Goal: Task Accomplishment & Management: Manage account settings

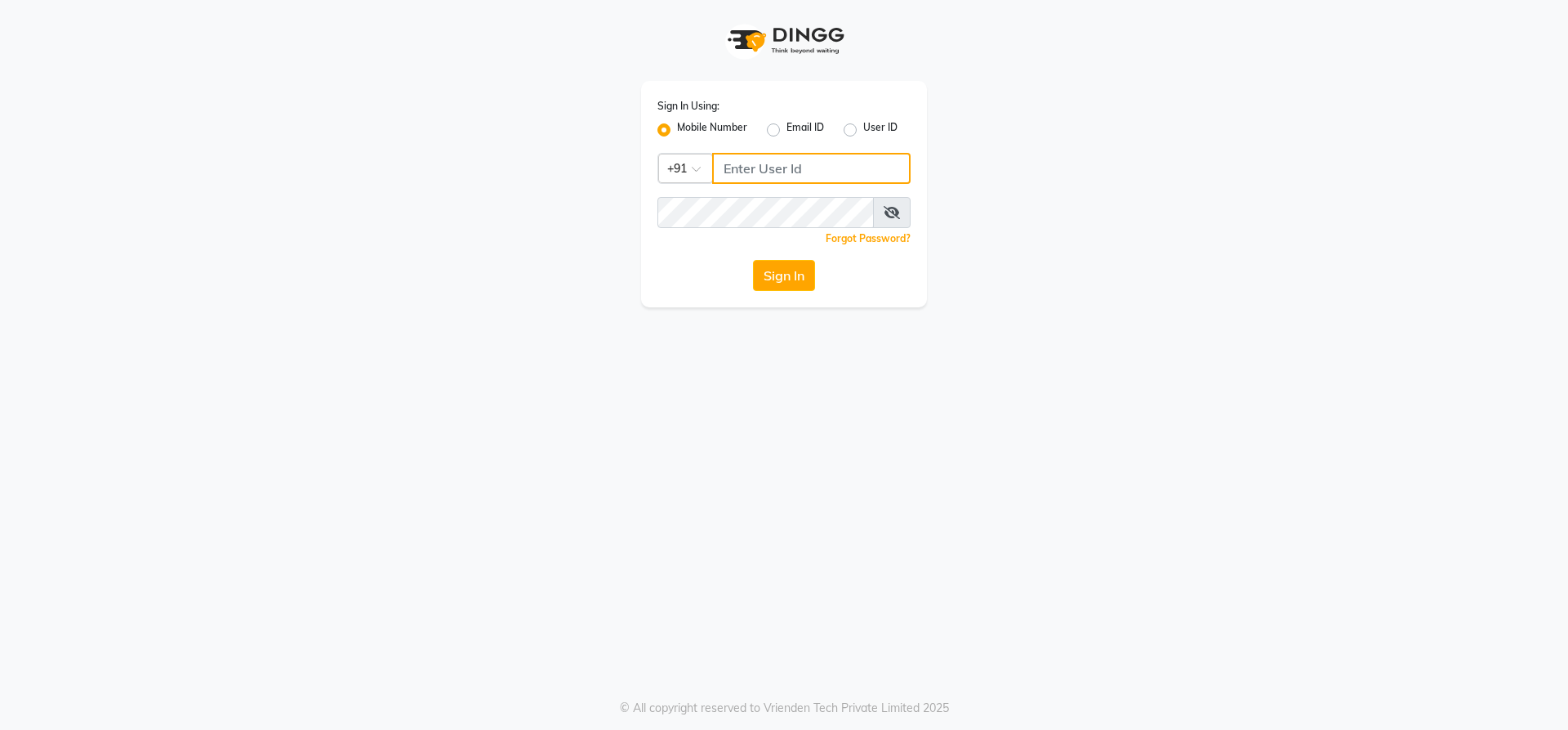
click at [728, 170] on input "Username" at bounding box center [811, 168] width 199 height 31
type input "9611476314"
click at [803, 274] on button "Sign In" at bounding box center [784, 276] width 62 height 31
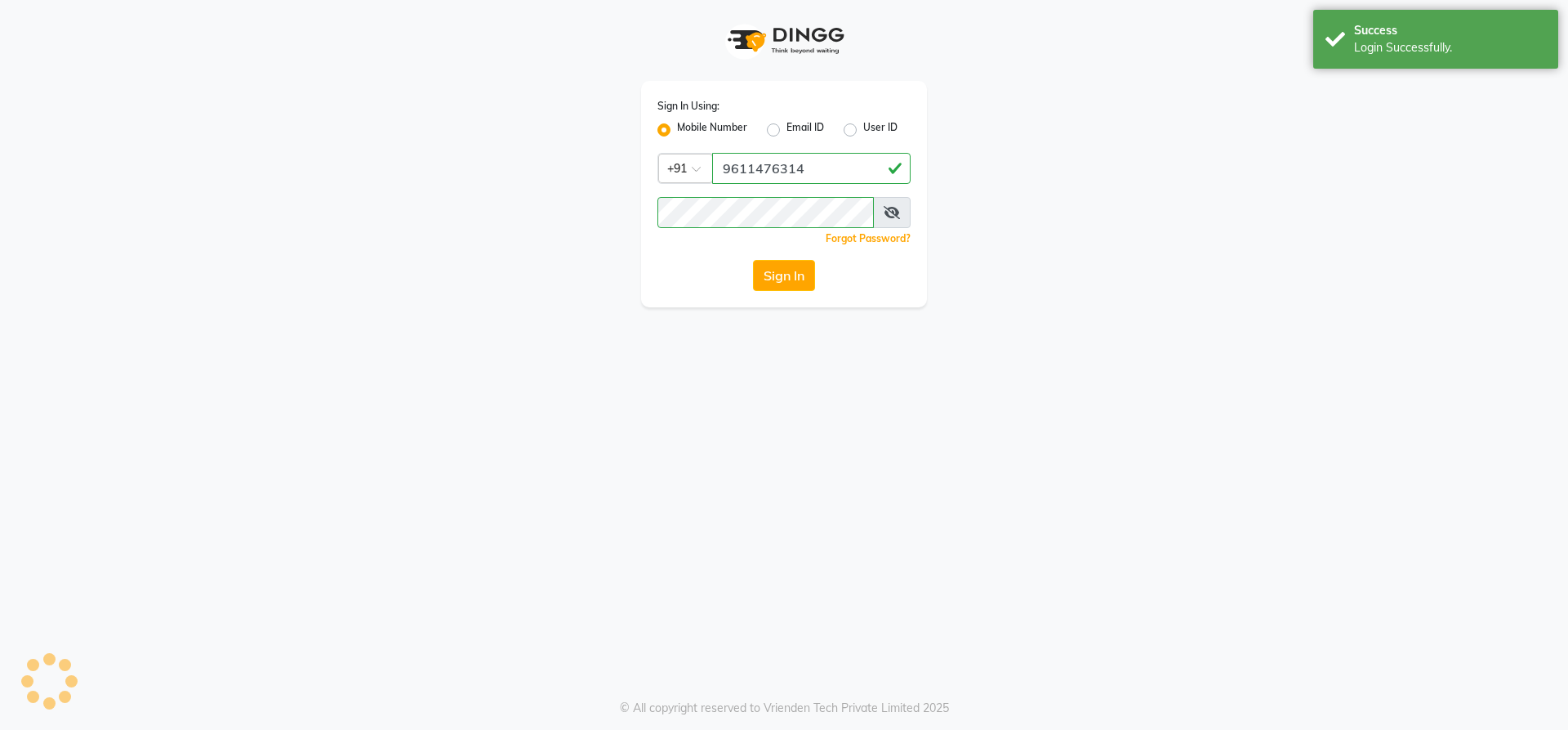
select select "93"
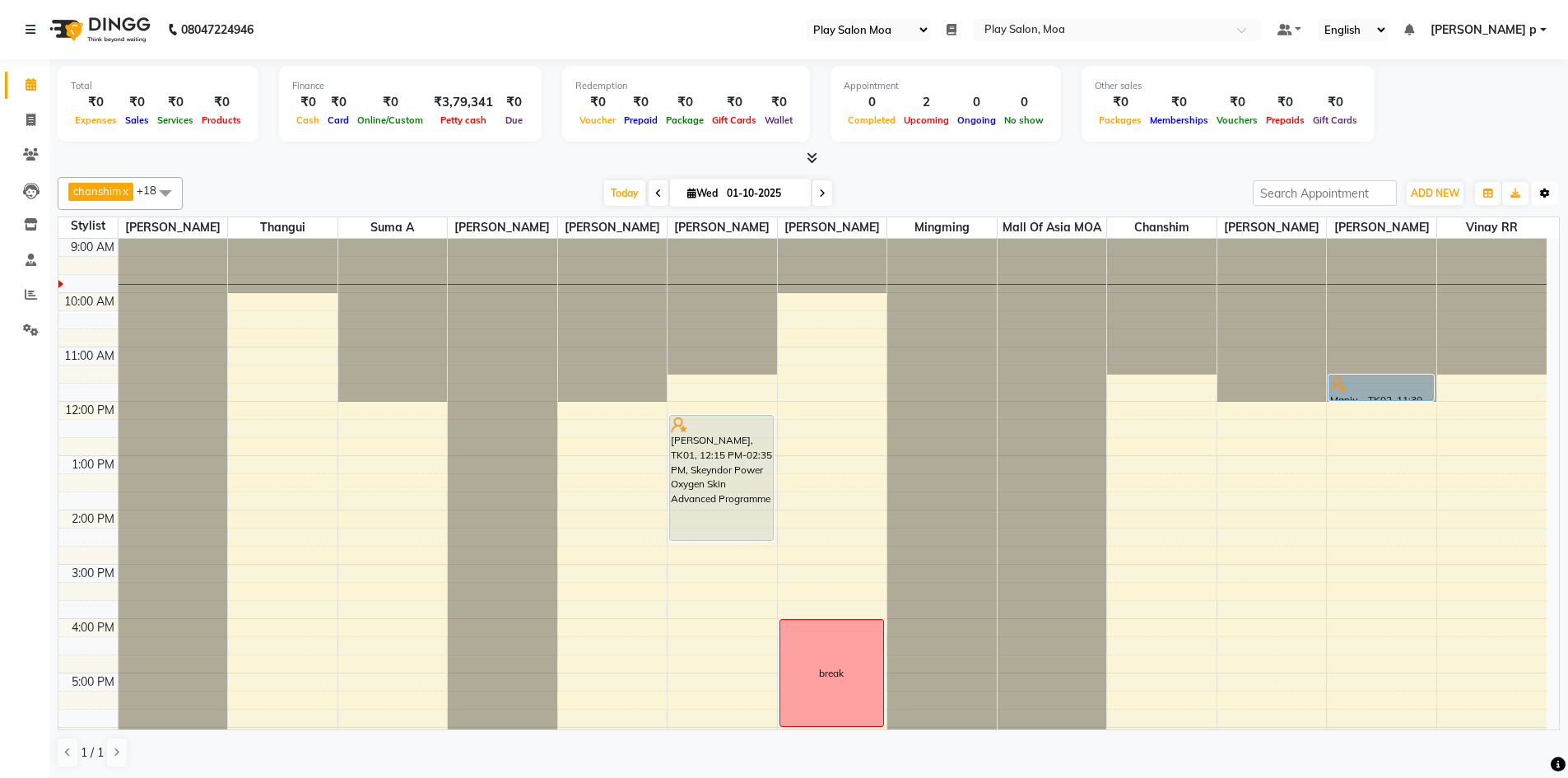
click at [1543, 199] on button "Toggle Dropdown" at bounding box center [1546, 194] width 27 height 23
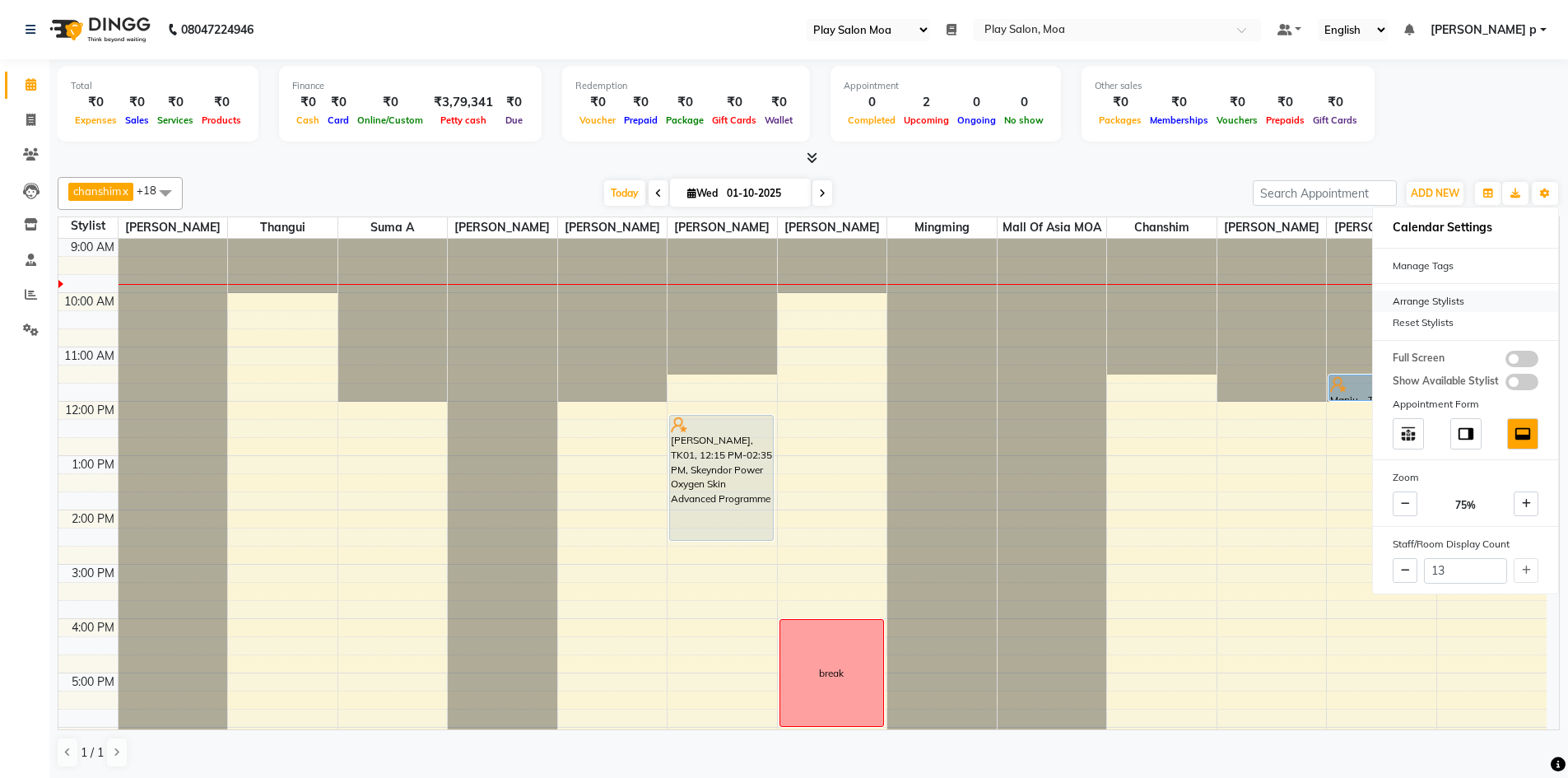
click at [1472, 300] on div "Arrange Stylists" at bounding box center [1466, 301] width 185 height 22
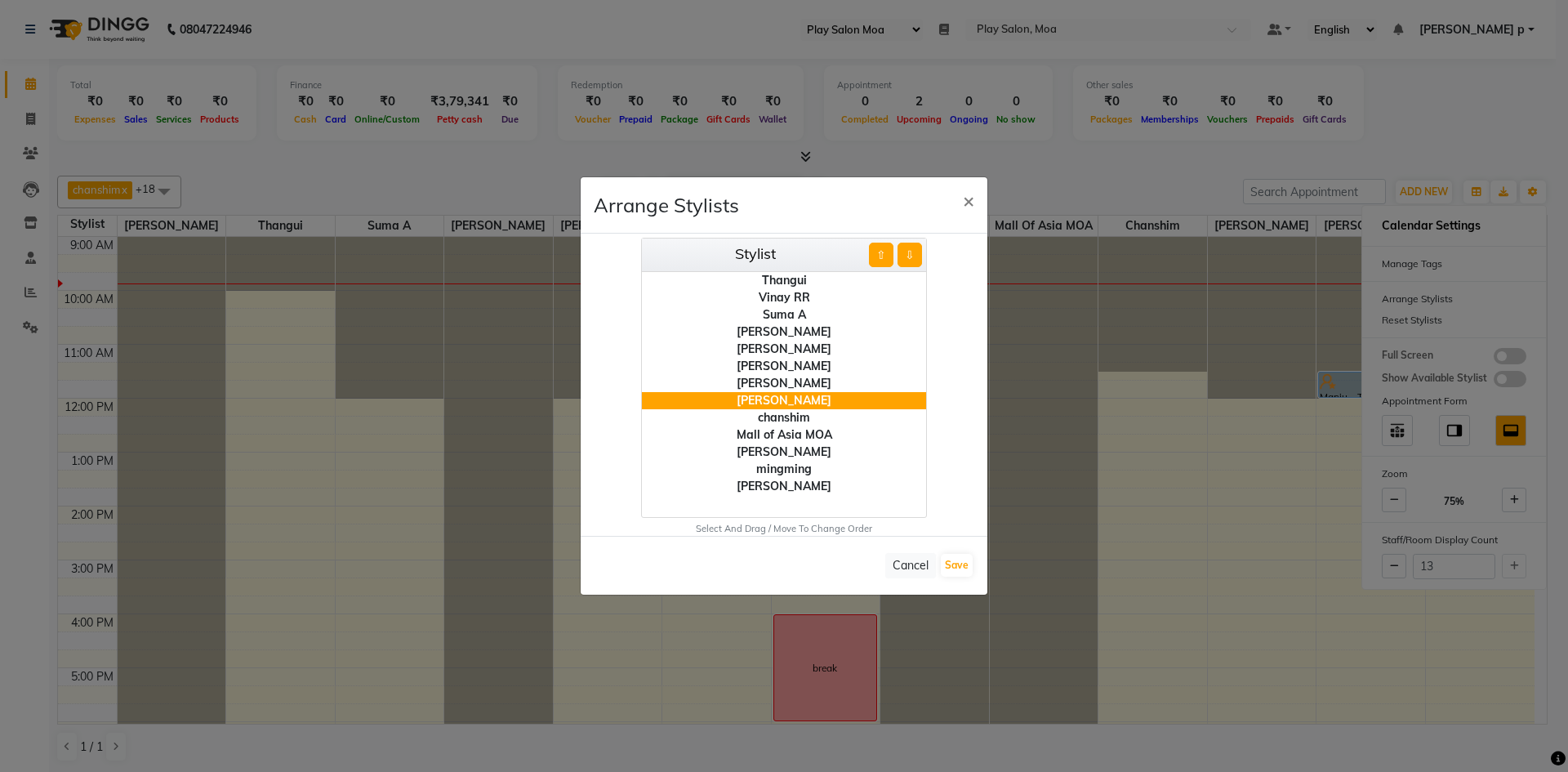
click at [805, 453] on div "[PERSON_NAME]" at bounding box center [784, 452] width 284 height 17
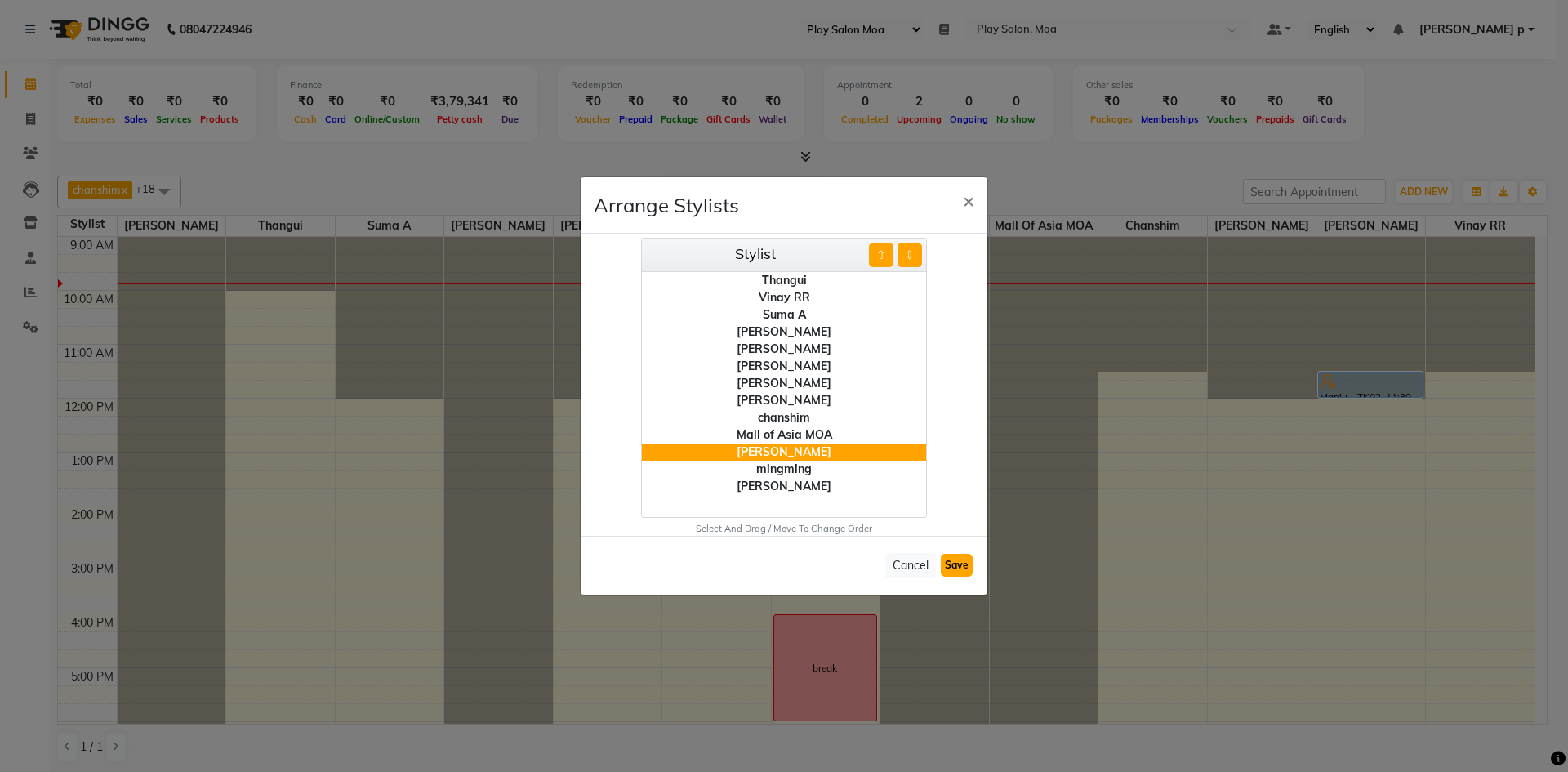
click at [952, 562] on button "Save" at bounding box center [956, 566] width 32 height 23
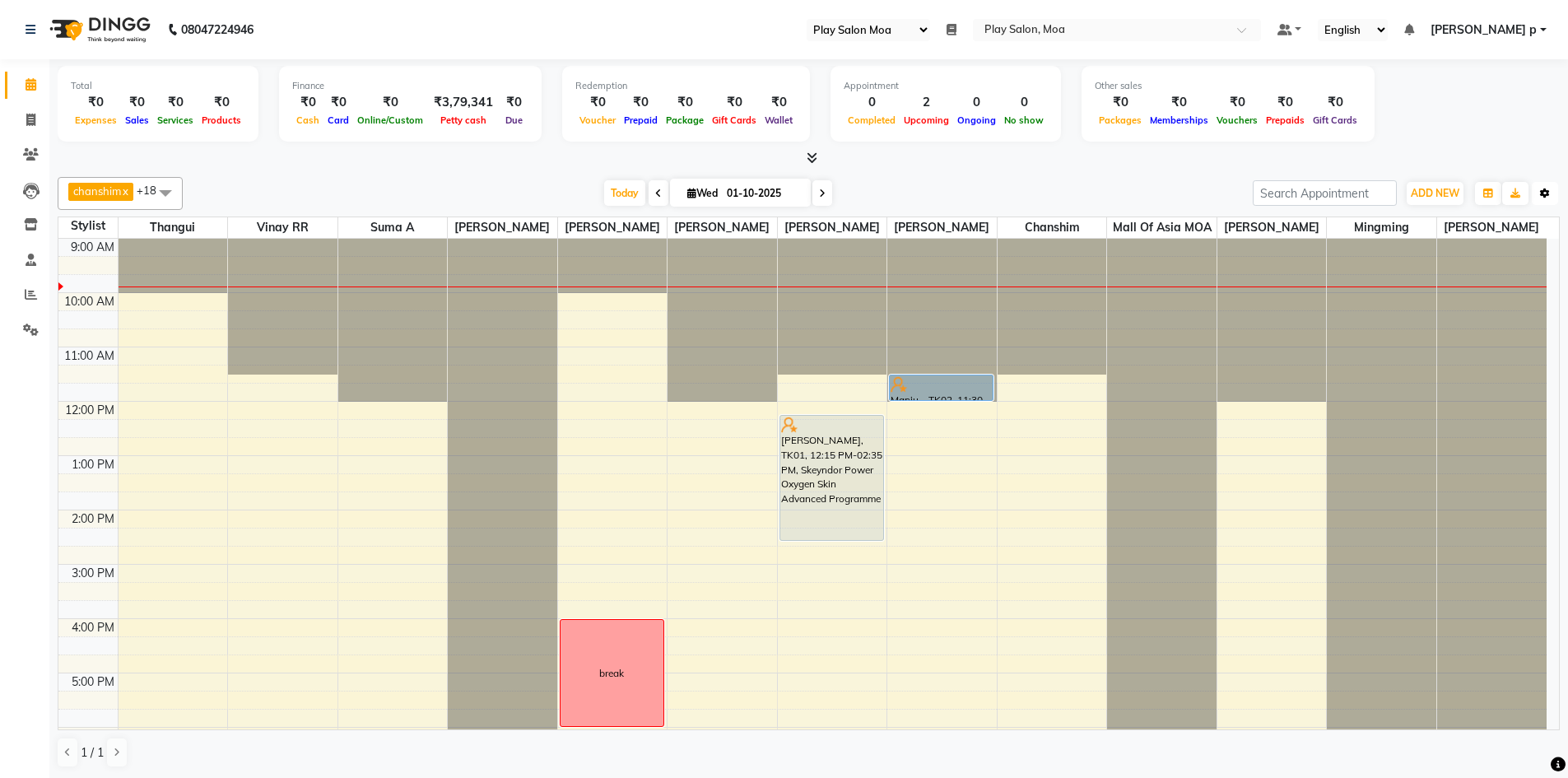
click at [1545, 192] on icon "button" at bounding box center [1546, 194] width 10 height 10
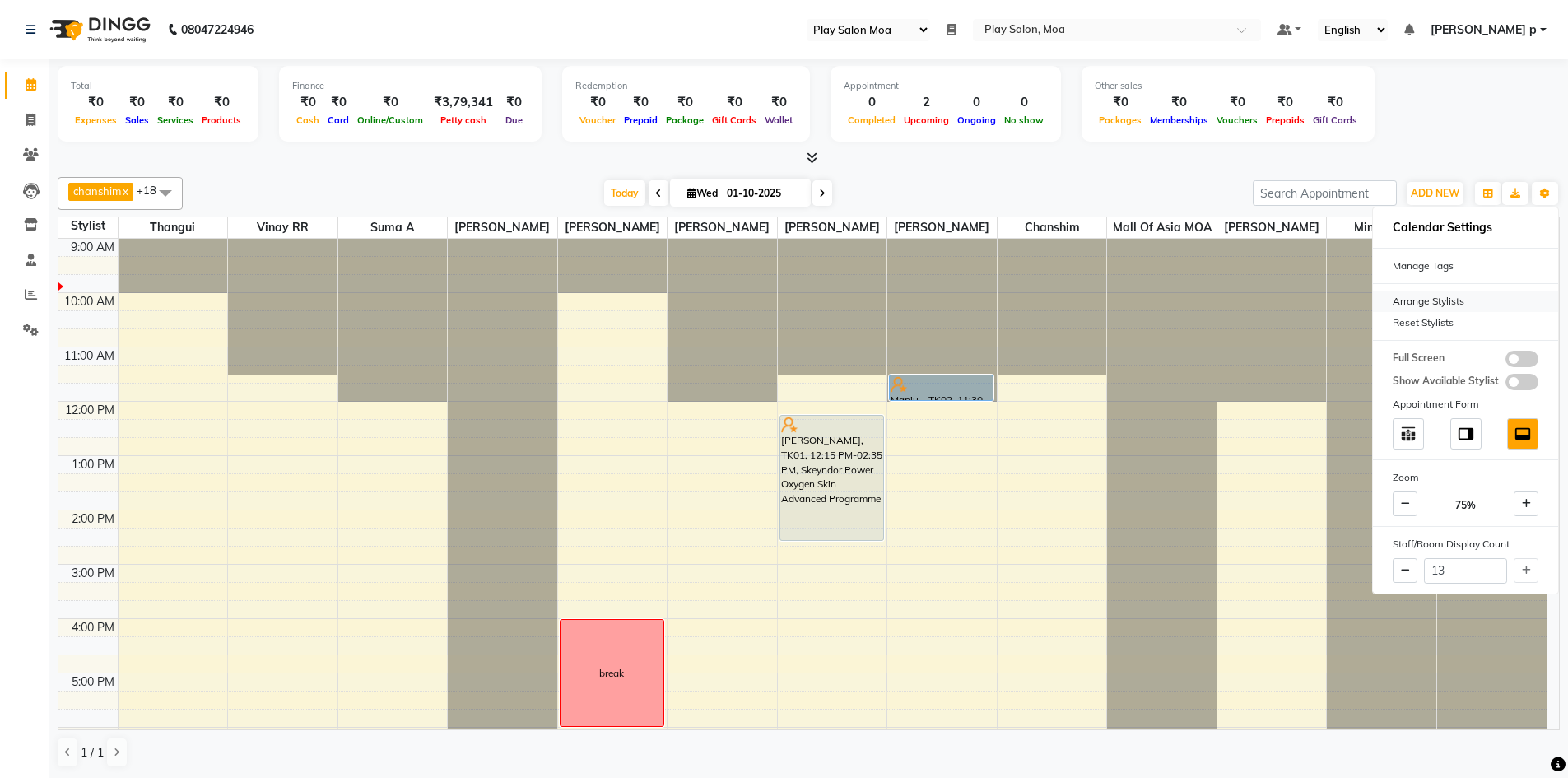
click at [1446, 296] on div "Arrange Stylists" at bounding box center [1466, 301] width 185 height 22
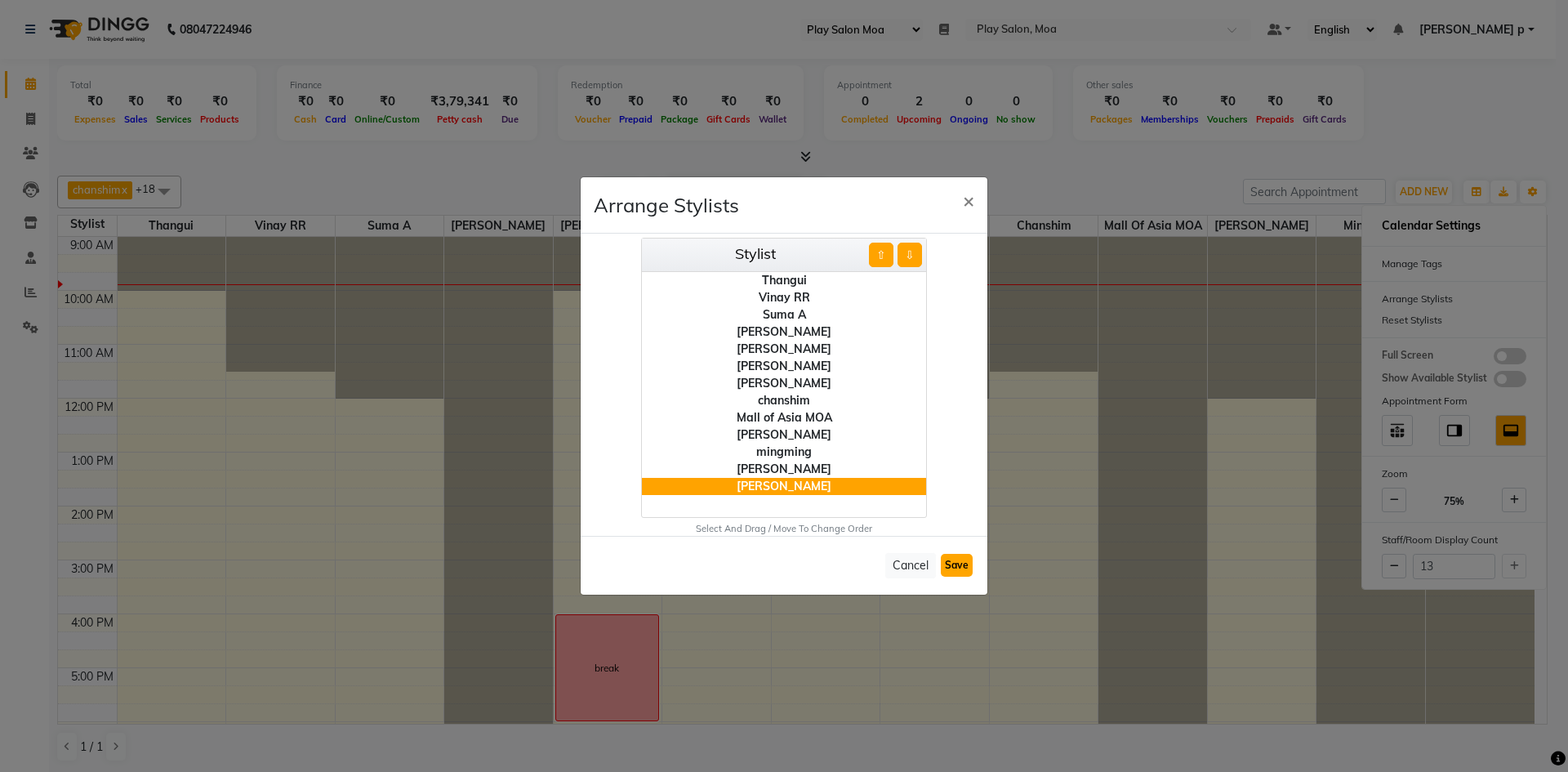
click at [960, 571] on button "Save" at bounding box center [956, 566] width 32 height 23
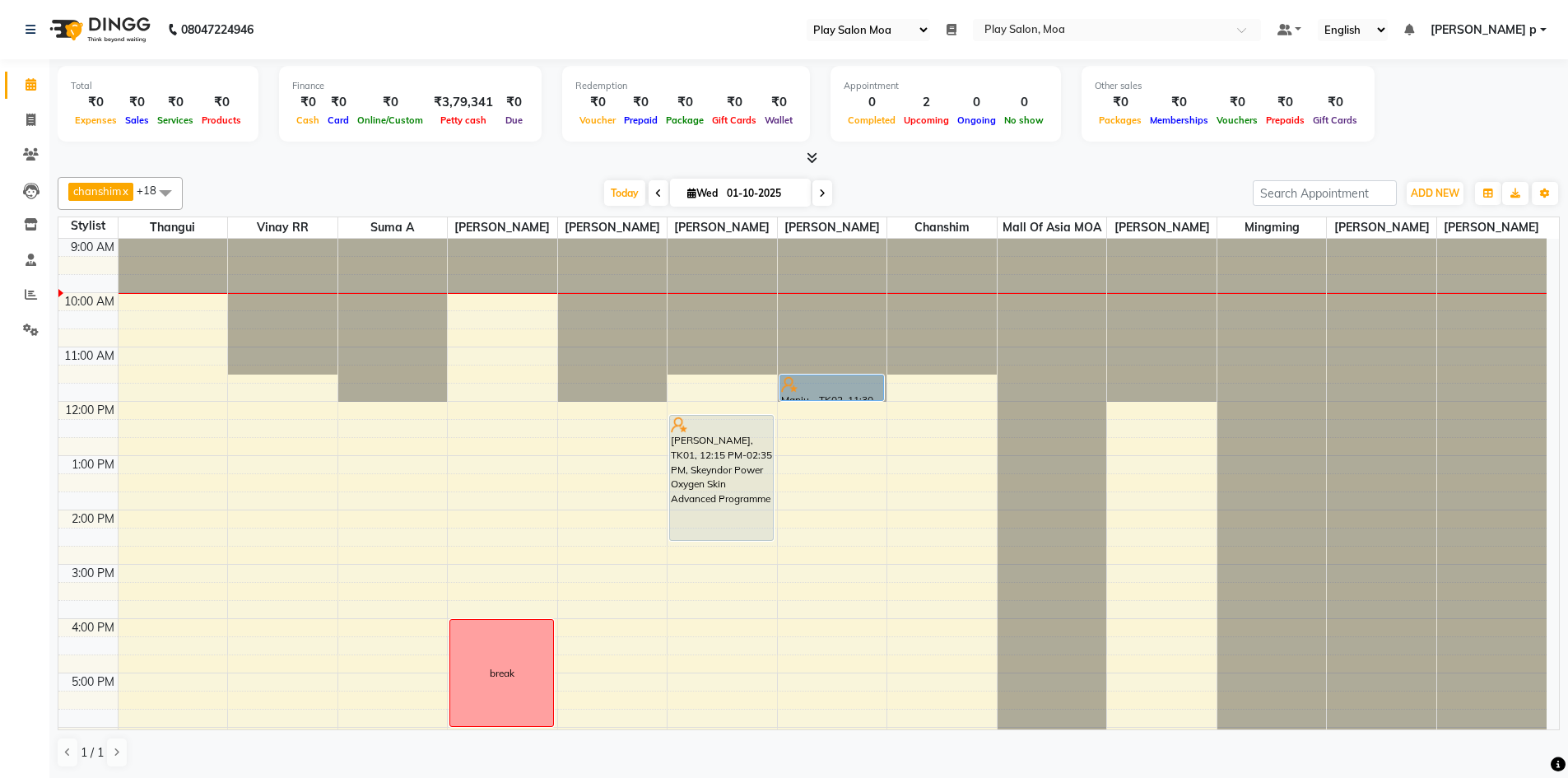
click at [156, 460] on div "9:00 AM 10:00 AM 11:00 AM 12:00 PM 1:00 PM 2:00 PM 3:00 PM 4:00 PM 5:00 PM 6:00…" at bounding box center [802, 619] width 1488 height 761
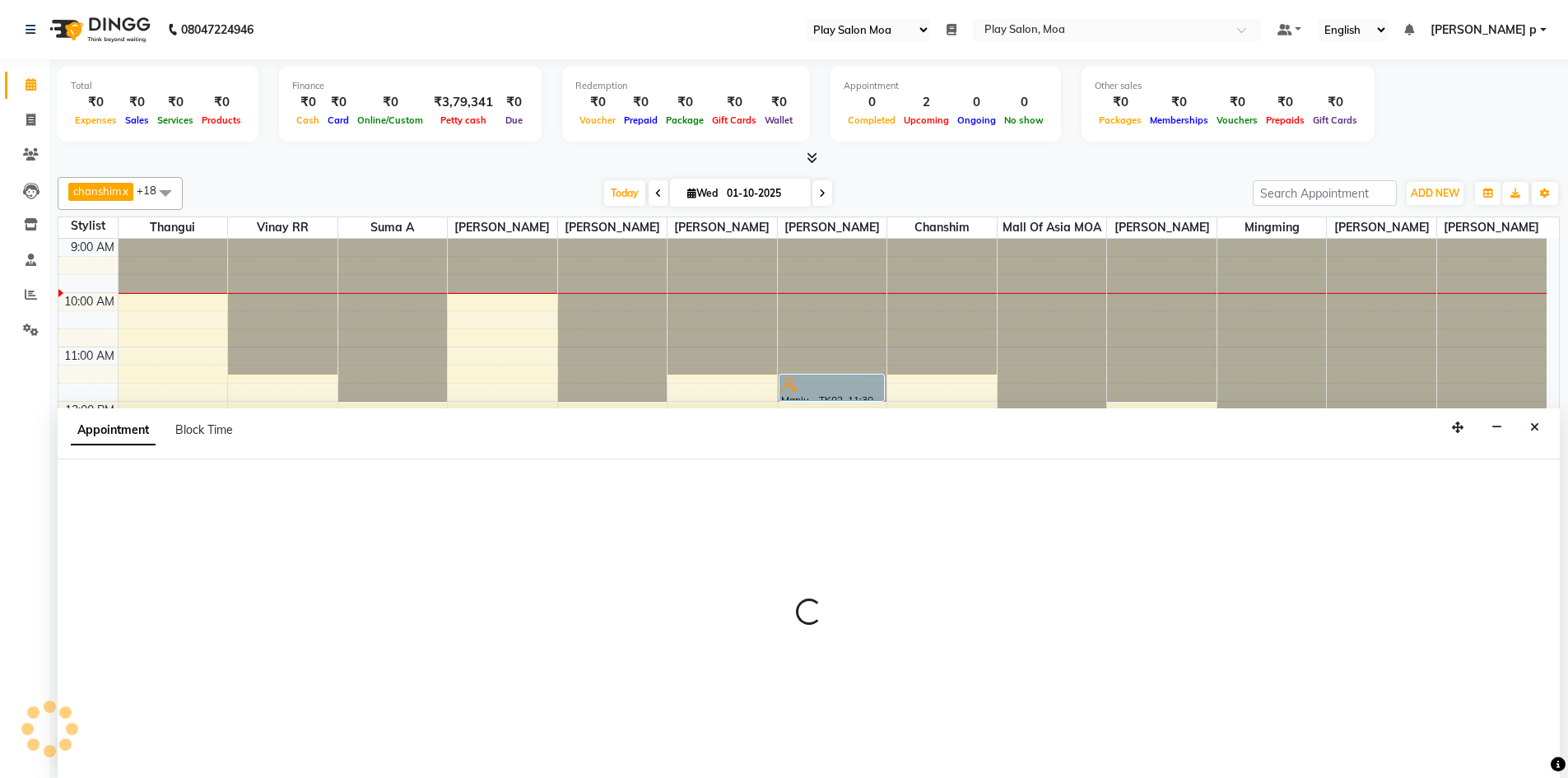
scroll to position [1, 0]
select select "83299"
select select "765"
select select "tentative"
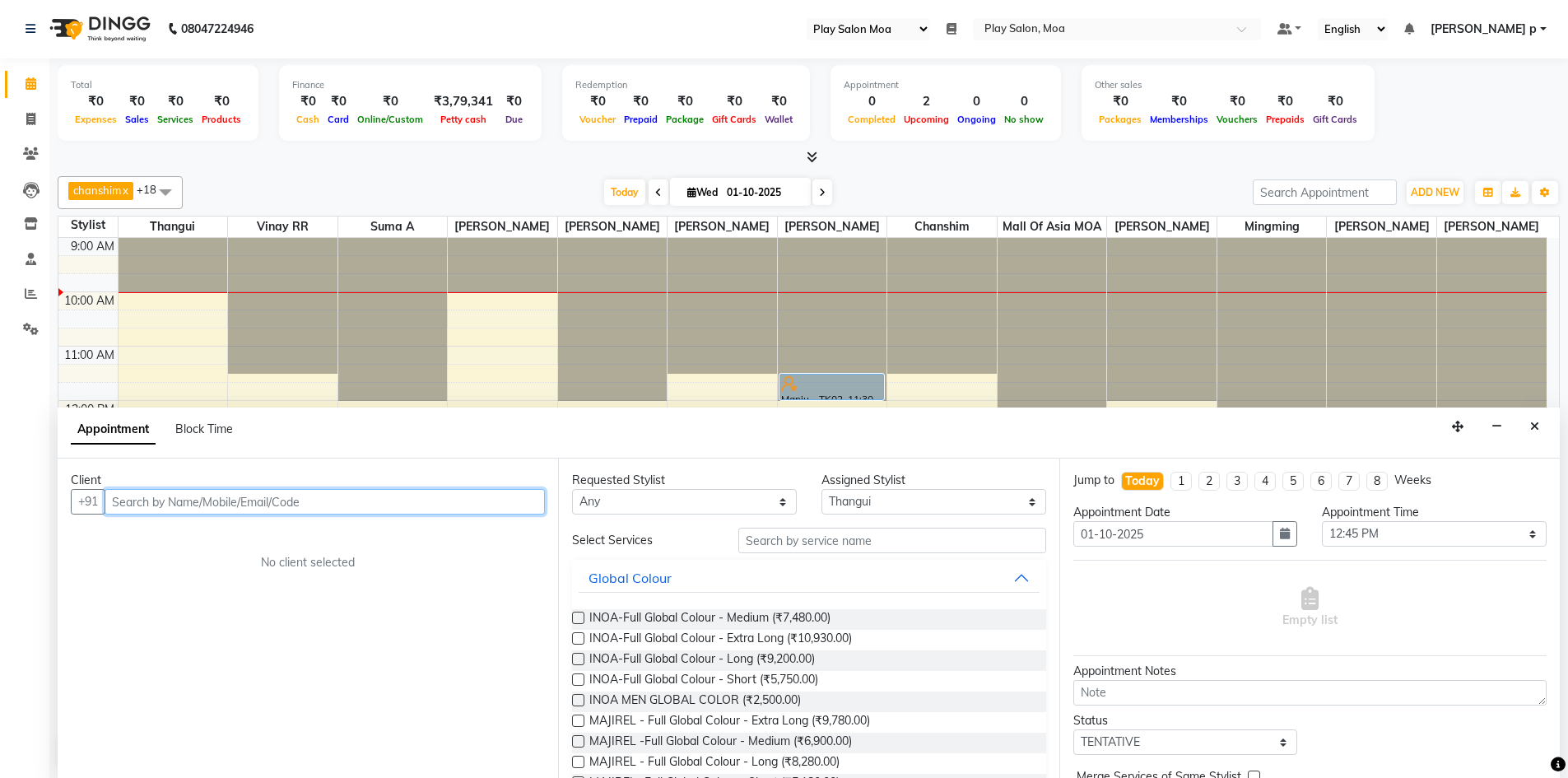
click at [185, 513] on input "text" at bounding box center [325, 502] width 441 height 26
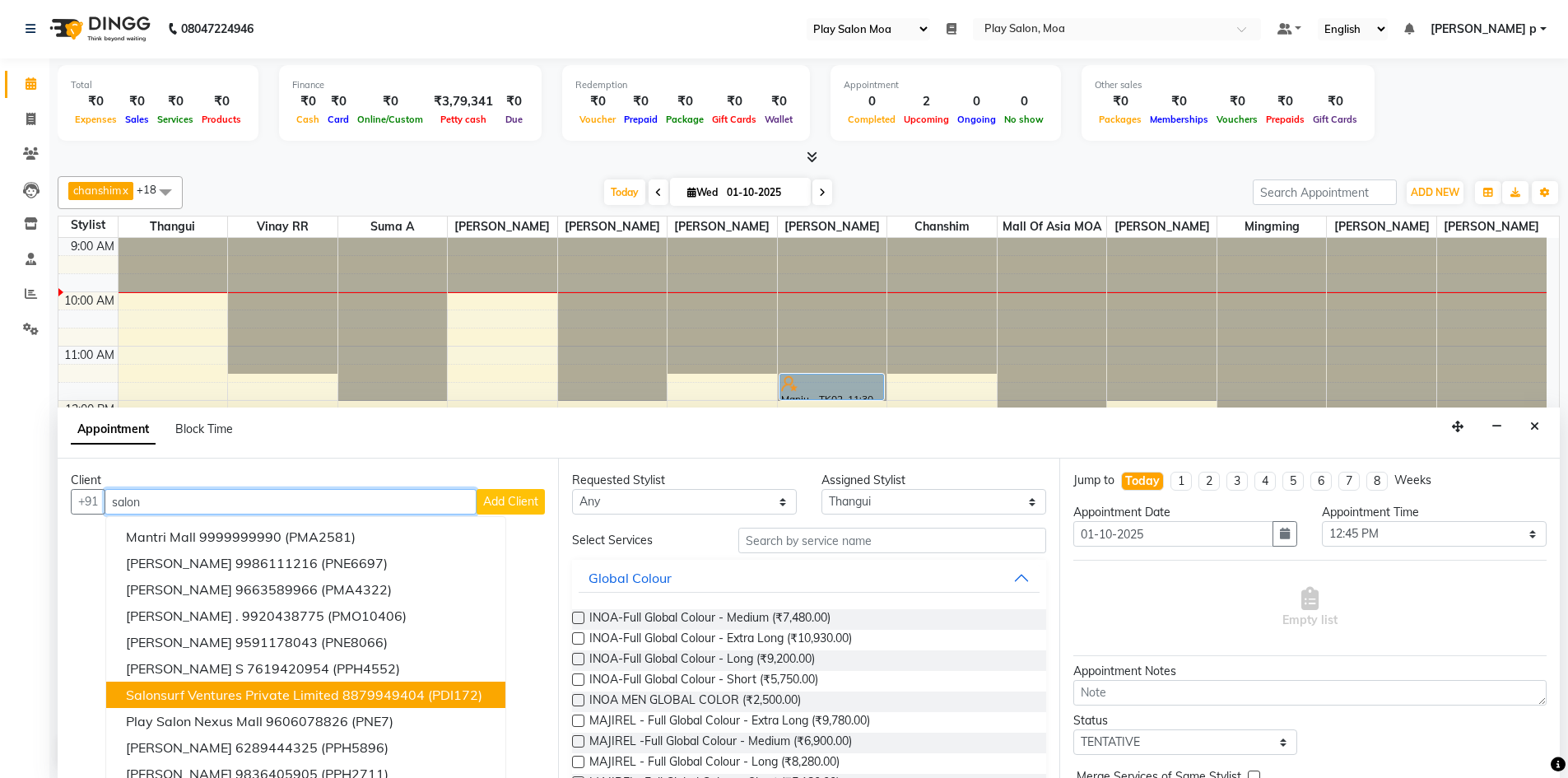
click at [224, 692] on span "Salonsurf Ventures Private Limited" at bounding box center [232, 695] width 213 height 17
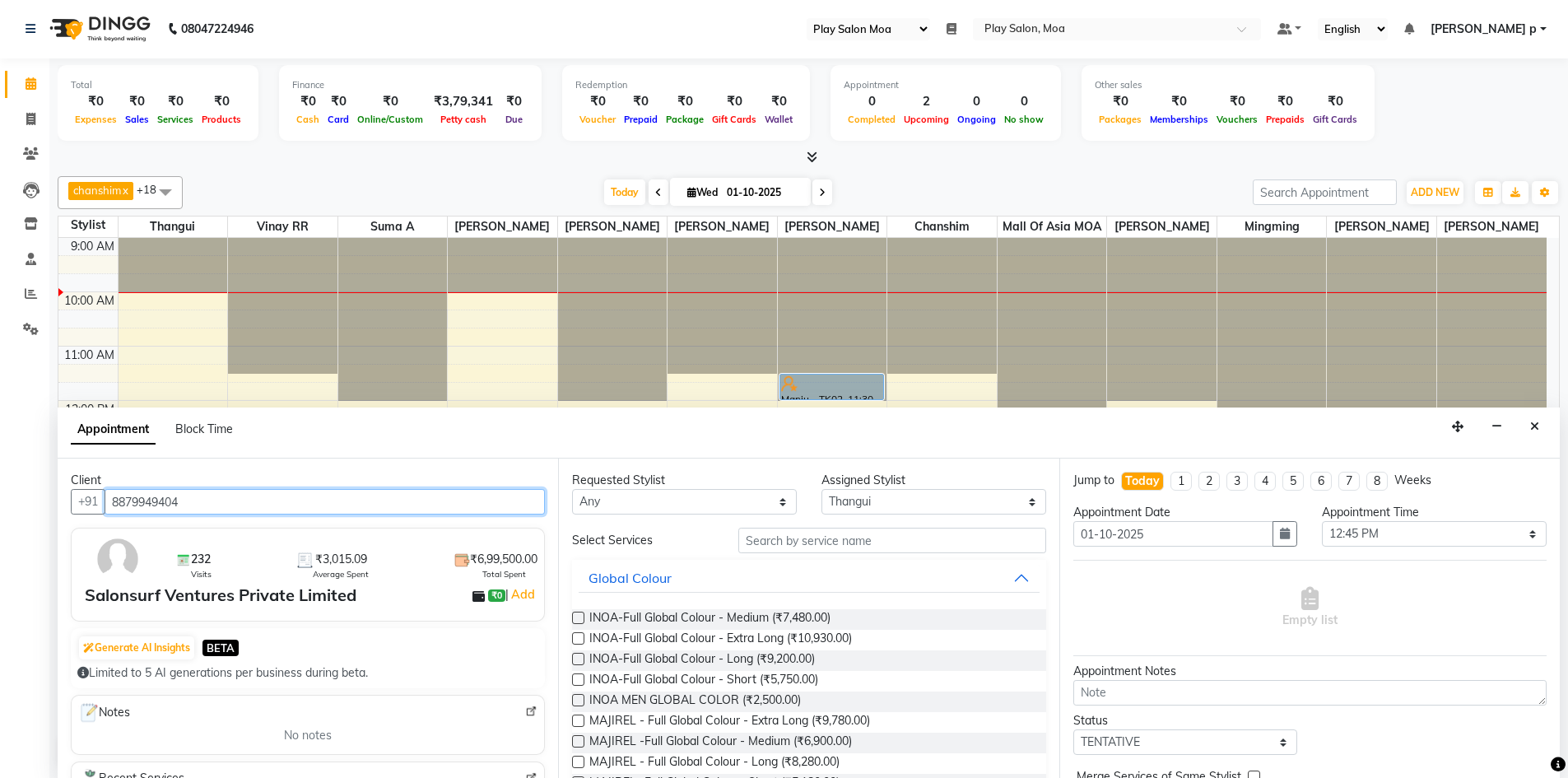
type input "8879949404"
click at [766, 541] on input "text" at bounding box center [893, 540] width 308 height 26
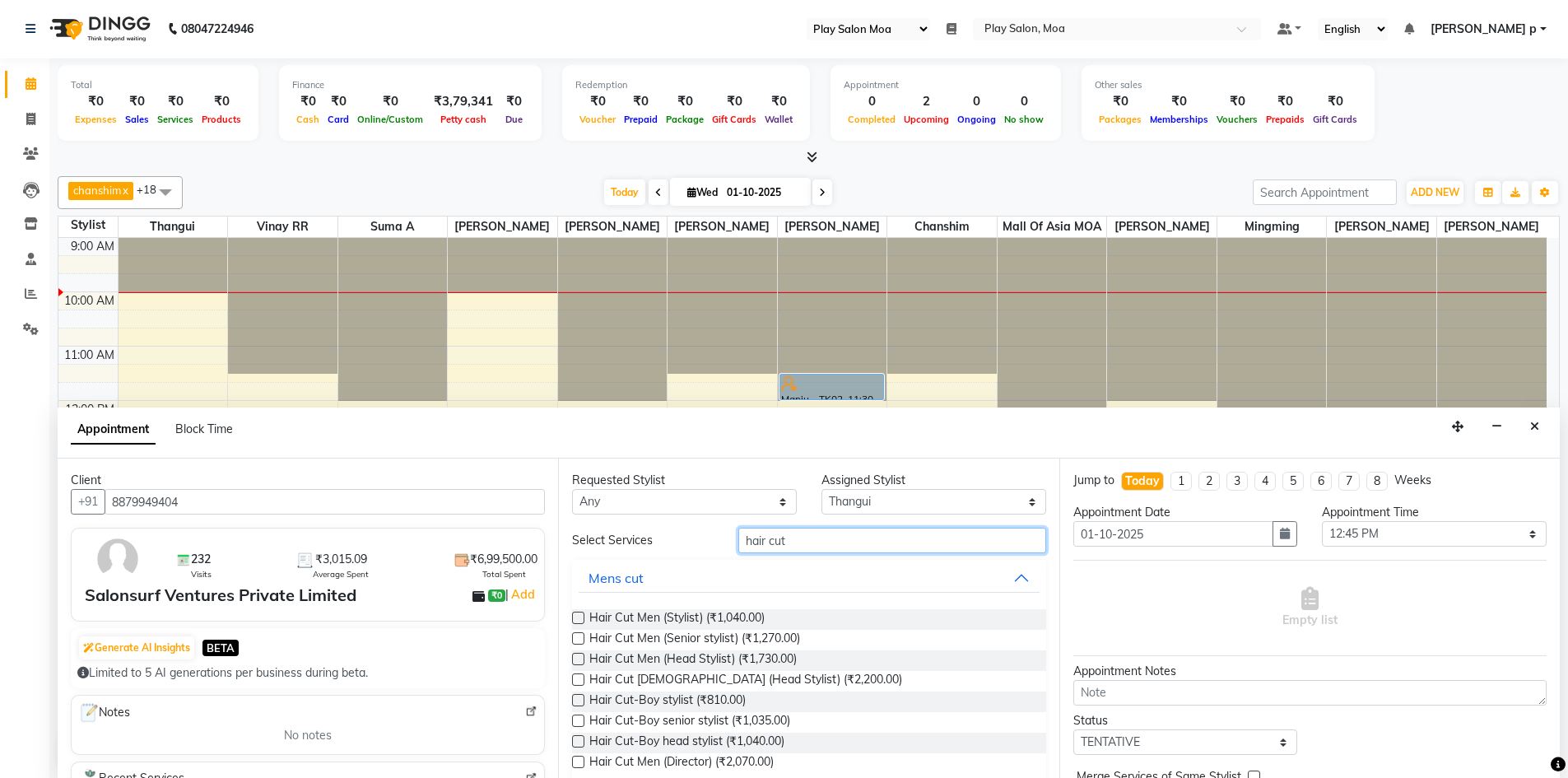
type input "hair cut"
click at [576, 644] on label at bounding box center [578, 638] width 12 height 12
click at [576, 644] on input "checkbox" at bounding box center [577, 640] width 11 height 11
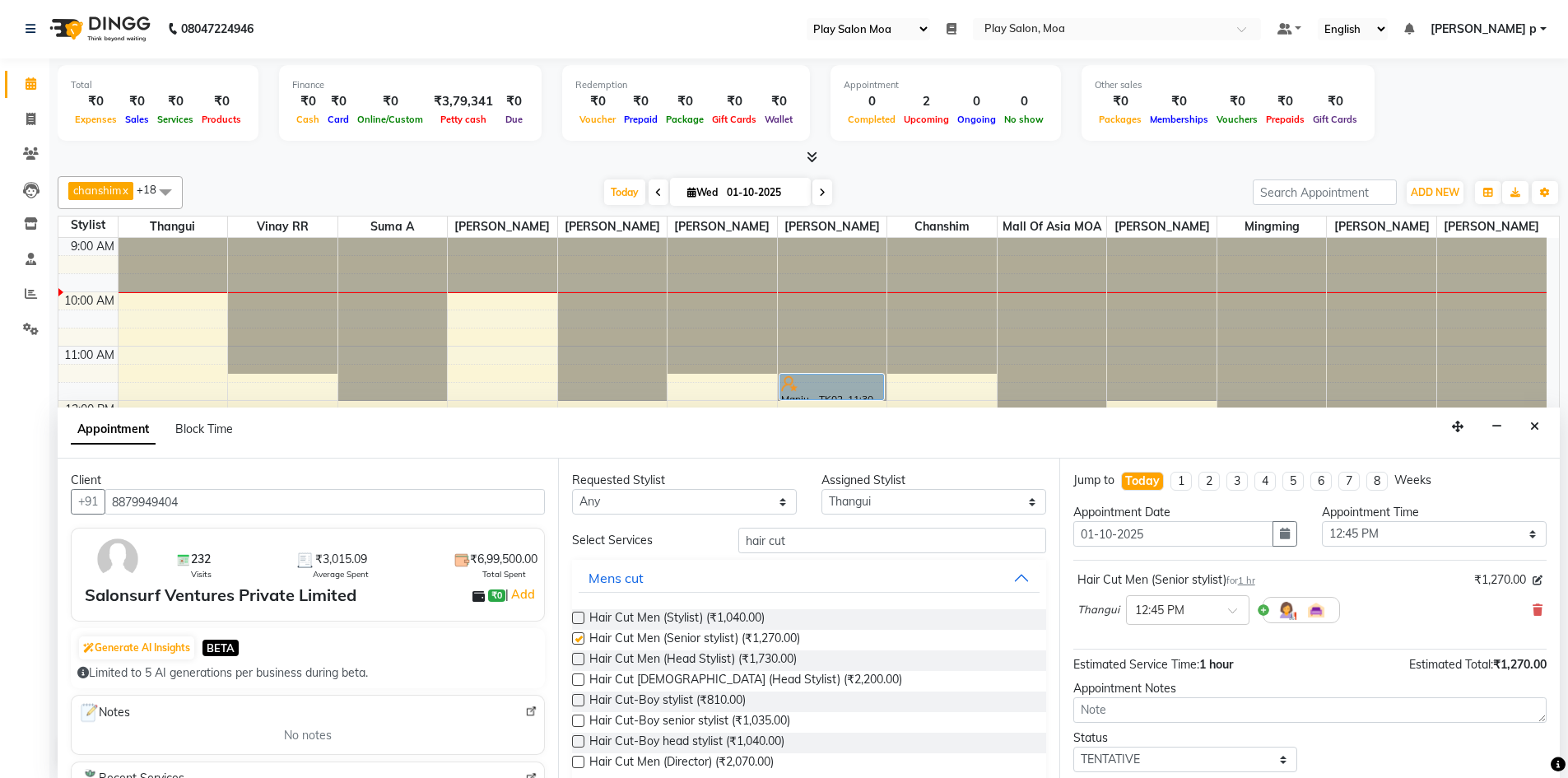
checkbox input "false"
click at [1199, 617] on div "× 12:45 PM" at bounding box center [1175, 611] width 96 height 17
click at [1183, 696] on div "12:30 PM" at bounding box center [1188, 692] width 121 height 31
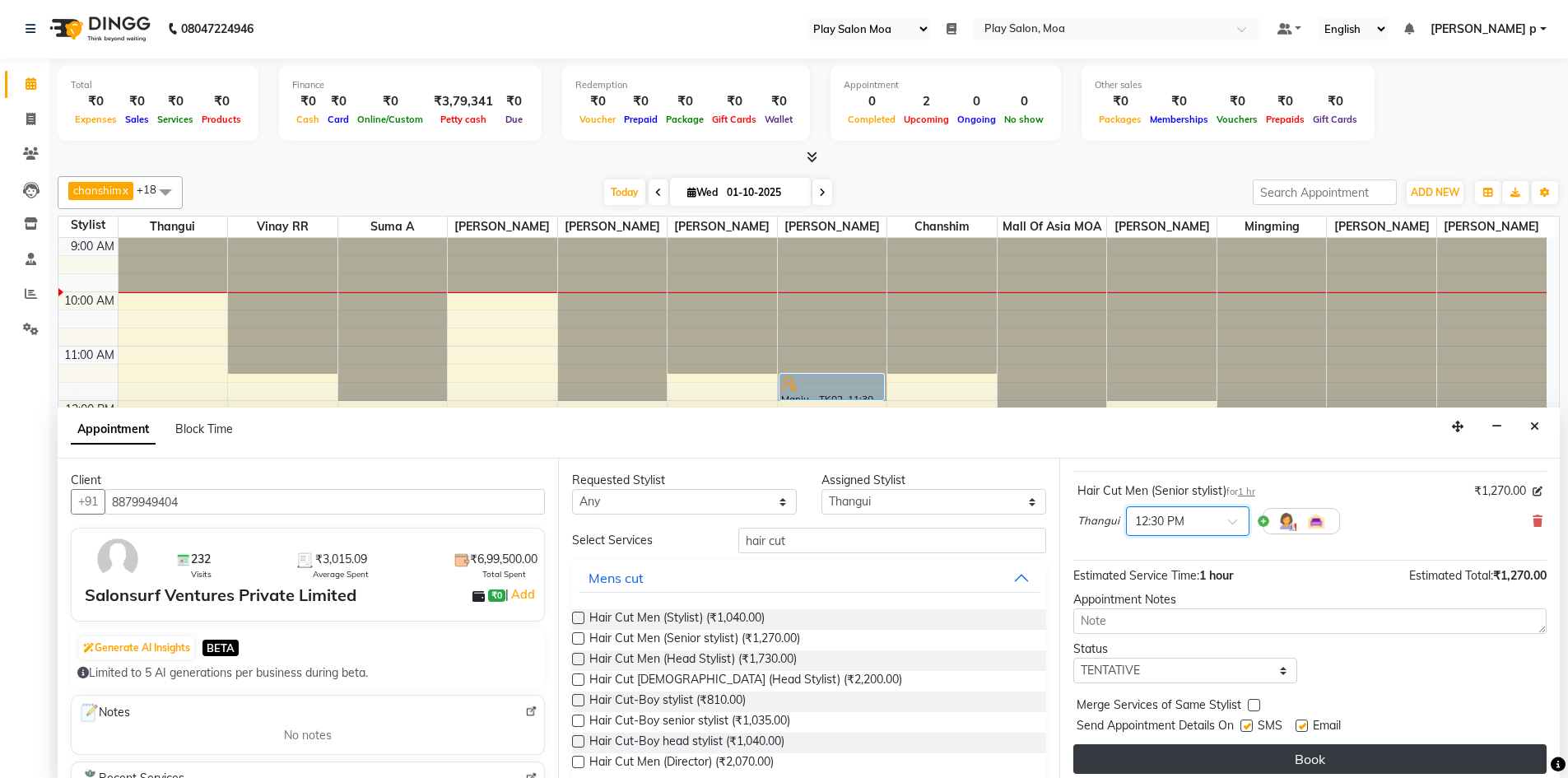
scroll to position [98, 0]
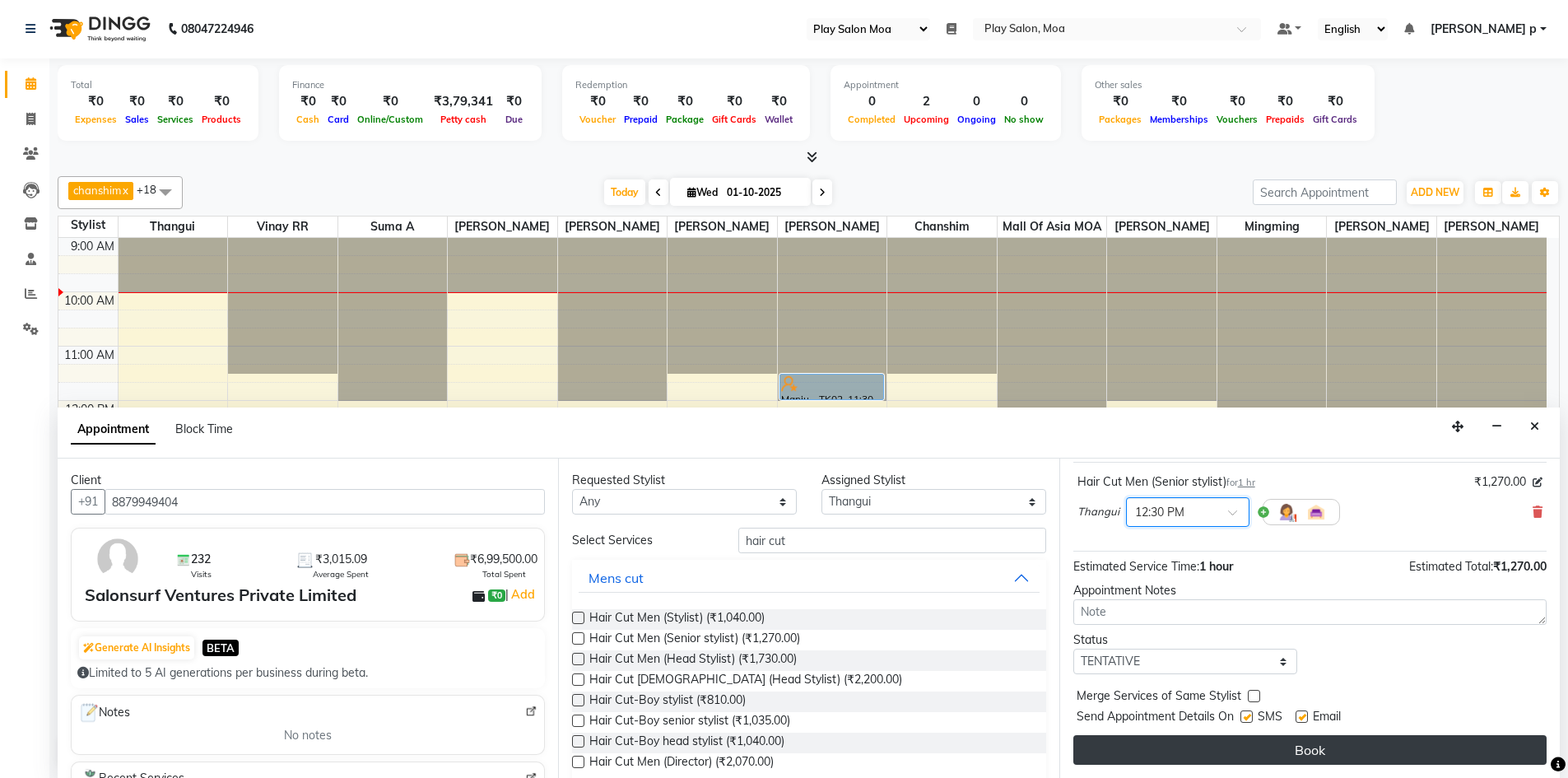
drag, startPoint x: 1223, startPoint y: 756, endPoint x: 1413, endPoint y: 582, distance: 257.6
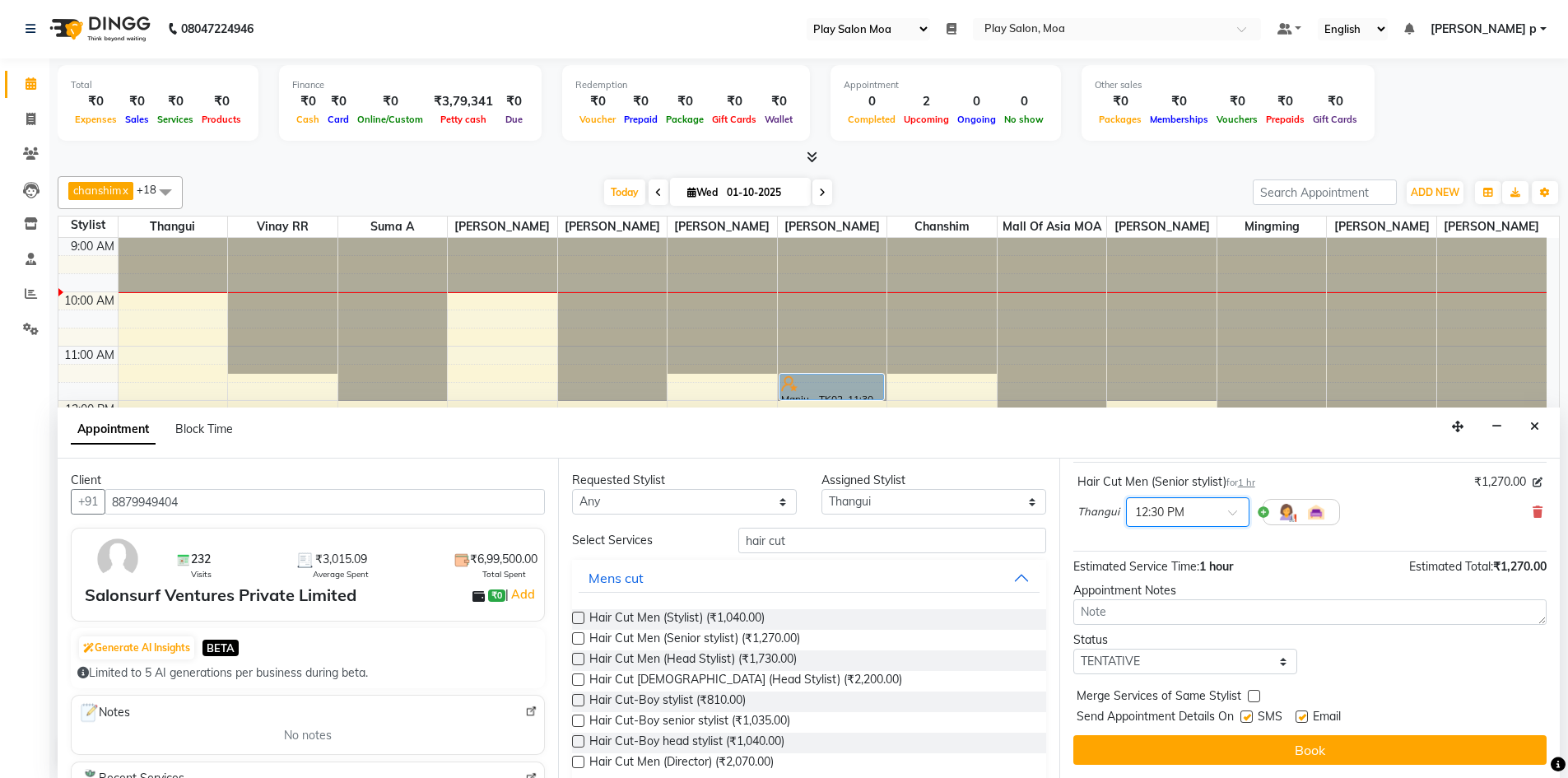
click at [1224, 735] on button "Book" at bounding box center [1310, 751] width 473 height 30
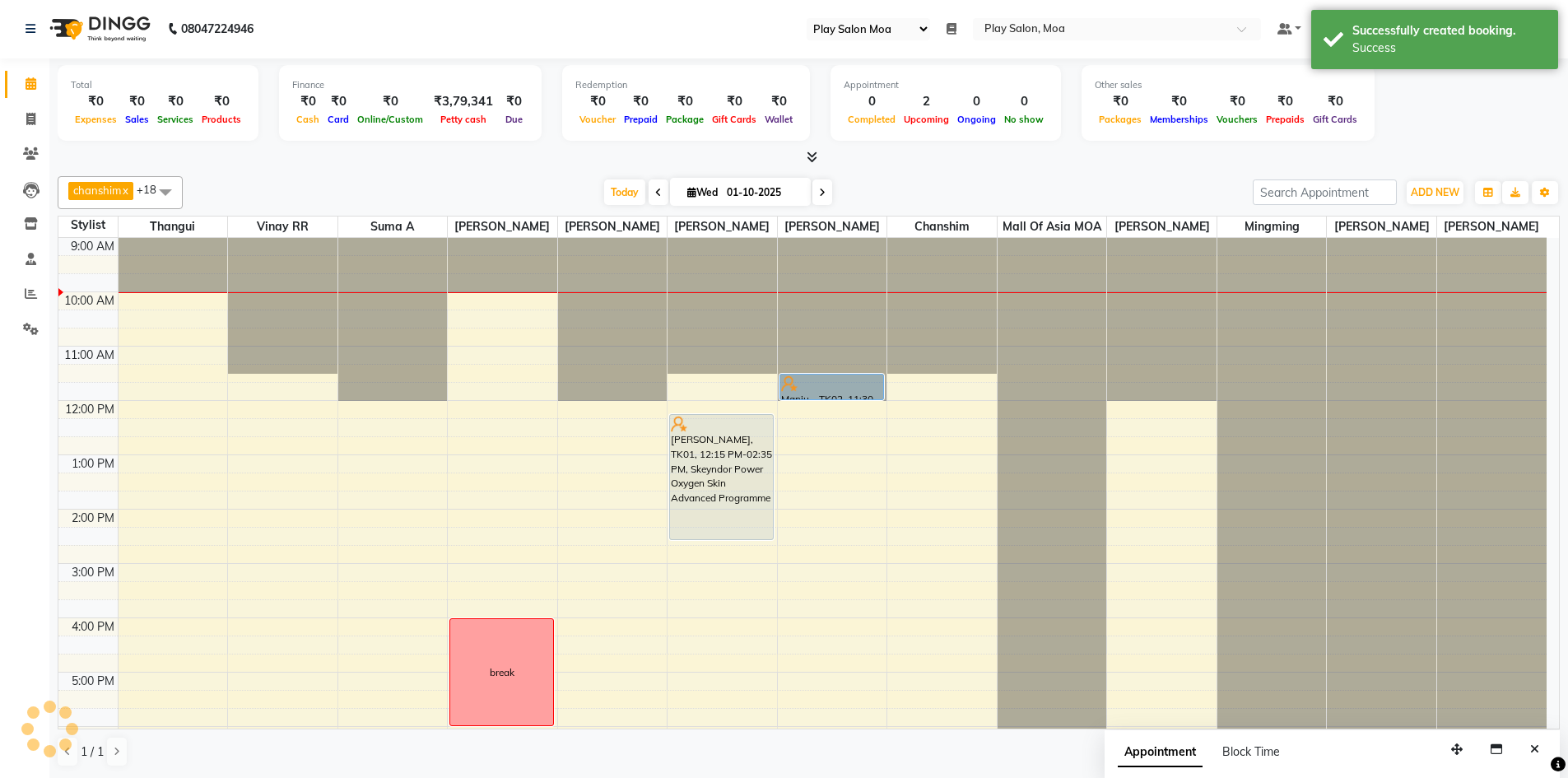
scroll to position [0, 0]
drag, startPoint x: 189, startPoint y: 496, endPoint x: 191, endPoint y: 526, distance: 30.1
click at [191, 526] on div "9:00 AM 10:00 AM 11:00 AM 12:00 PM 1:00 PM 2:00 PM 3:00 PM 4:00 PM 5:00 PM 6:00…" at bounding box center [802, 619] width 1488 height 761
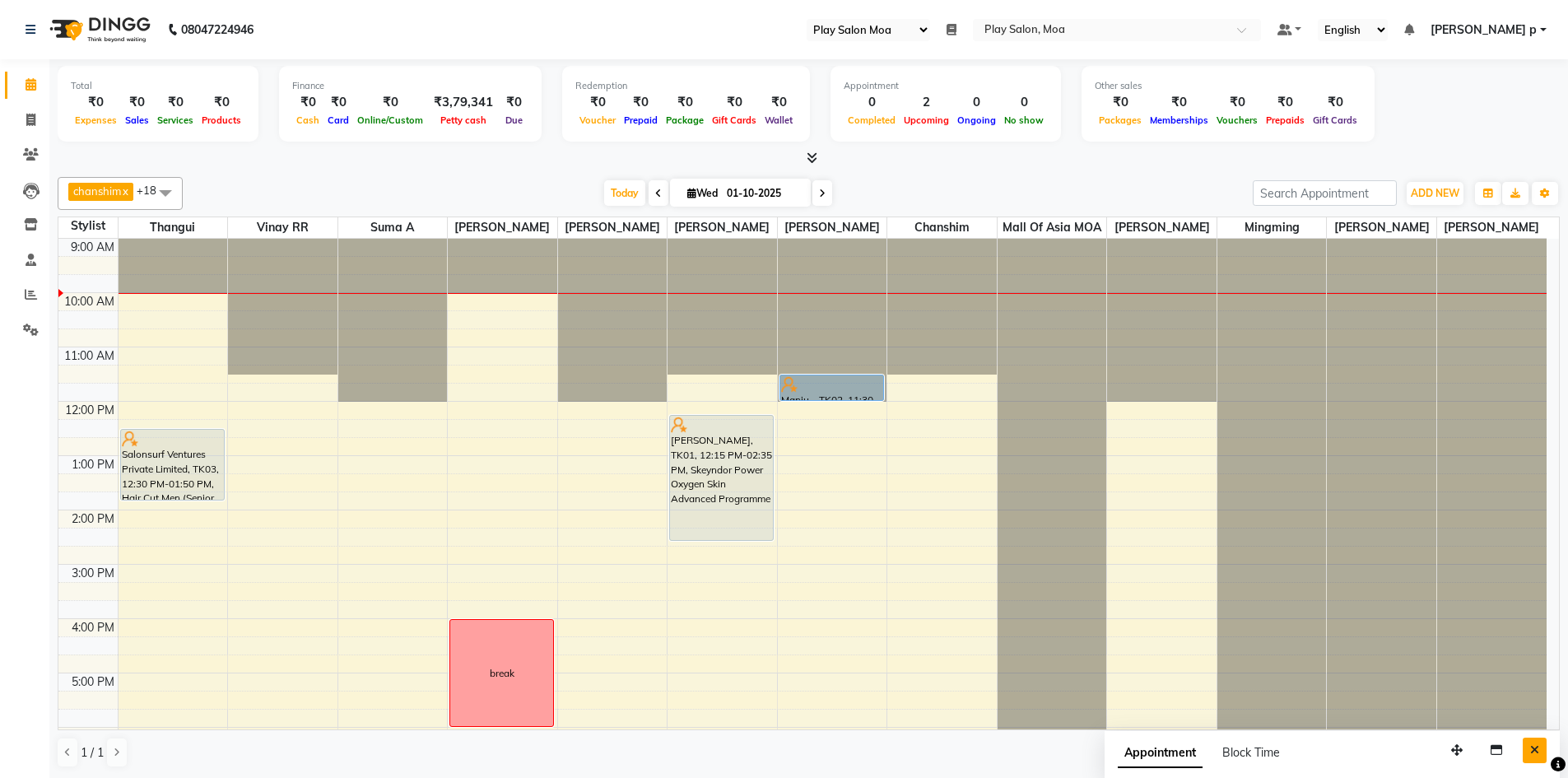
click at [1534, 735] on icon "Close" at bounding box center [1535, 751] width 9 height 12
drag, startPoint x: 158, startPoint y: 517, endPoint x: 159, endPoint y: 528, distance: 11.0
click at [159, 528] on div "Salonsurf Ventures Private Limited, TK03, 12:30 PM-01:50 PM, Hair Cut Men (Seni…" at bounding box center [174, 619] width 110 height 761
click at [27, 298] on icon at bounding box center [31, 294] width 12 height 12
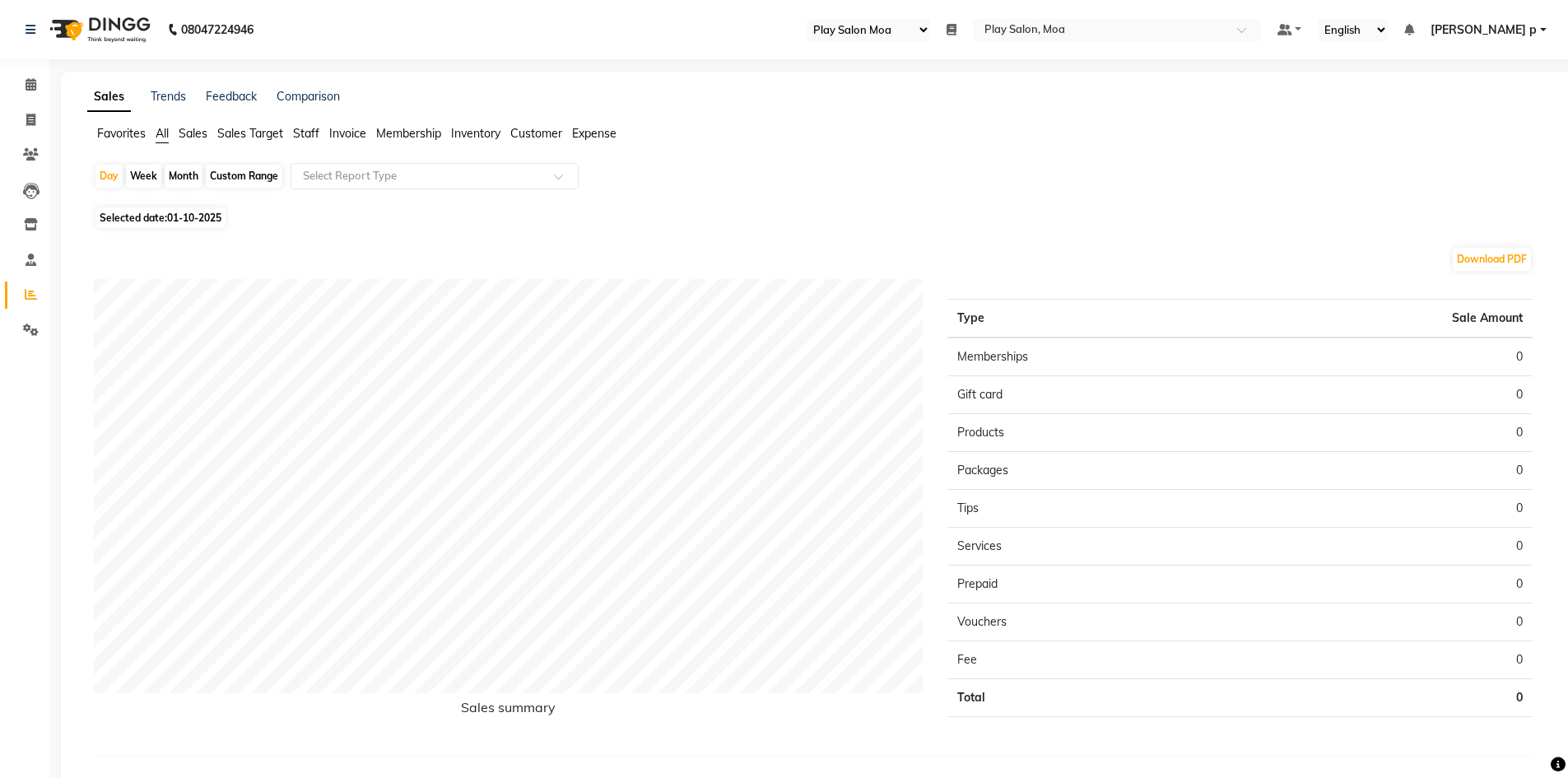
click at [238, 182] on div "Custom Range" at bounding box center [244, 176] width 77 height 23
select select "10"
select select "2025"
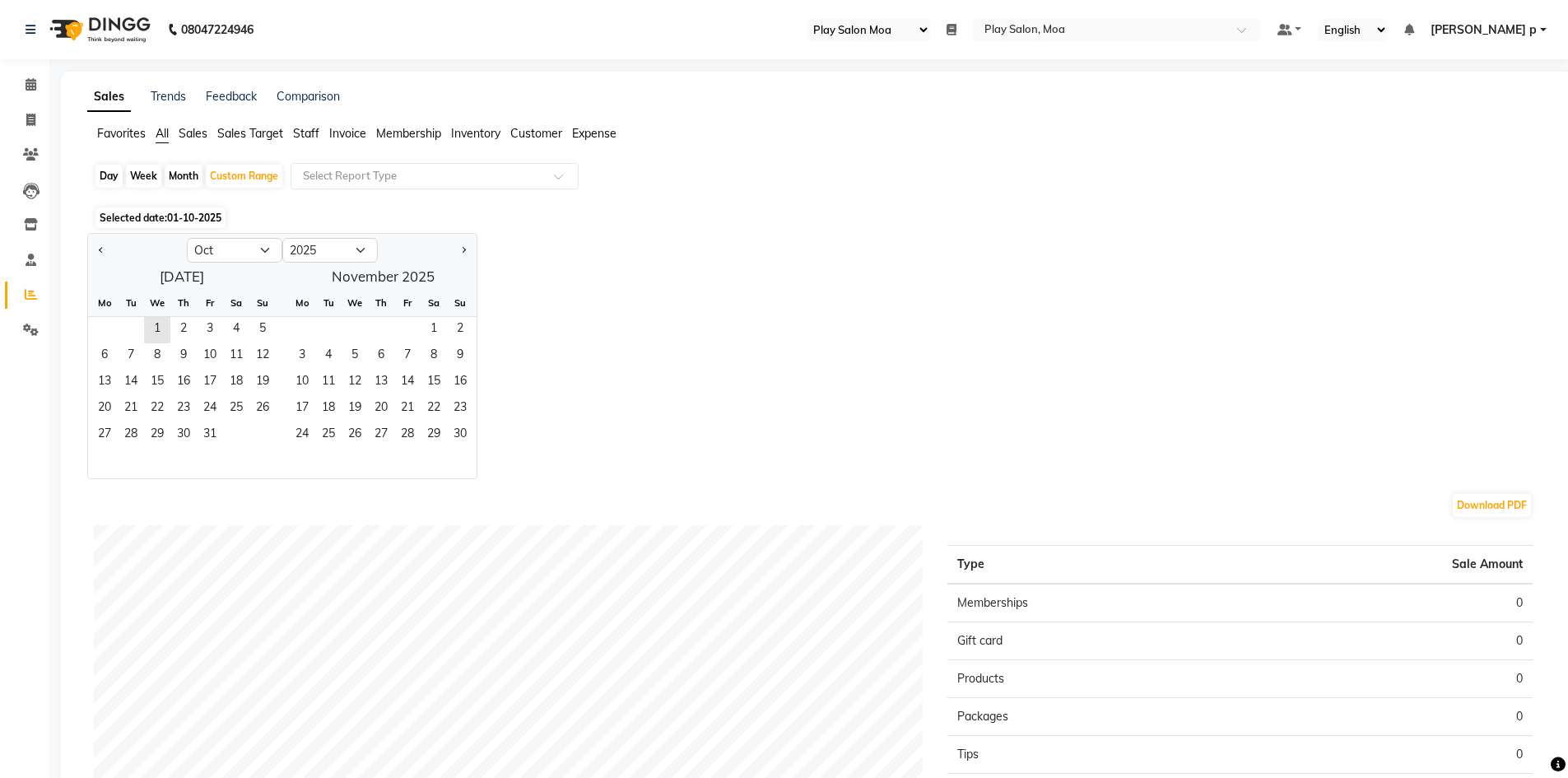
click at [94, 250] on div at bounding box center [137, 250] width 99 height 27
click at [96, 240] on button "Previous month" at bounding box center [101, 250] width 13 height 27
select select "9"
click at [112, 326] on span "1" at bounding box center [105, 330] width 27 height 27
click at [136, 428] on span "30" at bounding box center [131, 436] width 27 height 27
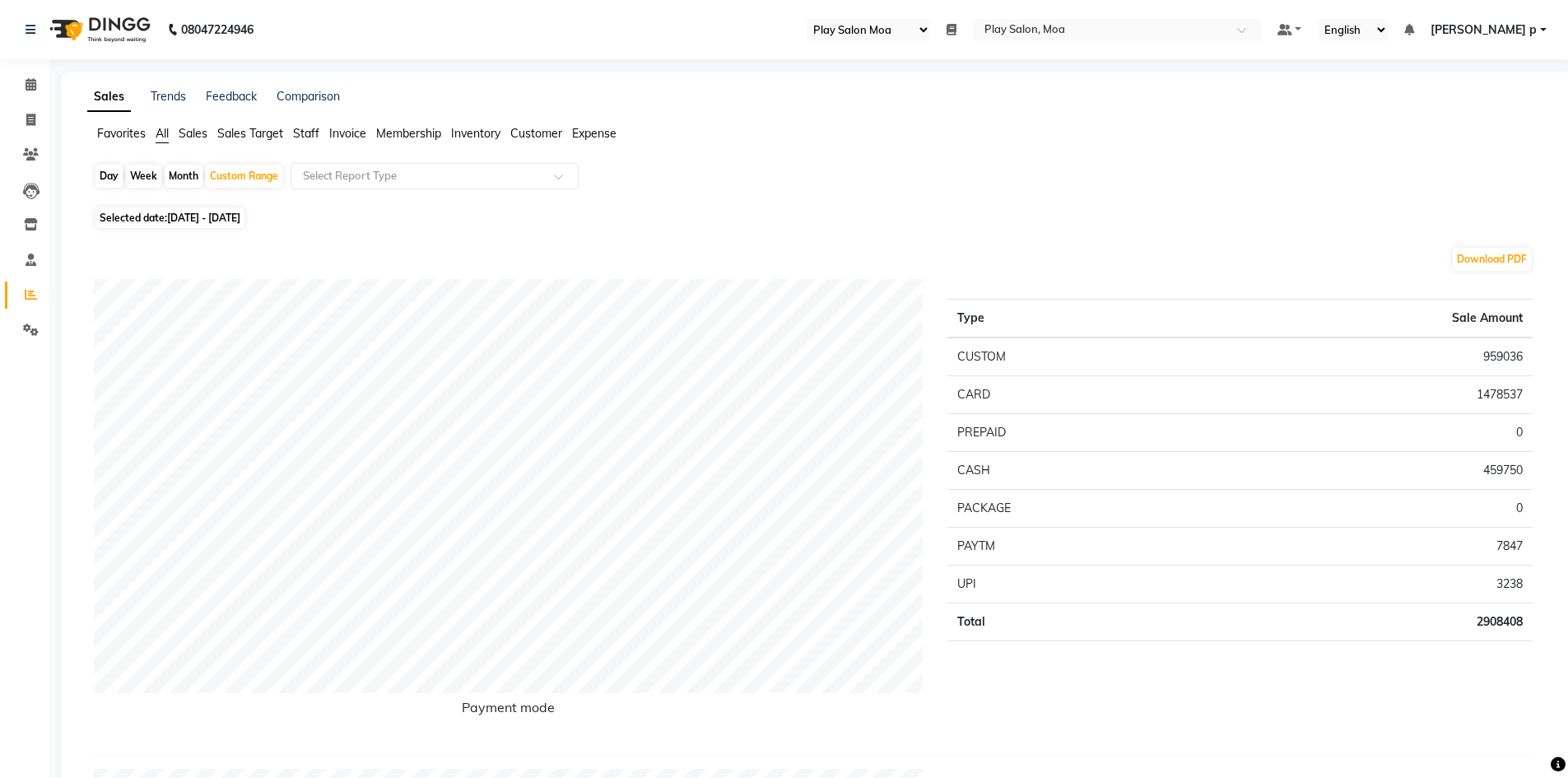
click at [192, 133] on span "Sales" at bounding box center [193, 133] width 29 height 15
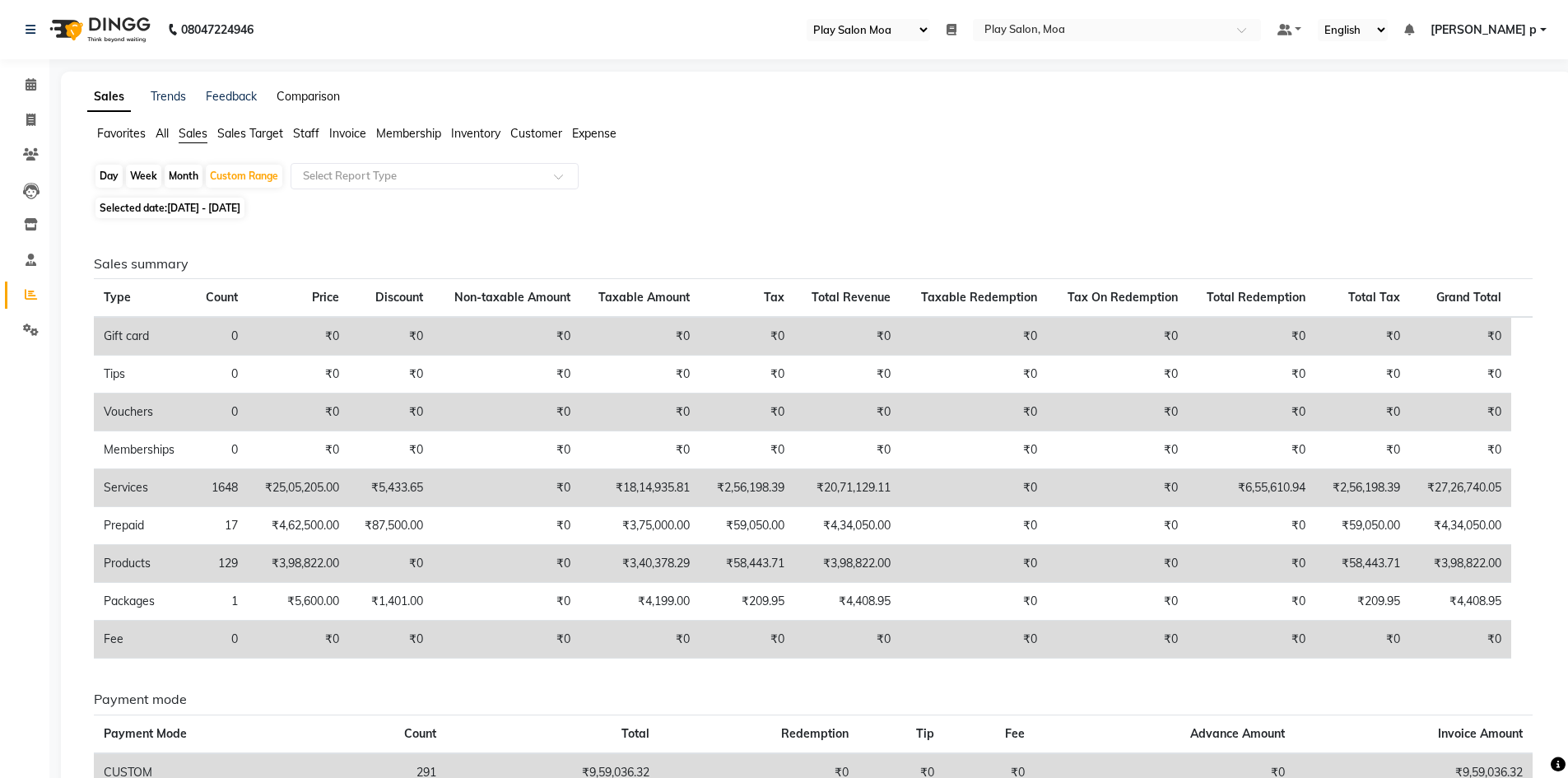
drag, startPoint x: 288, startPoint y: 98, endPoint x: 303, endPoint y: 100, distance: 15.1
click at [288, 98] on link "Comparison" at bounding box center [309, 97] width 63 height 15
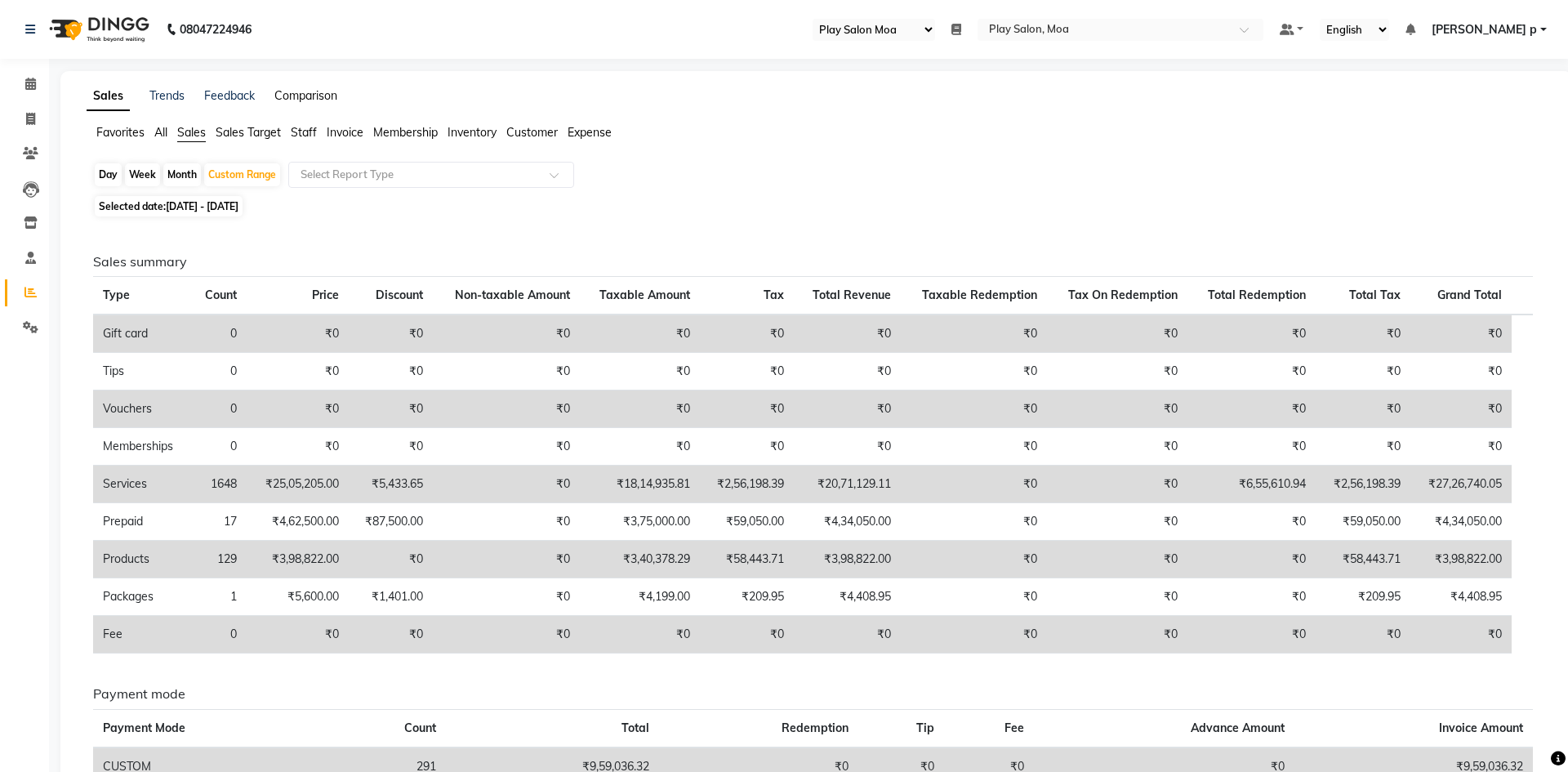
select select "single_date"
select select "single_date_dash"
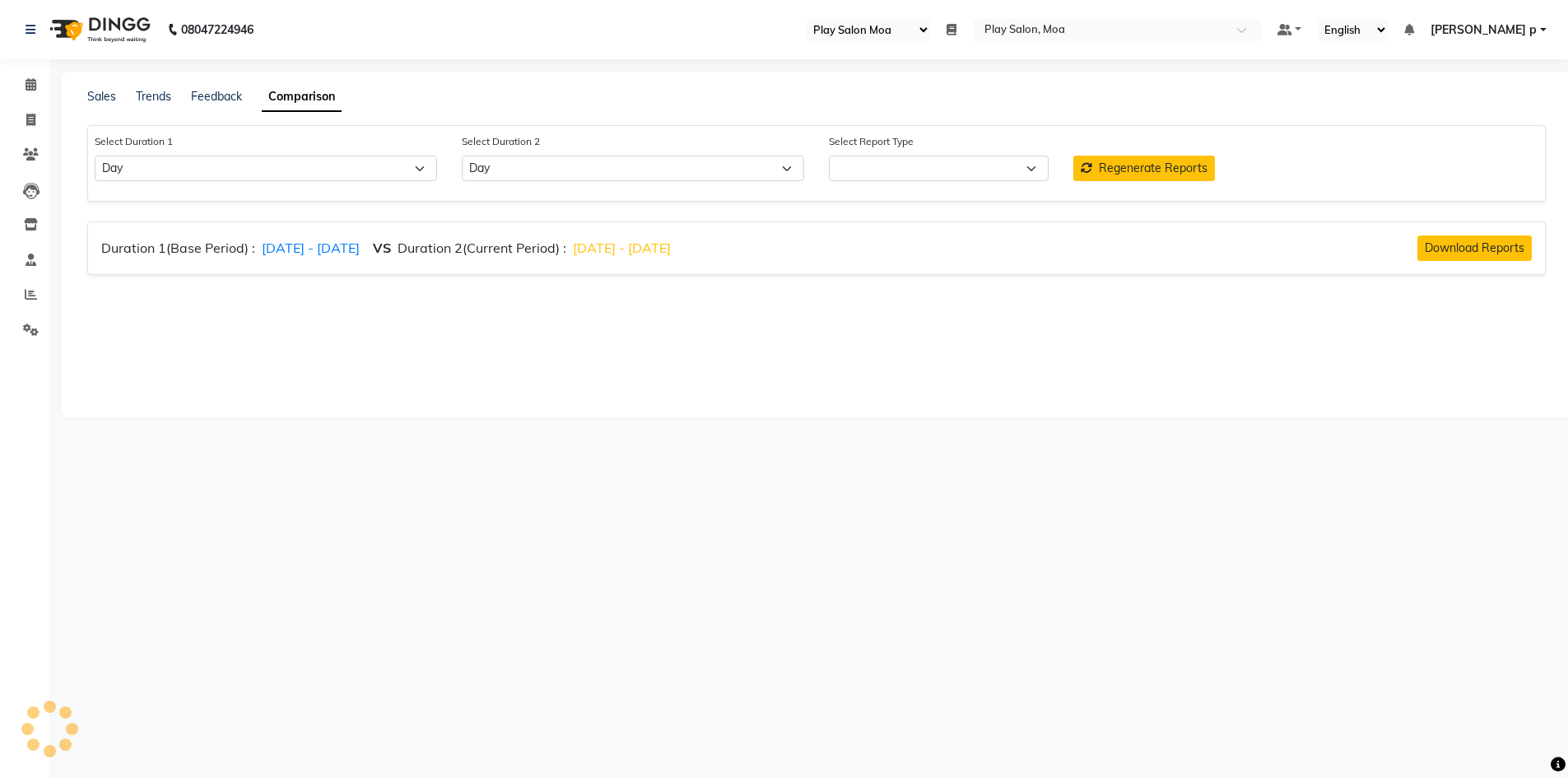
select select "comparison_report"
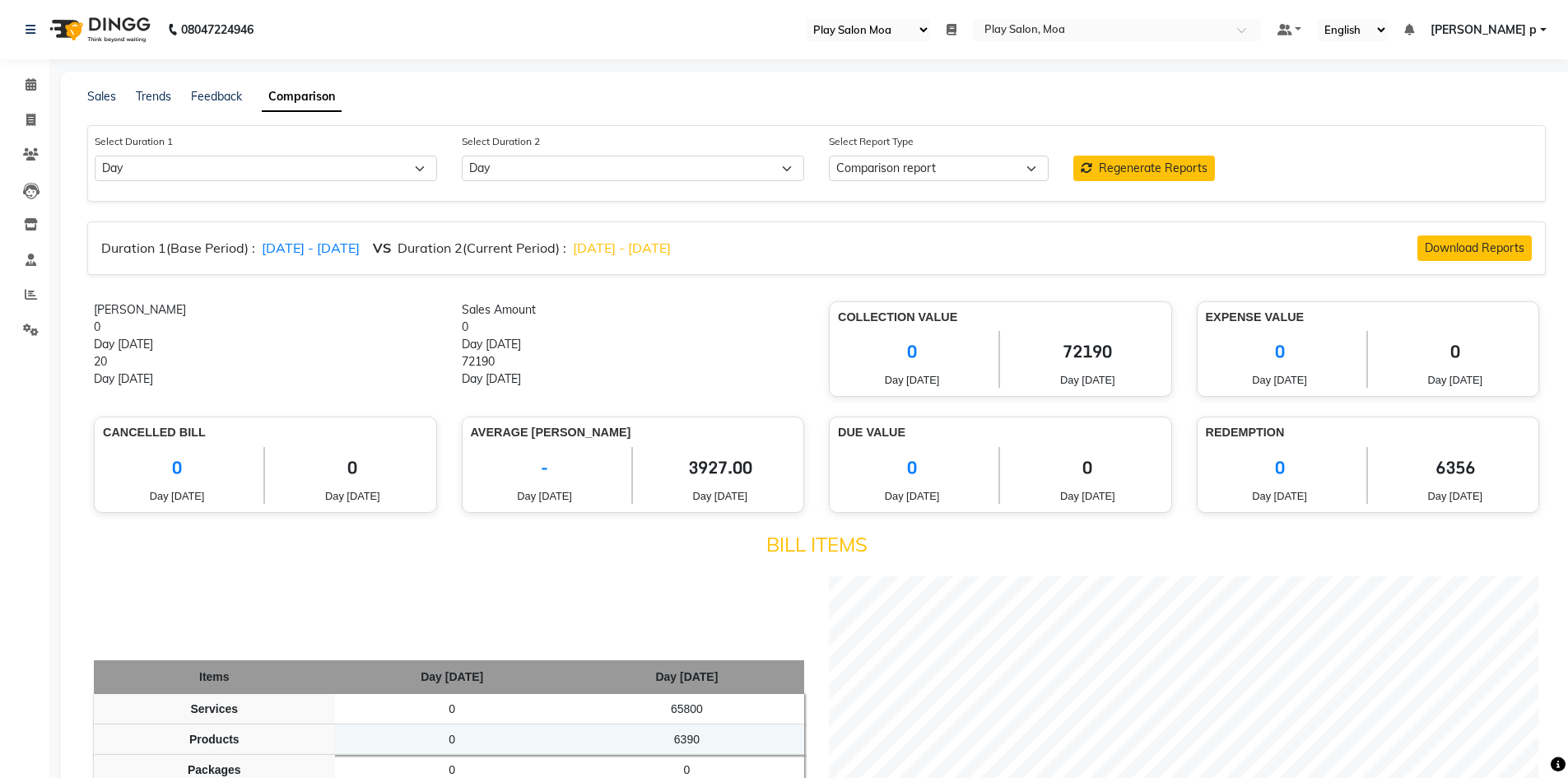
click at [360, 244] on span "01/10/2025 - 01/10/2025" at bounding box center [311, 248] width 98 height 17
select select "10"
select select "2025"
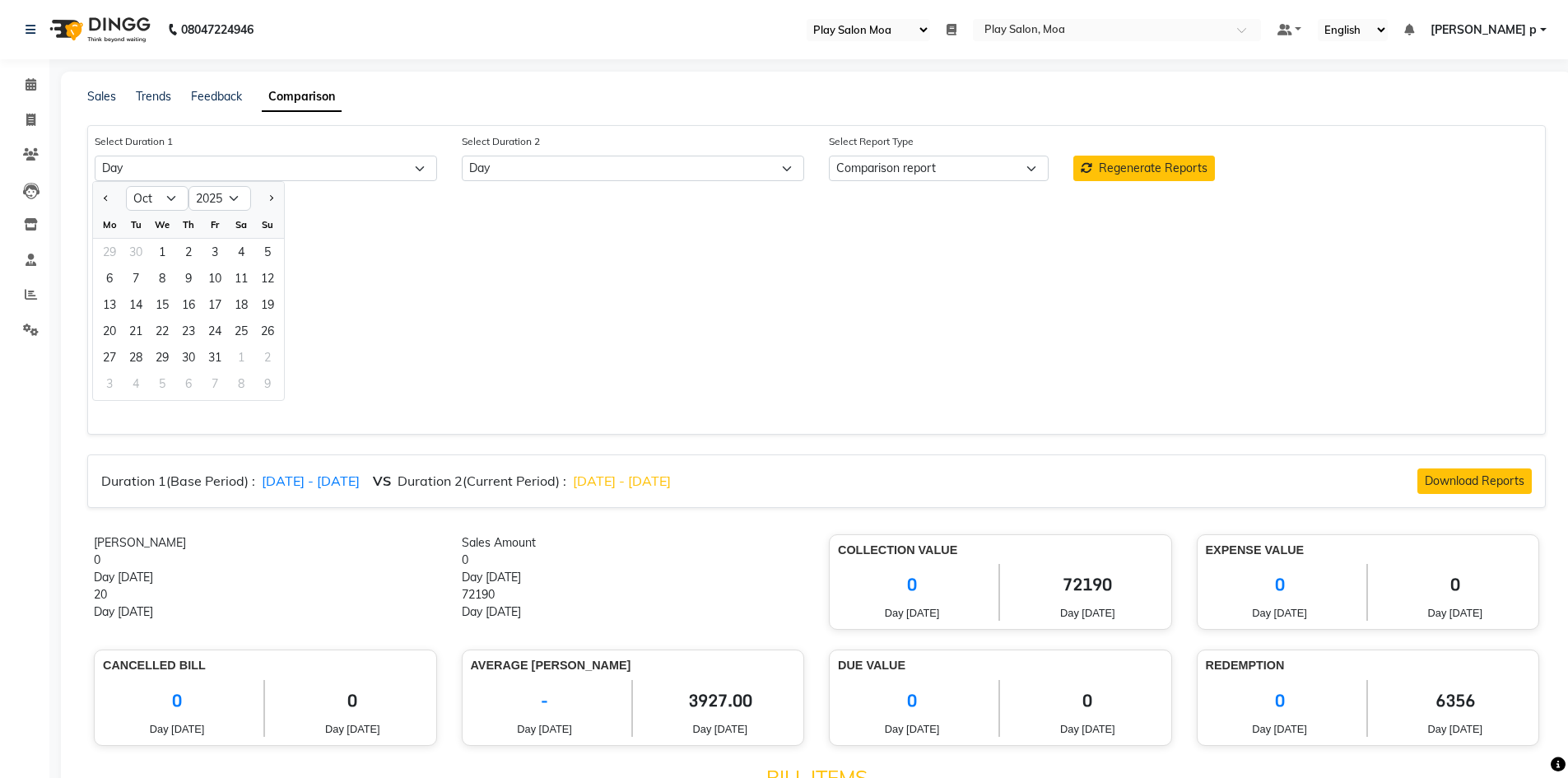
click at [98, 196] on div at bounding box center [110, 199] width 33 height 27
click at [103, 197] on button "Previous month" at bounding box center [106, 199] width 13 height 27
select select "9"
click at [114, 250] on div "1" at bounding box center [110, 252] width 27 height 27
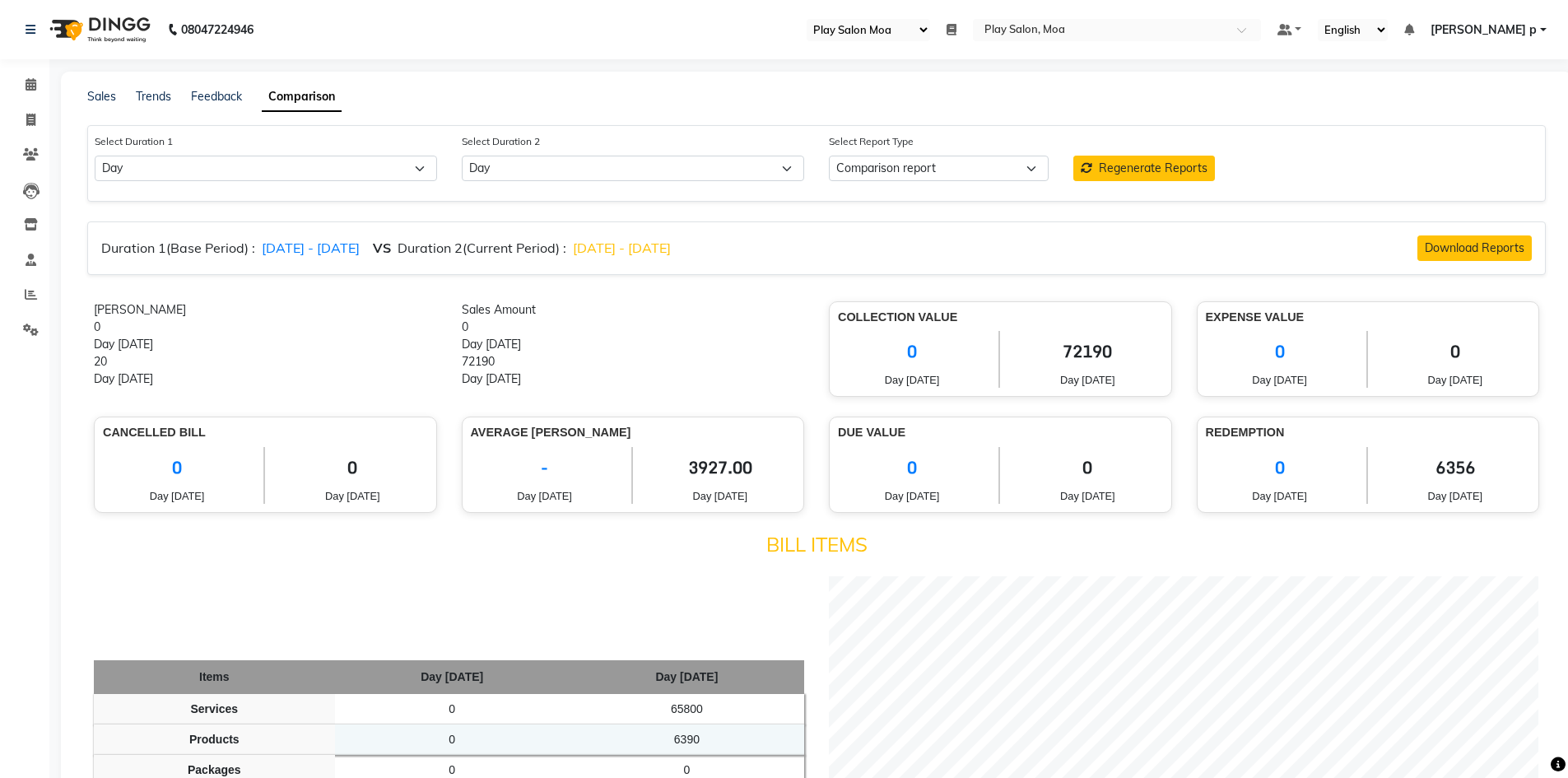
click at [144, 353] on div "Day Sep 1st 25" at bounding box center [265, 344] width 344 height 17
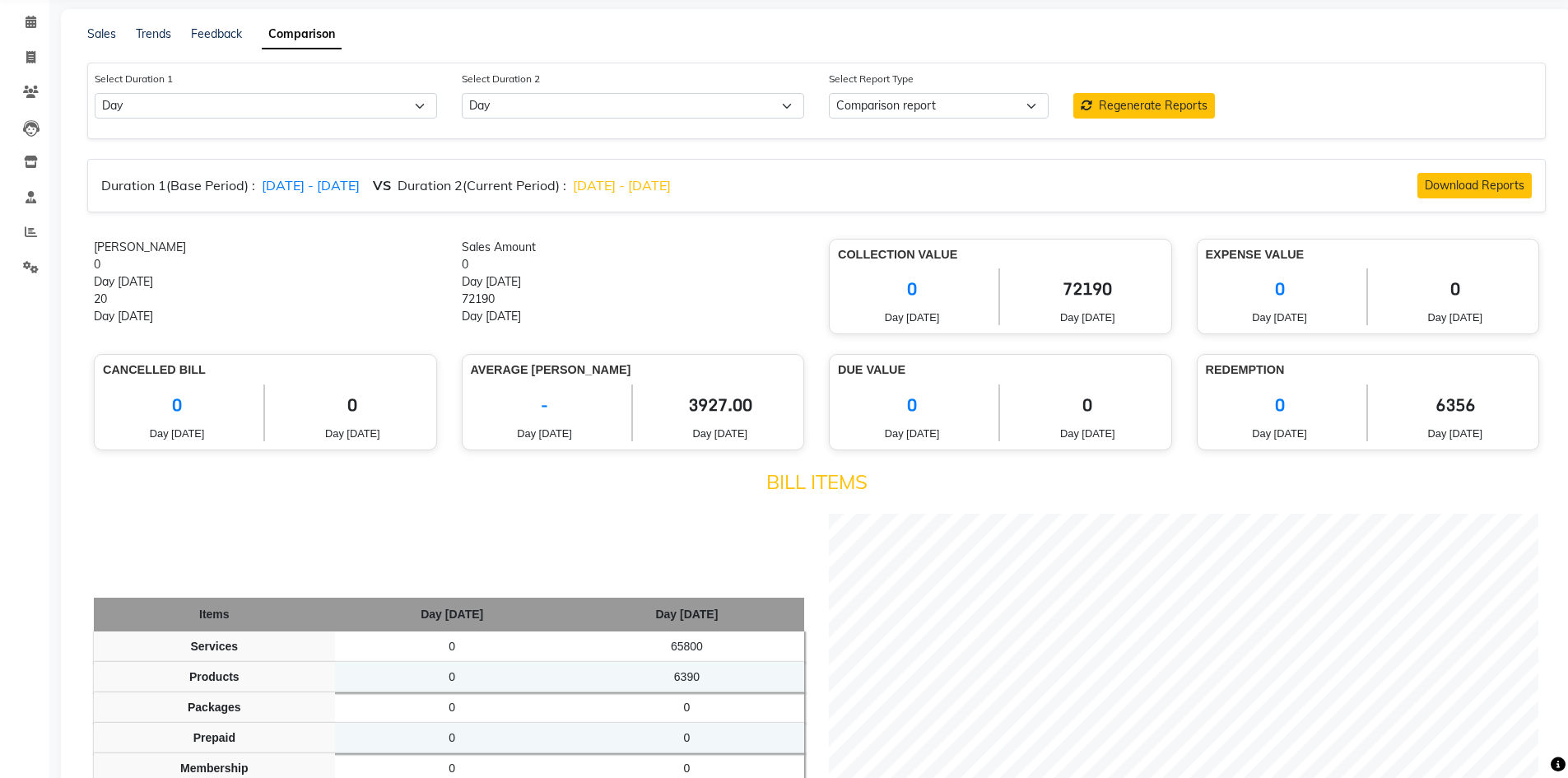
scroll to position [40, 0]
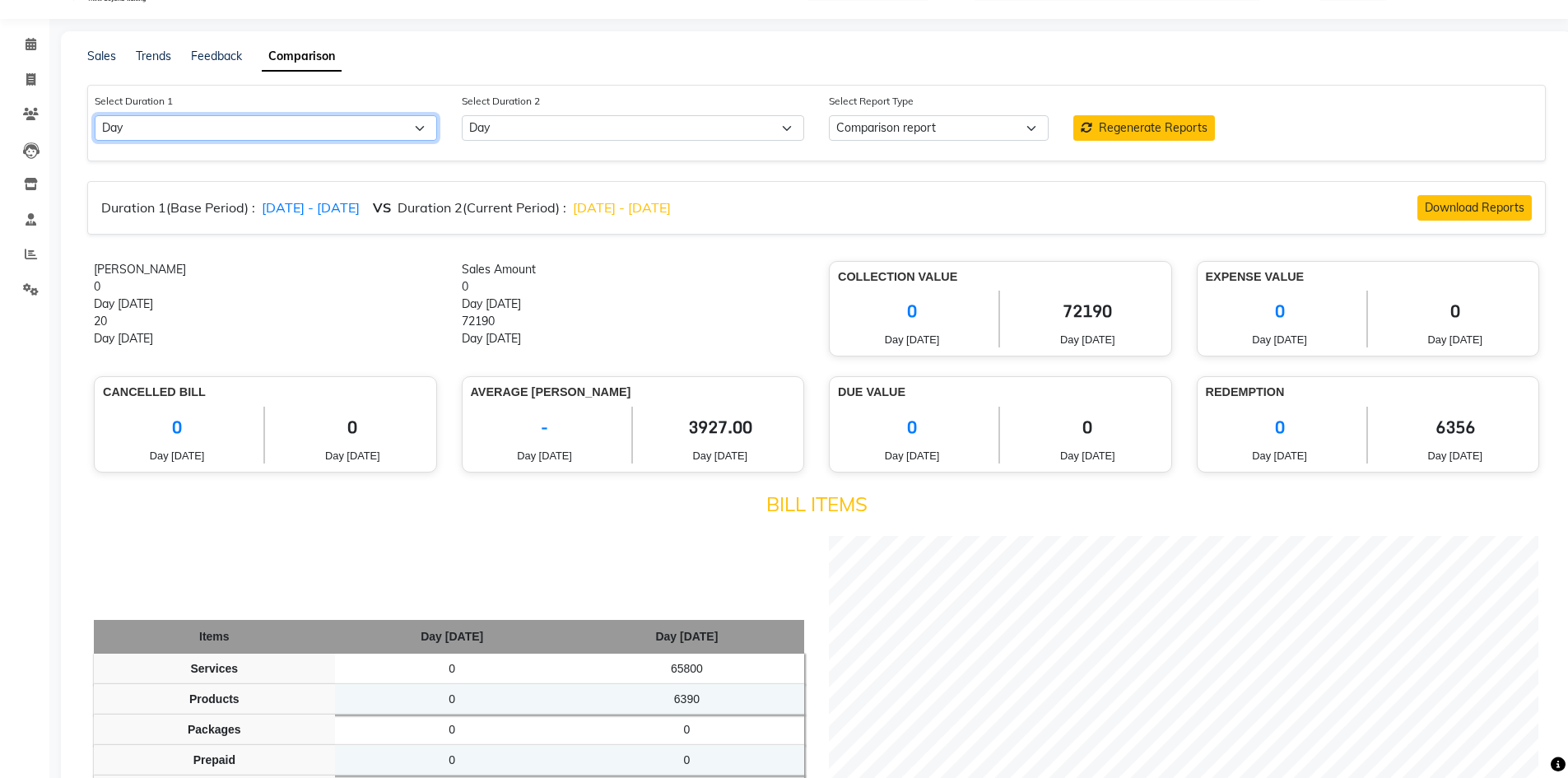
click at [415, 131] on select "Select Day Week Month Custom" at bounding box center [266, 128] width 343 height 26
select select "custom"
click at [95, 116] on select "Select Day Week Month Custom" at bounding box center [266, 128] width 343 height 26
select select "10"
select select "2025"
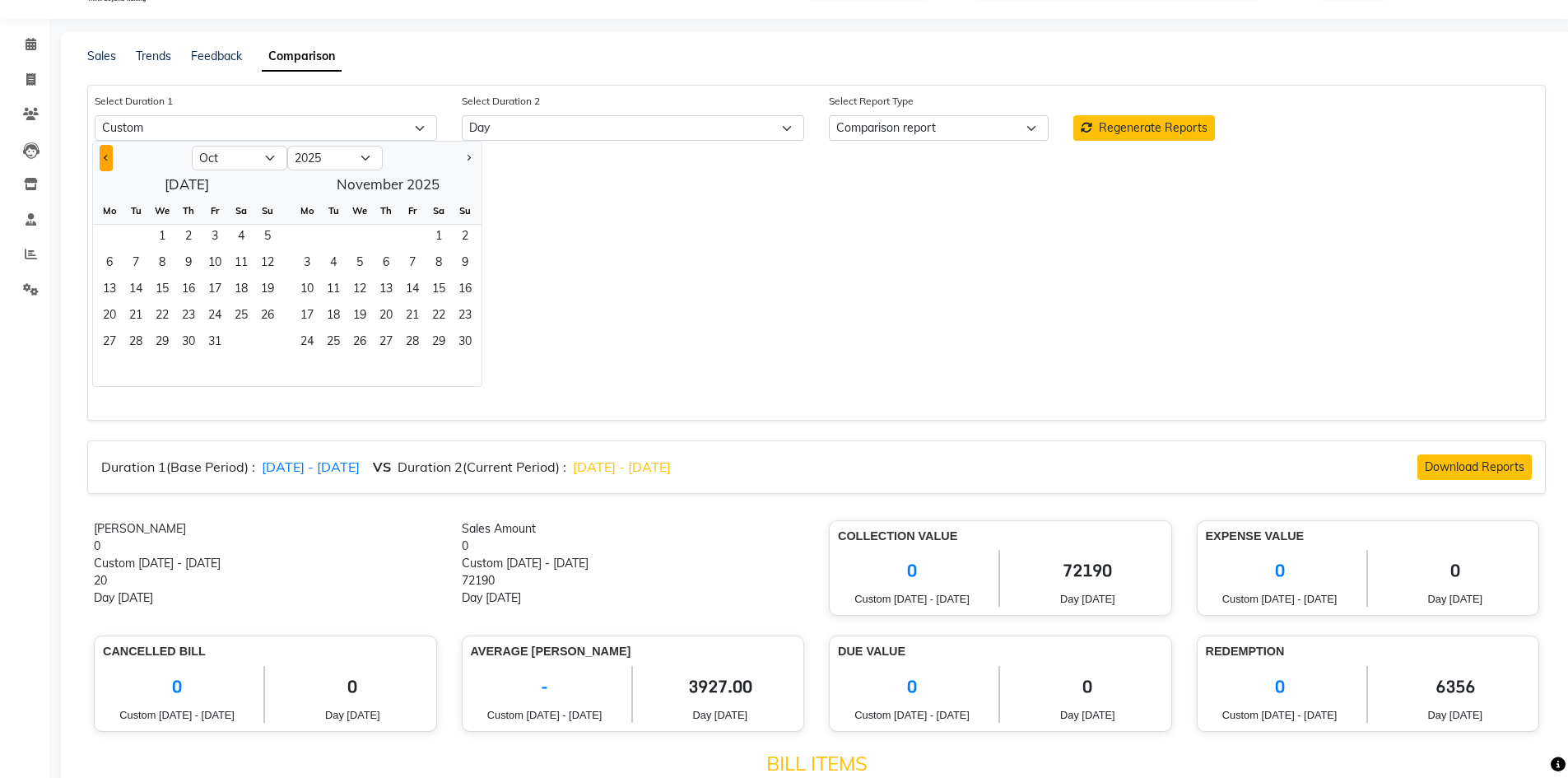
click at [109, 161] on button "Previous month" at bounding box center [106, 158] width 13 height 27
select select "9"
click at [103, 236] on span "1" at bounding box center [110, 238] width 27 height 27
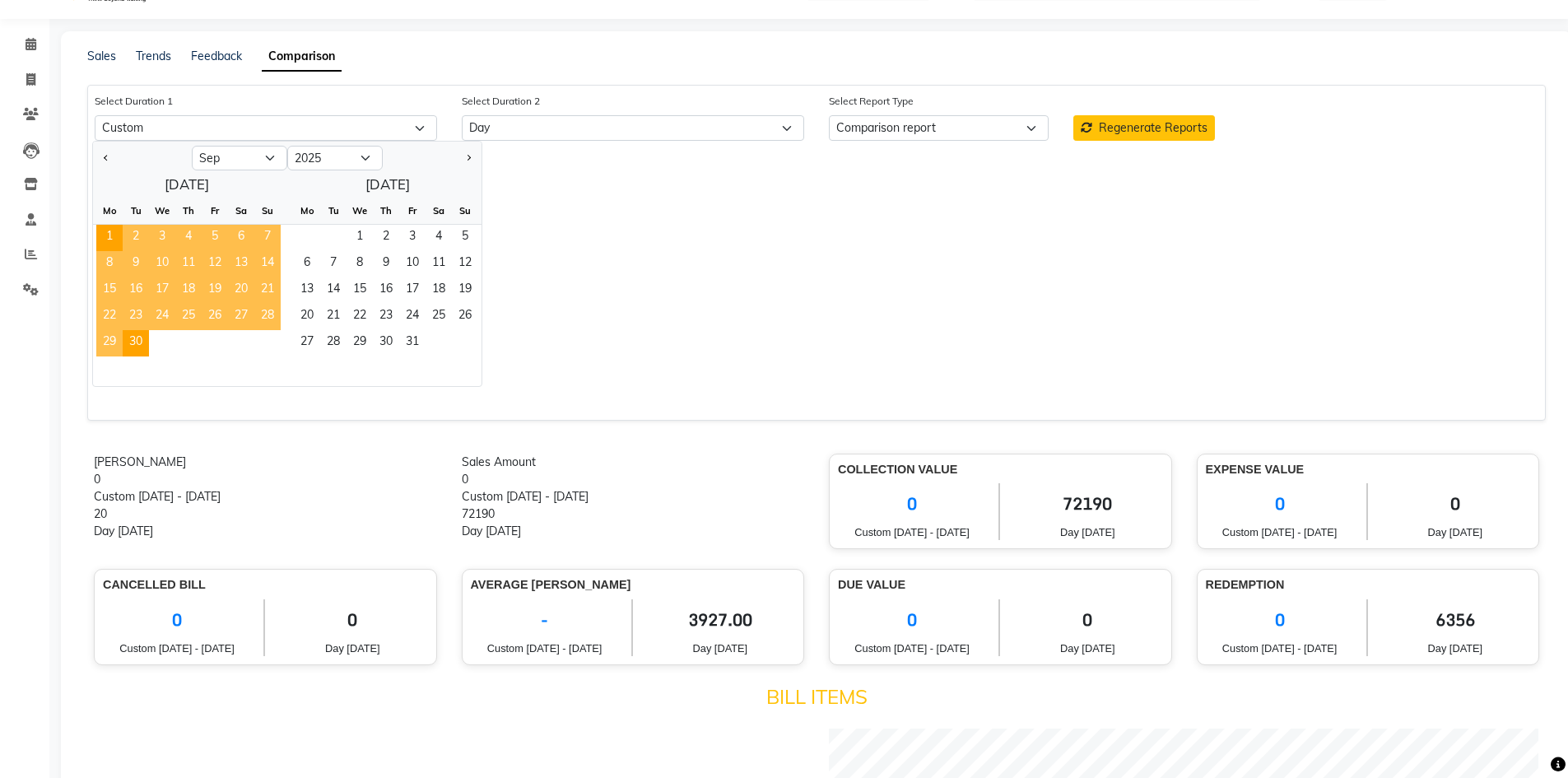
click at [135, 342] on span "30" at bounding box center [136, 344] width 27 height 27
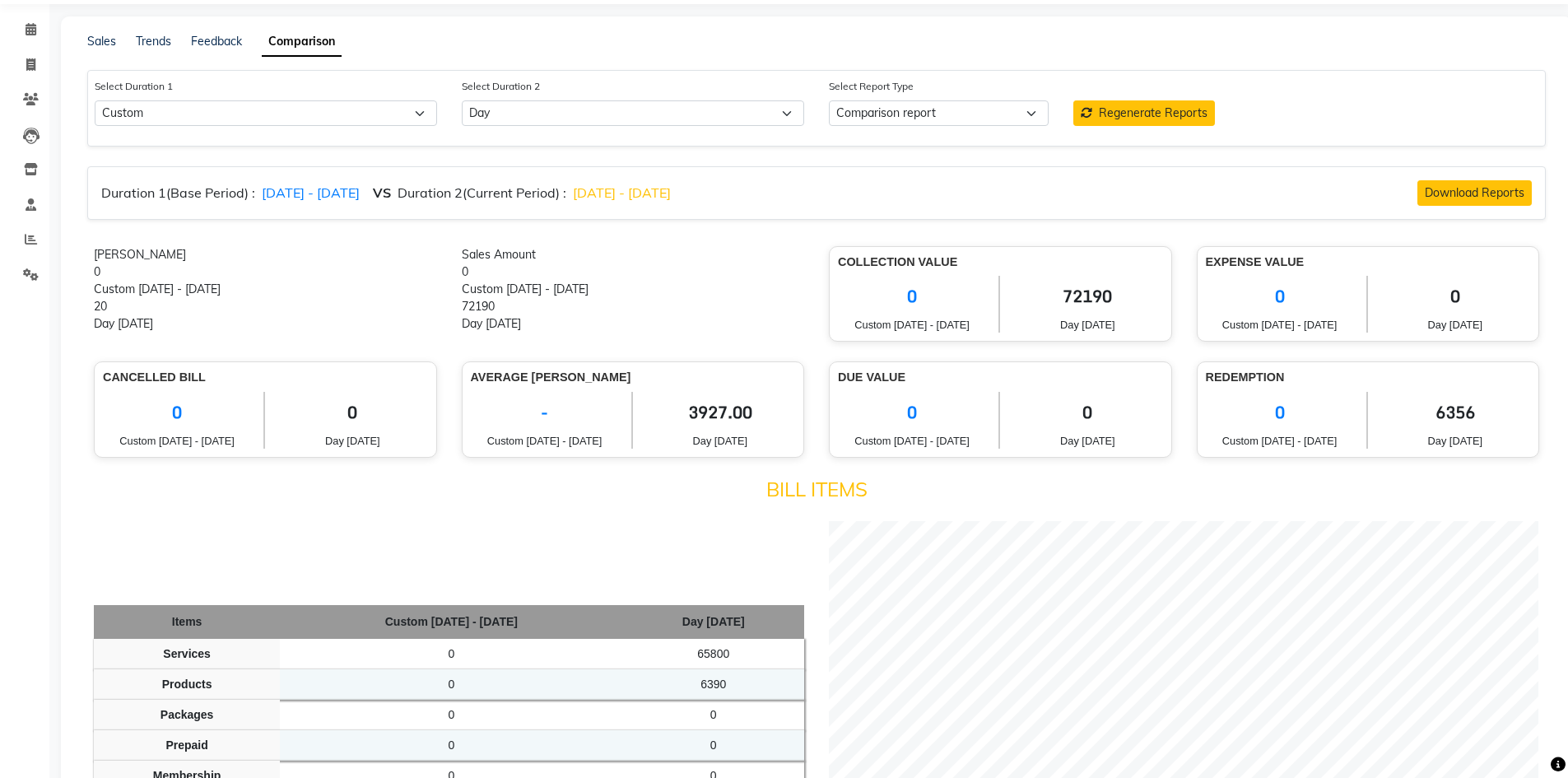
scroll to position [0, 0]
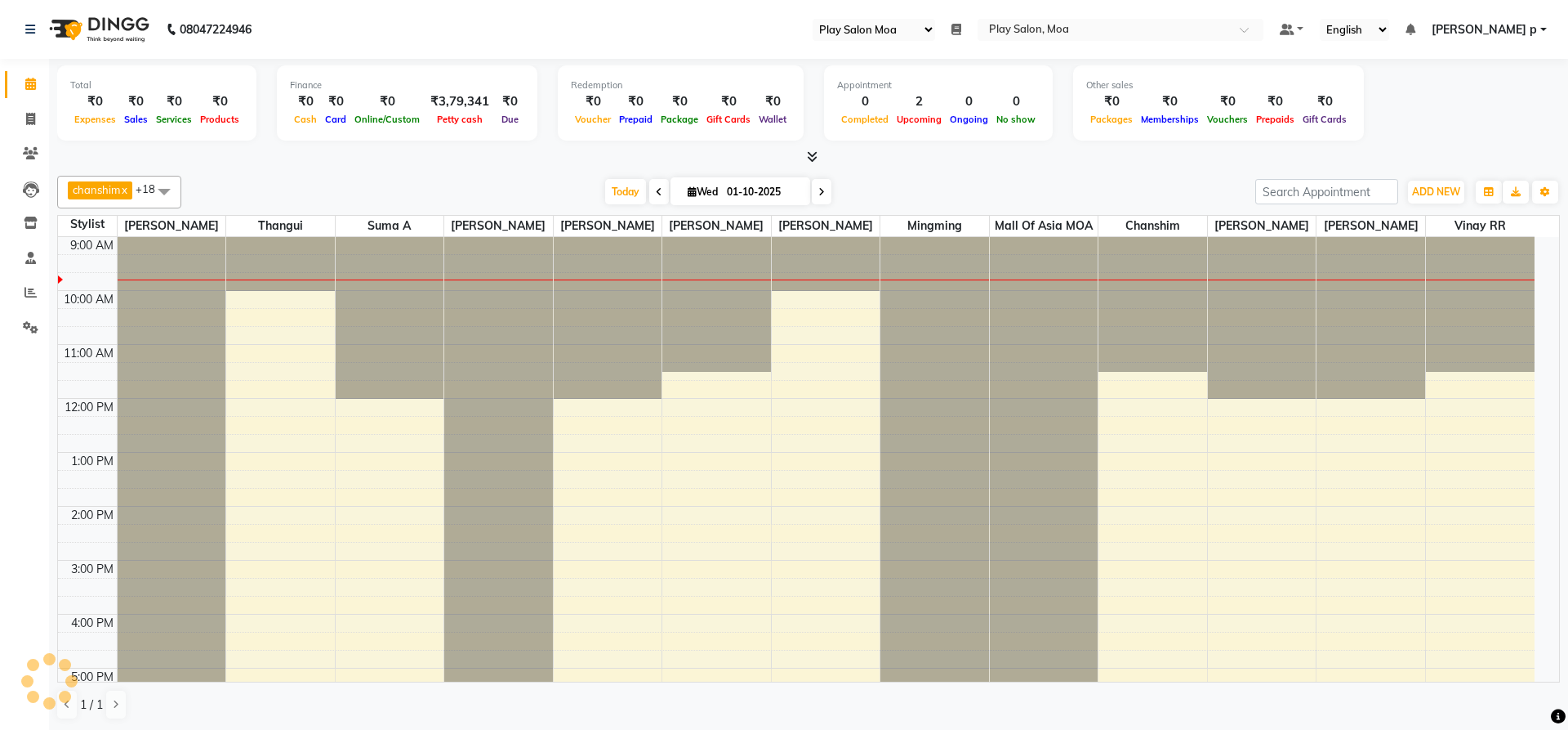
select select "93"
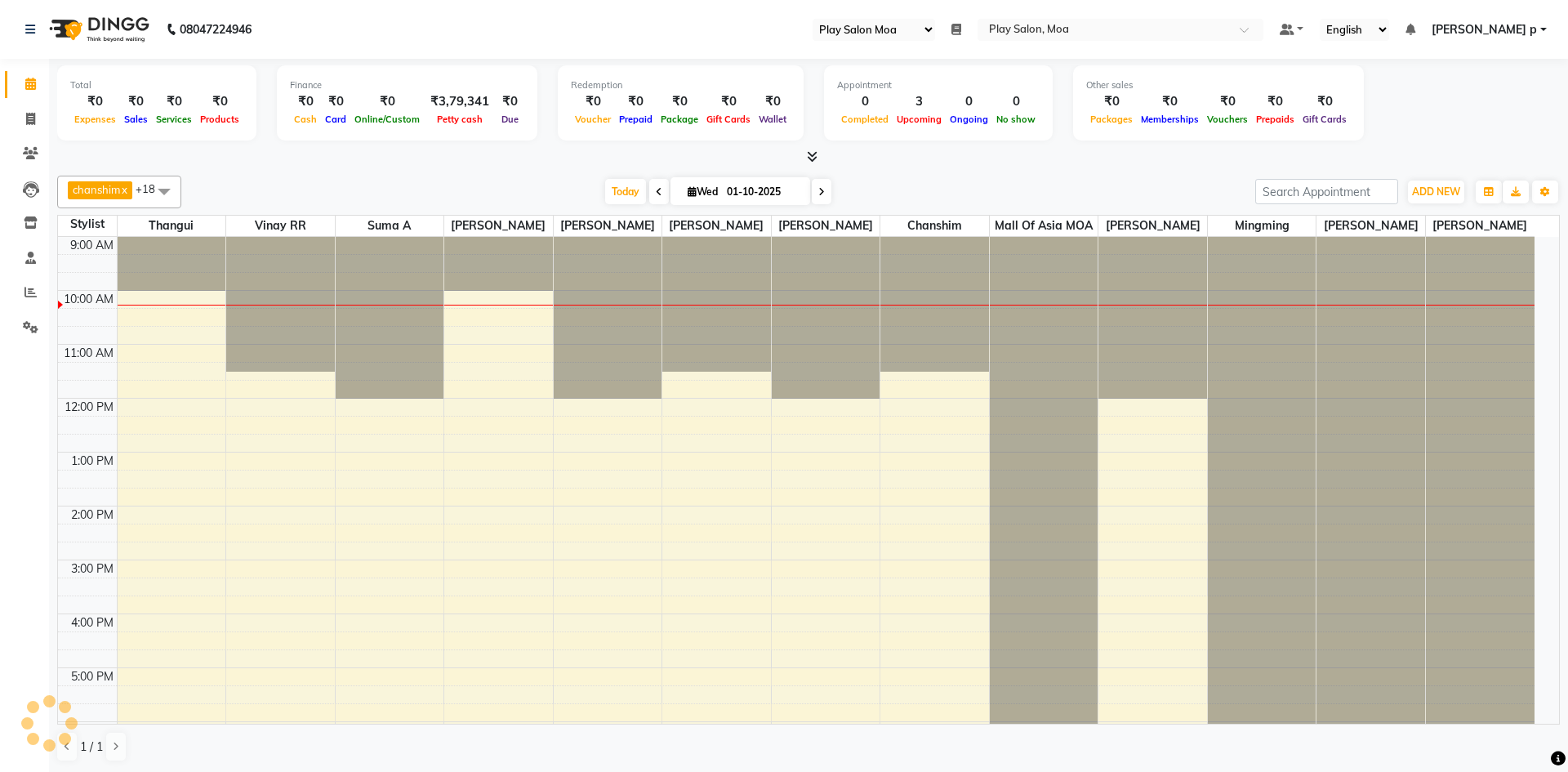
select select "93"
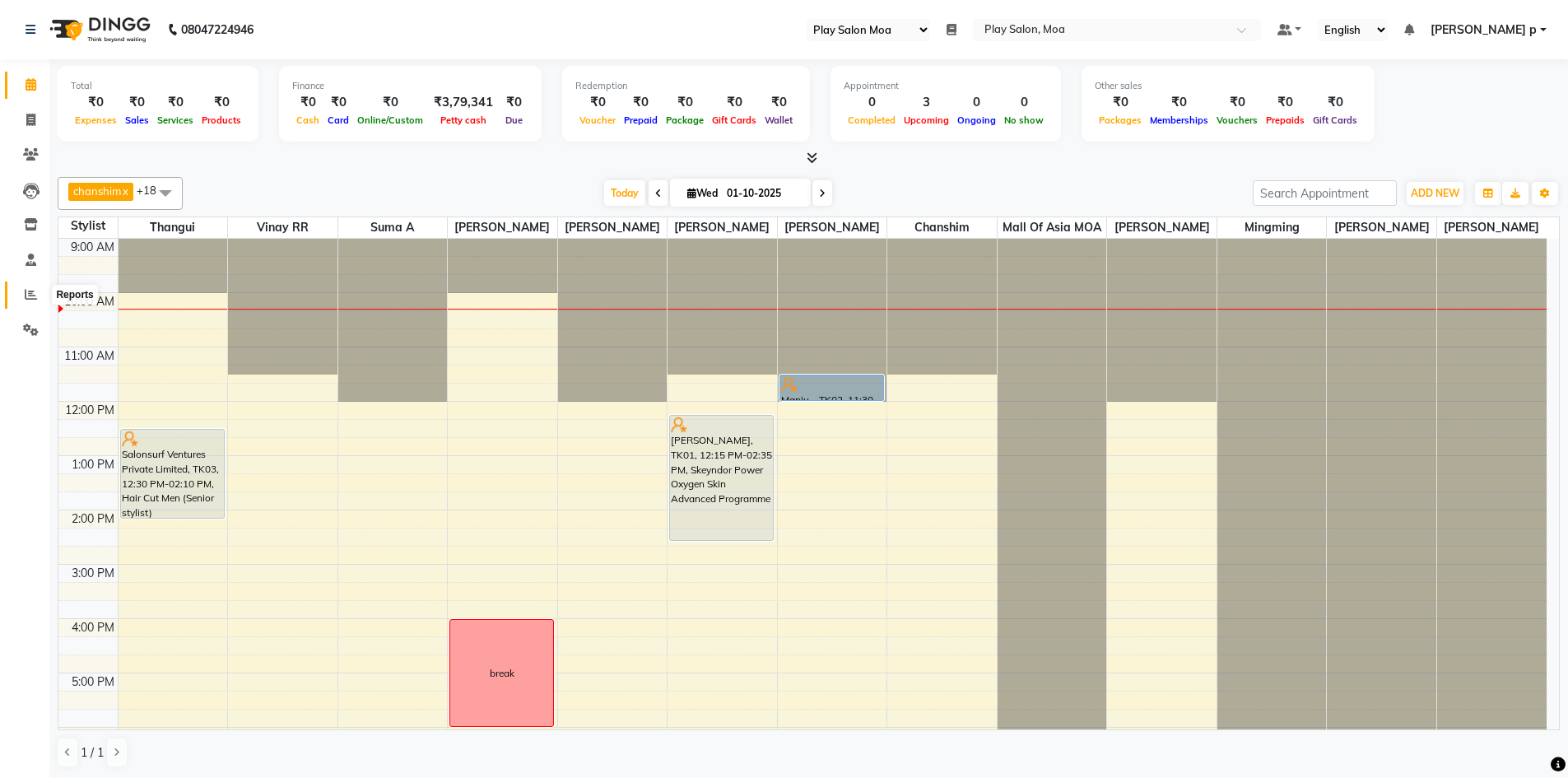
click at [22, 299] on span at bounding box center [31, 295] width 29 height 19
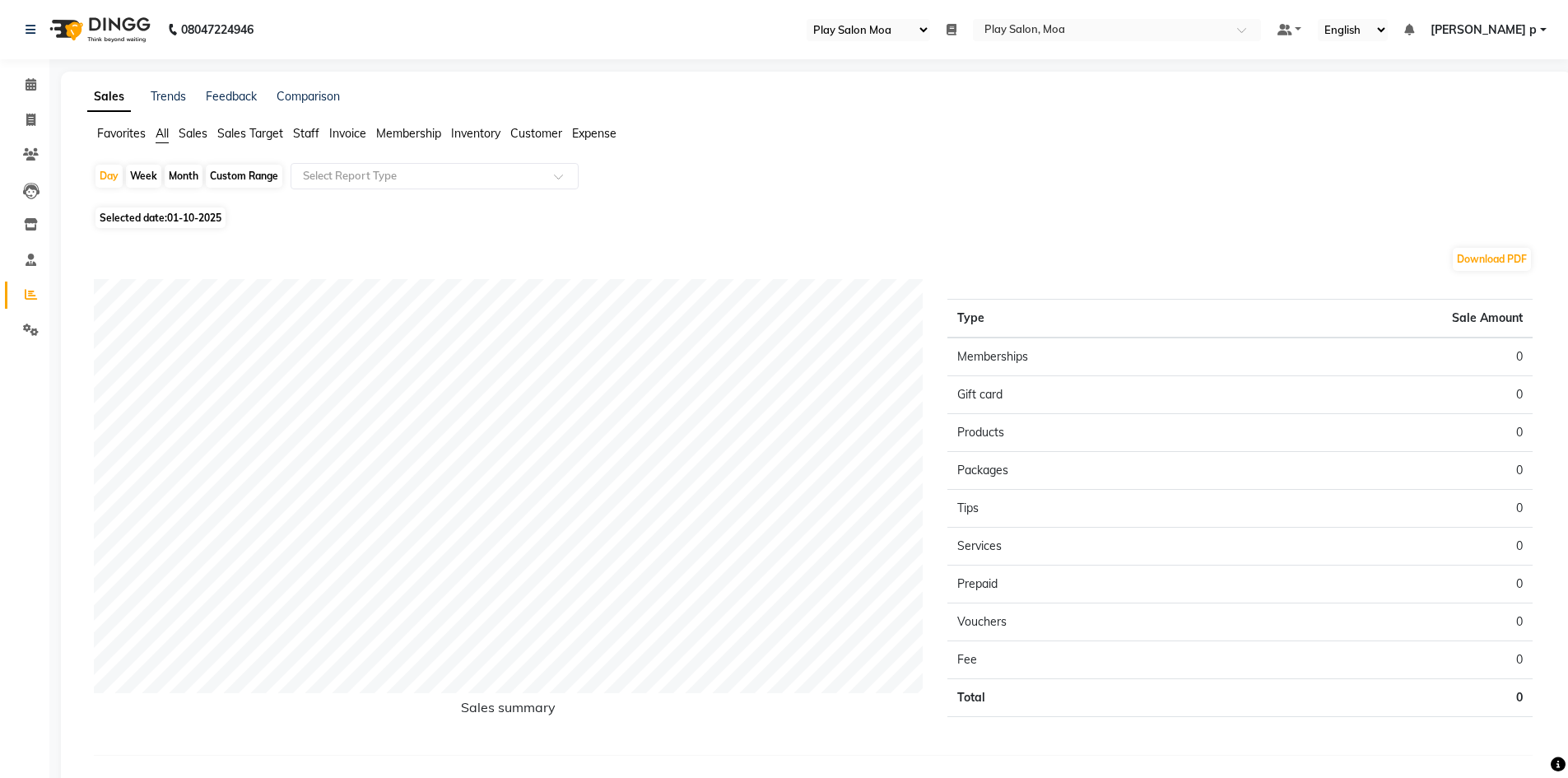
click at [260, 172] on div "Custom Range" at bounding box center [244, 176] width 77 height 23
select select "10"
select select "2025"
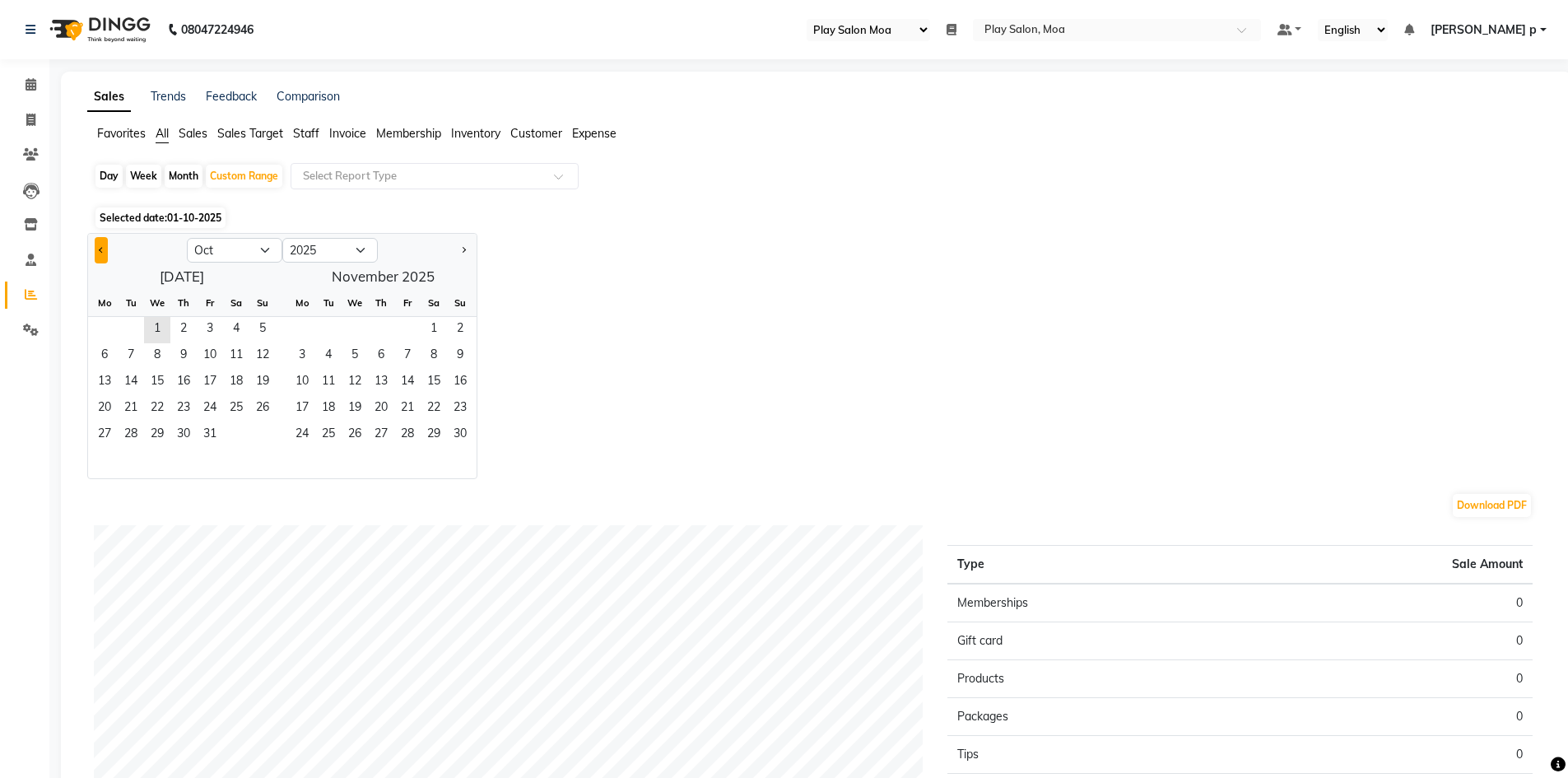
click at [100, 252] on button "Previous month" at bounding box center [101, 250] width 13 height 27
select select "9"
click at [108, 325] on span "1" at bounding box center [105, 330] width 27 height 27
click at [139, 439] on span "30" at bounding box center [131, 436] width 27 height 27
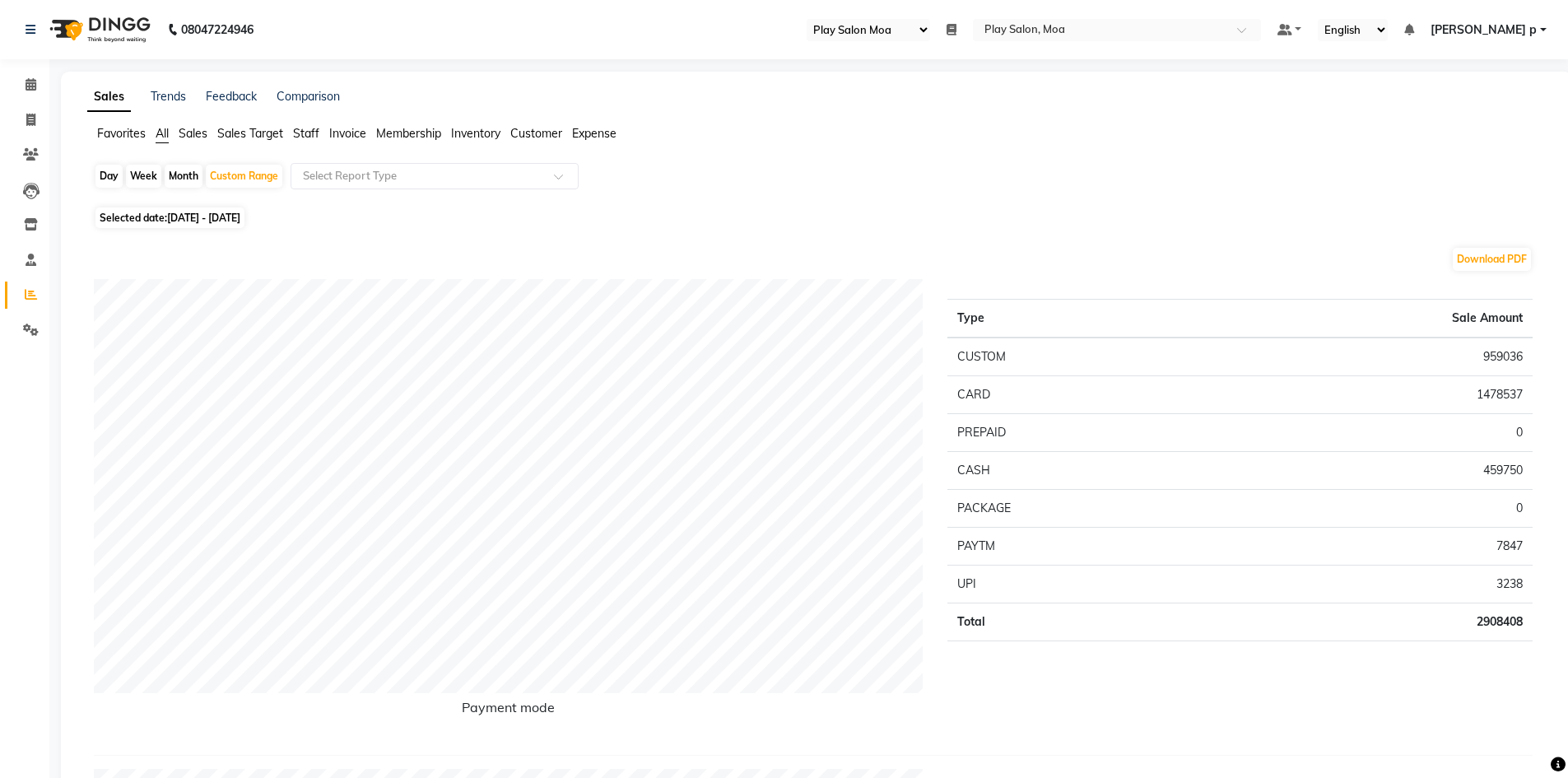
click at [518, 132] on span "Customer" at bounding box center [537, 133] width 52 height 15
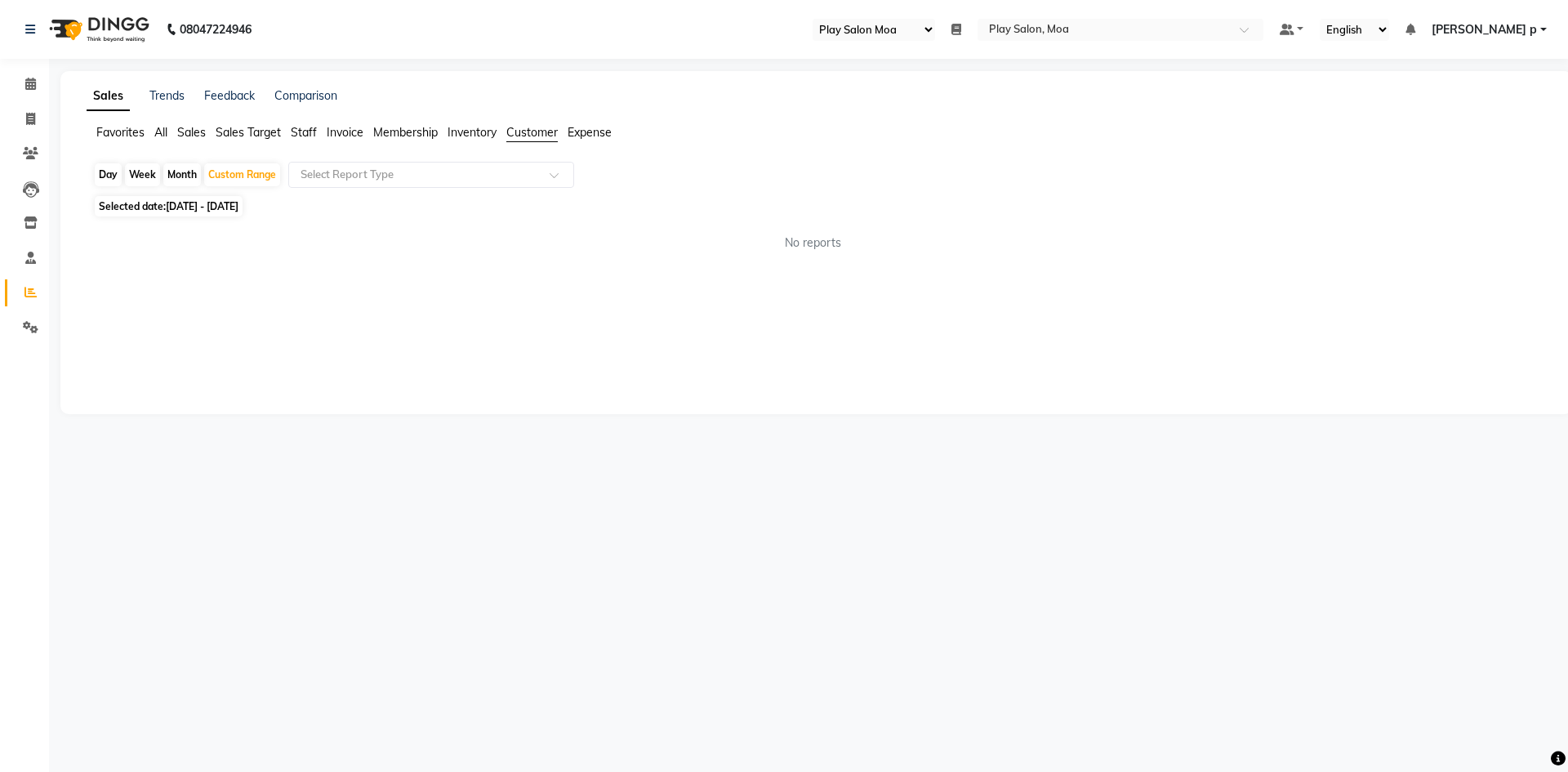
click at [196, 129] on span "Sales" at bounding box center [191, 132] width 29 height 15
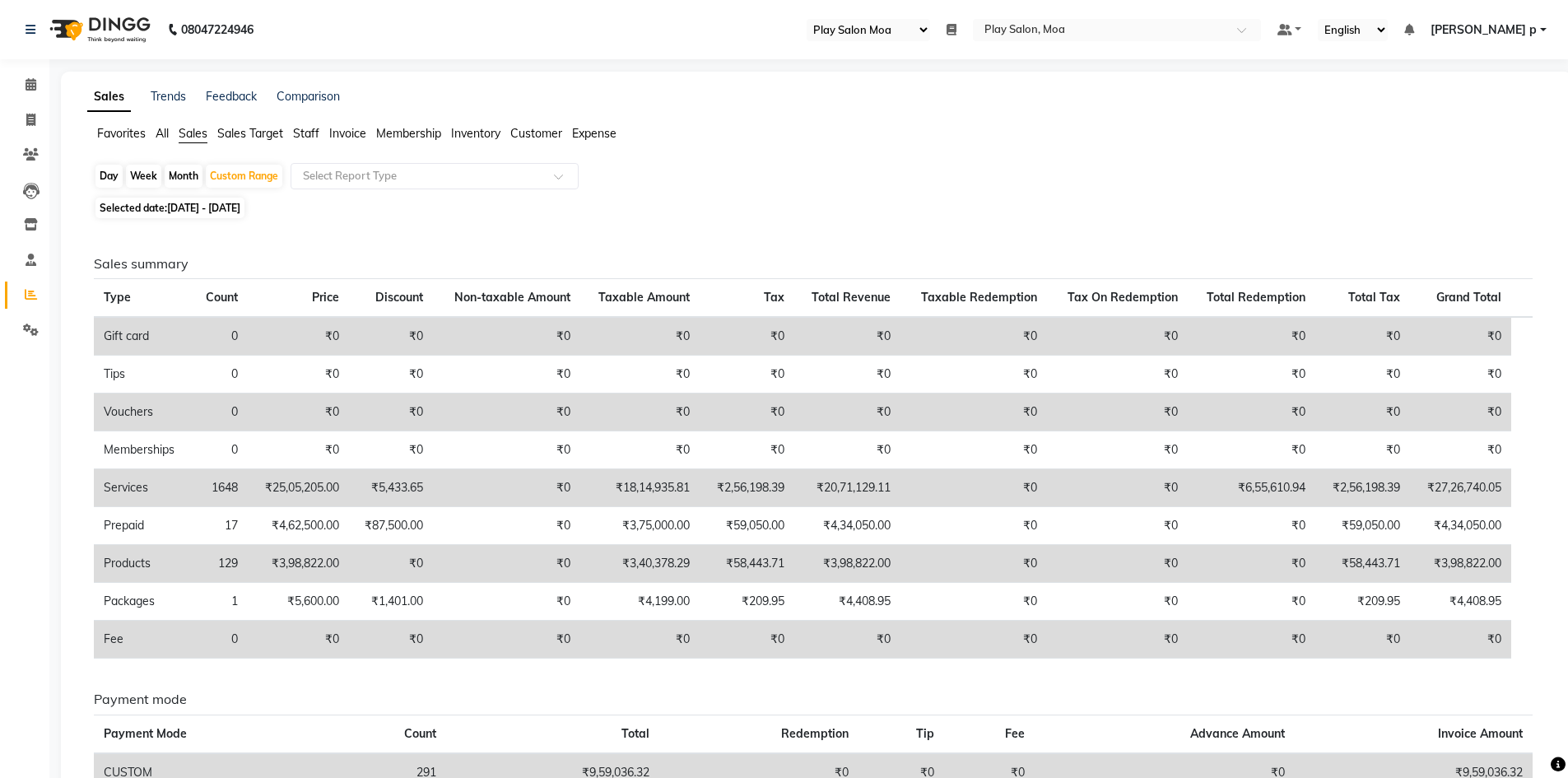
click at [556, 136] on span "Customer" at bounding box center [537, 133] width 52 height 15
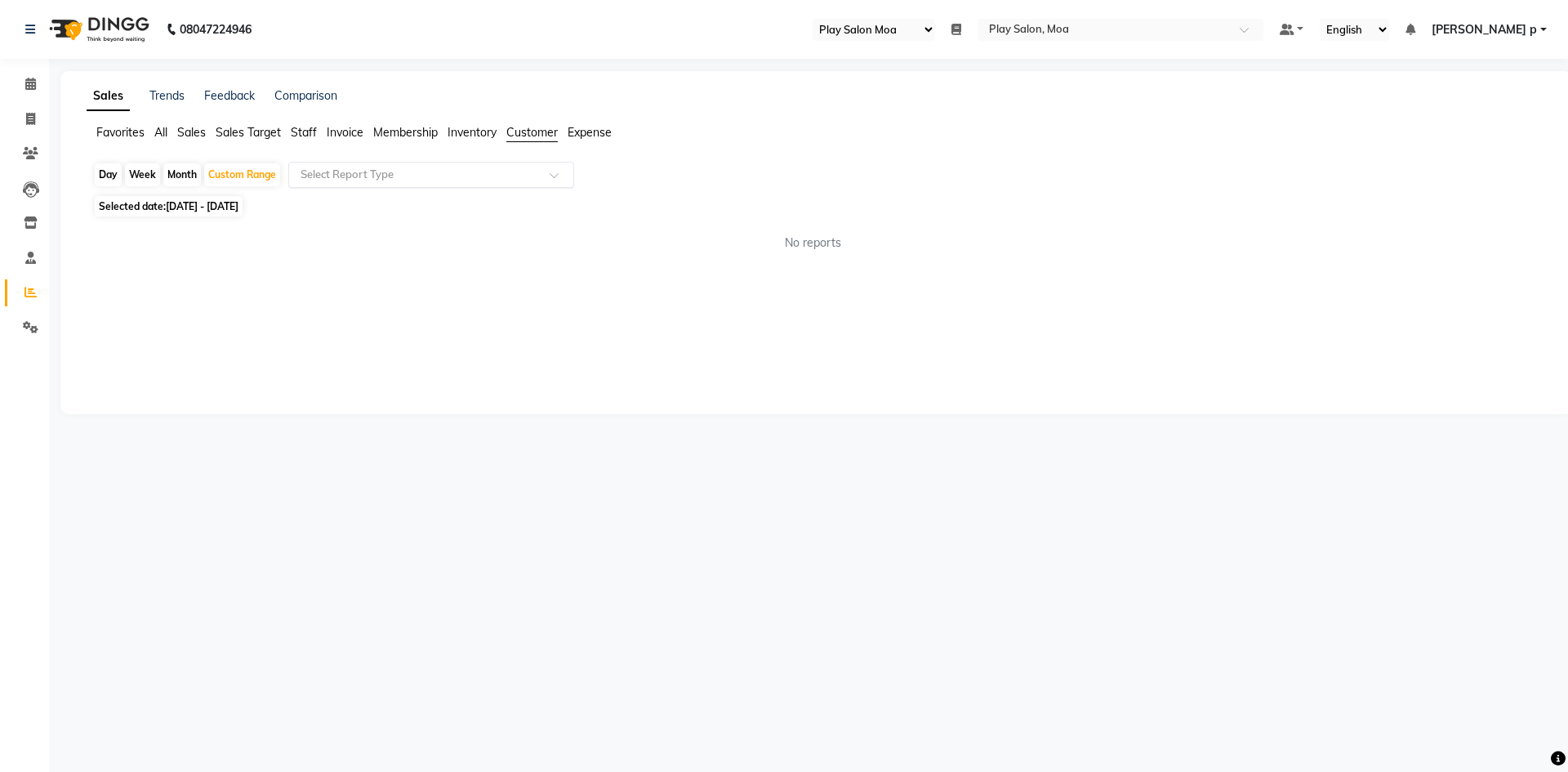
click at [545, 173] on div at bounding box center [431, 175] width 284 height 17
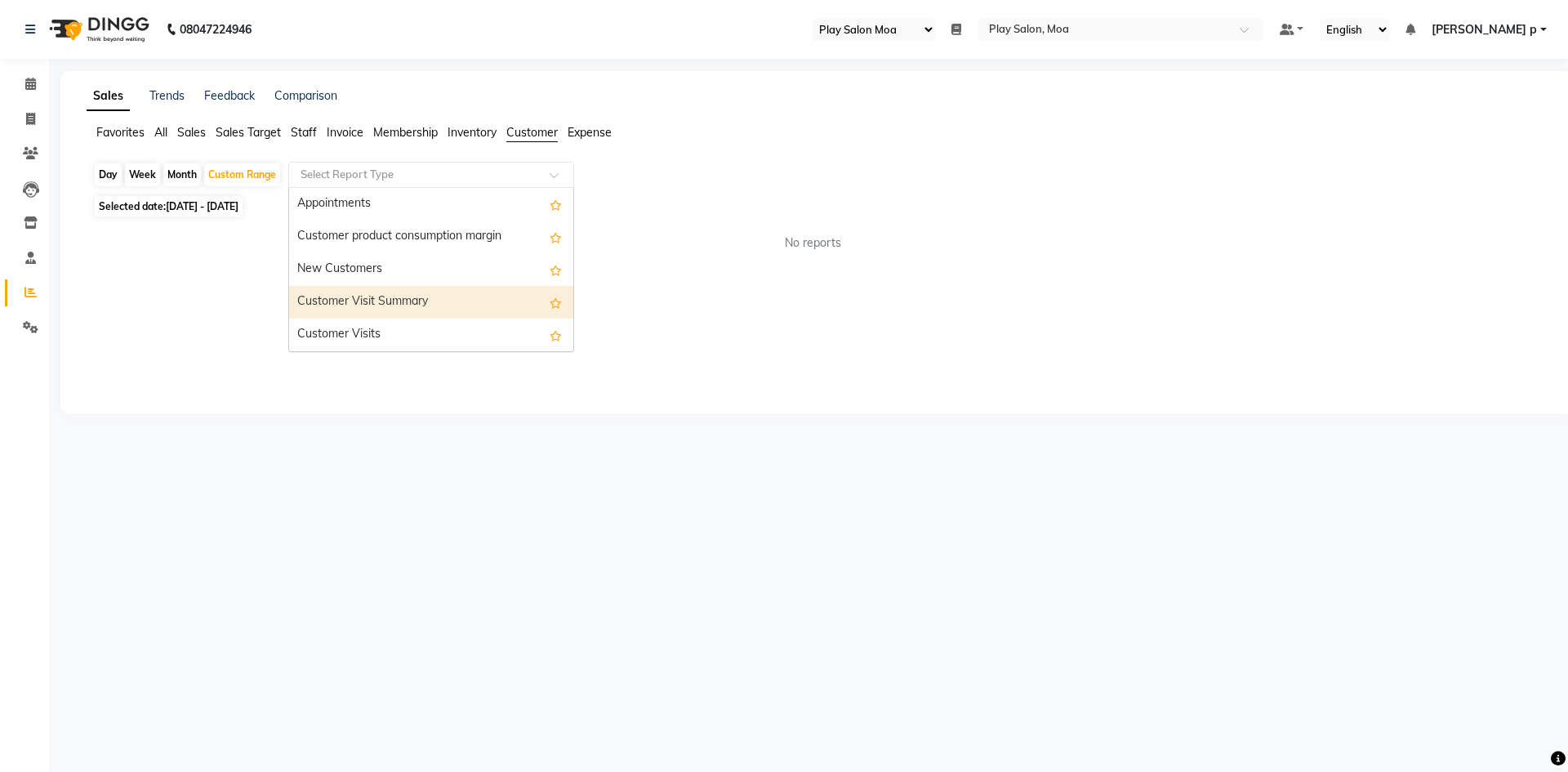
click at [401, 308] on div "Customer Visit Summary" at bounding box center [431, 302] width 284 height 33
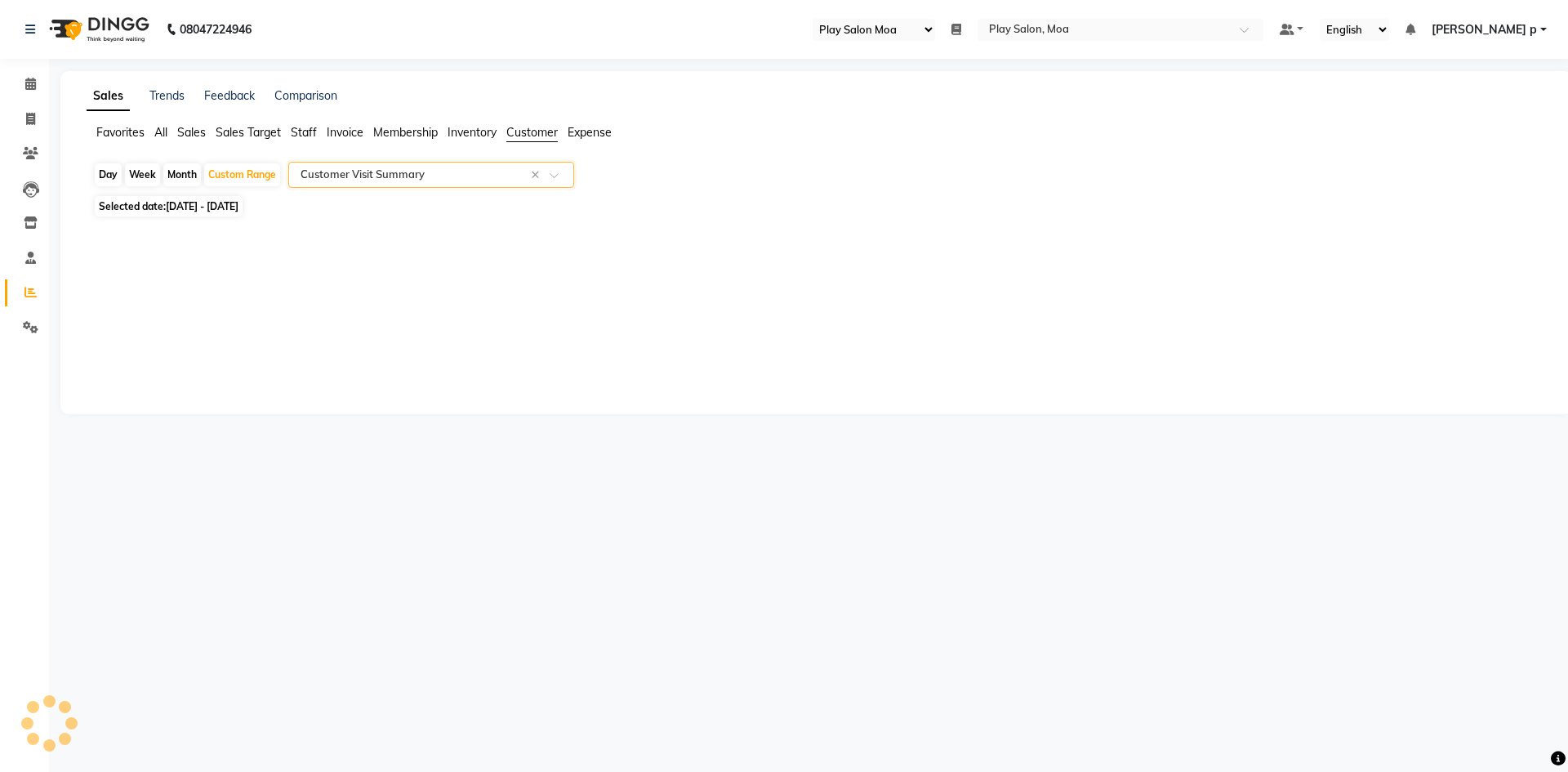
select select "full_report"
select select "csv"
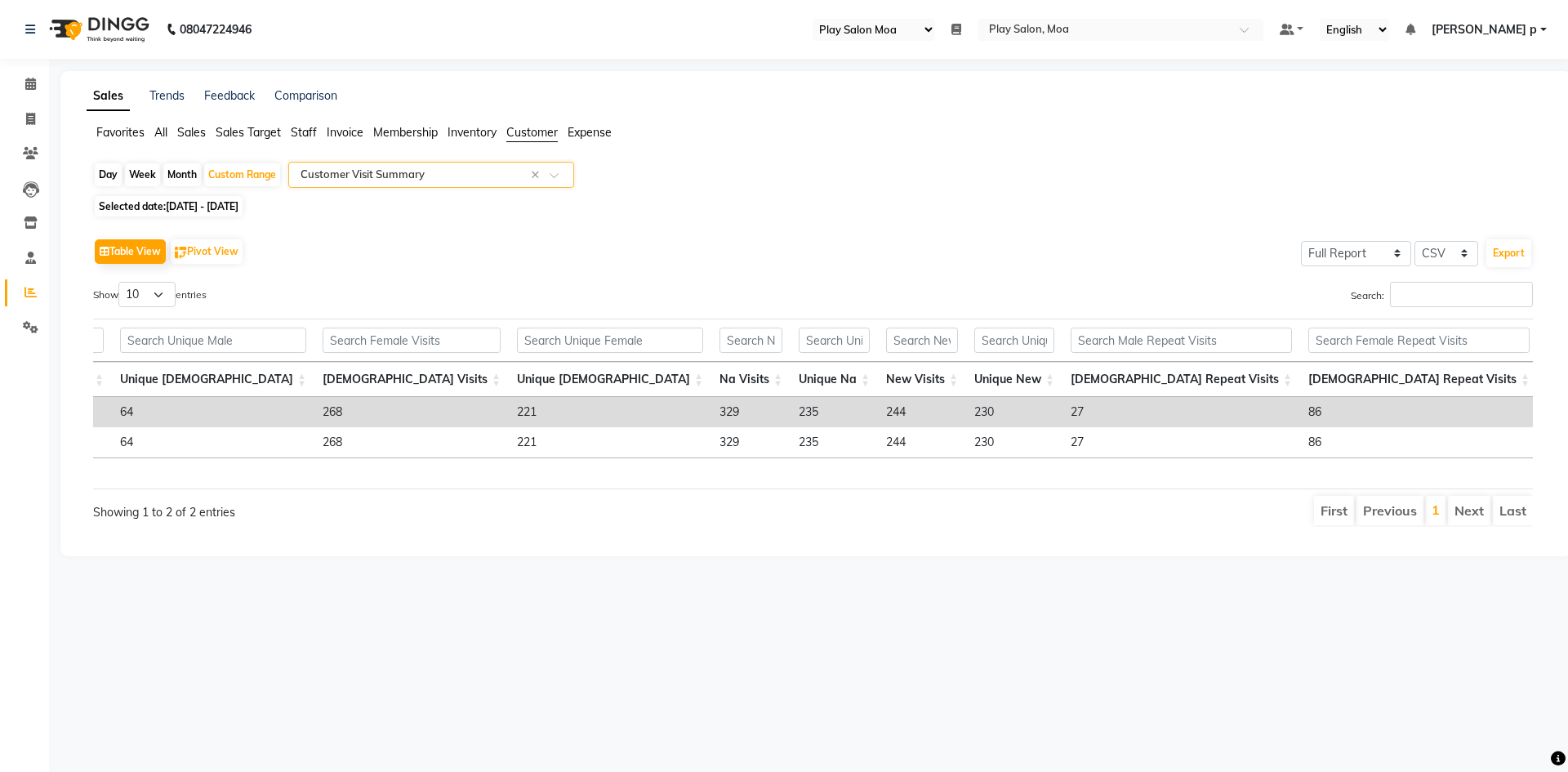
click at [191, 123] on div "Sales Trends Feedback Comparison Favorites All Sales Sales Target Staff Invoice…" at bounding box center [816, 314] width 1512 height 485
click at [194, 133] on span "Sales" at bounding box center [191, 132] width 29 height 15
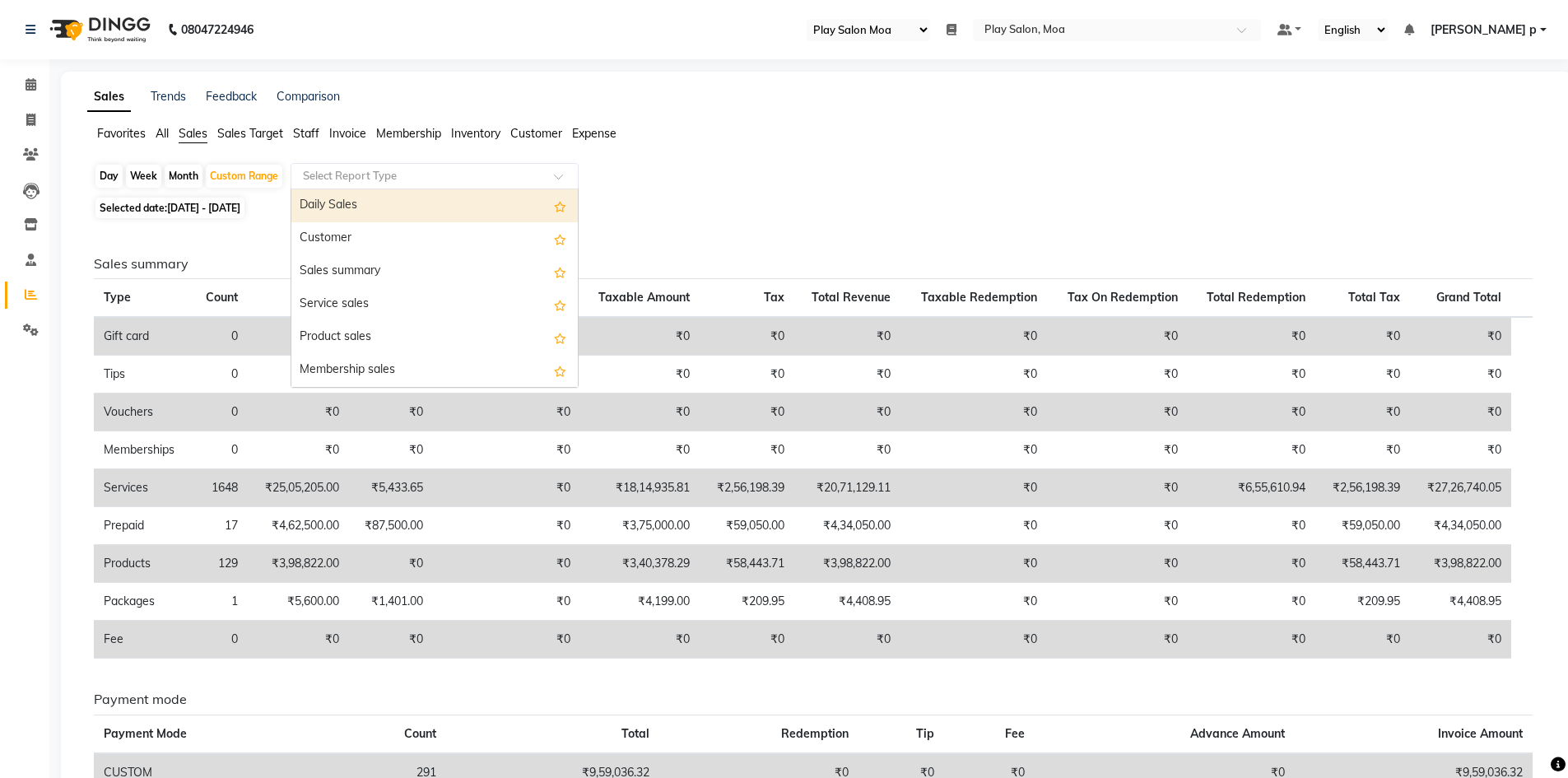
click at [347, 178] on input "text" at bounding box center [418, 176] width 237 height 17
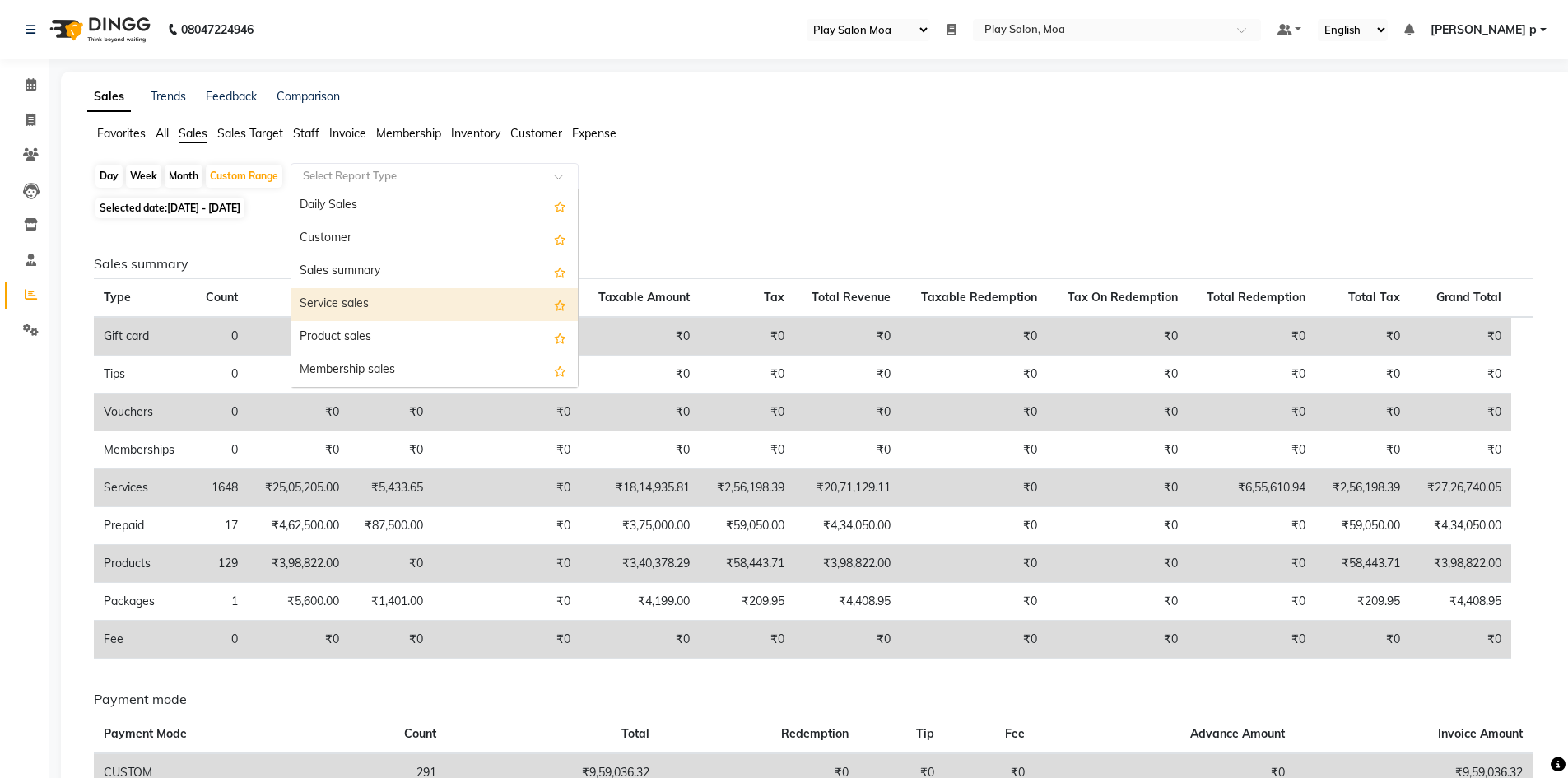
click at [378, 310] on div "Service sales" at bounding box center [434, 305] width 286 height 33
select select "full_report"
select select "csv"
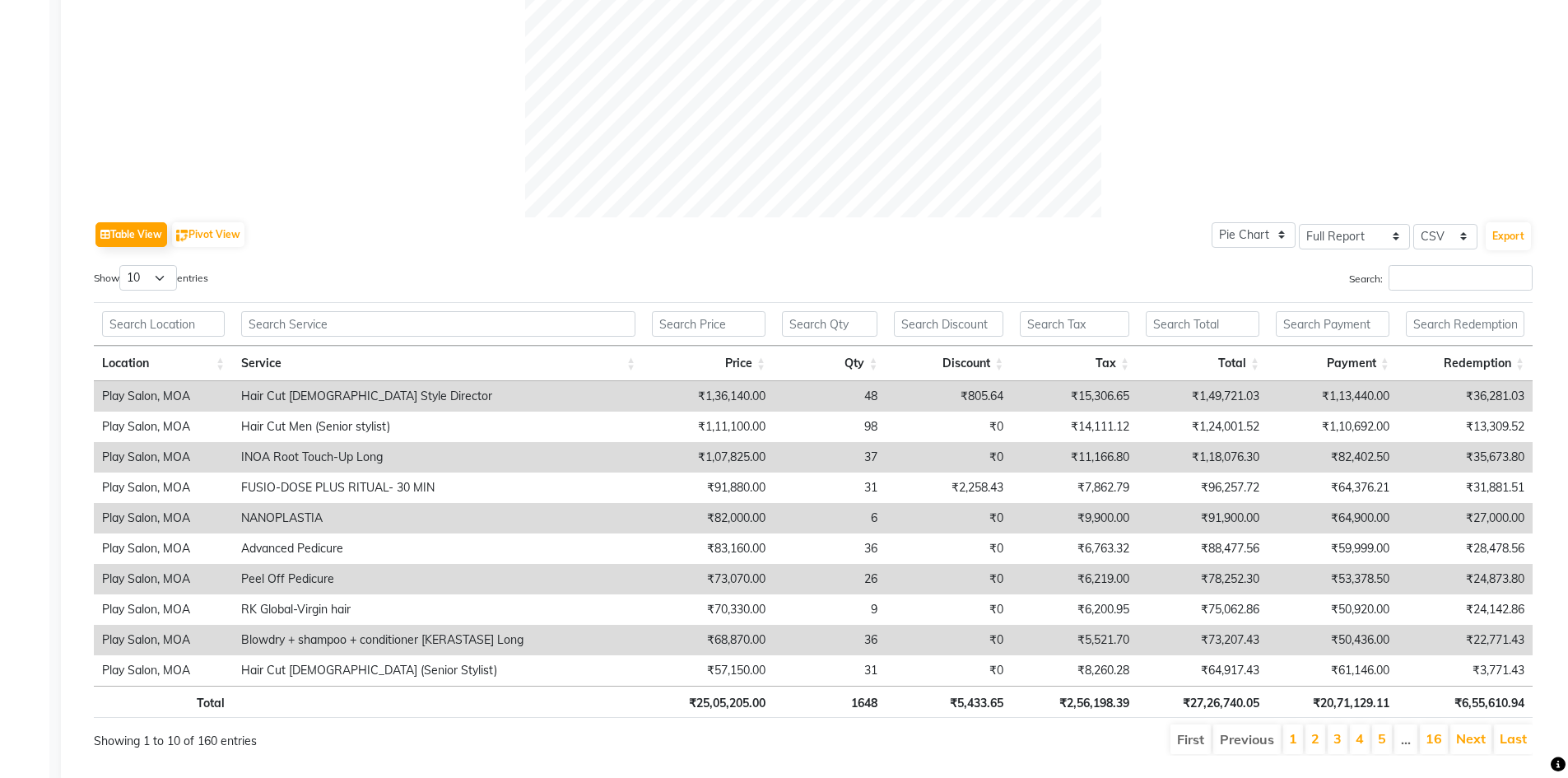
scroll to position [659, 0]
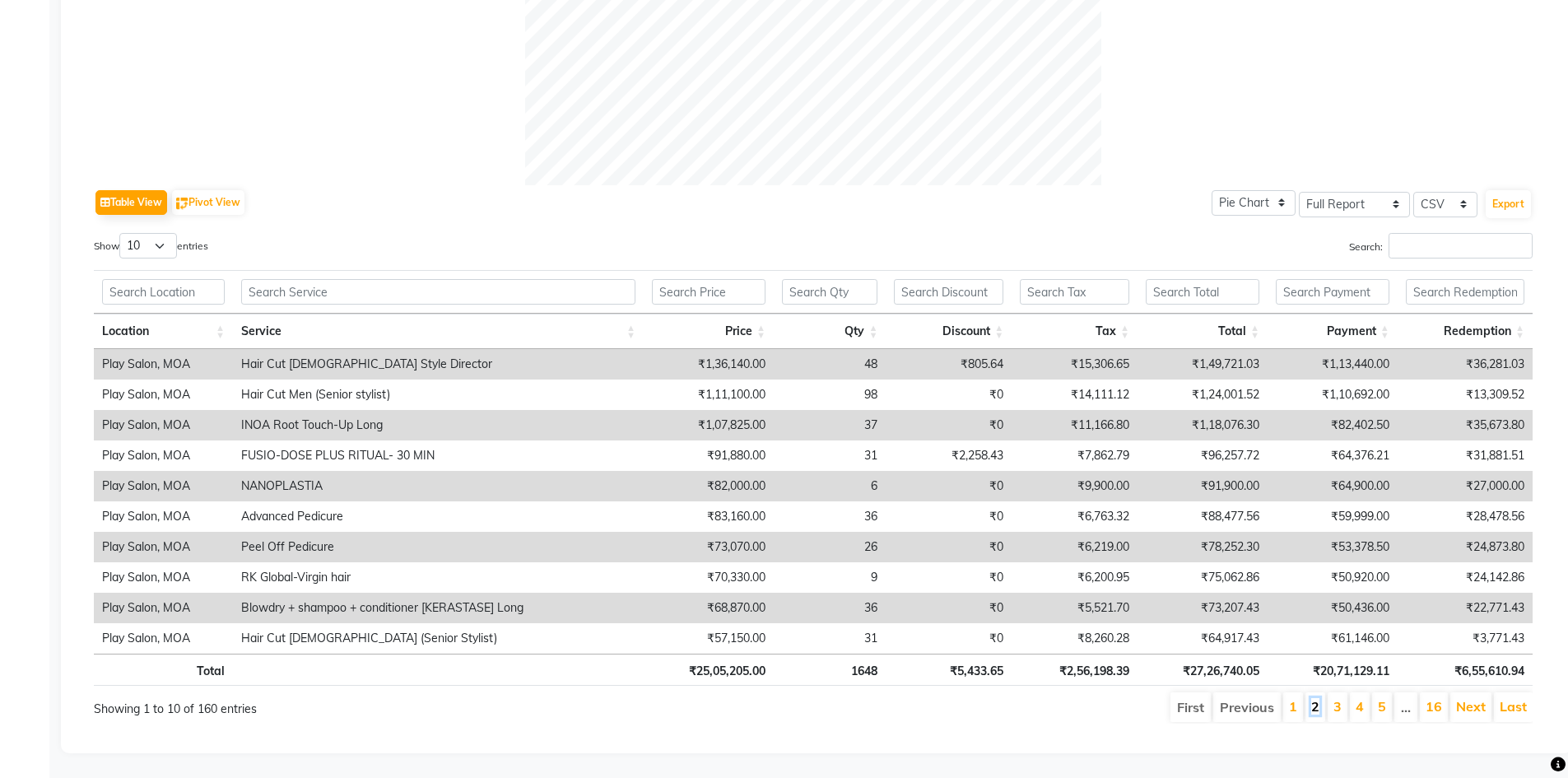
click at [1320, 698] on link "2" at bounding box center [1316, 706] width 8 height 17
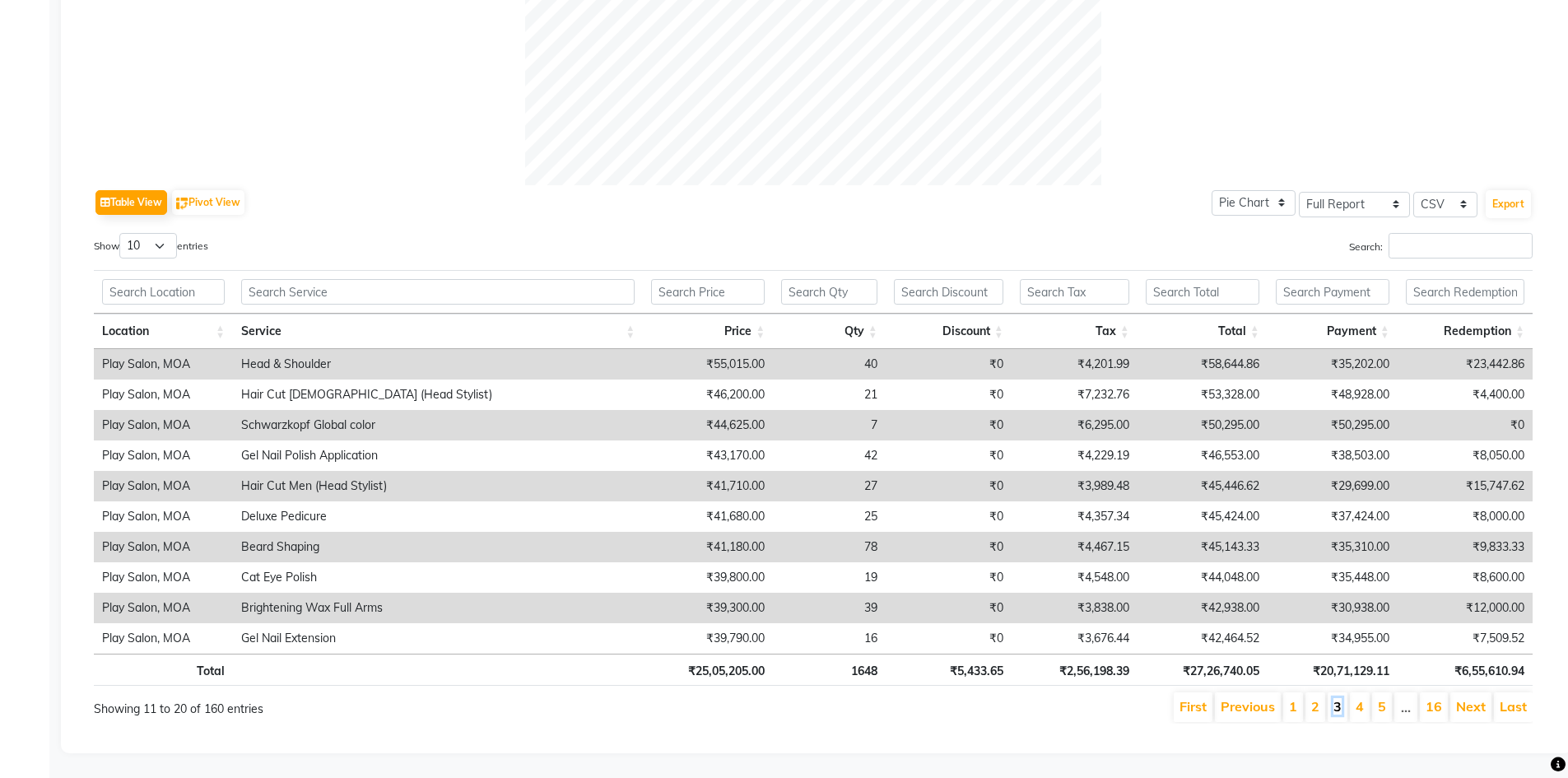
click at [1339, 698] on link "3" at bounding box center [1338, 706] width 8 height 17
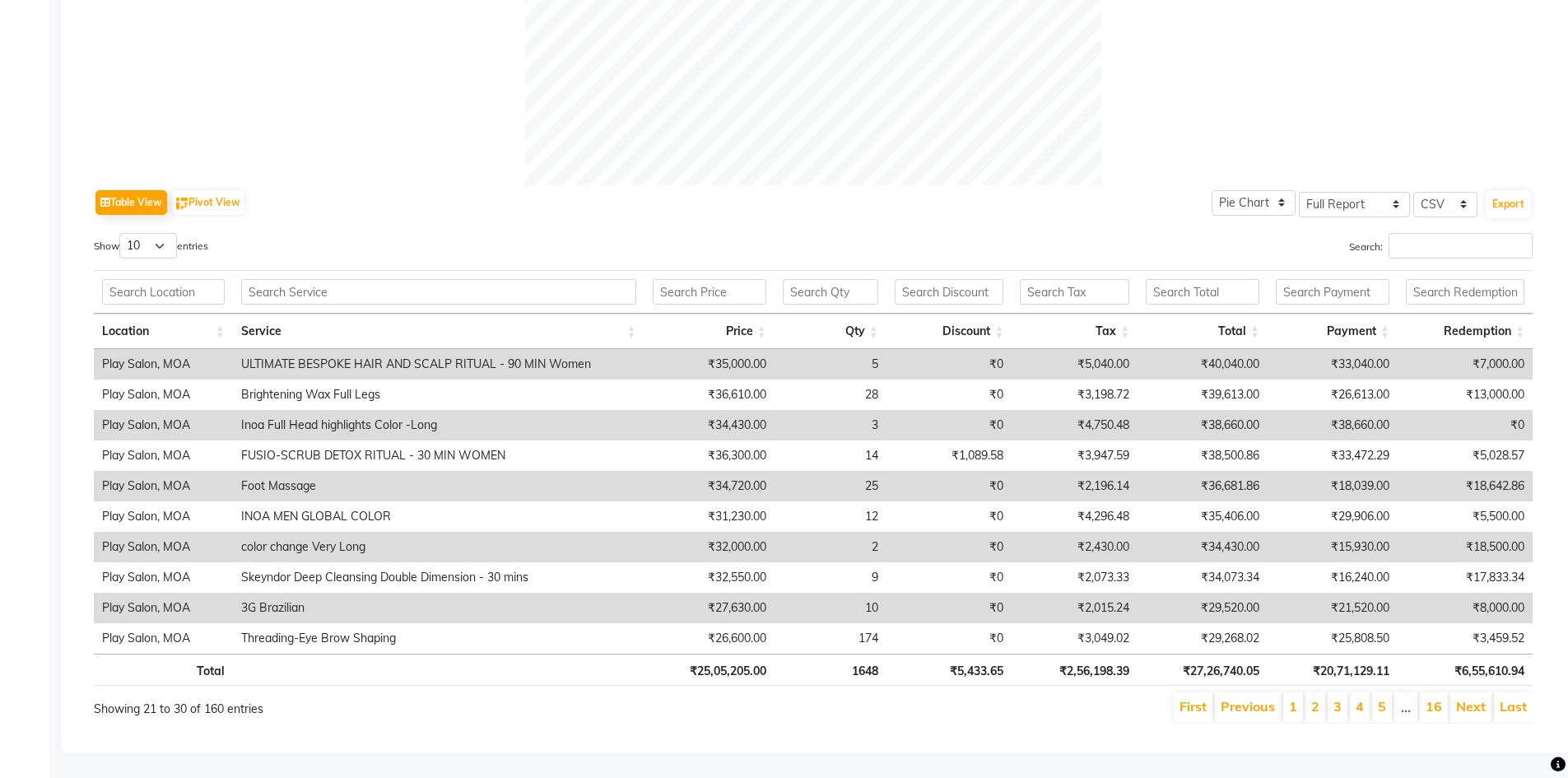
click at [1355, 696] on li "4" at bounding box center [1360, 707] width 20 height 30
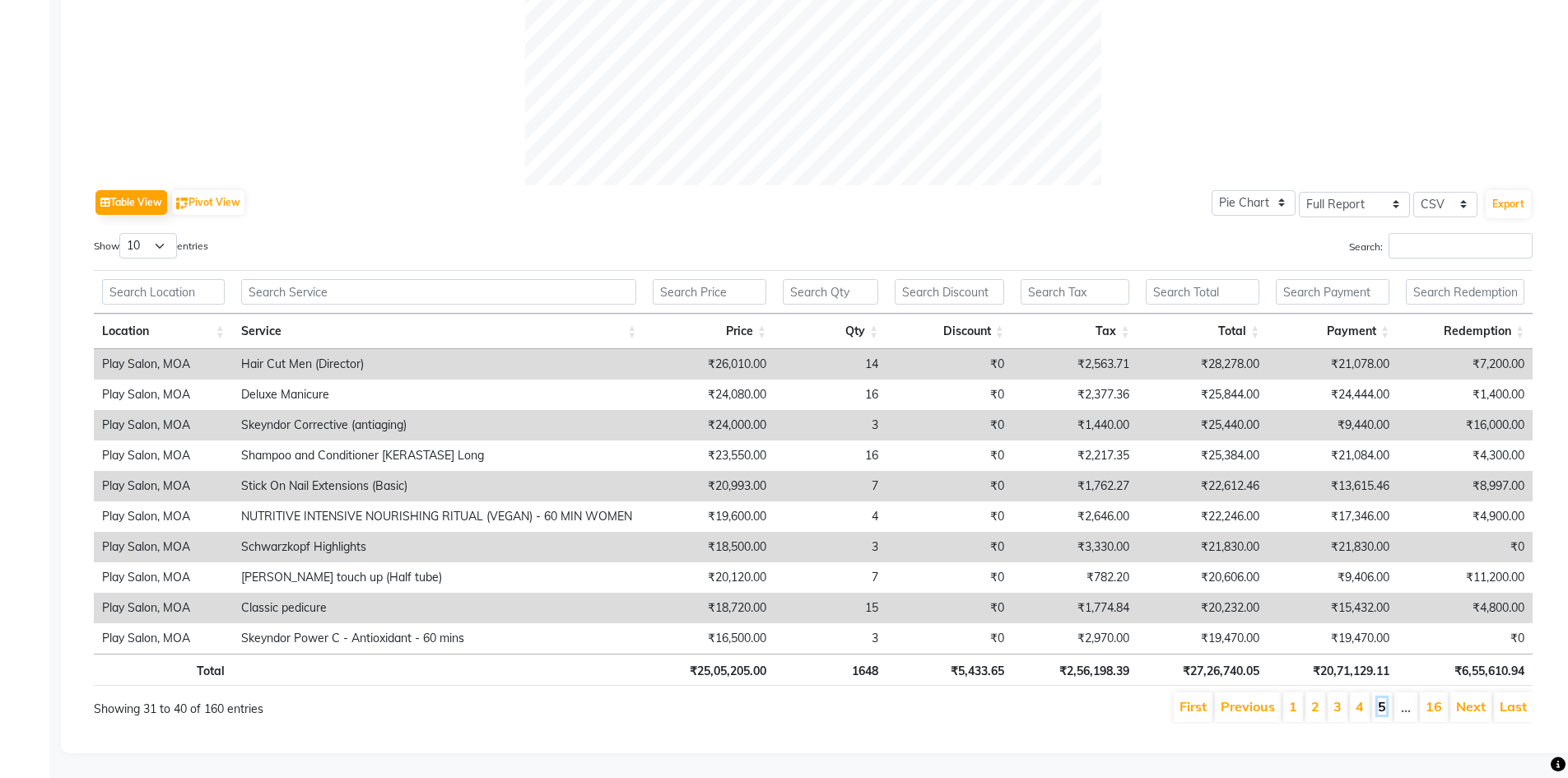
click at [1382, 698] on link "5" at bounding box center [1383, 706] width 8 height 17
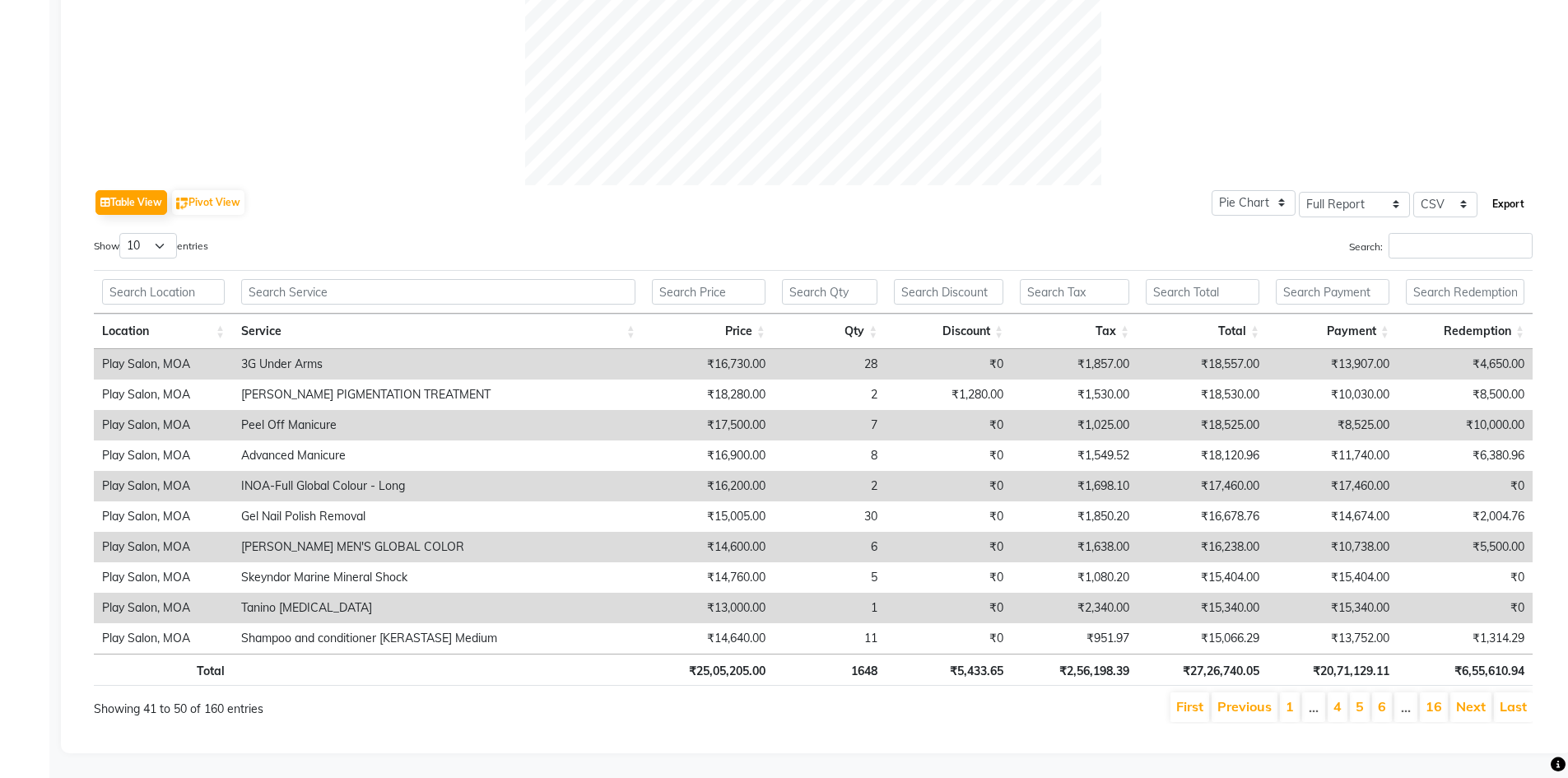
click at [1525, 192] on button "Export" at bounding box center [1509, 205] width 45 height 28
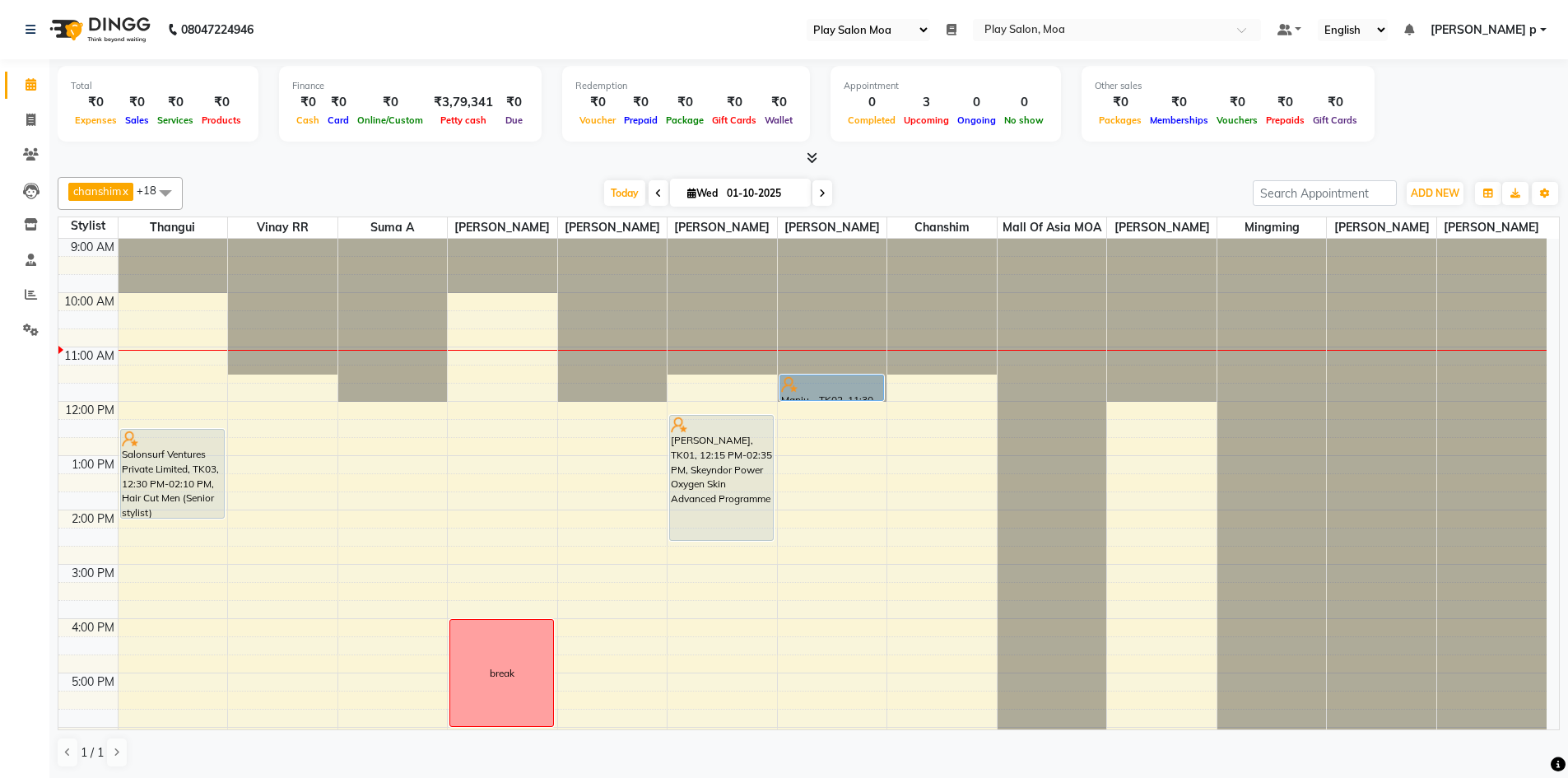
select select "93"
click at [616, 506] on div "9:00 AM 10:00 AM 11:00 AM 12:00 PM 1:00 PM 2:00 PM 3:00 PM 4:00 PM 5:00 PM 6:00…" at bounding box center [802, 619] width 1488 height 761
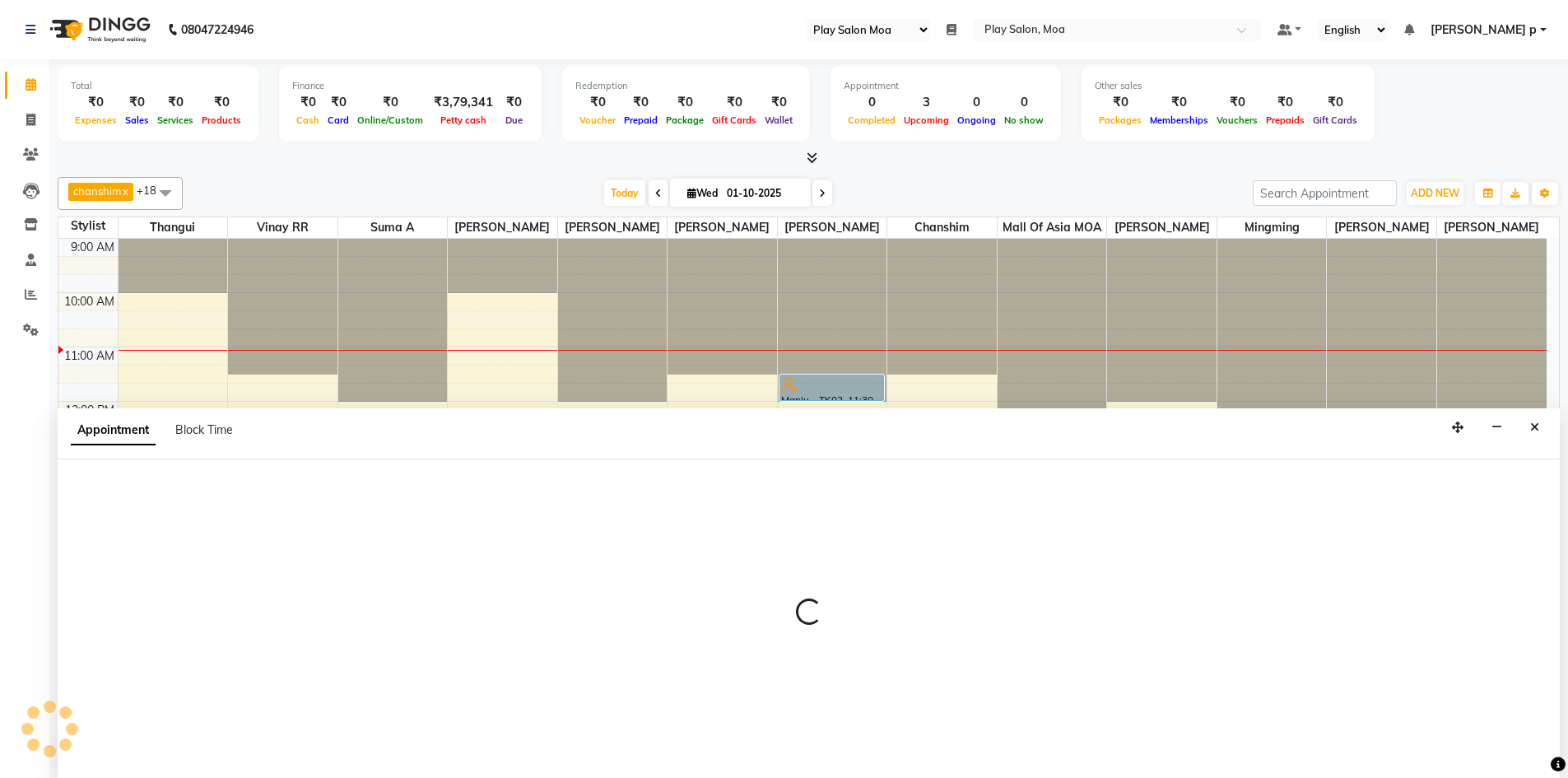
click at [616, 506] on div at bounding box center [809, 619] width 1502 height 320
select select "81386"
select select "795"
select select "tentative"
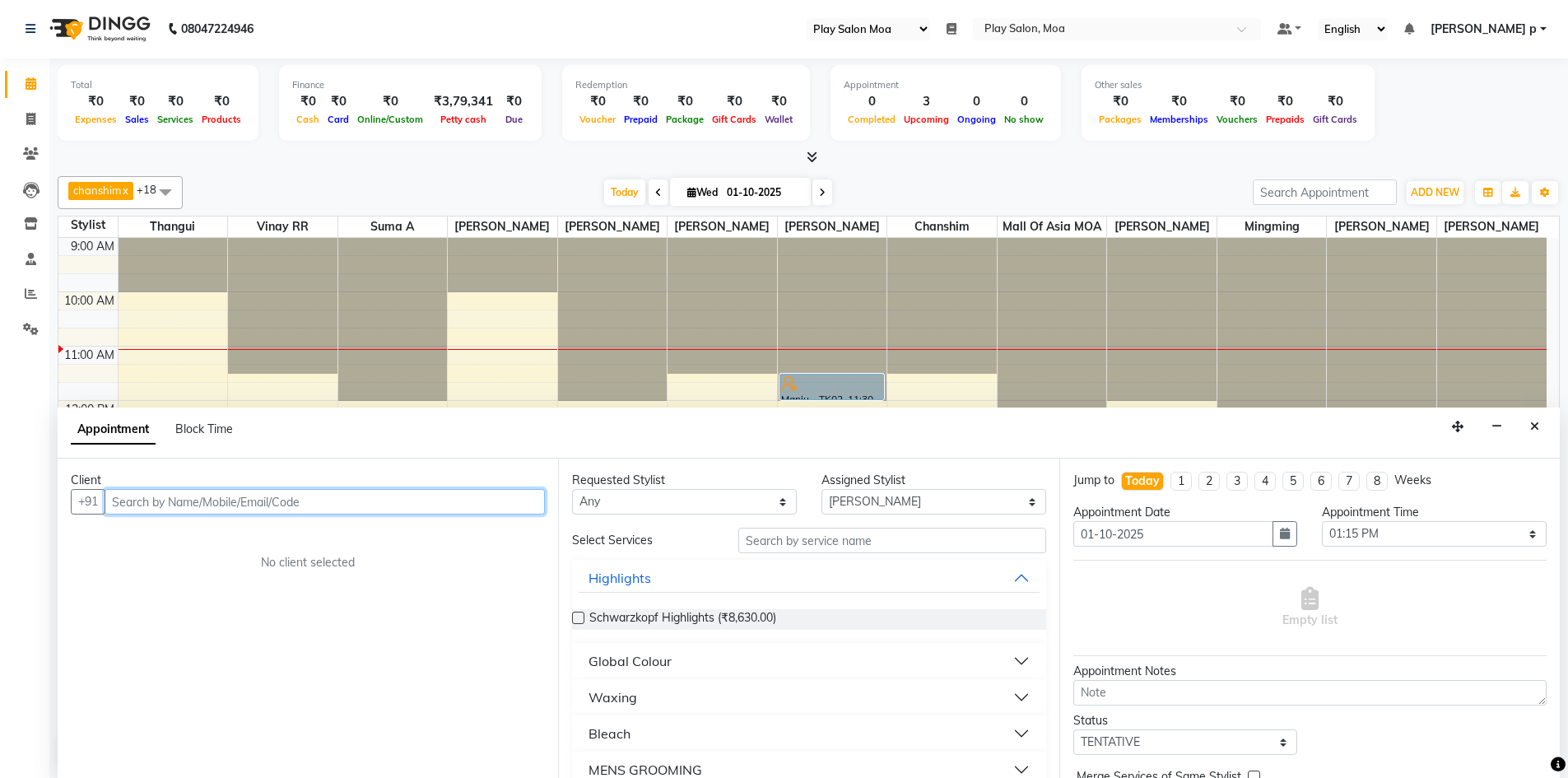
click at [343, 493] on input "text" at bounding box center [325, 502] width 441 height 26
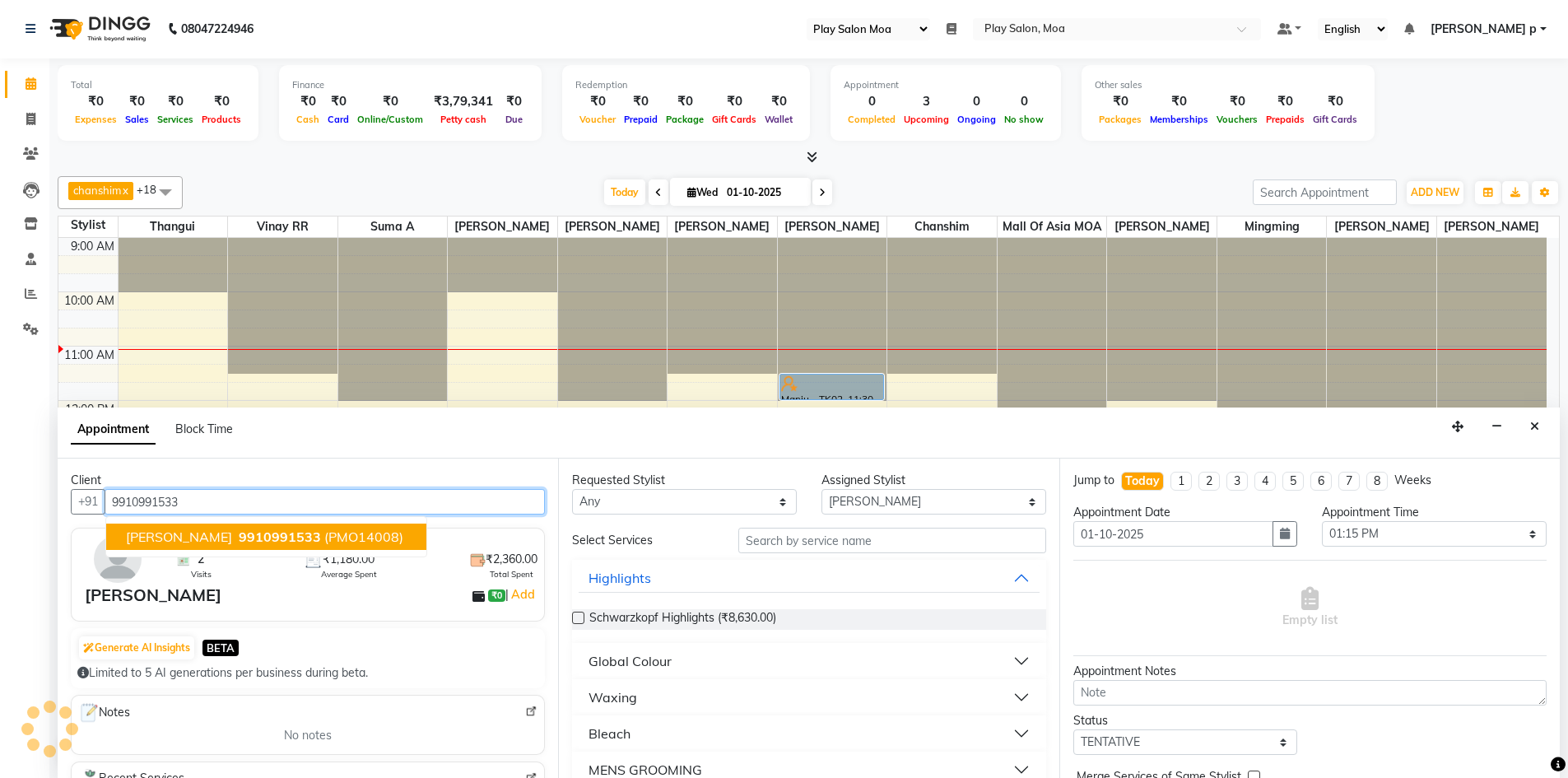
click at [293, 535] on span "9910991533" at bounding box center [279, 537] width 82 height 17
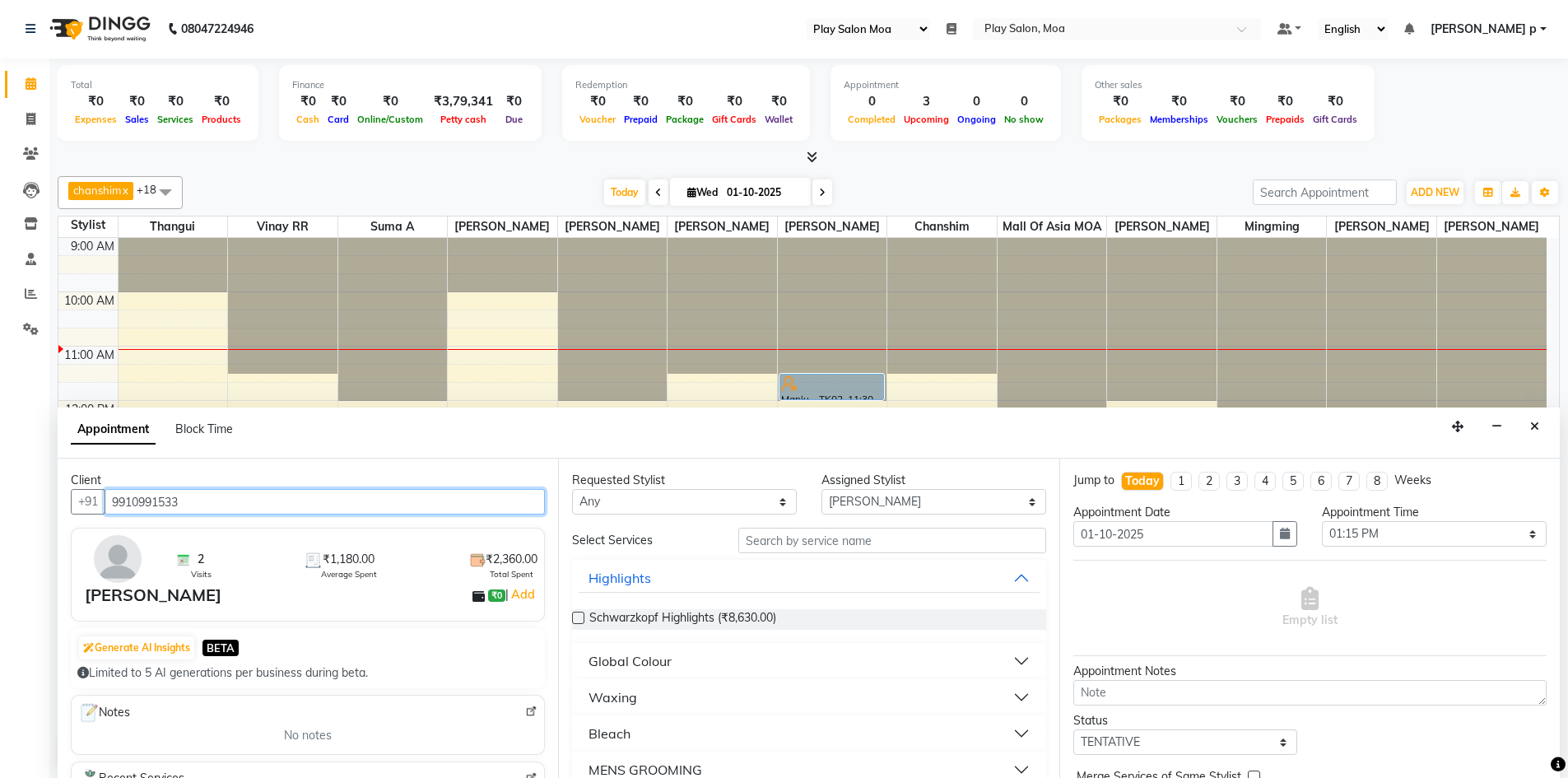
type input "9910991533"
click at [869, 547] on input "text" at bounding box center [893, 540] width 308 height 26
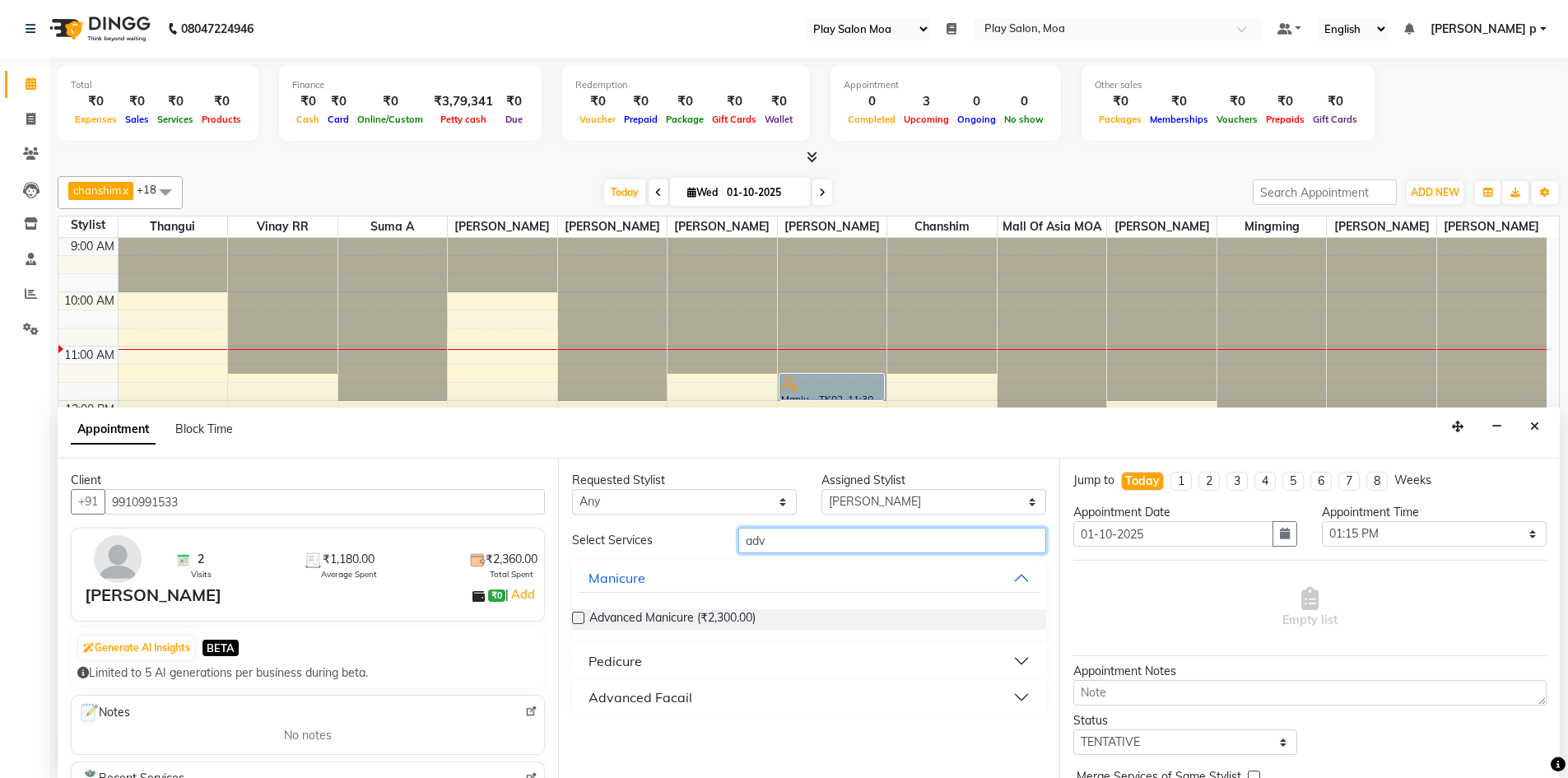
type input "adv"
click at [617, 661] on div "Pedicure" at bounding box center [616, 662] width 53 height 20
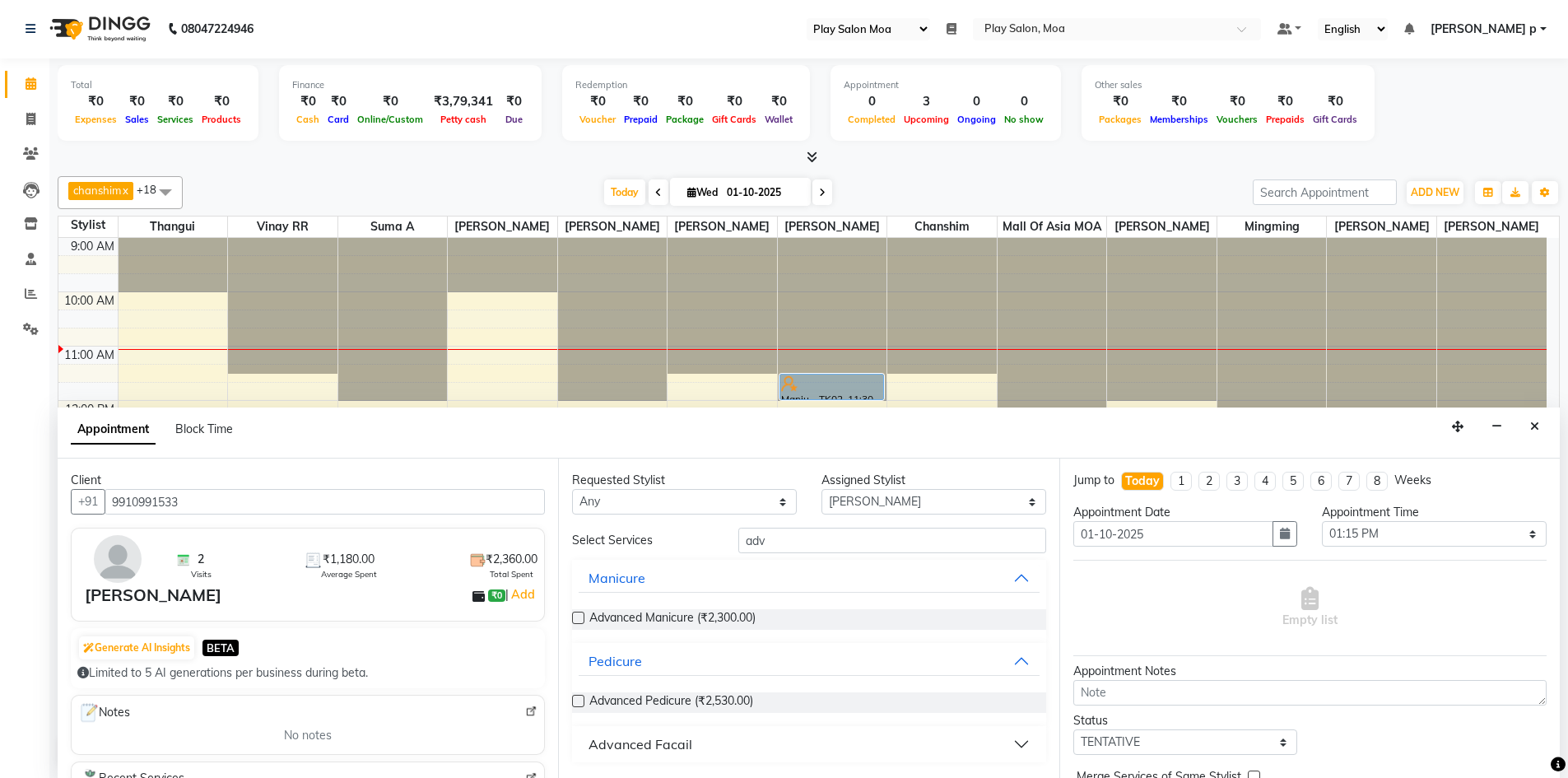
click at [577, 703] on label at bounding box center [578, 701] width 12 height 12
click at [577, 703] on input "checkbox" at bounding box center [577, 702] width 11 height 11
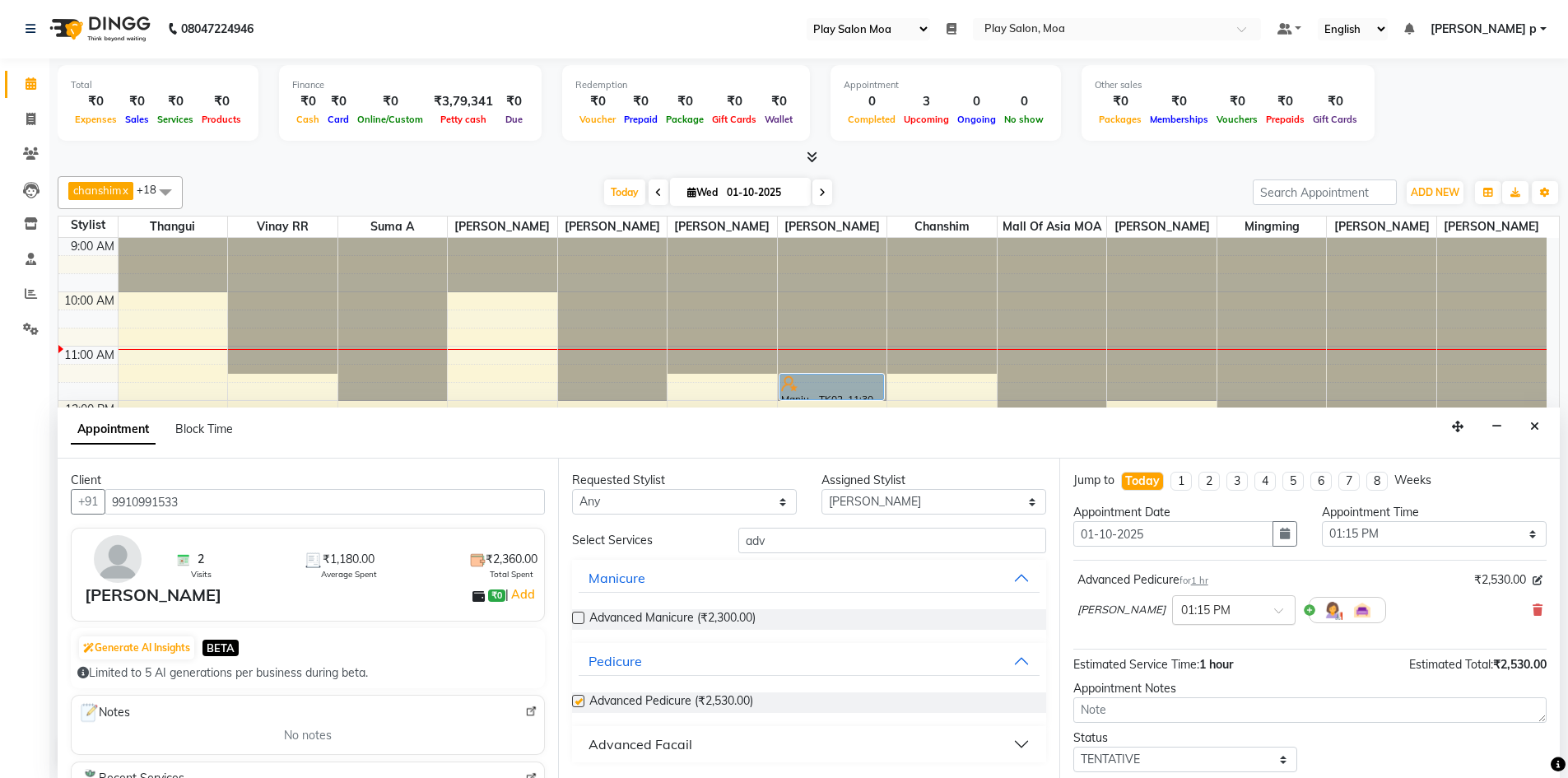
checkbox input "false"
click at [1225, 609] on div at bounding box center [1234, 609] width 121 height 17
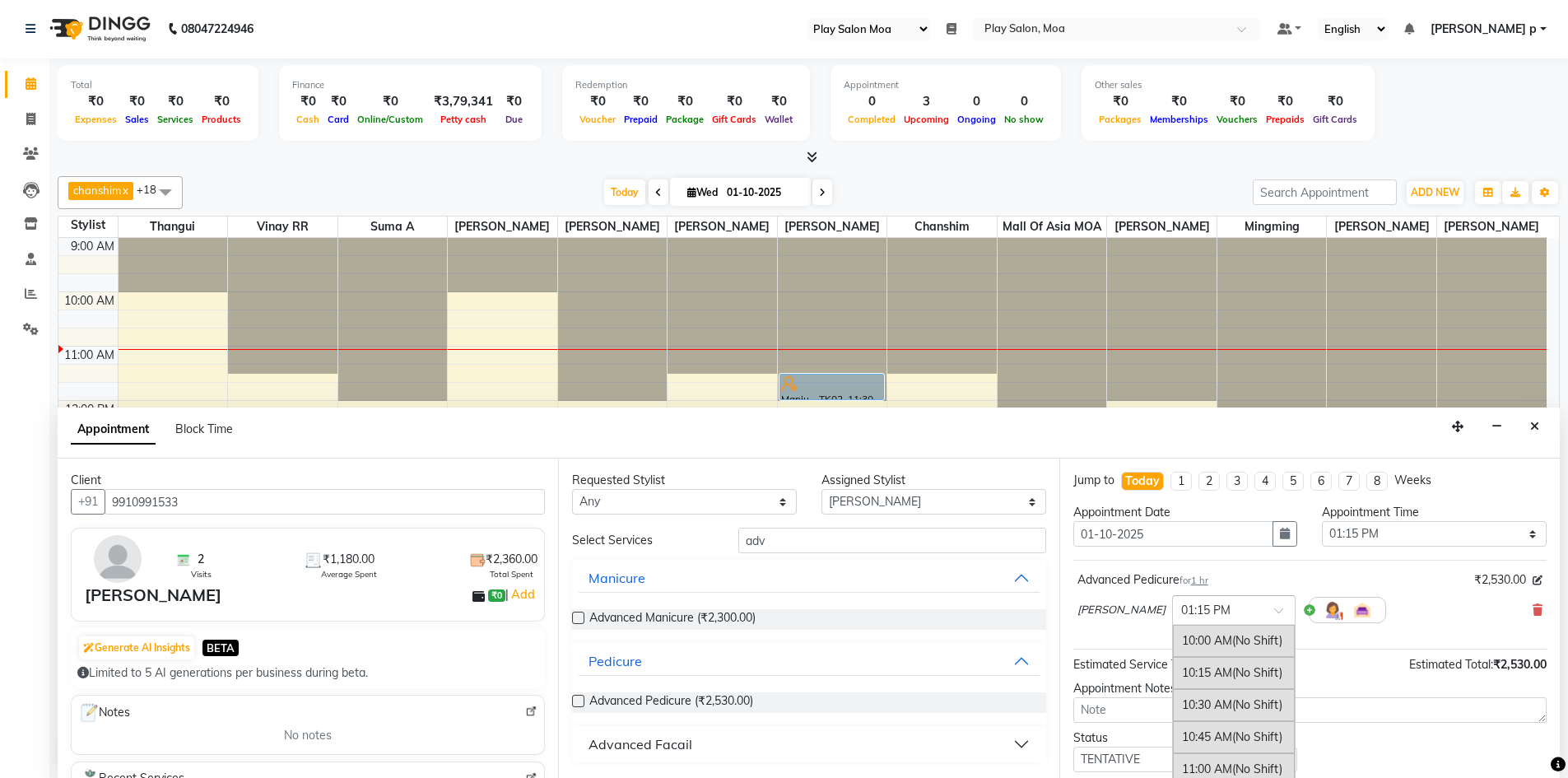
scroll to position [409, 0]
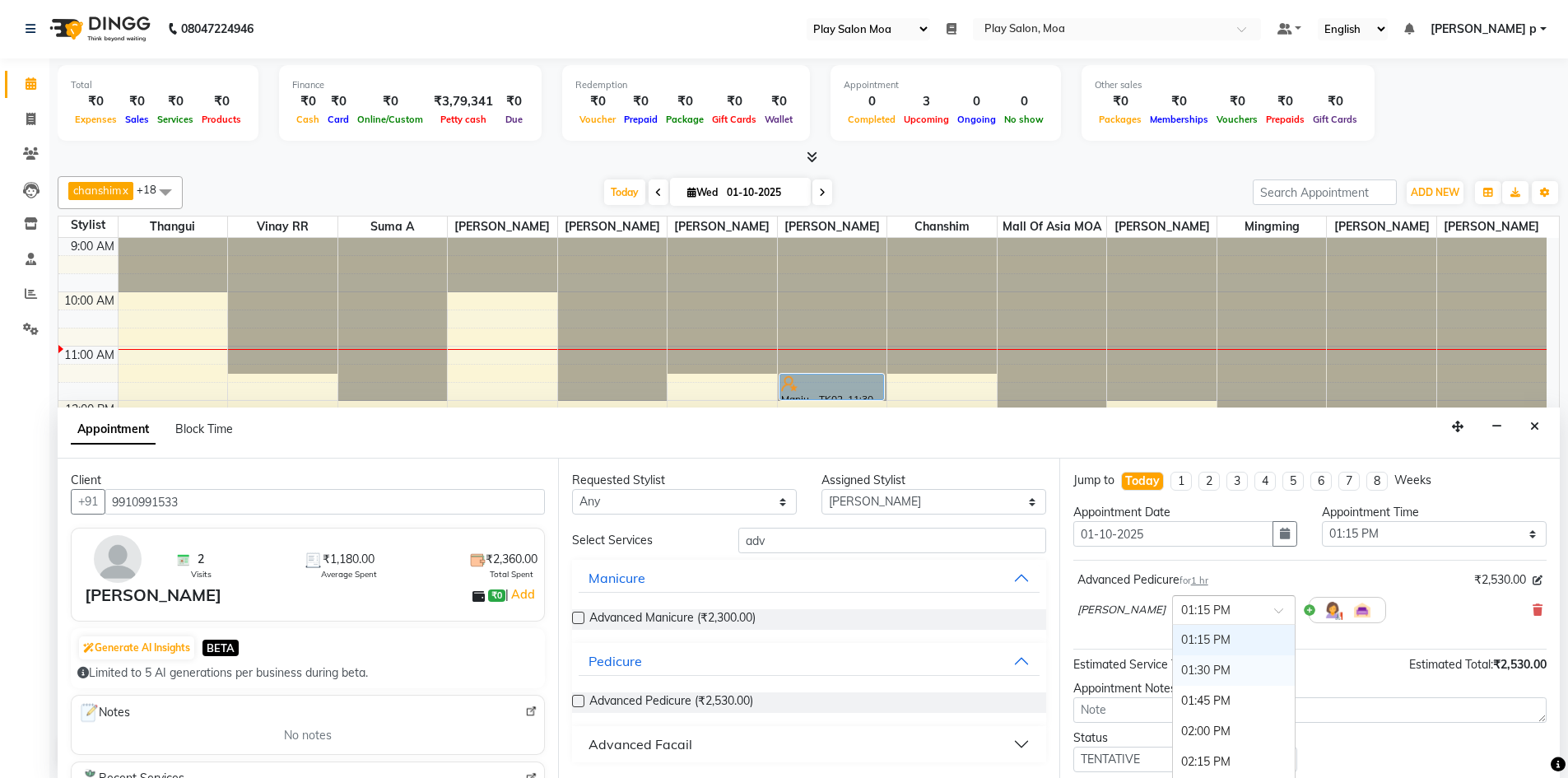
click at [1173, 675] on div "01:30 PM" at bounding box center [1234, 671] width 121 height 31
click at [888, 503] on select "Select Anna D chanshim Faizan Alam Hamsa R Jennifer Swargiary Kavya M Mall of A…" at bounding box center [934, 502] width 225 height 26
select select "83299"
click at [822, 489] on select "Select Anna D chanshim Faizan Alam Hamsa R Jennifer Swargiary Kavya M Mall of A…" at bounding box center [934, 502] width 225 height 26
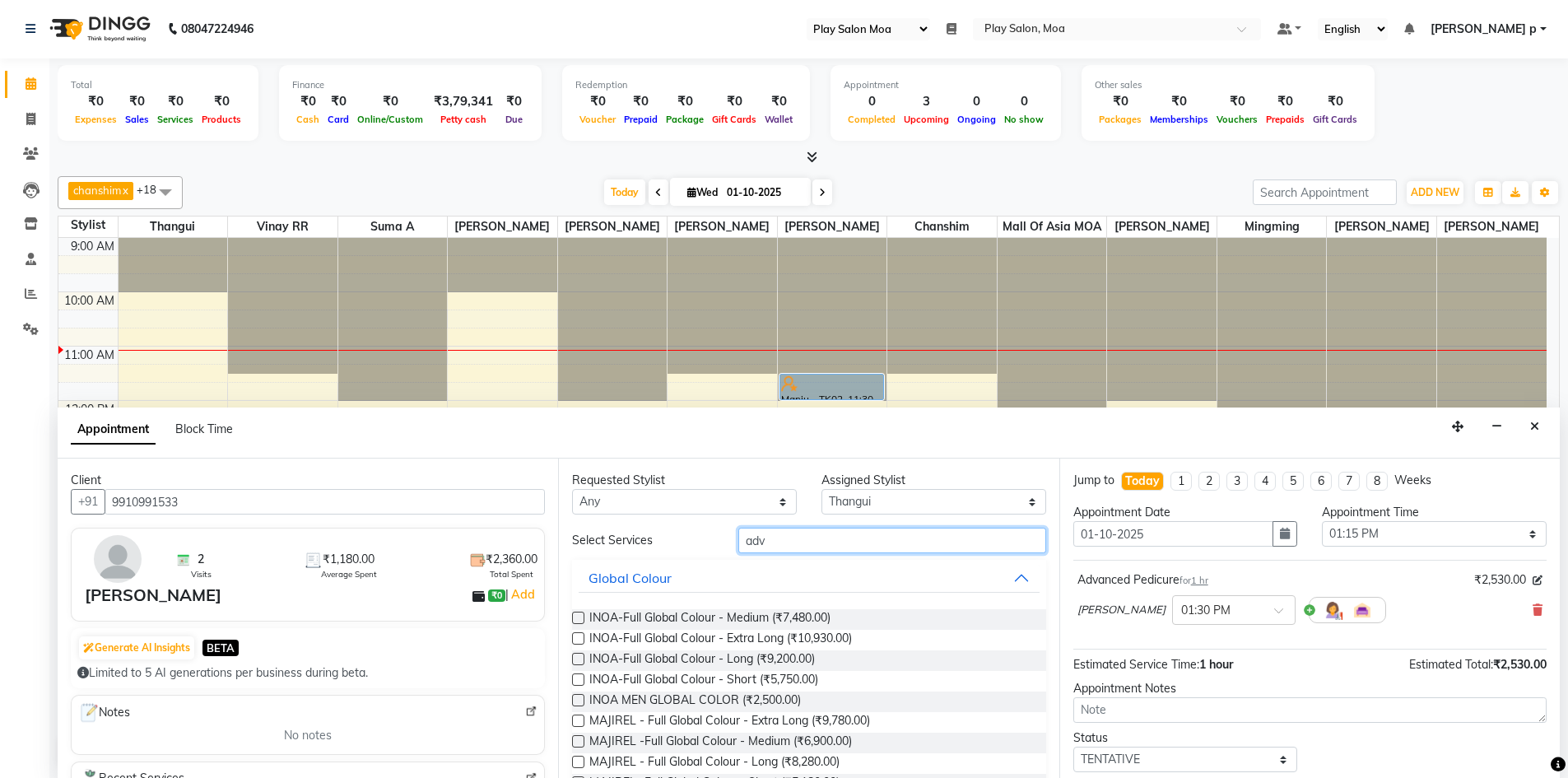
click at [853, 542] on input "adv" at bounding box center [893, 540] width 308 height 26
type input "a"
type input "b"
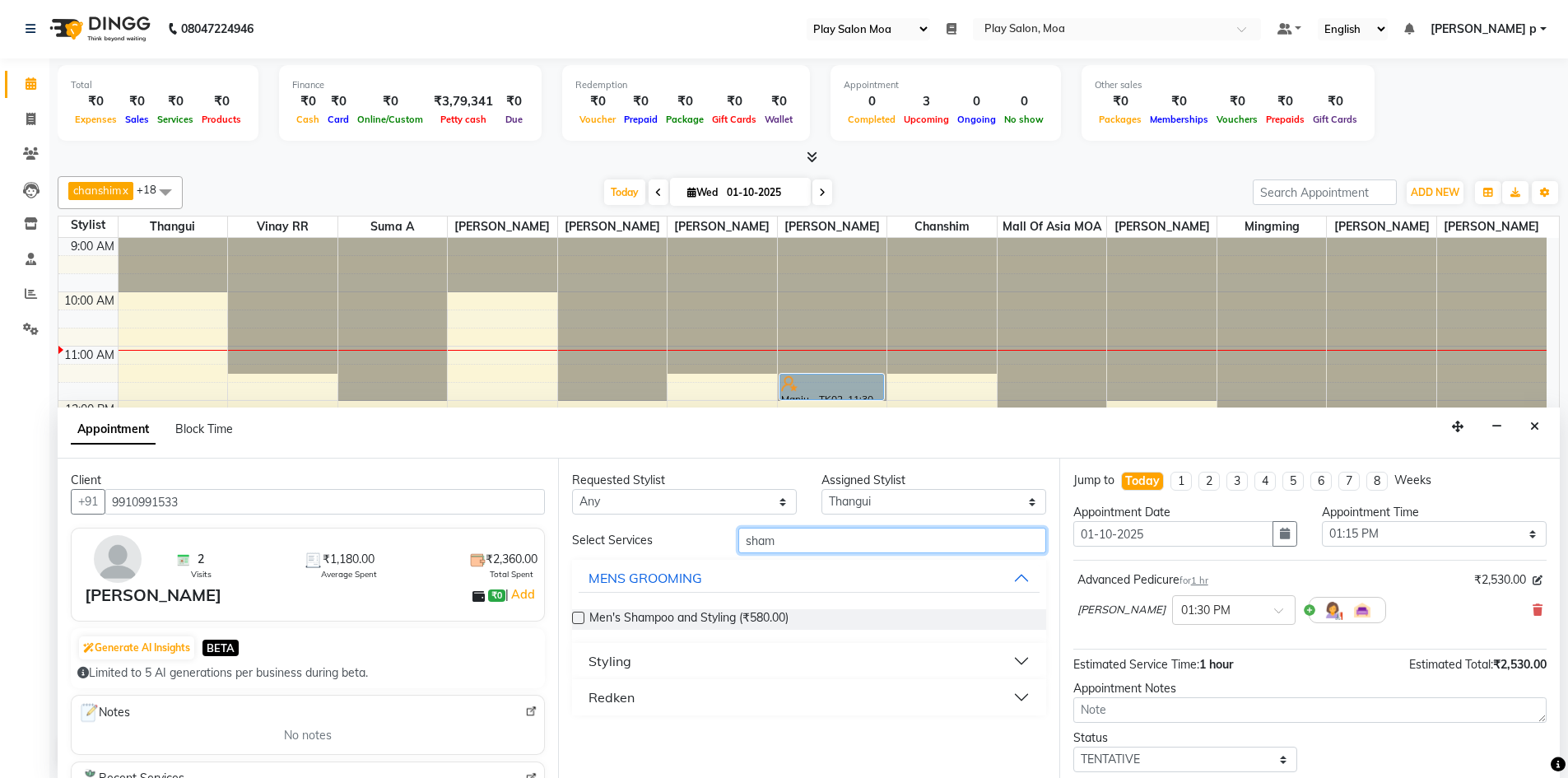
type input "sham"
click at [613, 659] on div "Styling" at bounding box center [610, 662] width 42 height 20
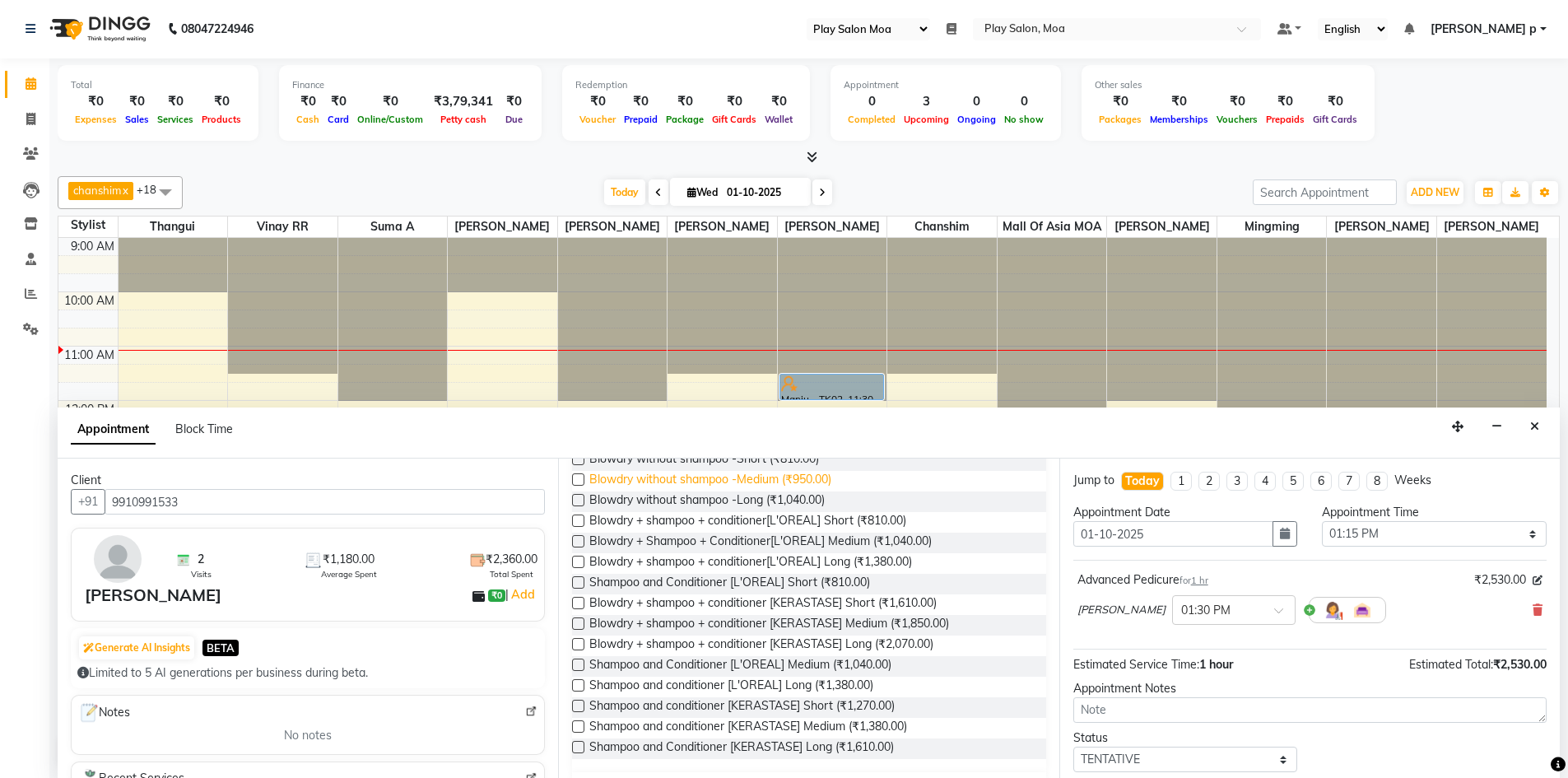
scroll to position [285, 0]
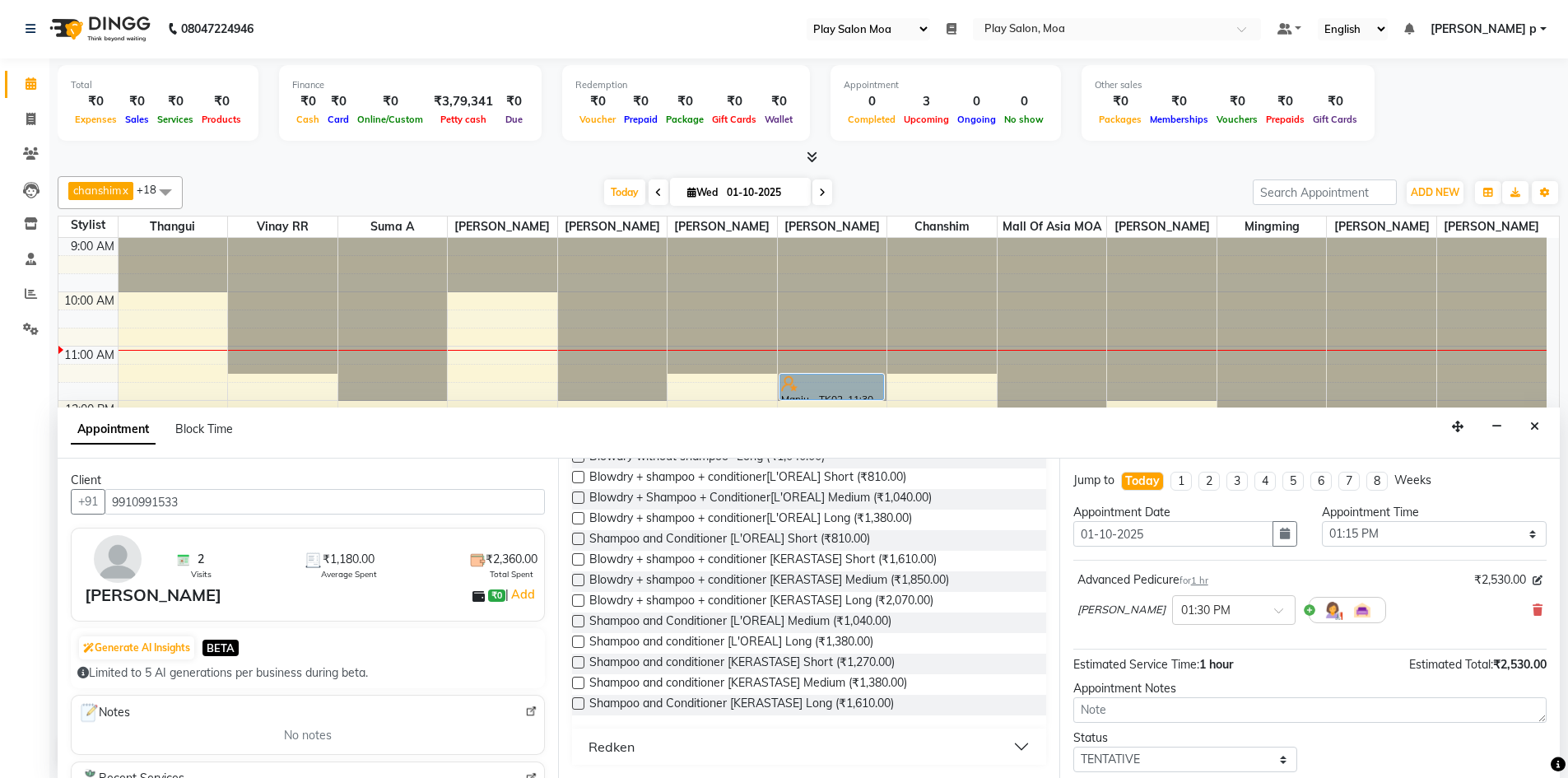
click at [577, 681] on label at bounding box center [578, 683] width 12 height 12
click at [577, 681] on input "checkbox" at bounding box center [577, 685] width 11 height 11
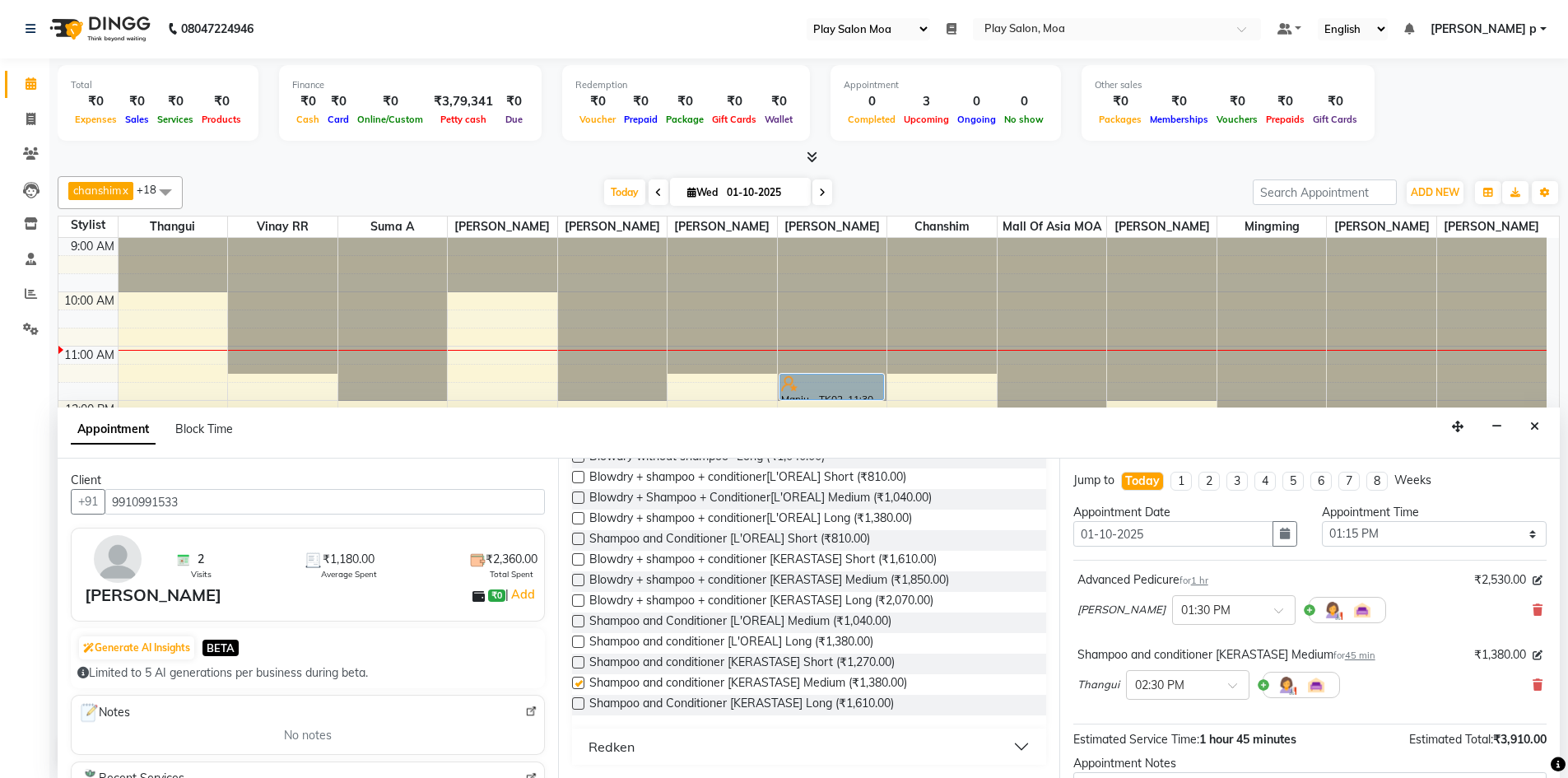
checkbox input "false"
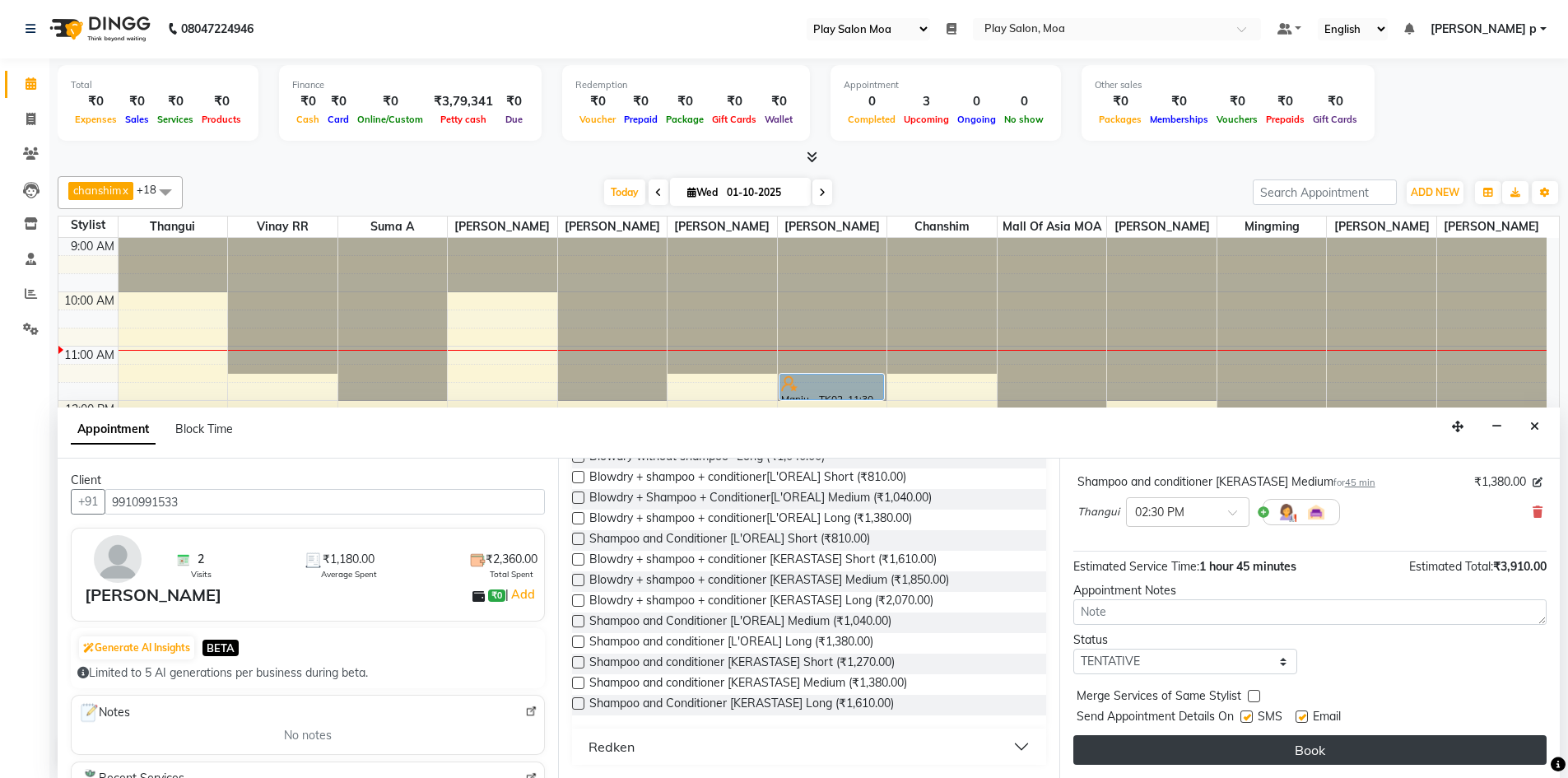
click at [1248, 751] on button "Book" at bounding box center [1310, 751] width 473 height 30
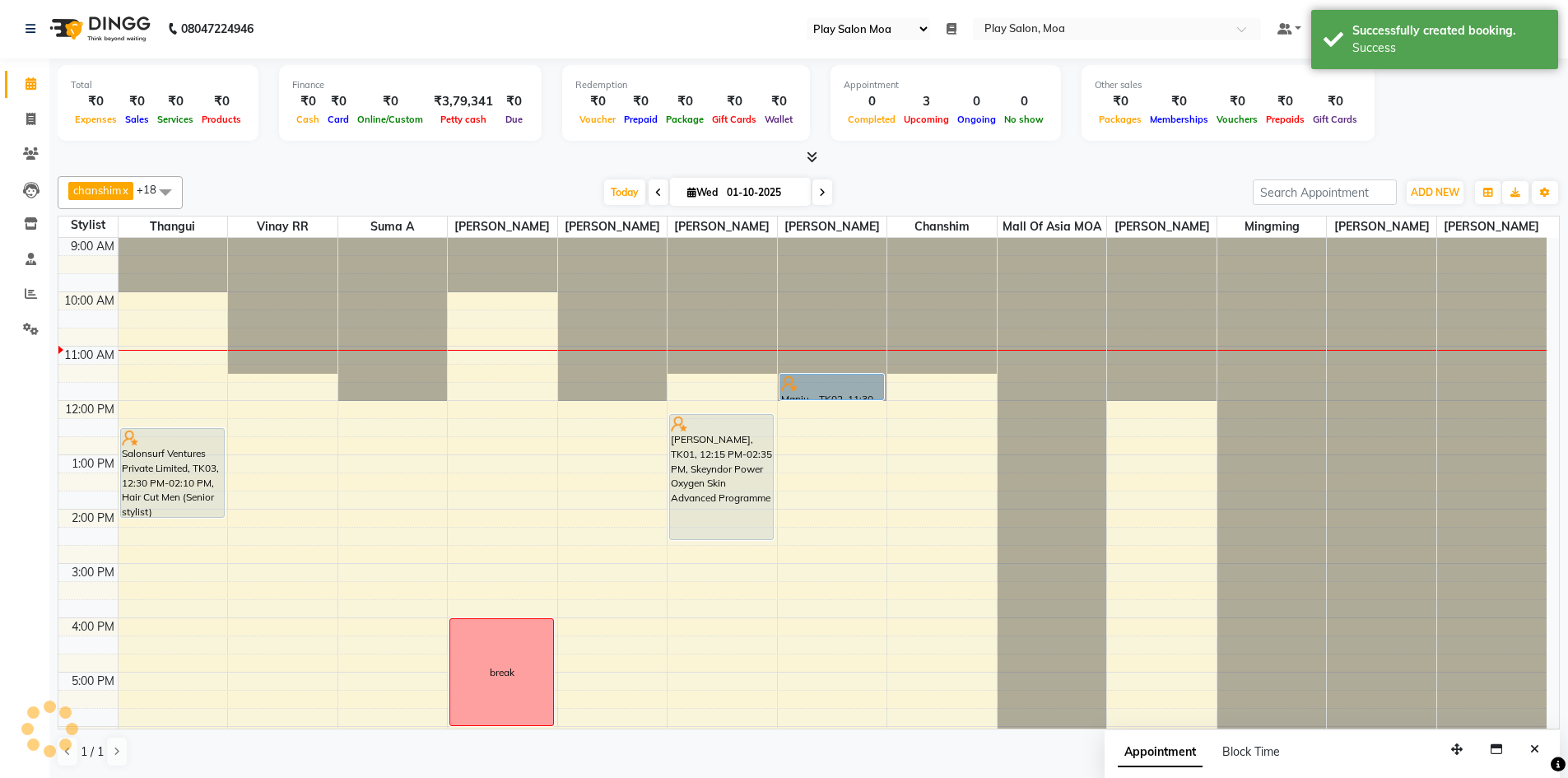
scroll to position [0, 0]
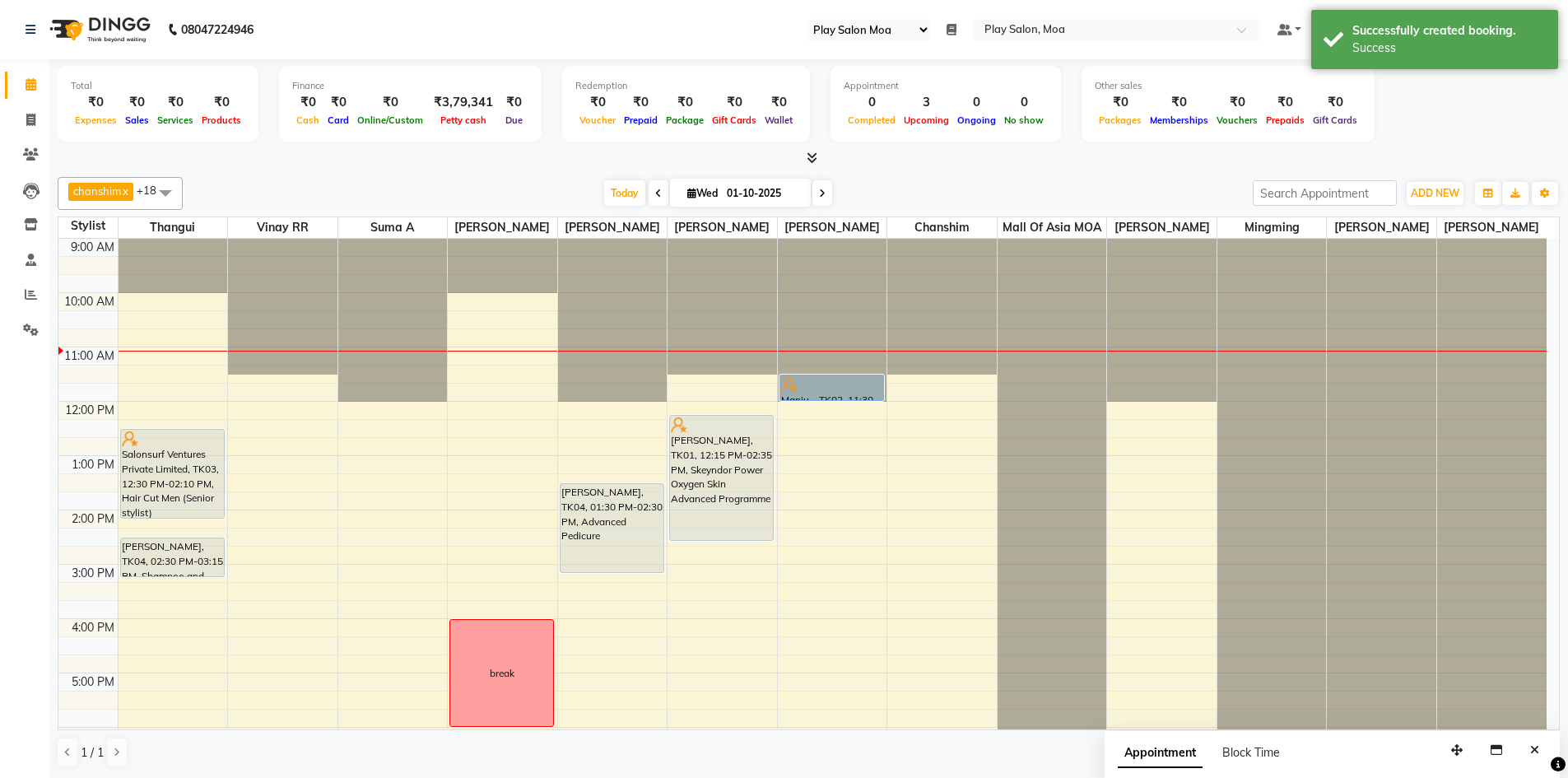
drag, startPoint x: 616, startPoint y: 553, endPoint x: 612, endPoint y: 600, distance: 47.2
click at [612, 600] on div "9:00 AM 10:00 AM 11:00 AM 12:00 PM 1:00 PM 2:00 PM 3:00 PM 4:00 PM 5:00 PM 6:00…" at bounding box center [802, 619] width 1488 height 761
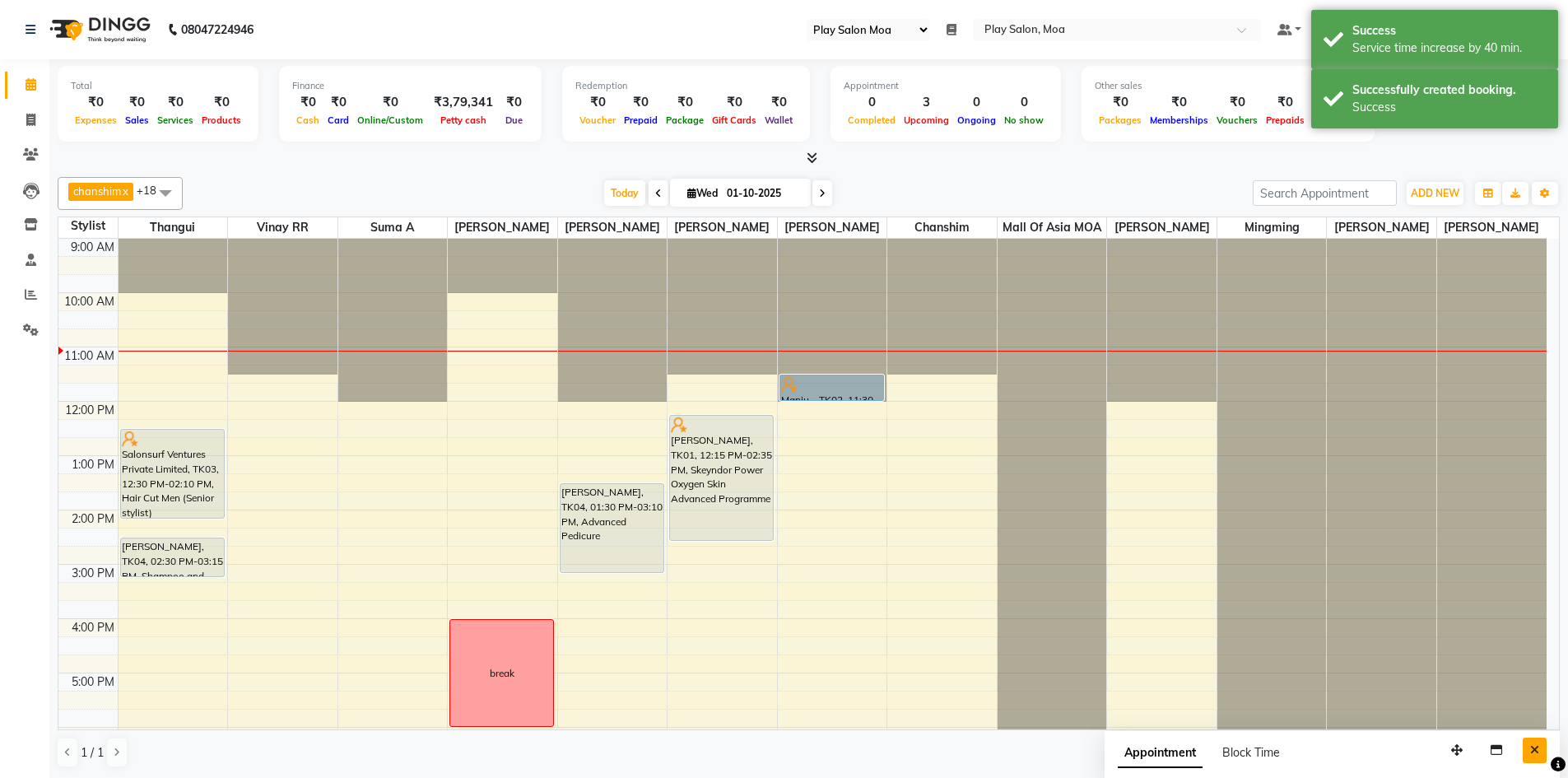
click at [1536, 753] on icon "Close" at bounding box center [1535, 751] width 9 height 12
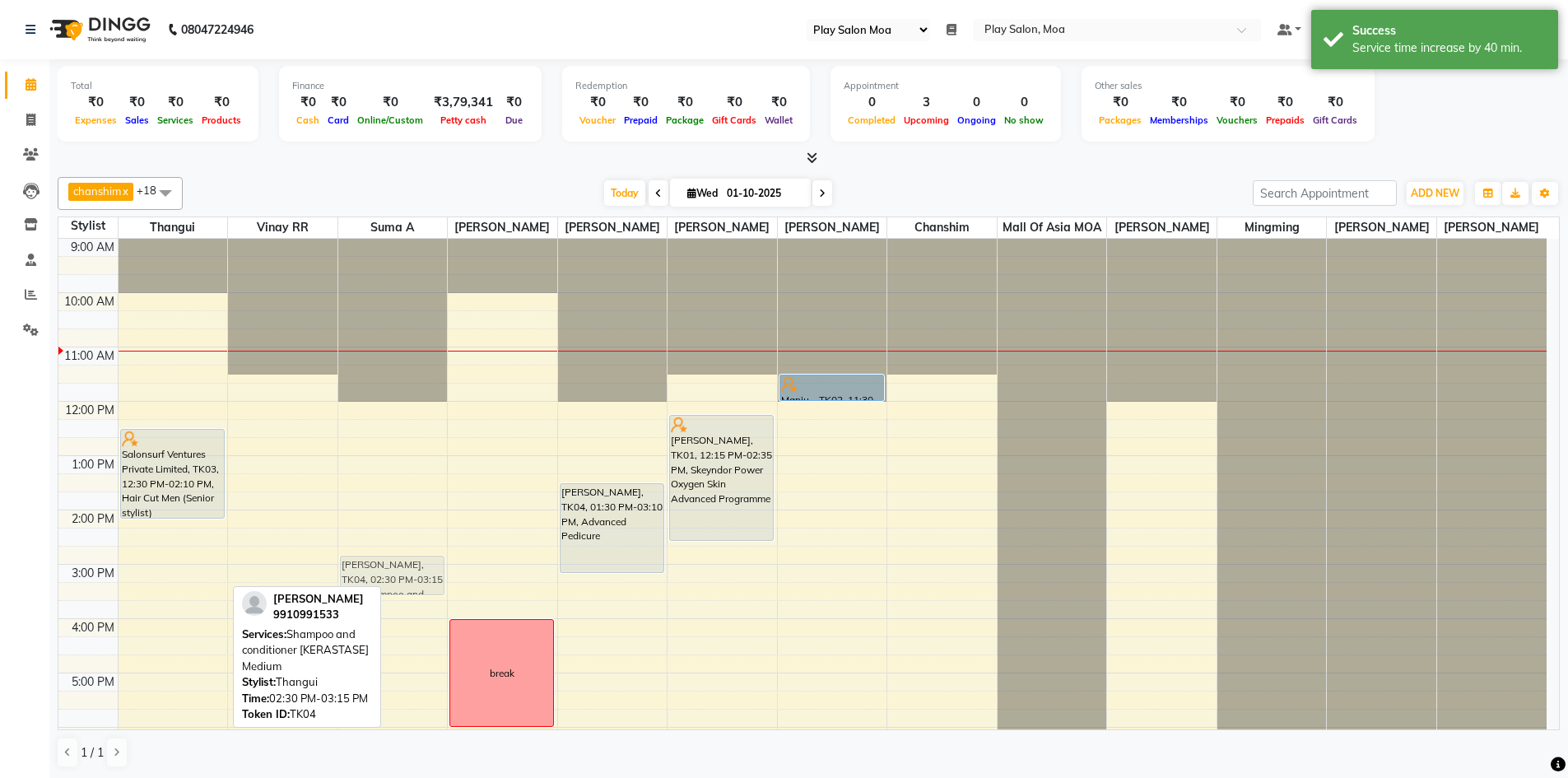
drag, startPoint x: 144, startPoint y: 569, endPoint x: 359, endPoint y: 580, distance: 215.3
click at [359, 580] on tr "Salonsurf Ventures Private Limited, TK03, 12:30 PM-02:10 PM, Hair Cut Men (Seni…" at bounding box center [802, 619] width 1488 height 761
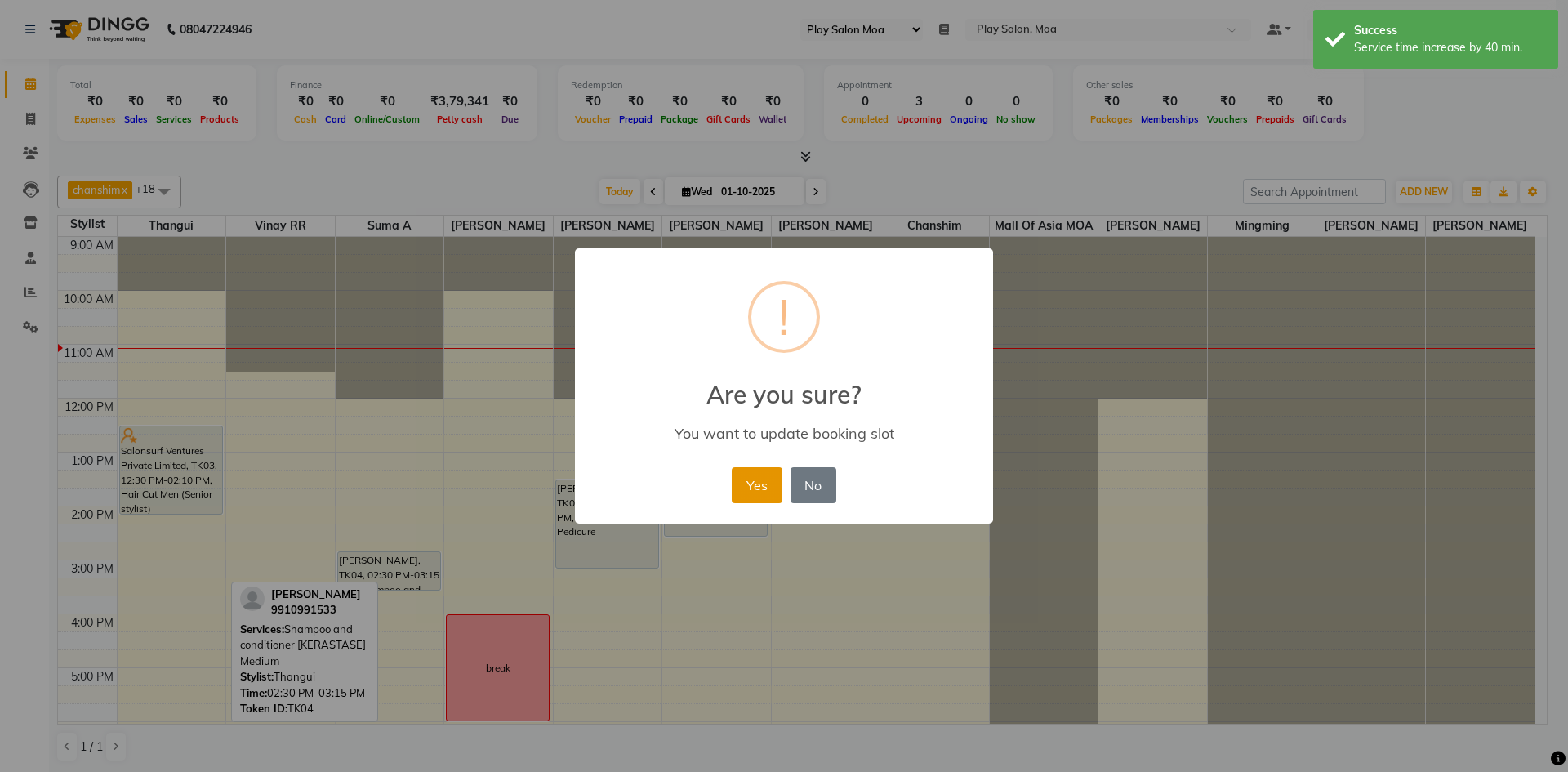
click at [753, 485] on button "Yes" at bounding box center [757, 485] width 50 height 36
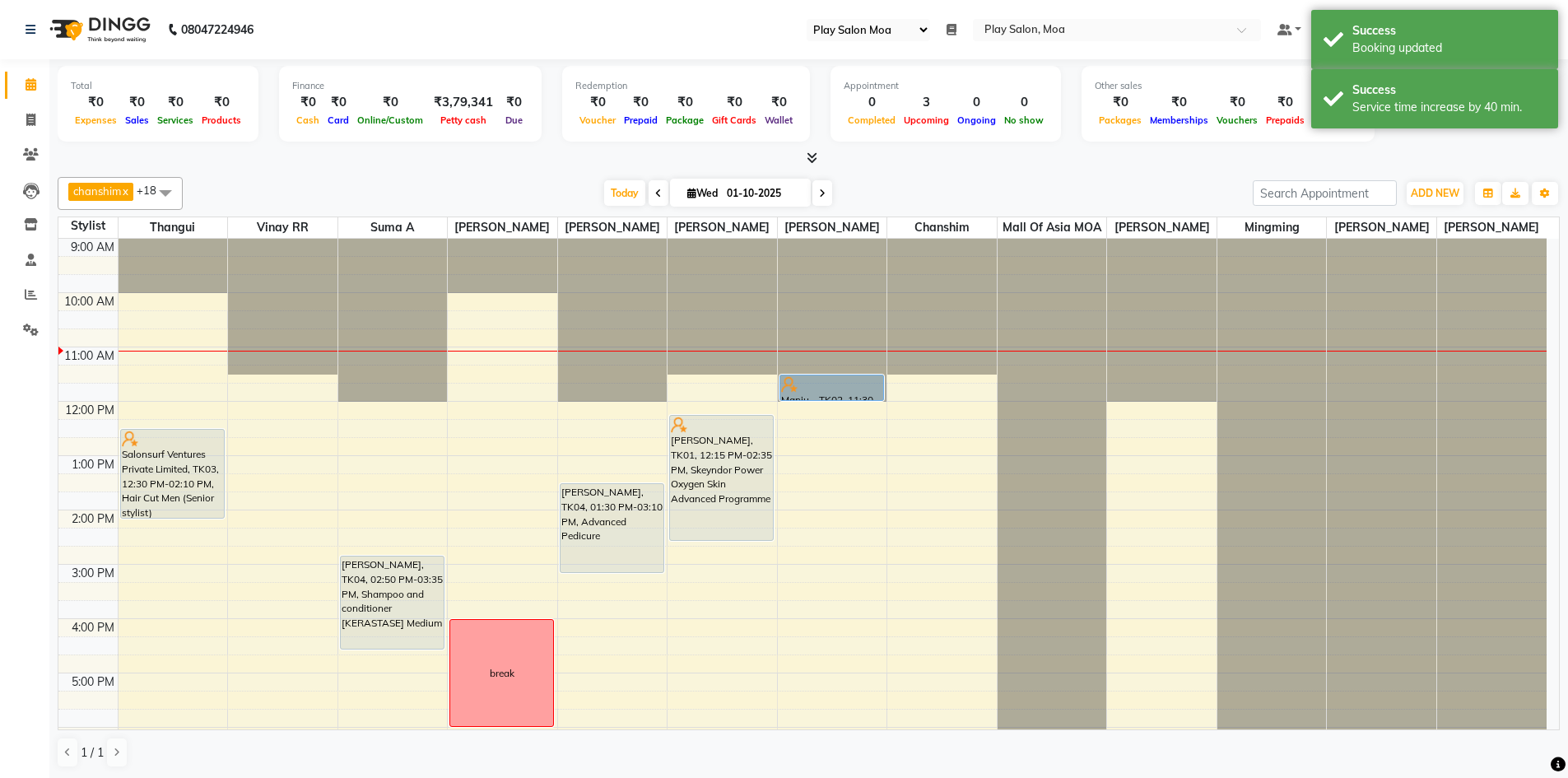
drag, startPoint x: 403, startPoint y: 612, endPoint x: 388, endPoint y: 657, distance: 47.4
click at [388, 657] on div "Nivetha Gupta, TK04, 02:50 PM-03:35 PM, Shampoo and conditioner [KERASTASE] Med…" at bounding box center [393, 619] width 110 height 761
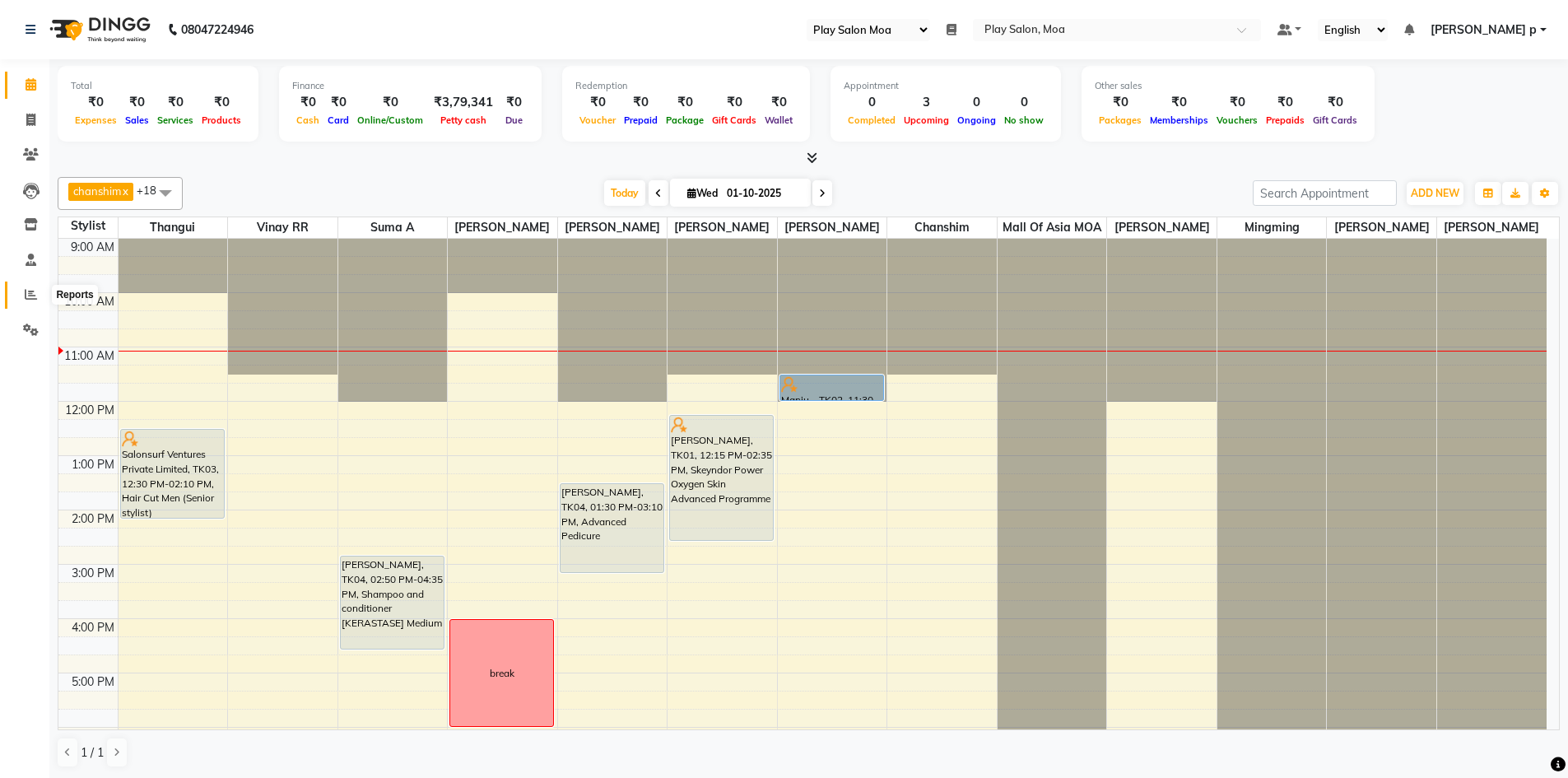
click at [32, 296] on icon at bounding box center [31, 294] width 12 height 12
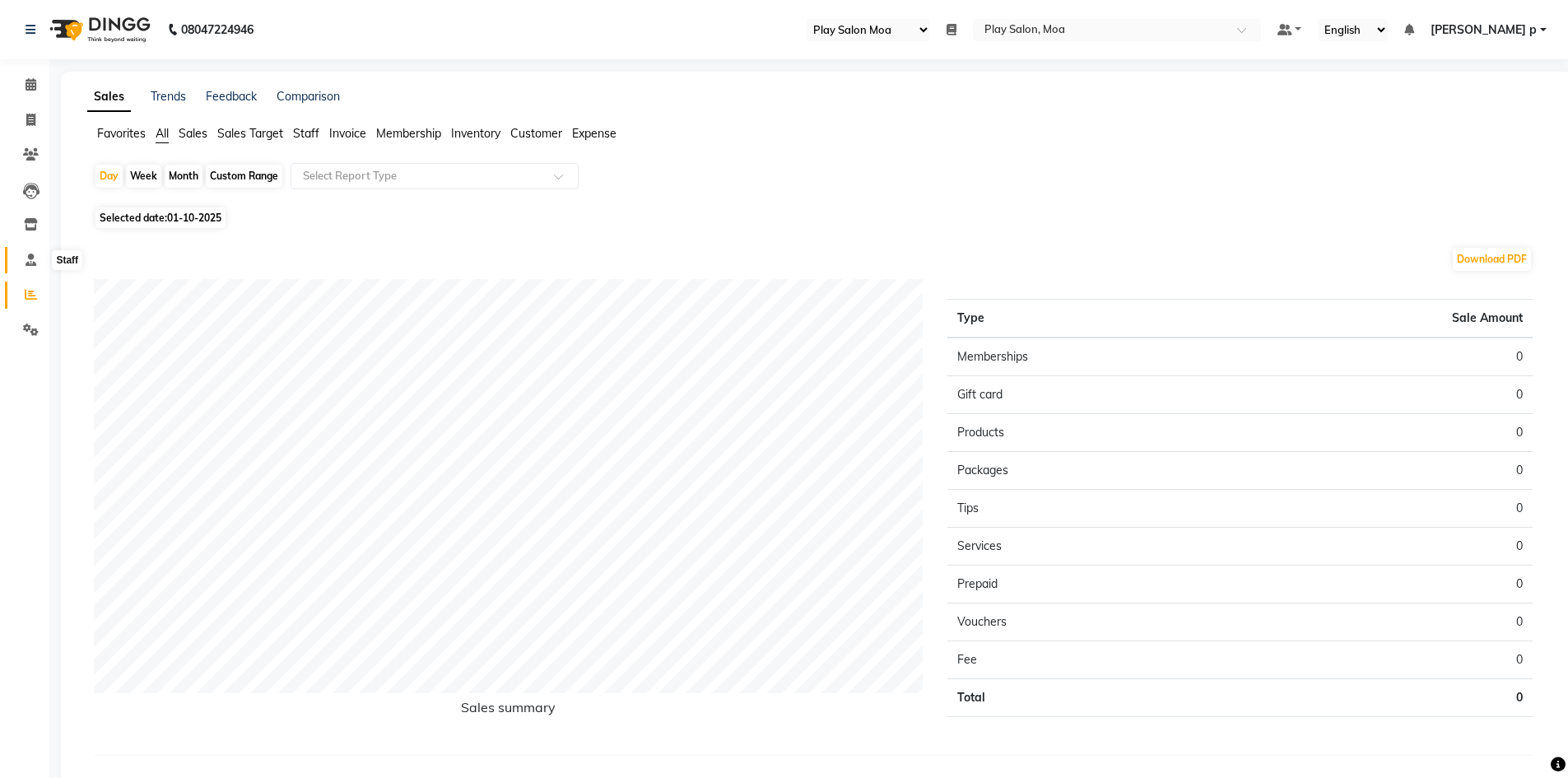
click at [31, 251] on span at bounding box center [31, 260] width 29 height 19
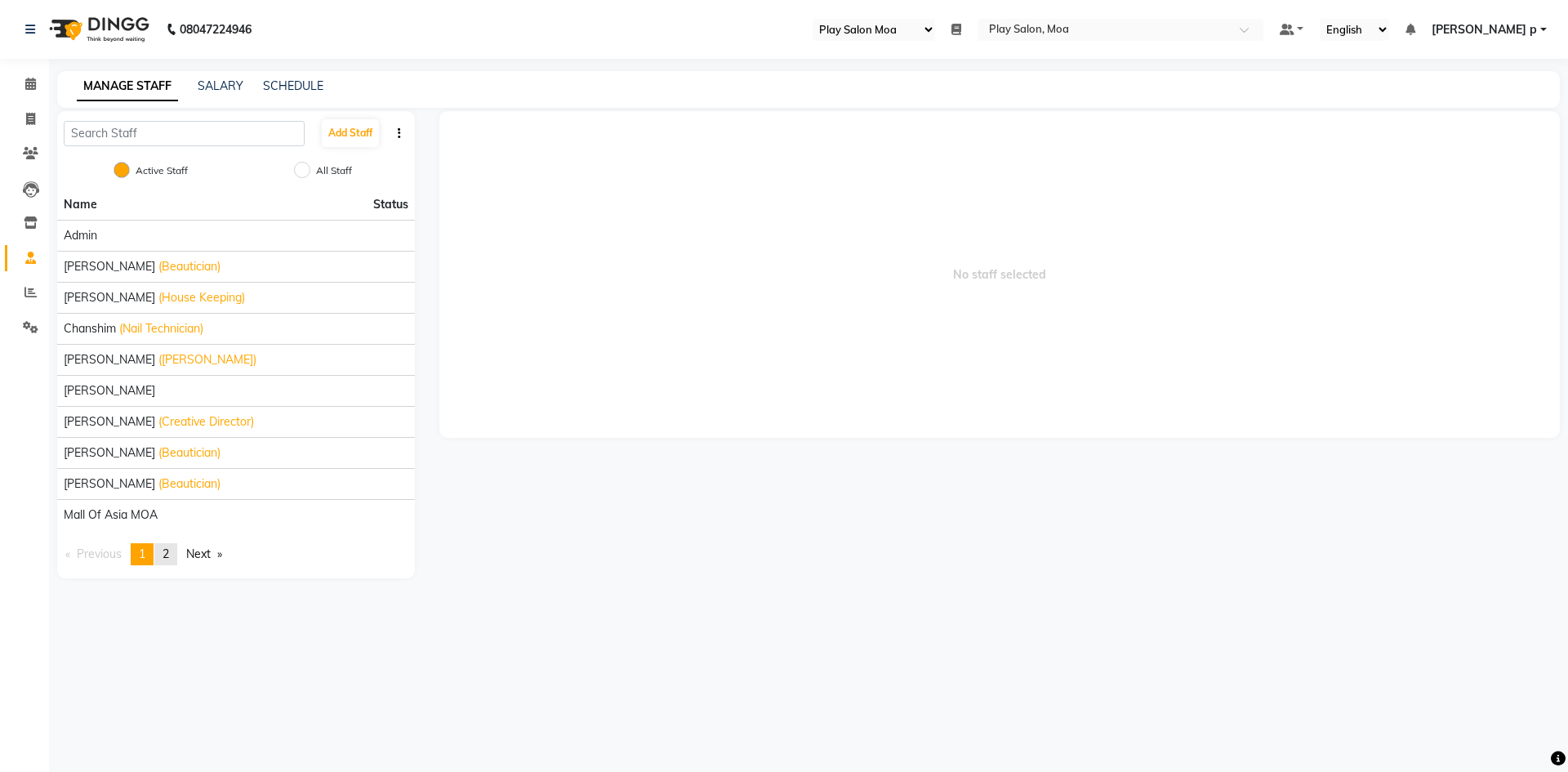
click at [163, 543] on link "page 2" at bounding box center [166, 554] width 23 height 22
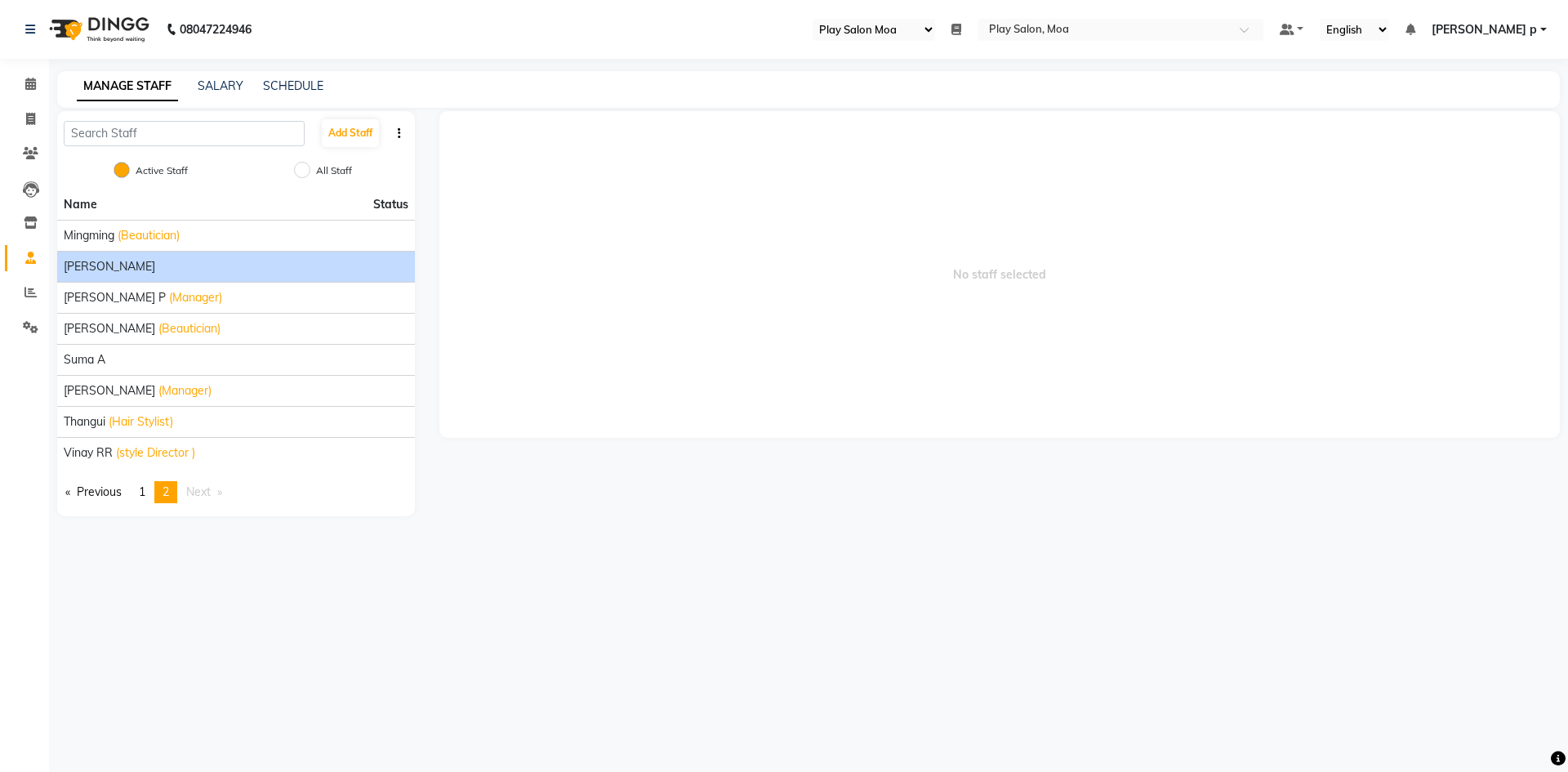
click at [146, 270] on span "[PERSON_NAME]" at bounding box center [109, 267] width 92 height 17
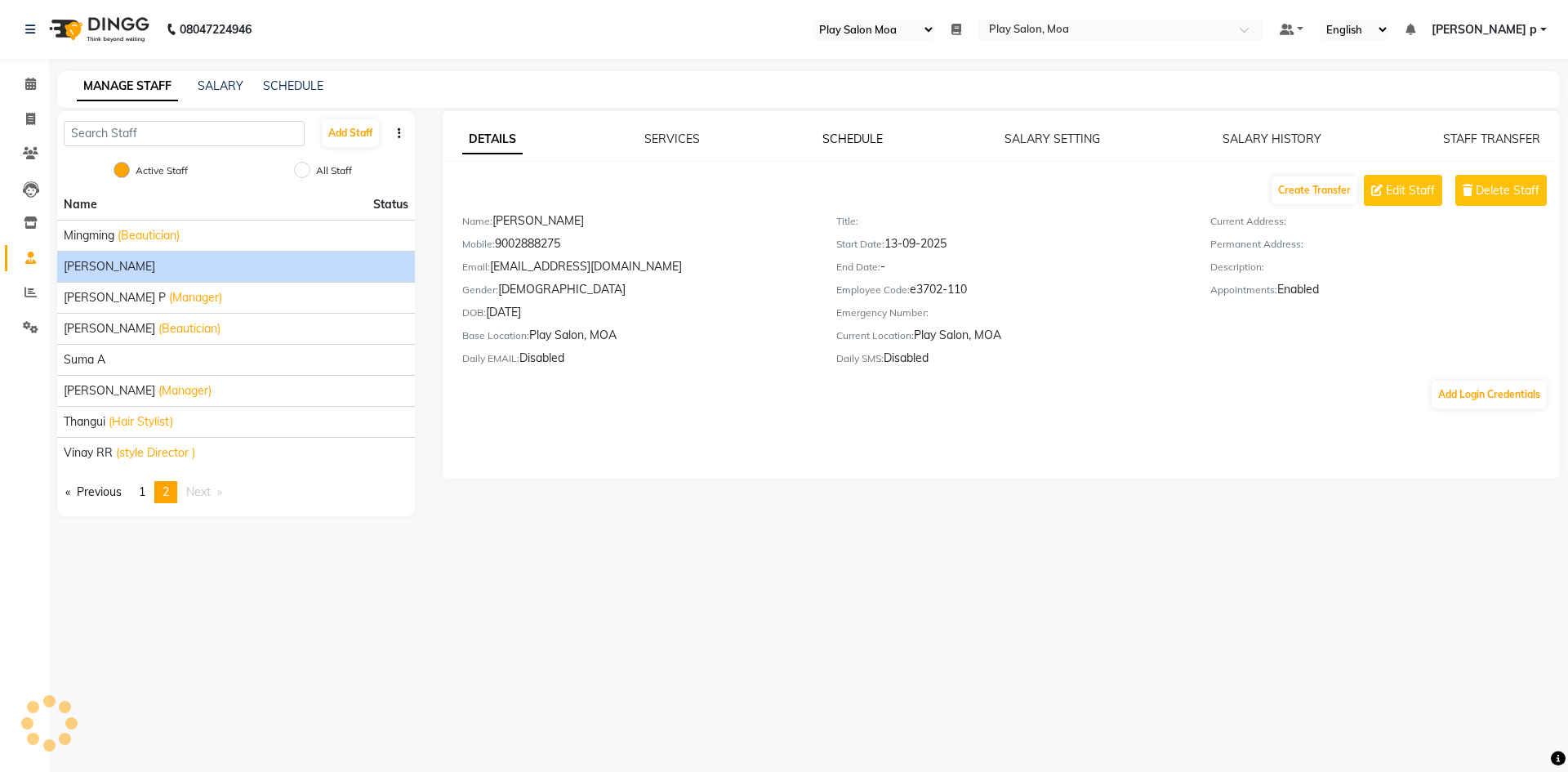
click at [834, 140] on link "SCHEDULE" at bounding box center [852, 139] width 60 height 15
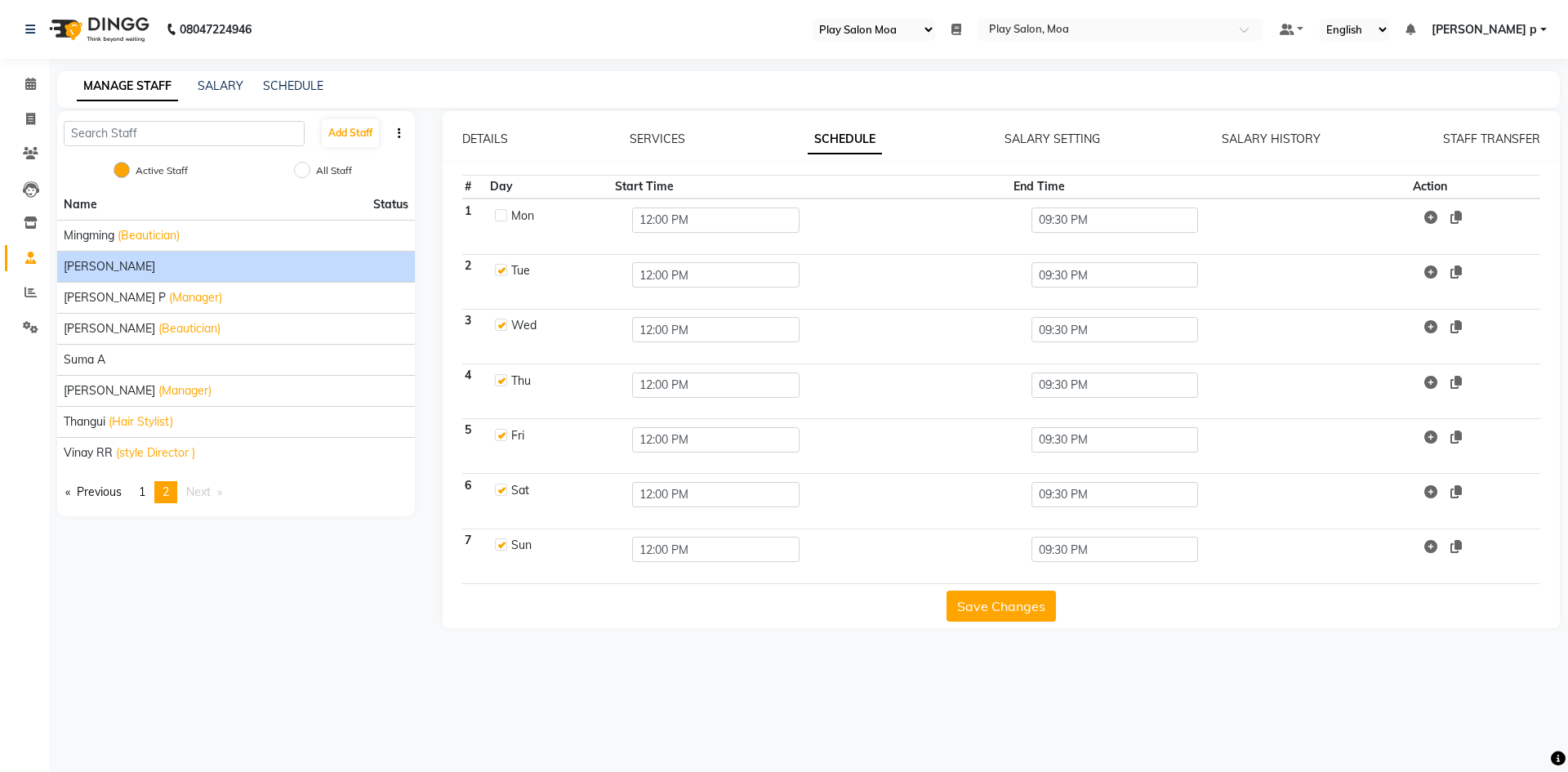
click at [503, 333] on div at bounding box center [500, 325] width 11 height 17
click at [502, 320] on label at bounding box center [501, 324] width 12 height 12
click at [502, 320] on input "checkbox" at bounding box center [500, 324] width 11 height 11
checkbox input "false"
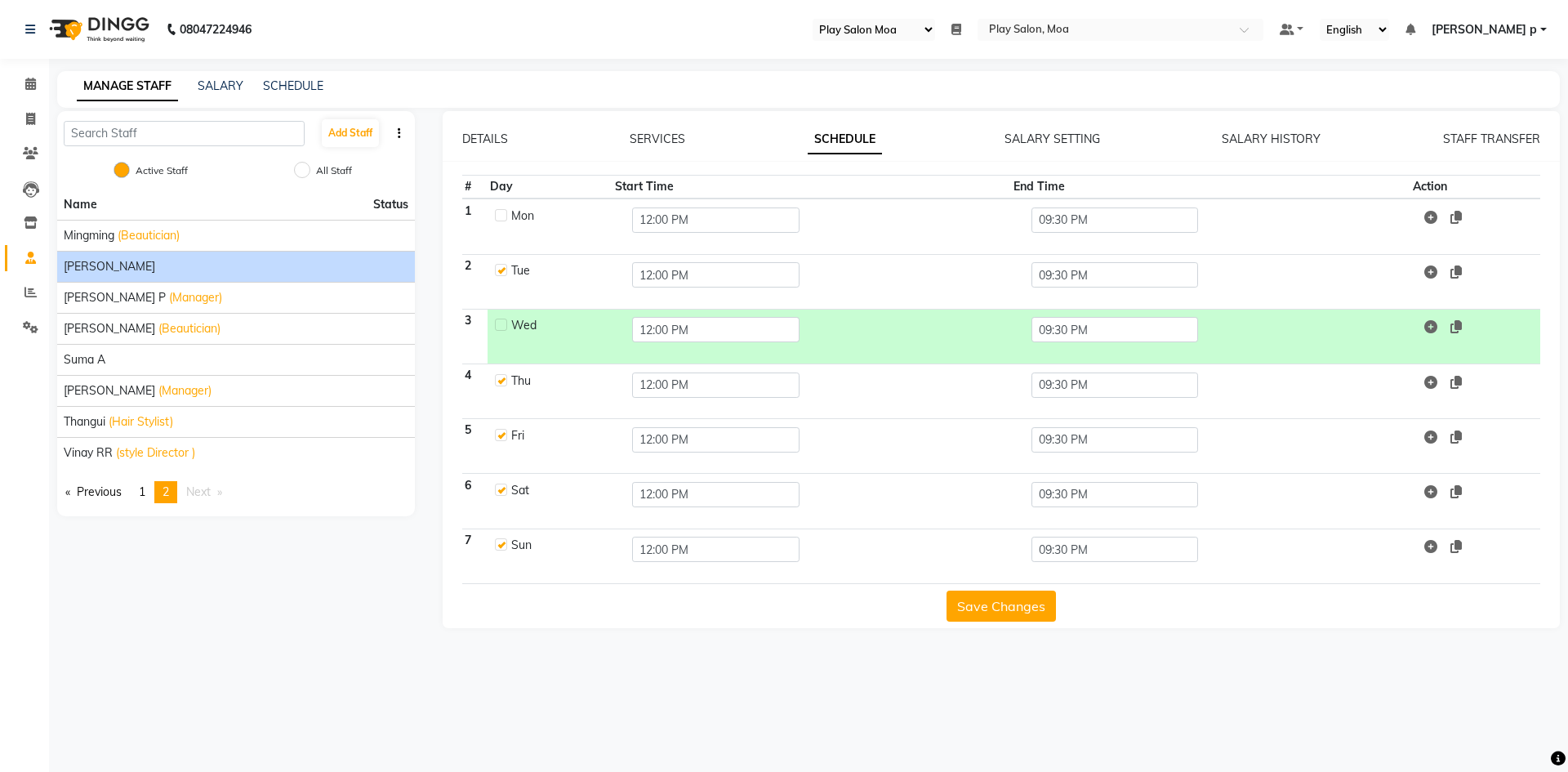
click at [504, 381] on label at bounding box center [501, 380] width 12 height 12
click at [504, 381] on input "checkbox" at bounding box center [500, 379] width 11 height 11
checkbox input "false"
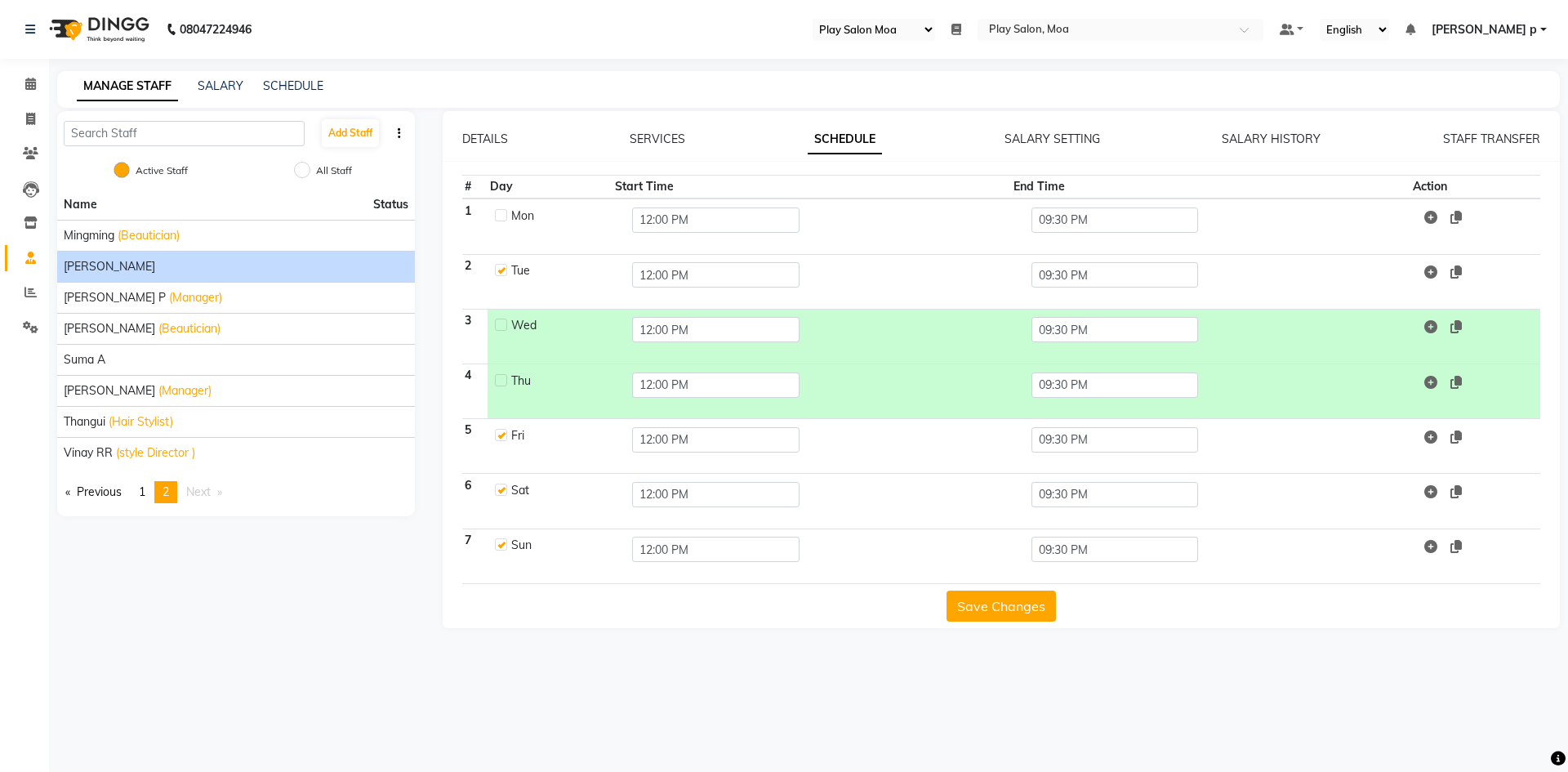
click at [504, 434] on label at bounding box center [501, 435] width 12 height 12
click at [504, 434] on input "checkbox" at bounding box center [500, 434] width 11 height 11
checkbox input "false"
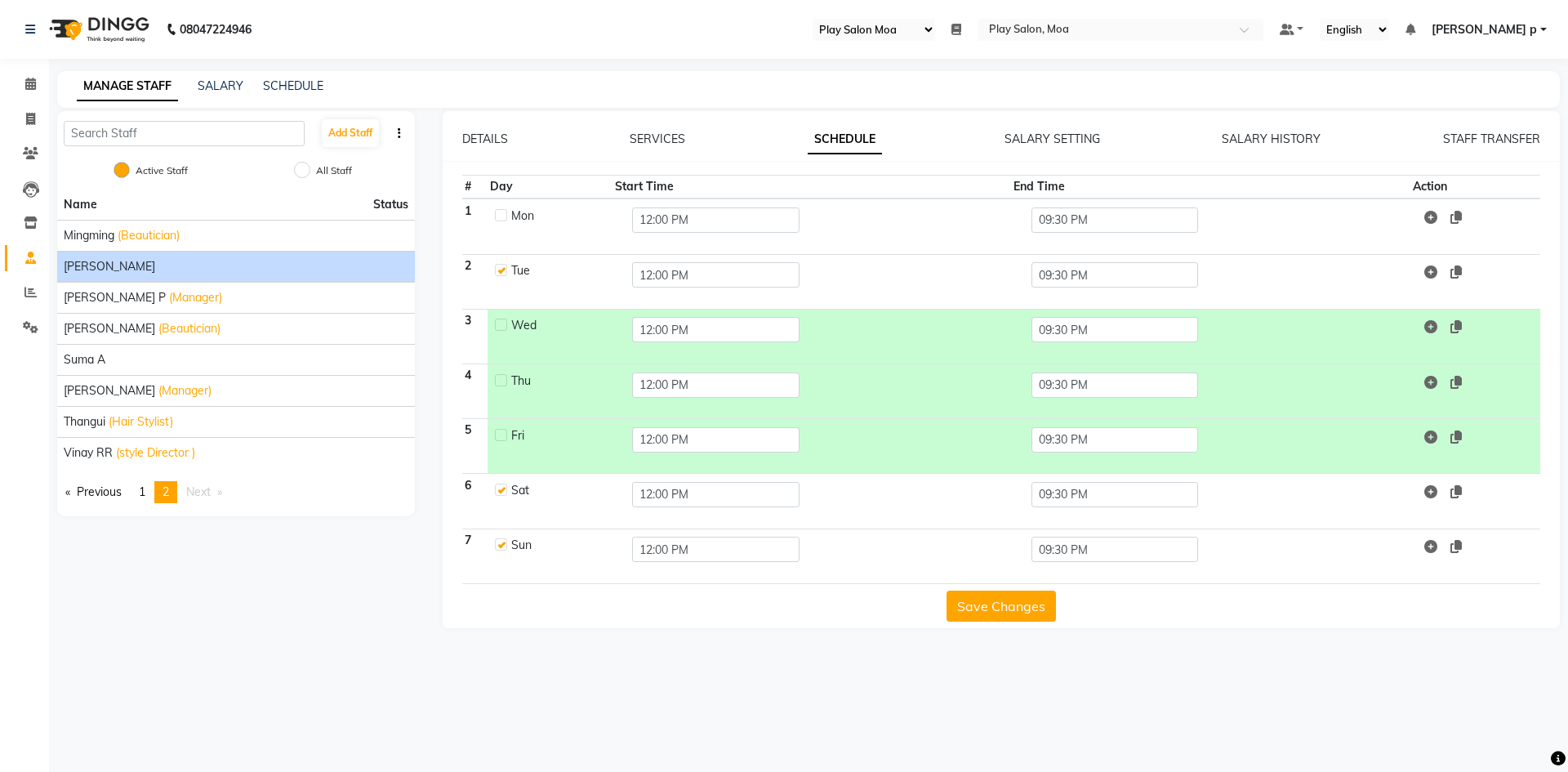
click at [989, 590] on div "Save Changes" at bounding box center [1001, 604] width 1079 height 38
click at [993, 614] on button "Save Changes" at bounding box center [1001, 607] width 110 height 31
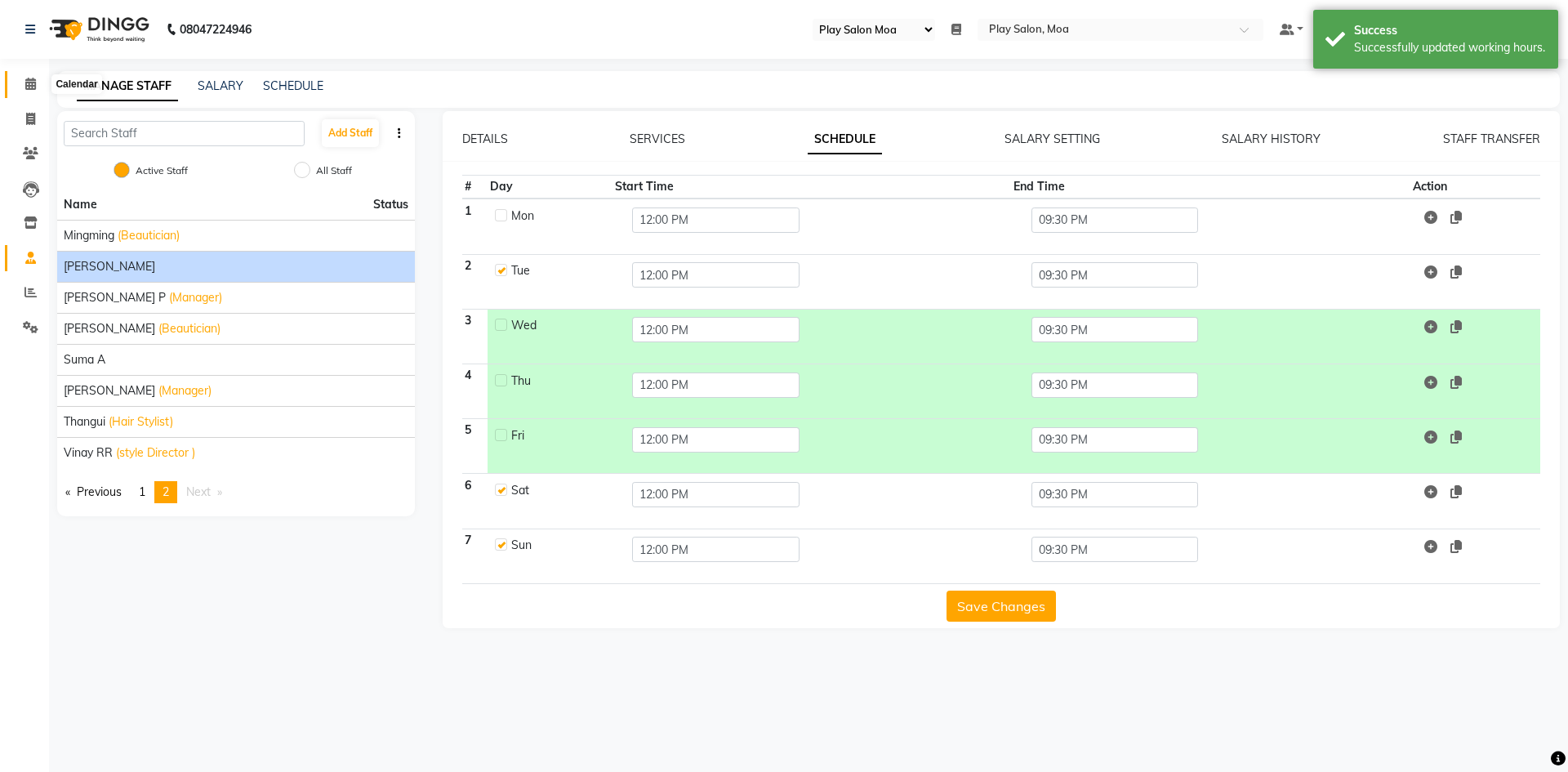
click at [26, 85] on icon at bounding box center [31, 83] width 11 height 12
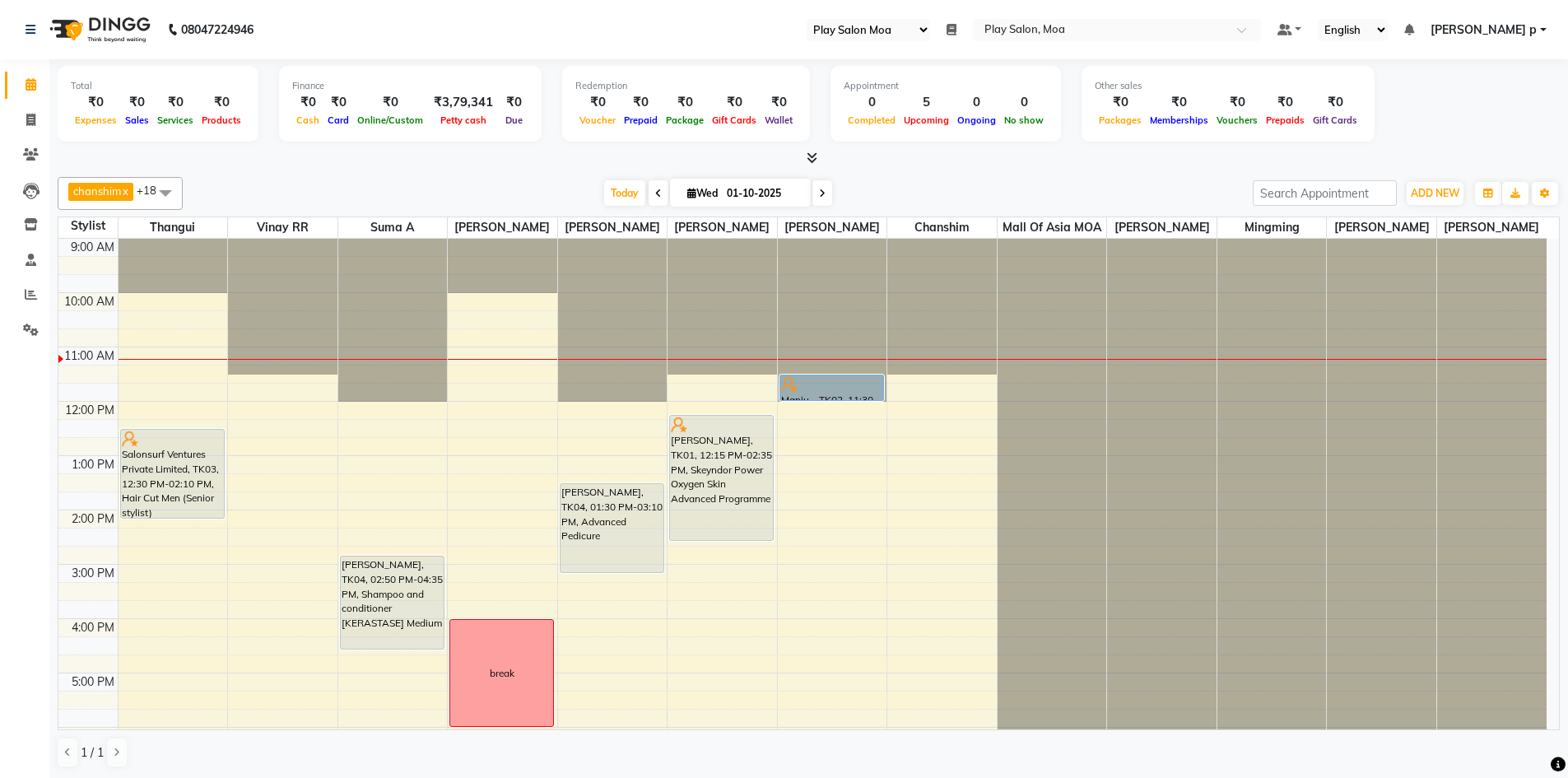
click at [627, 431] on div "9:00 AM 10:00 AM 11:00 AM 12:00 PM 1:00 PM 2:00 PM 3:00 PM 4:00 PM 5:00 PM 6:00…" at bounding box center [802, 619] width 1488 height 761
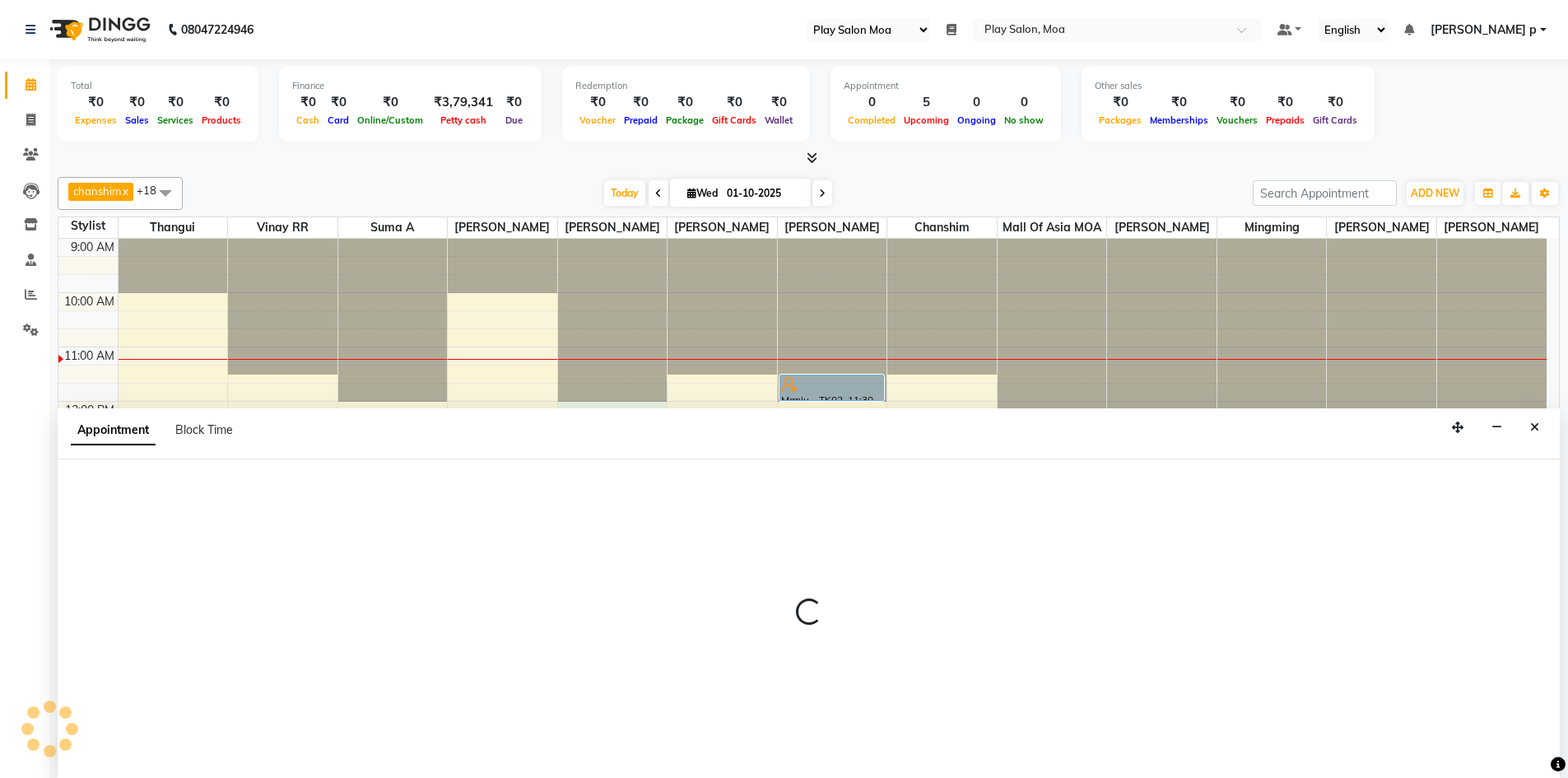
scroll to position [1, 0]
select select "81386"
select select "720"
select select "tentative"
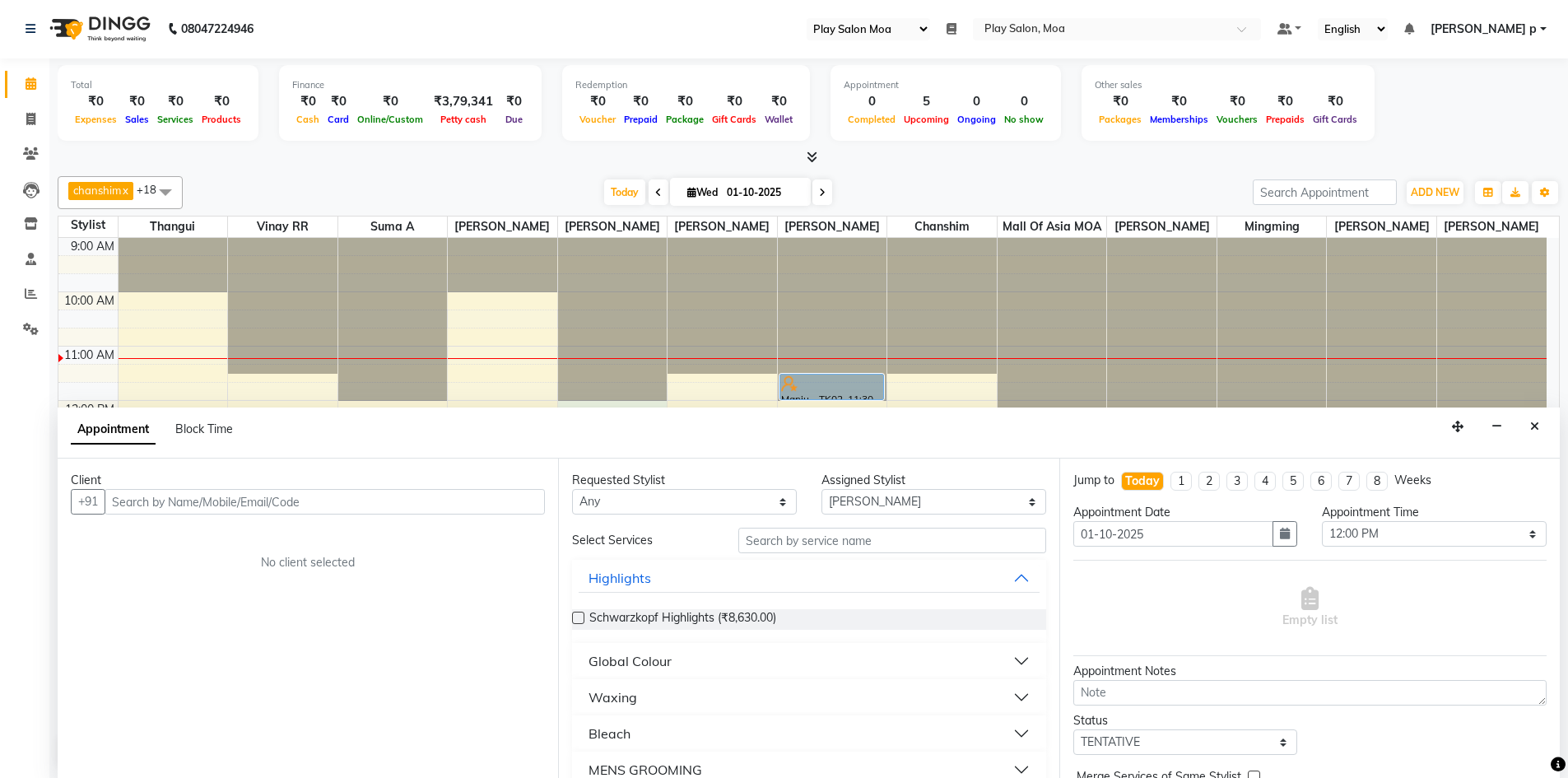
click at [137, 495] on input "text" at bounding box center [325, 502] width 441 height 26
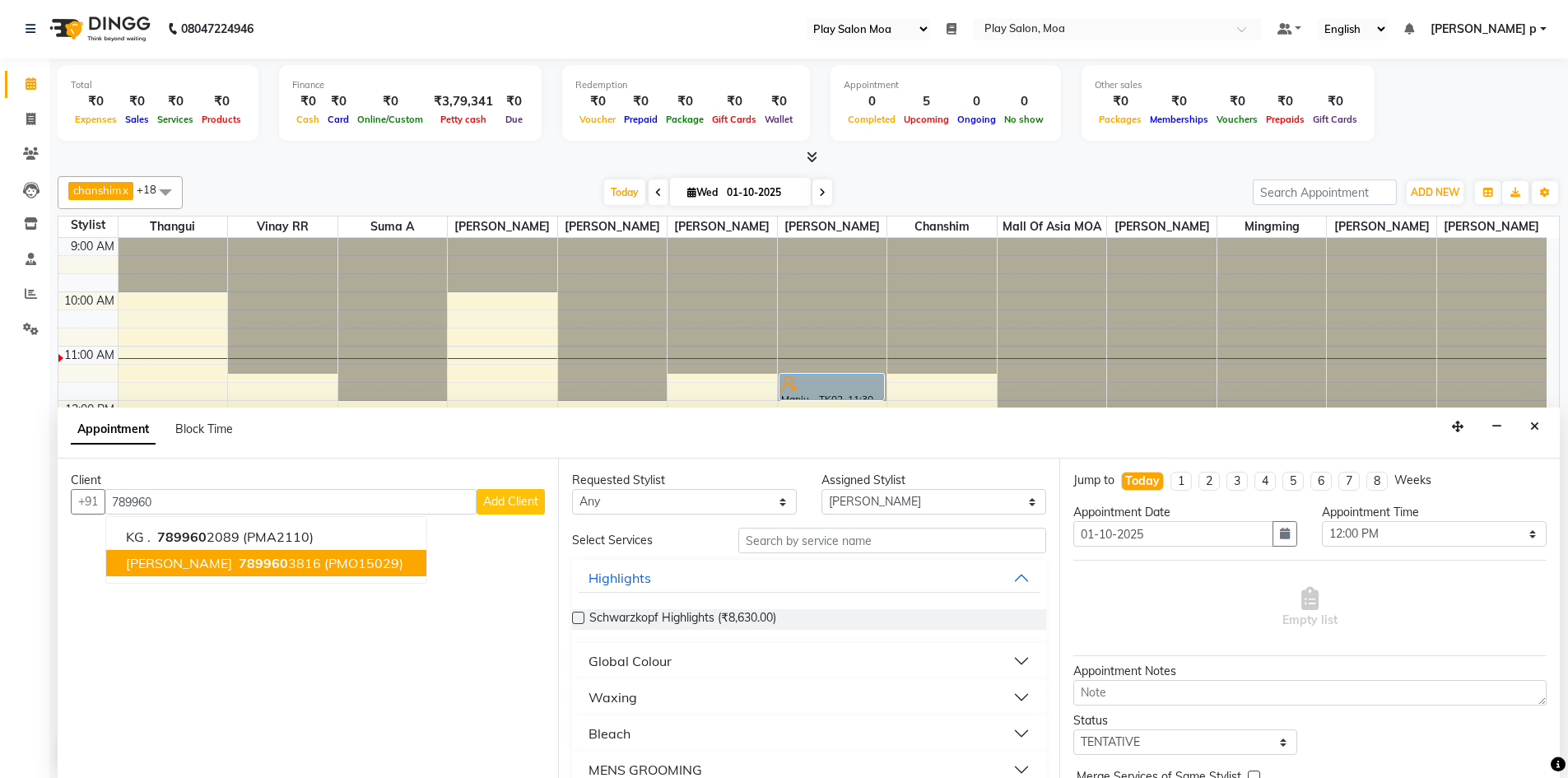
click at [239, 571] on span "789960" at bounding box center [263, 563] width 49 height 17
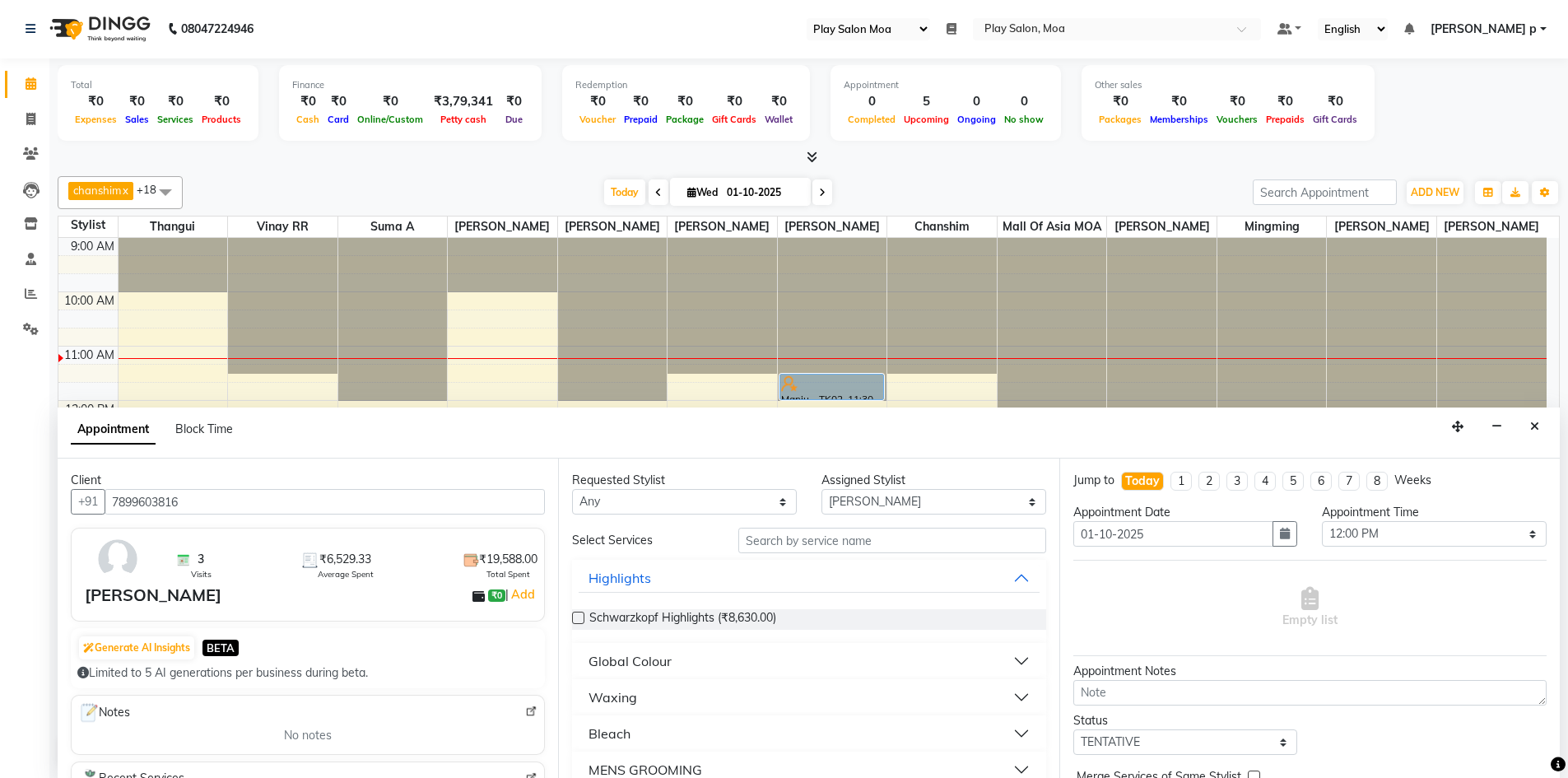
type input "7899603816"
click at [790, 538] on input "text" at bounding box center [893, 540] width 308 height 26
type input "del"
click at [606, 658] on div "Pedicure" at bounding box center [616, 662] width 53 height 20
click at [580, 700] on label at bounding box center [578, 701] width 12 height 12
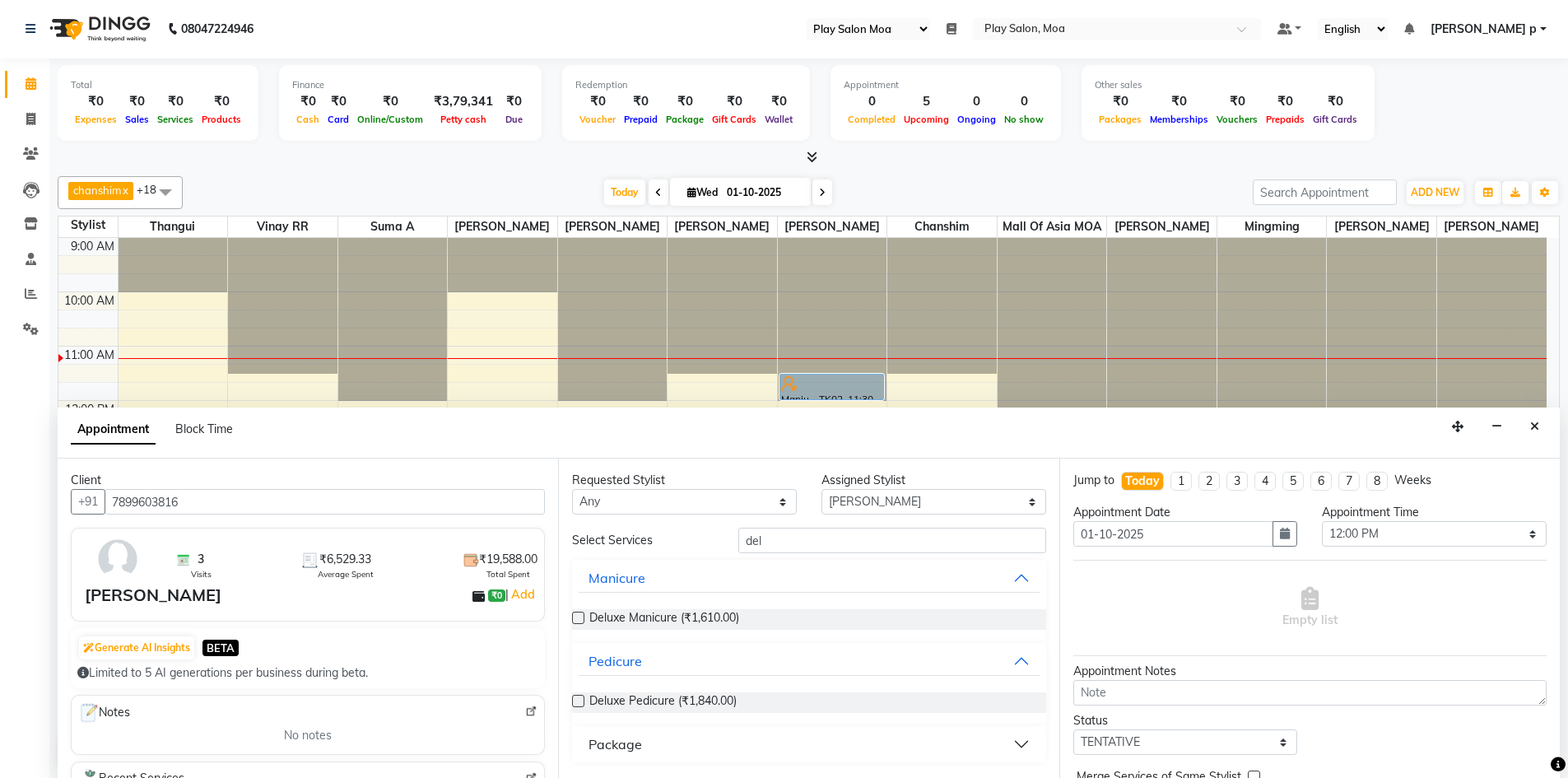
click at [580, 700] on input "checkbox" at bounding box center [577, 702] width 11 height 11
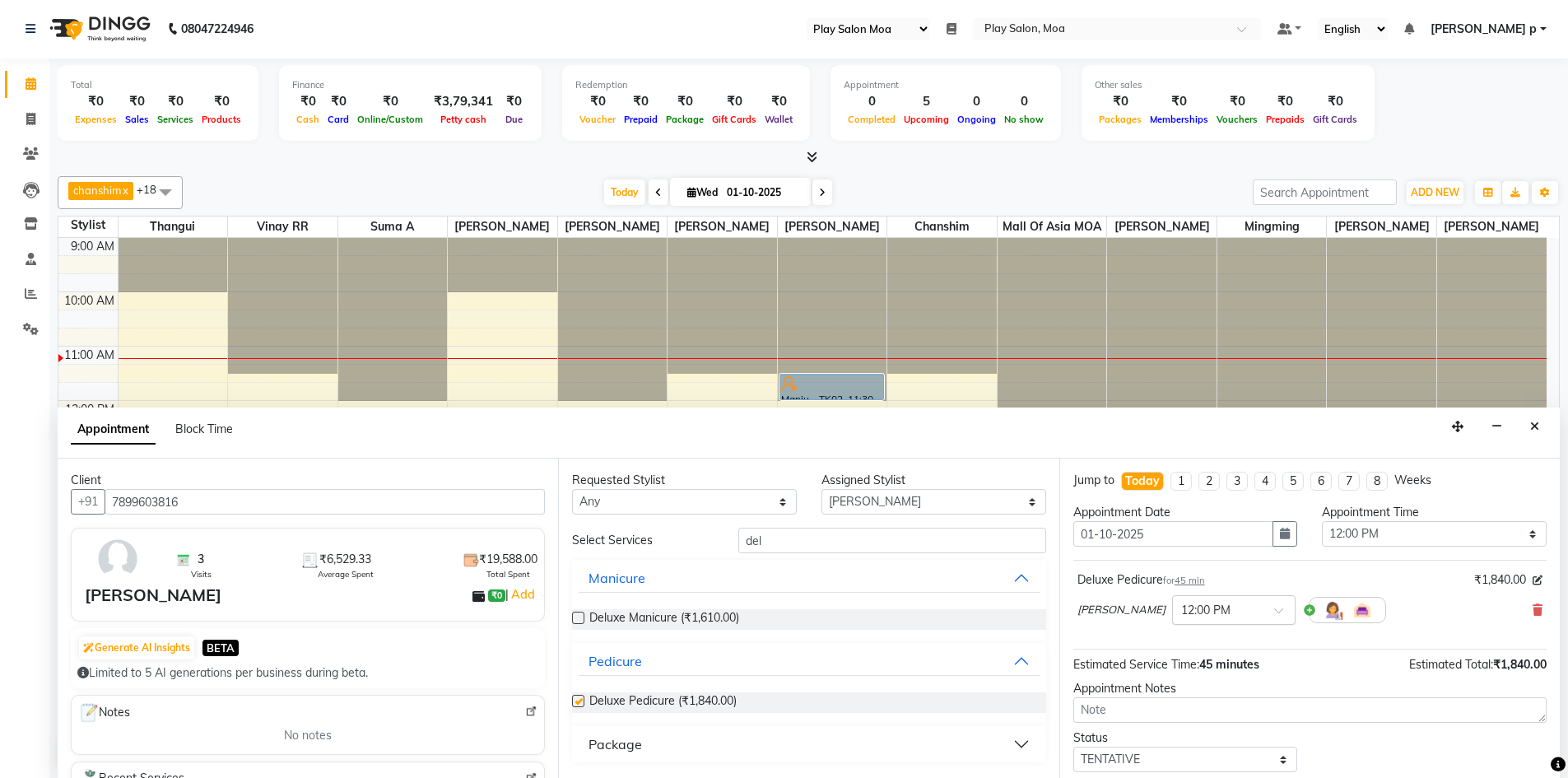
checkbox input "false"
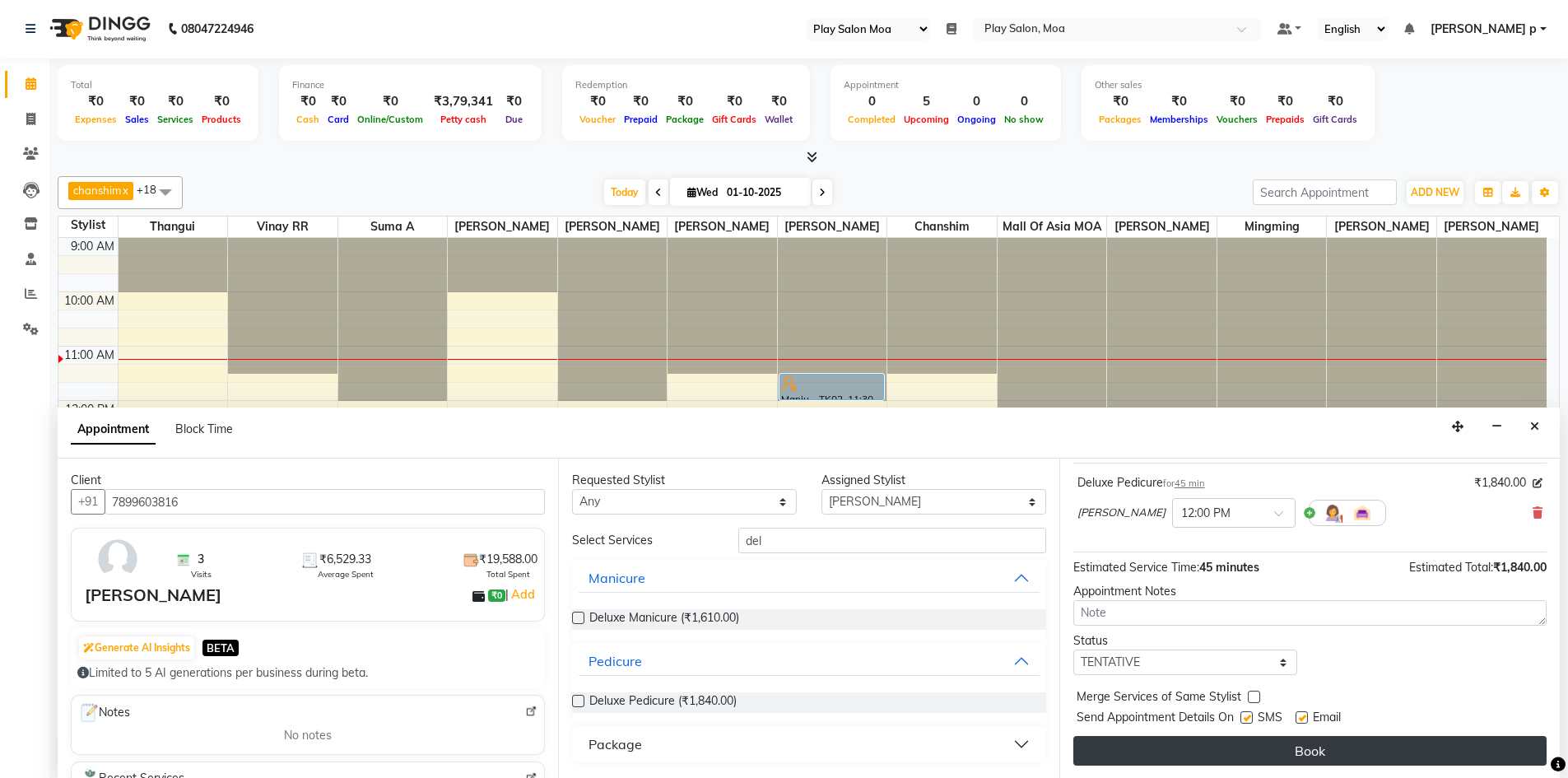
scroll to position [98, 0]
click at [1261, 746] on button "Book" at bounding box center [1310, 751] width 473 height 30
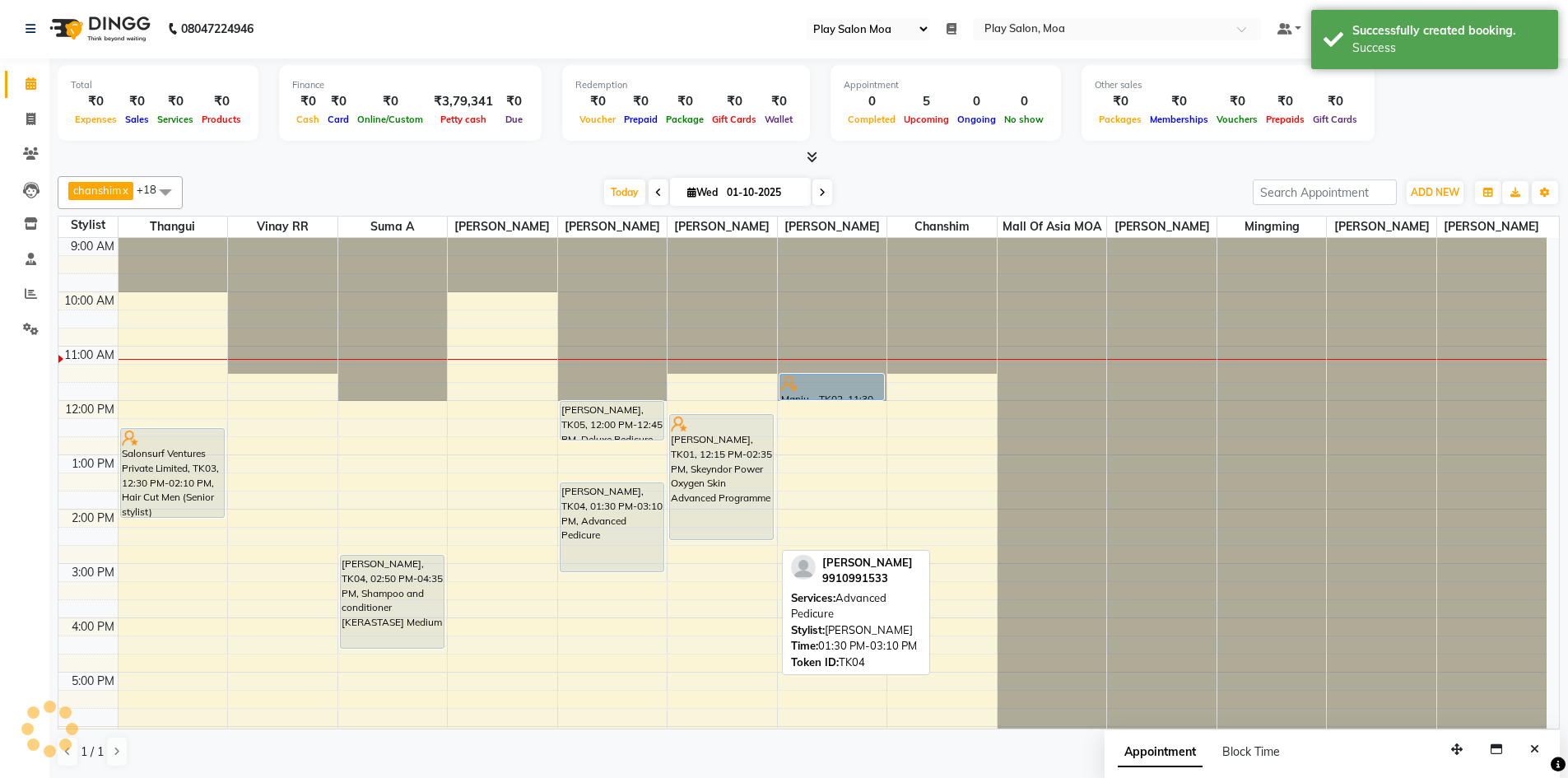
scroll to position [0, 0]
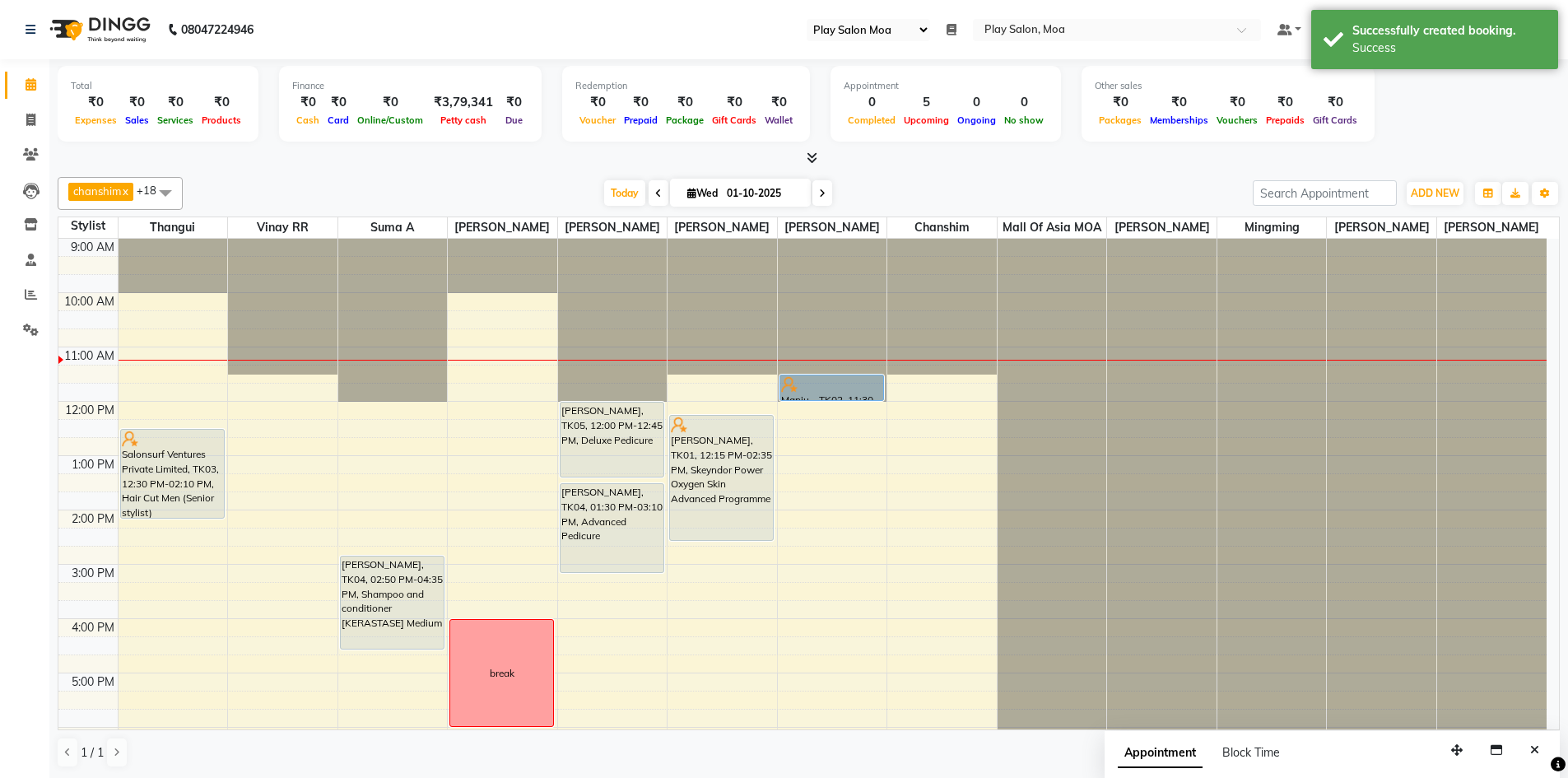
drag, startPoint x: 607, startPoint y: 456, endPoint x: 619, endPoint y: 493, distance: 38.9
click at [619, 493] on div "vivian, TK05, 12:00 PM-12:45 PM, Deluxe Pedicure Nivetha Gupta, TK04, 01:30 PM-…" at bounding box center [613, 619] width 110 height 761
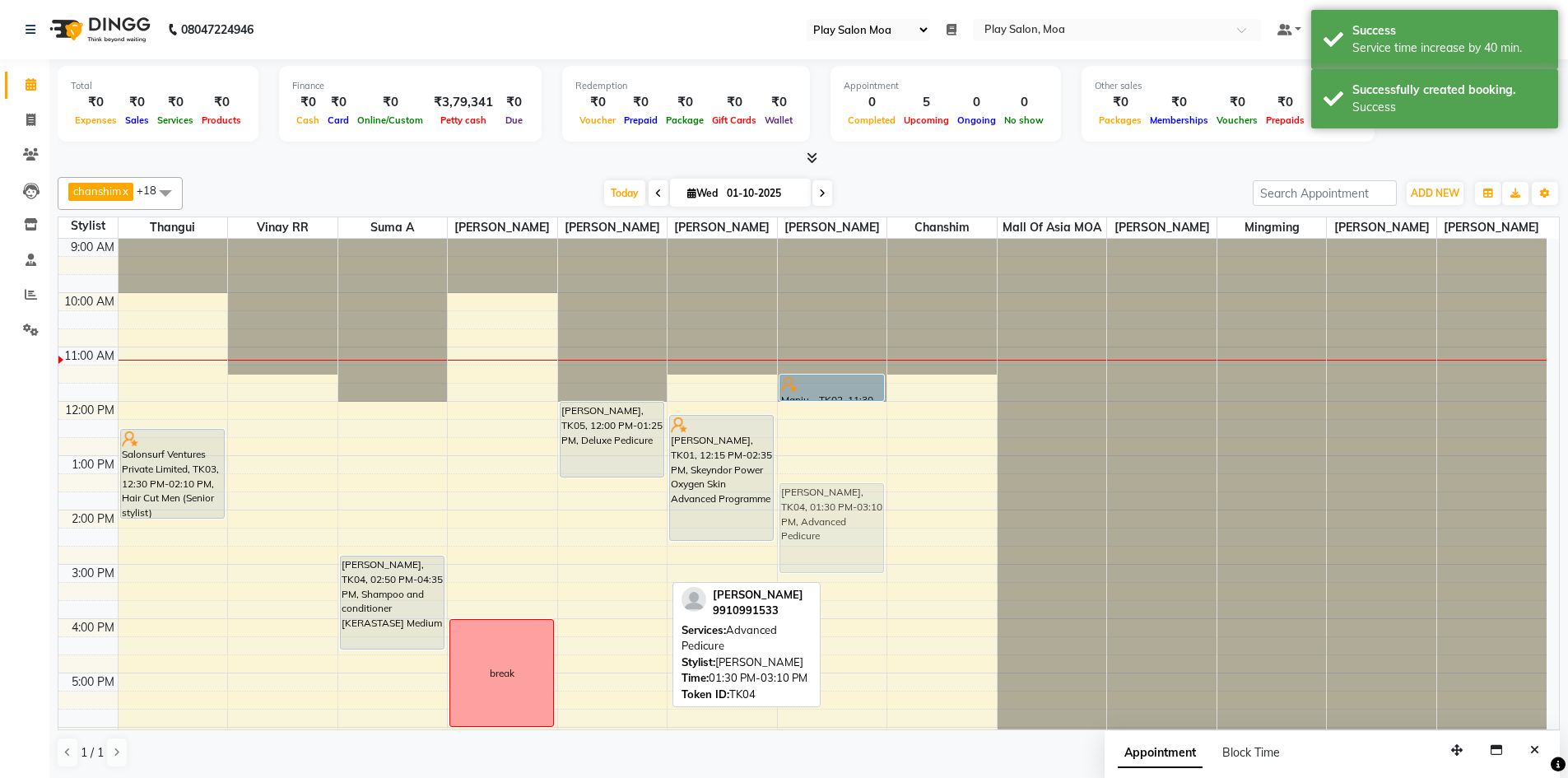
drag, startPoint x: 599, startPoint y: 547, endPoint x: 769, endPoint y: 540, distance: 170.1
click at [808, 538] on tr "Salonsurf Ventures Private Limited, TK03, 12:30 PM-02:10 PM, Hair Cut Men (Seni…" at bounding box center [802, 619] width 1488 height 761
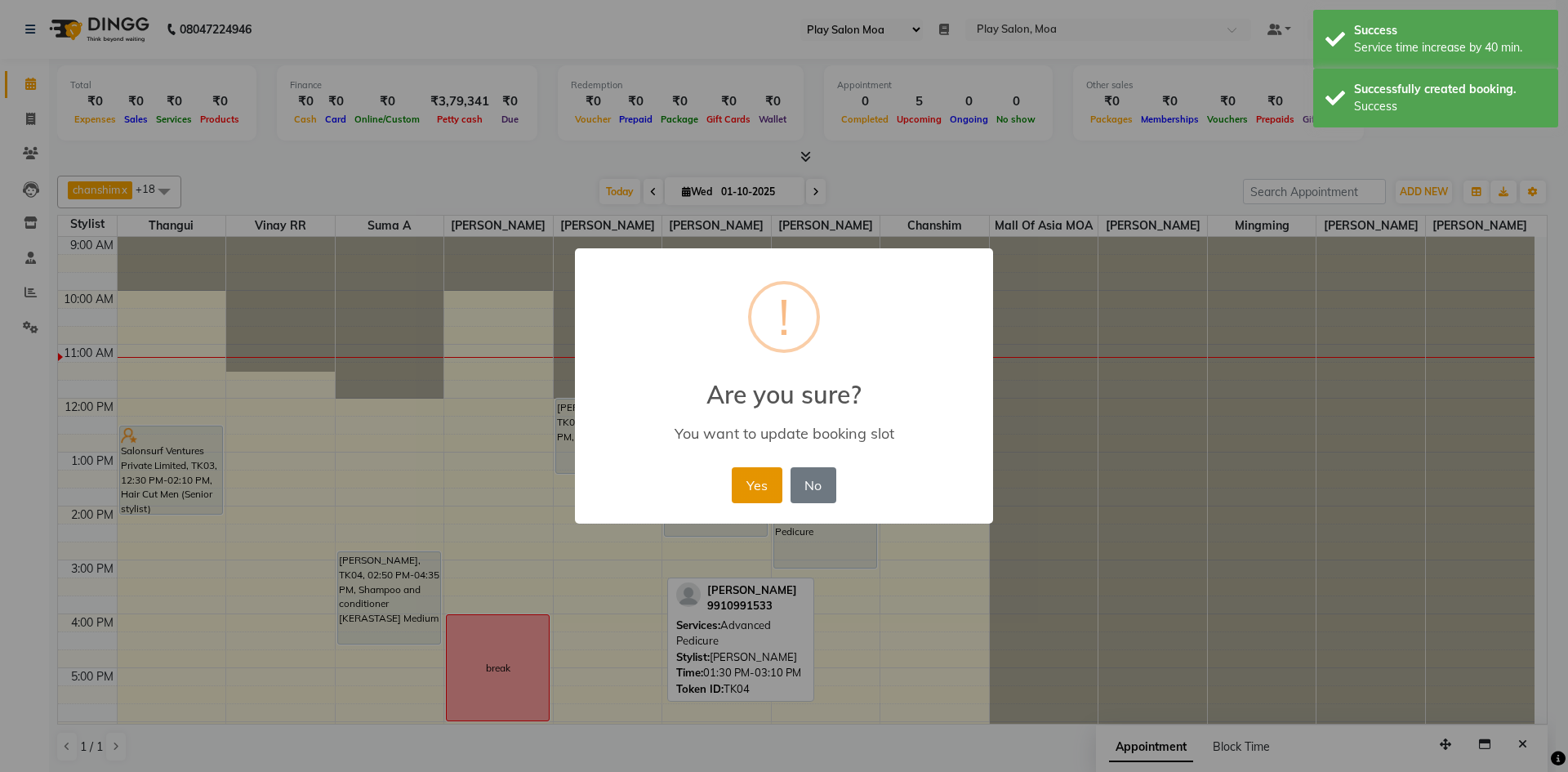
click at [758, 479] on button "Yes" at bounding box center [757, 485] width 50 height 36
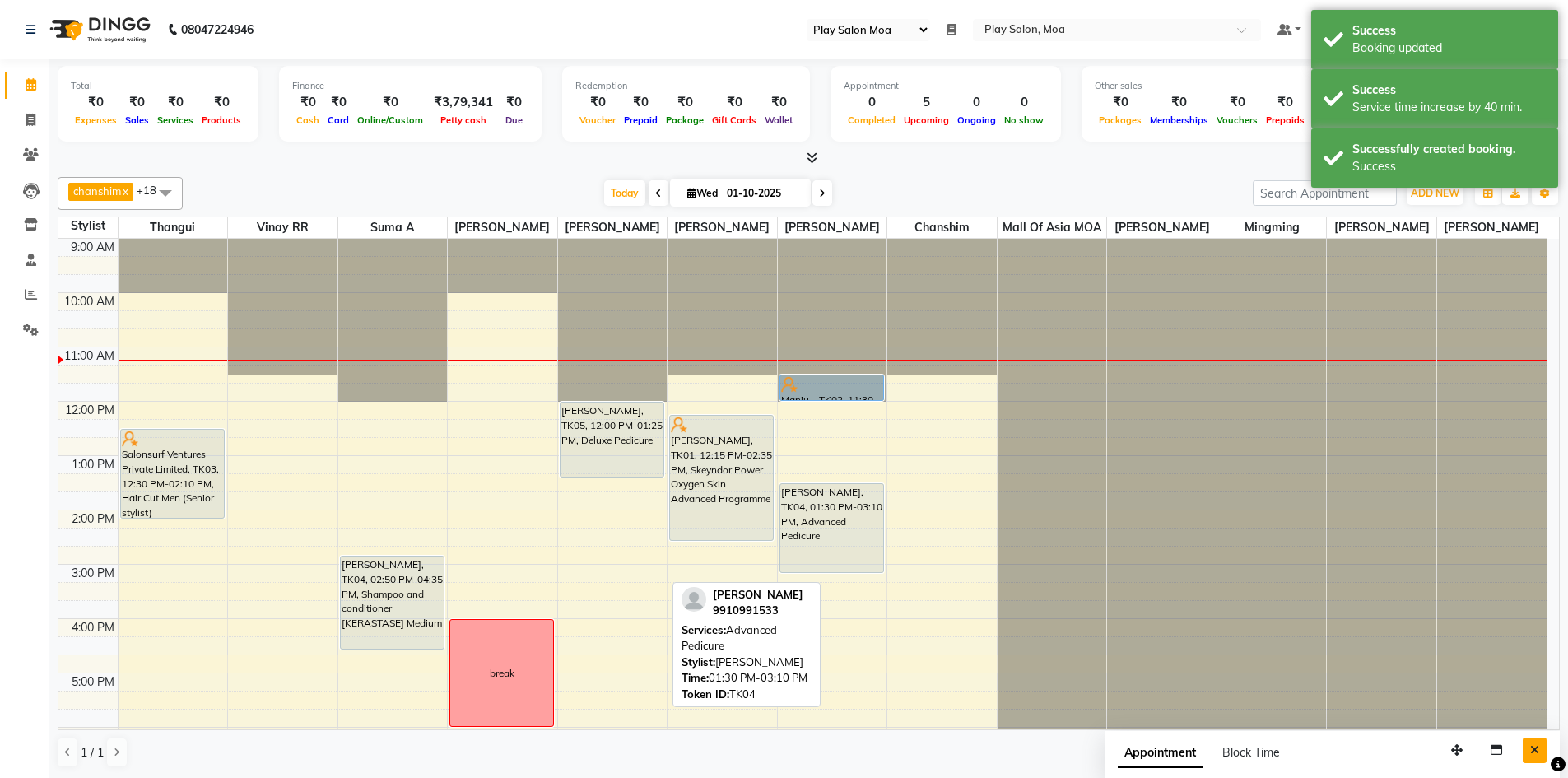
click at [1541, 744] on button "Close" at bounding box center [1535, 751] width 24 height 26
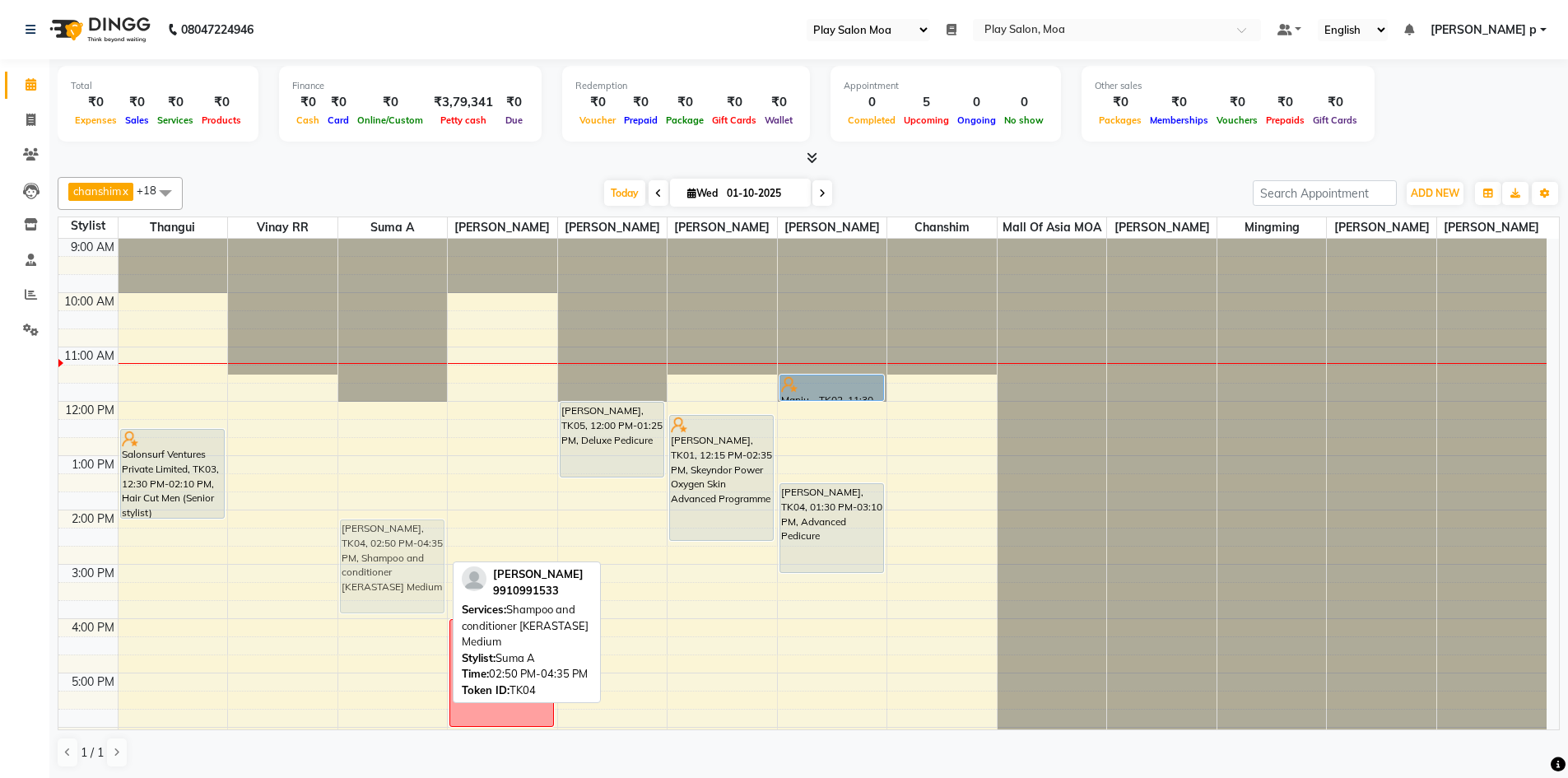
drag, startPoint x: 405, startPoint y: 610, endPoint x: 405, endPoint y: 582, distance: 28.0
click at [405, 582] on div "Nivetha Gupta, TK04, 02:50 PM-04:35 PM, Shampoo and conditioner [KERASTASE] Med…" at bounding box center [393, 619] width 110 height 761
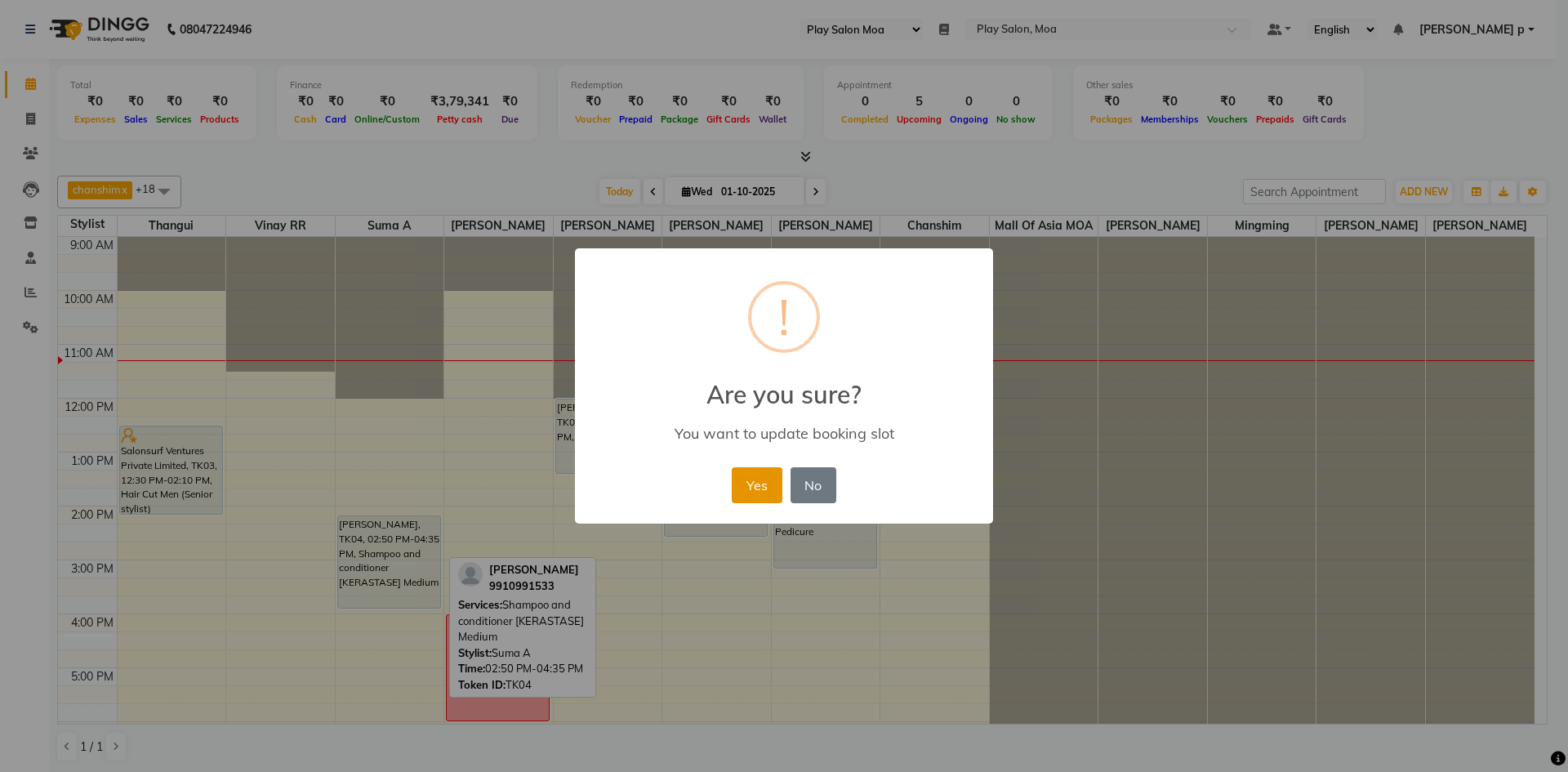
click at [764, 488] on button "Yes" at bounding box center [757, 485] width 50 height 36
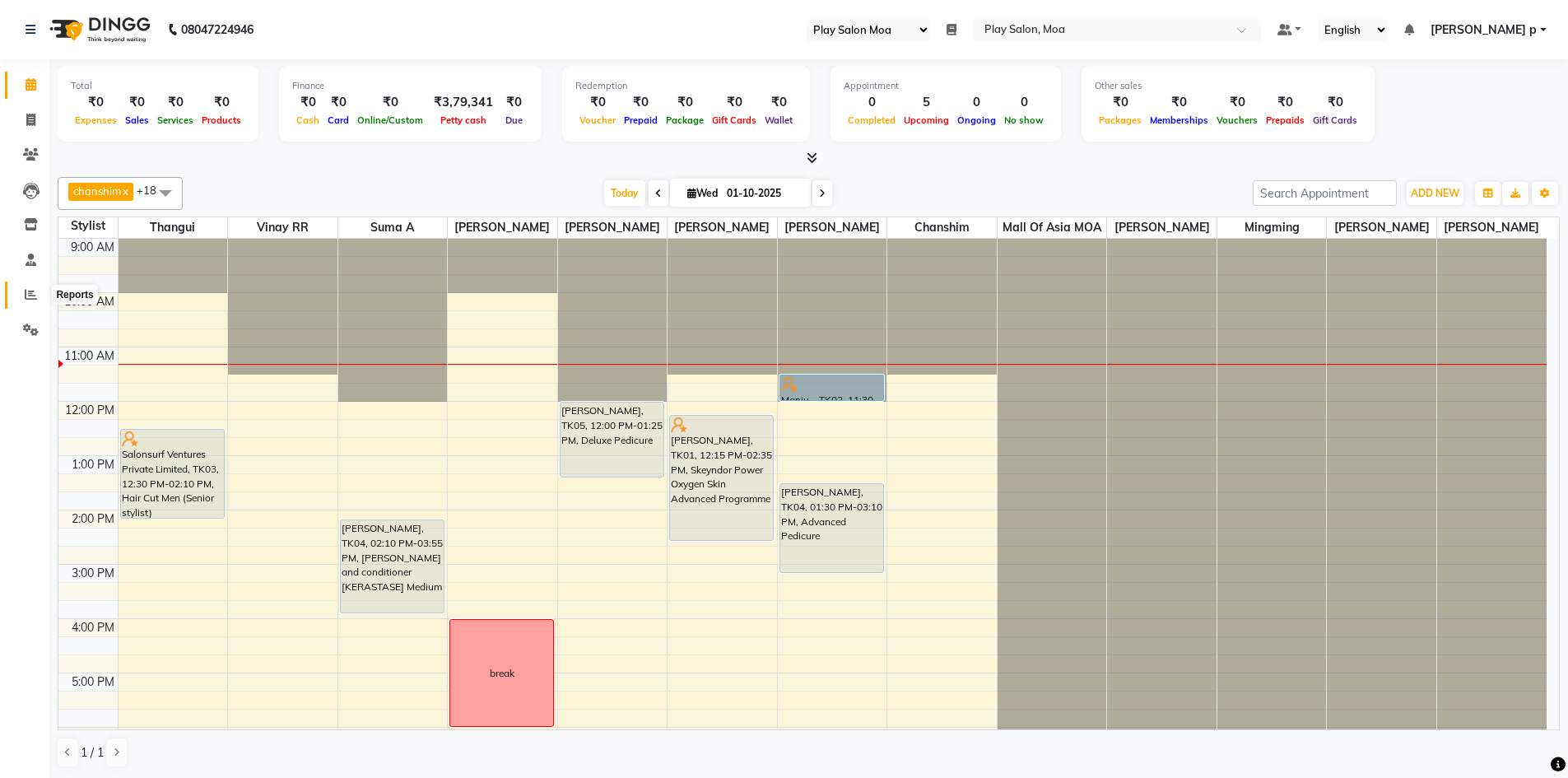
click at [29, 295] on icon at bounding box center [31, 294] width 12 height 12
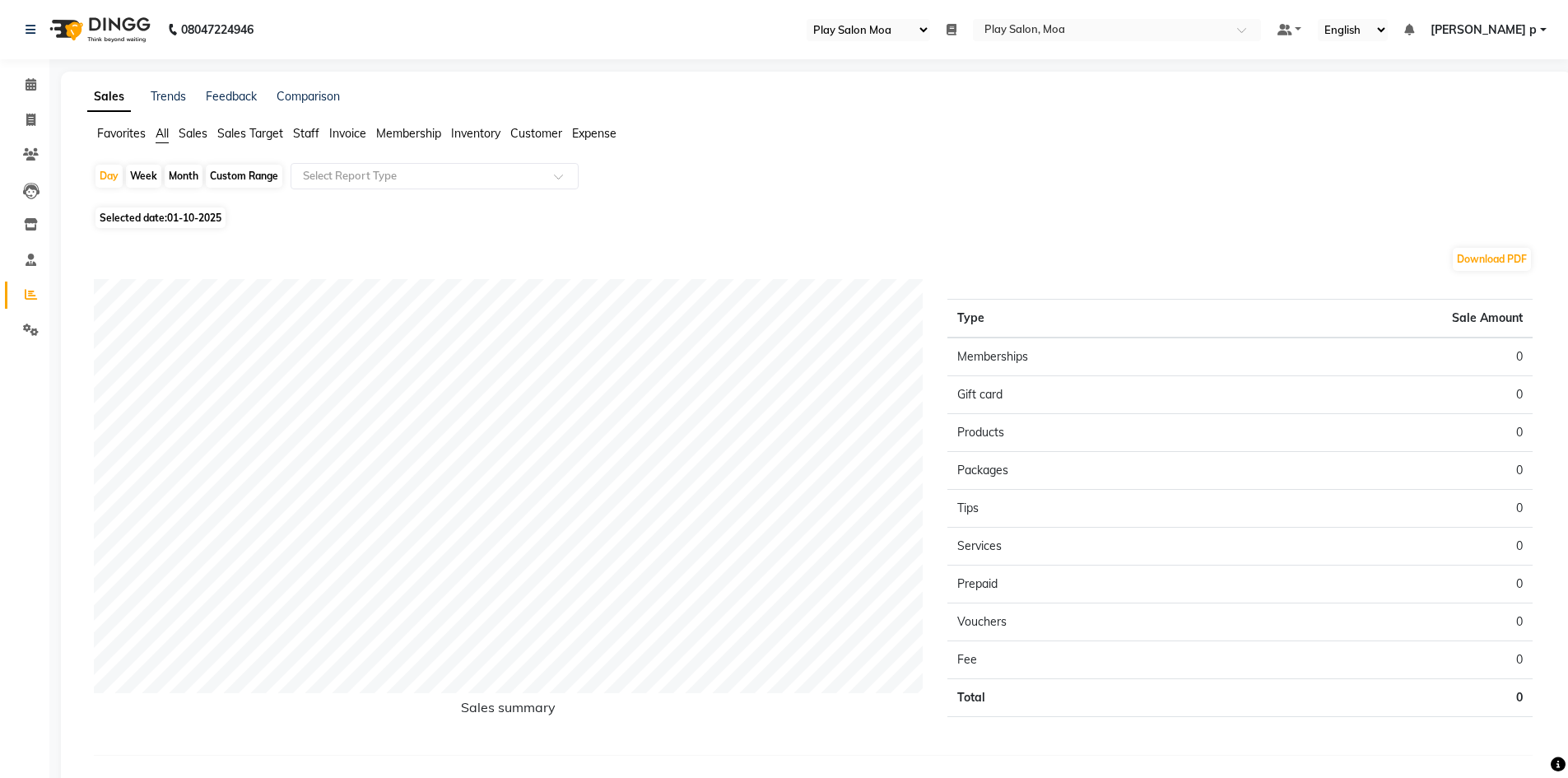
drag, startPoint x: 256, startPoint y: 176, endPoint x: 246, endPoint y: 180, distance: 10.8
click at [257, 176] on div "Custom Range" at bounding box center [244, 176] width 77 height 23
select select "10"
select select "2025"
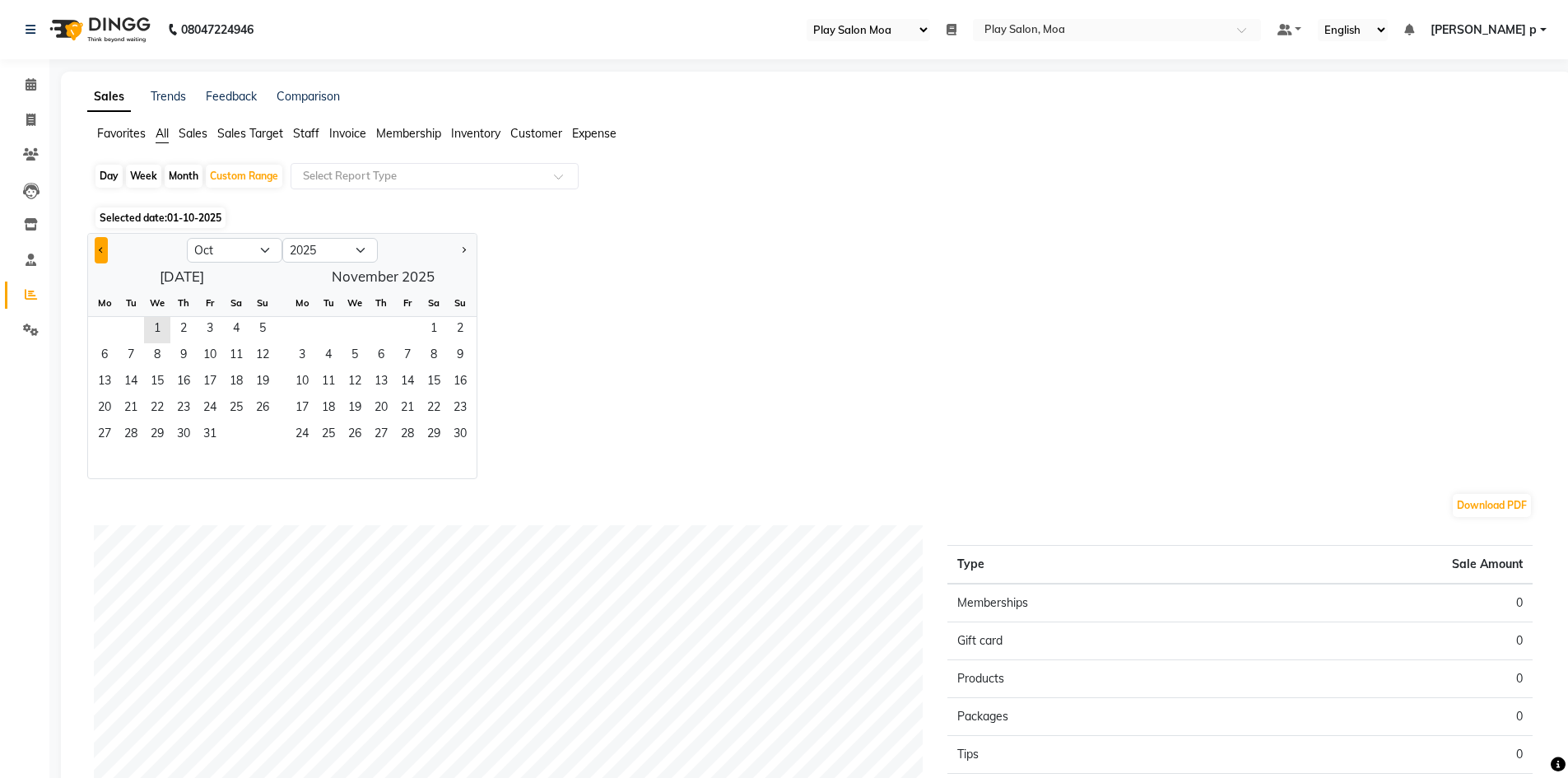
click at [99, 250] on span "Previous month" at bounding box center [101, 249] width 6 height 6
select select "9"
click at [106, 333] on span "1" at bounding box center [105, 330] width 27 height 27
click at [134, 434] on span "30" at bounding box center [131, 436] width 27 height 27
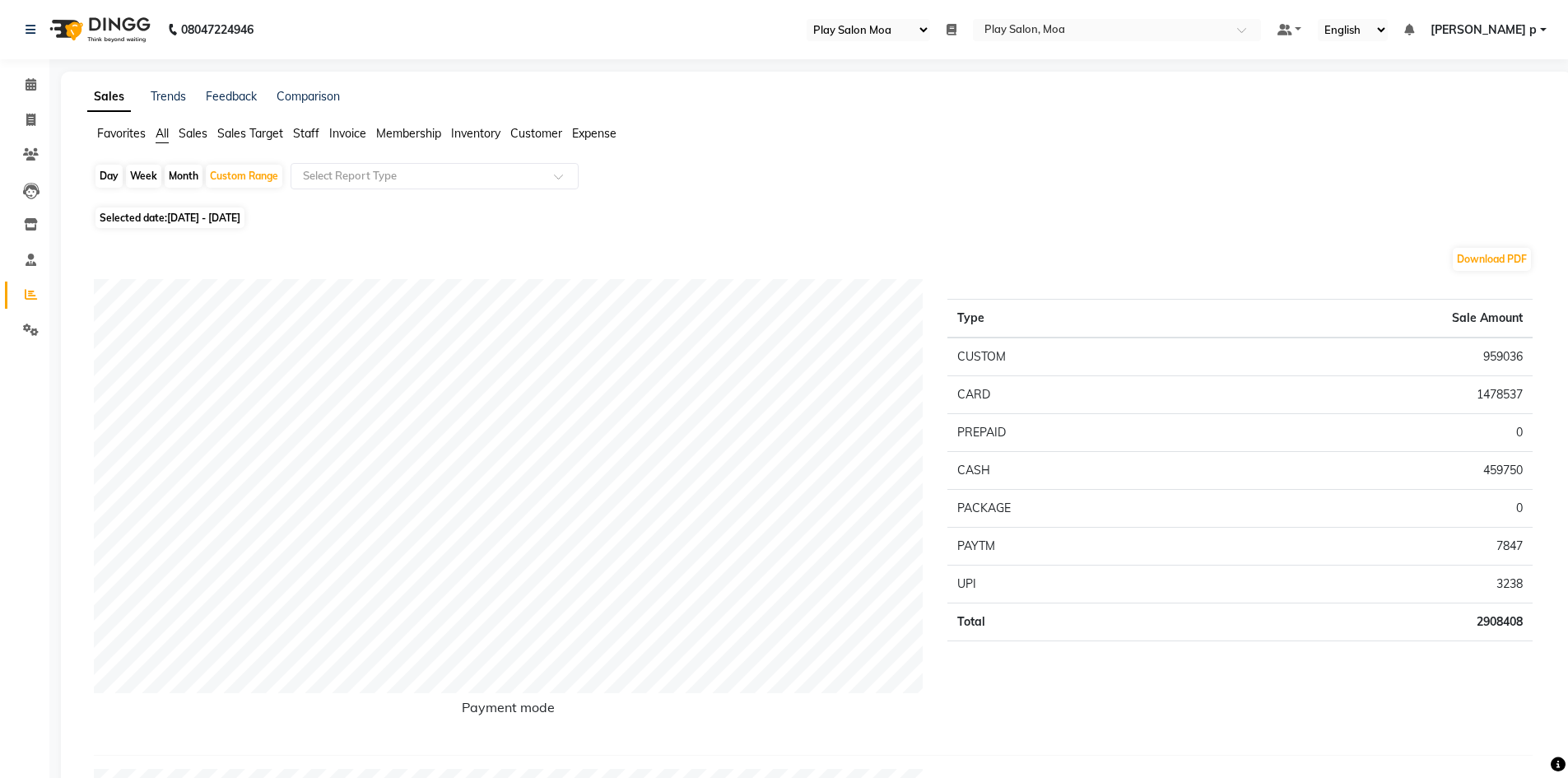
click at [201, 136] on span "Sales" at bounding box center [193, 133] width 29 height 15
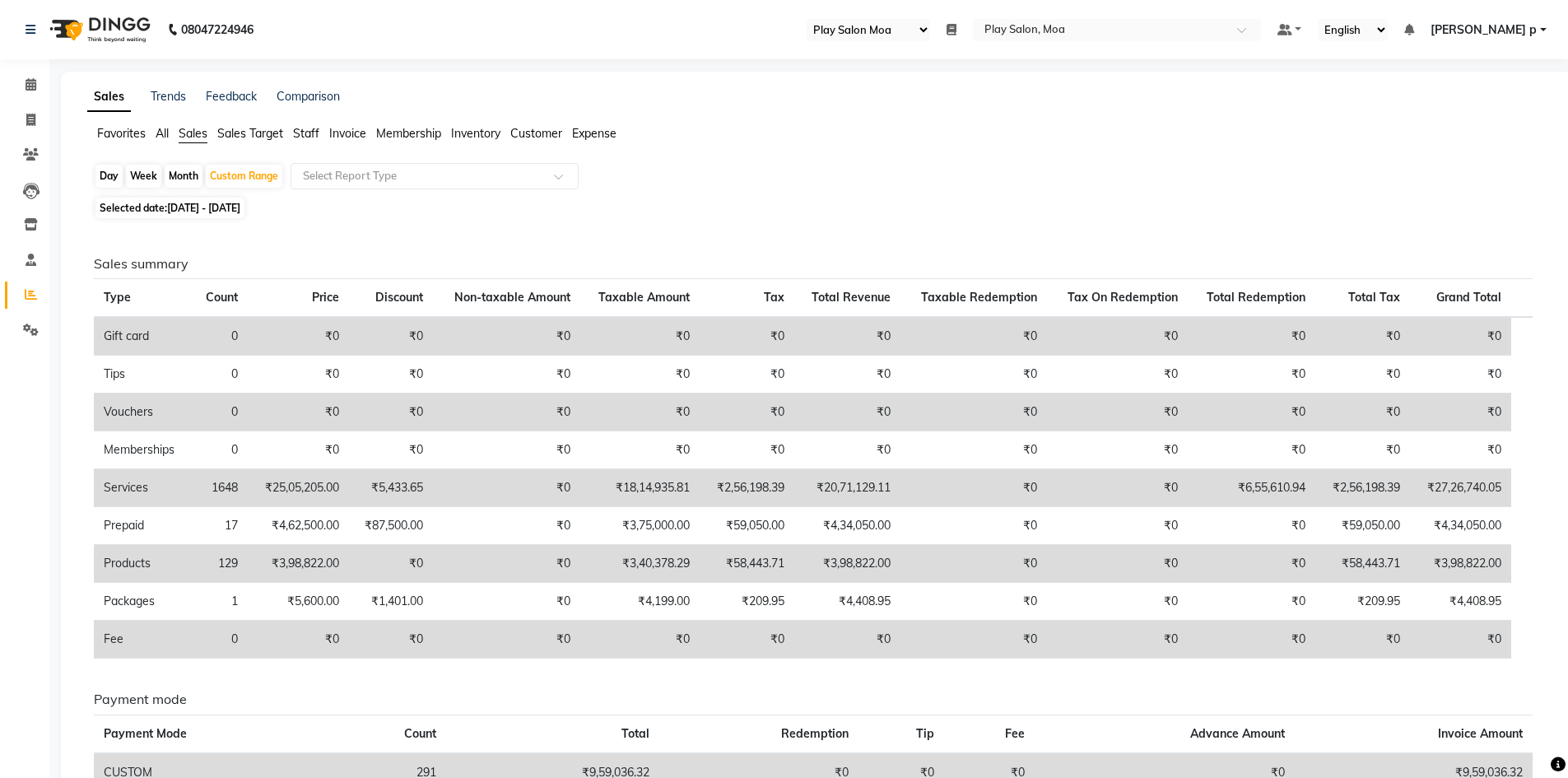
click at [314, 133] on span "Staff" at bounding box center [306, 133] width 27 height 15
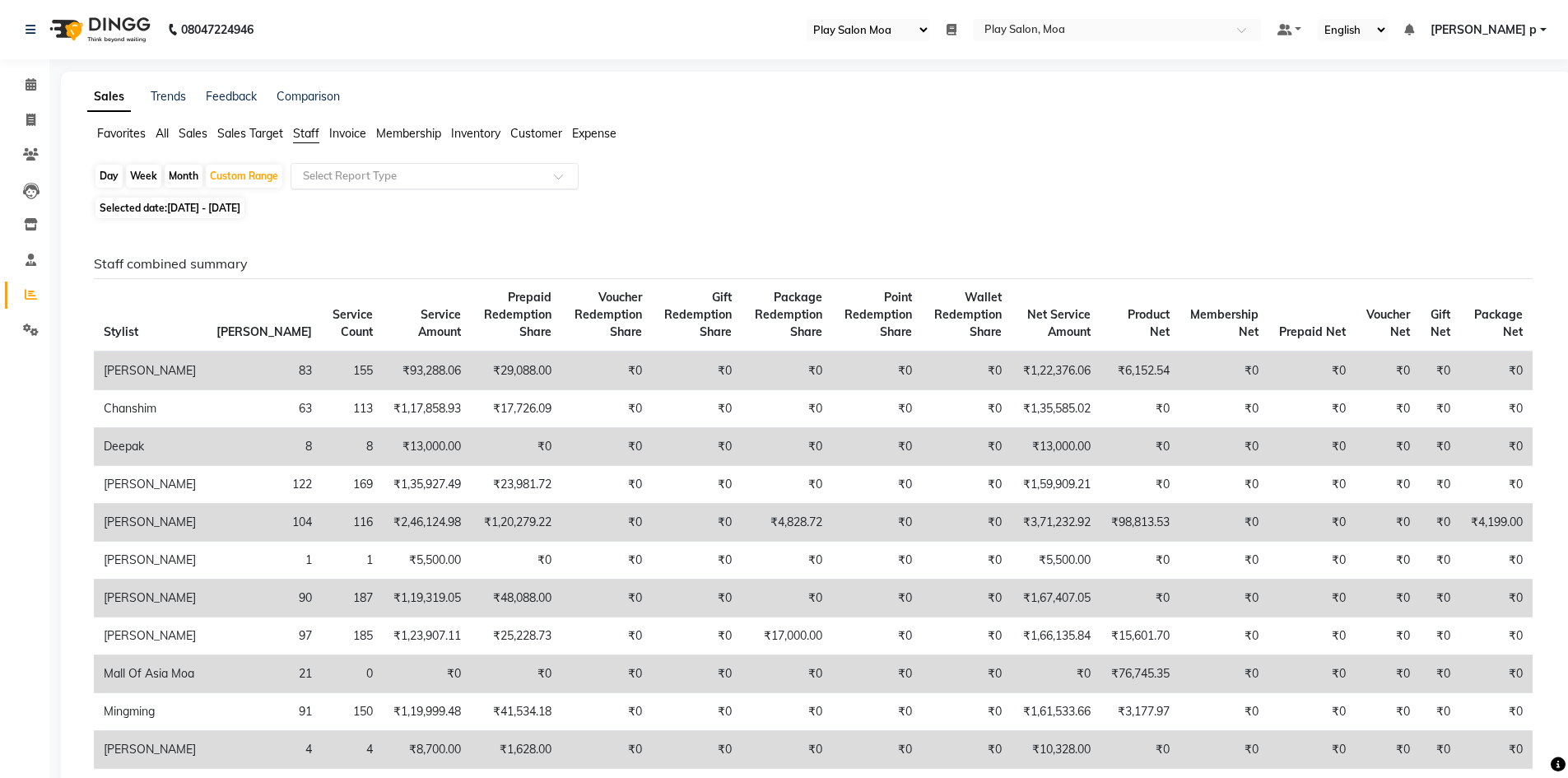
click at [372, 176] on input "text" at bounding box center [418, 176] width 237 height 17
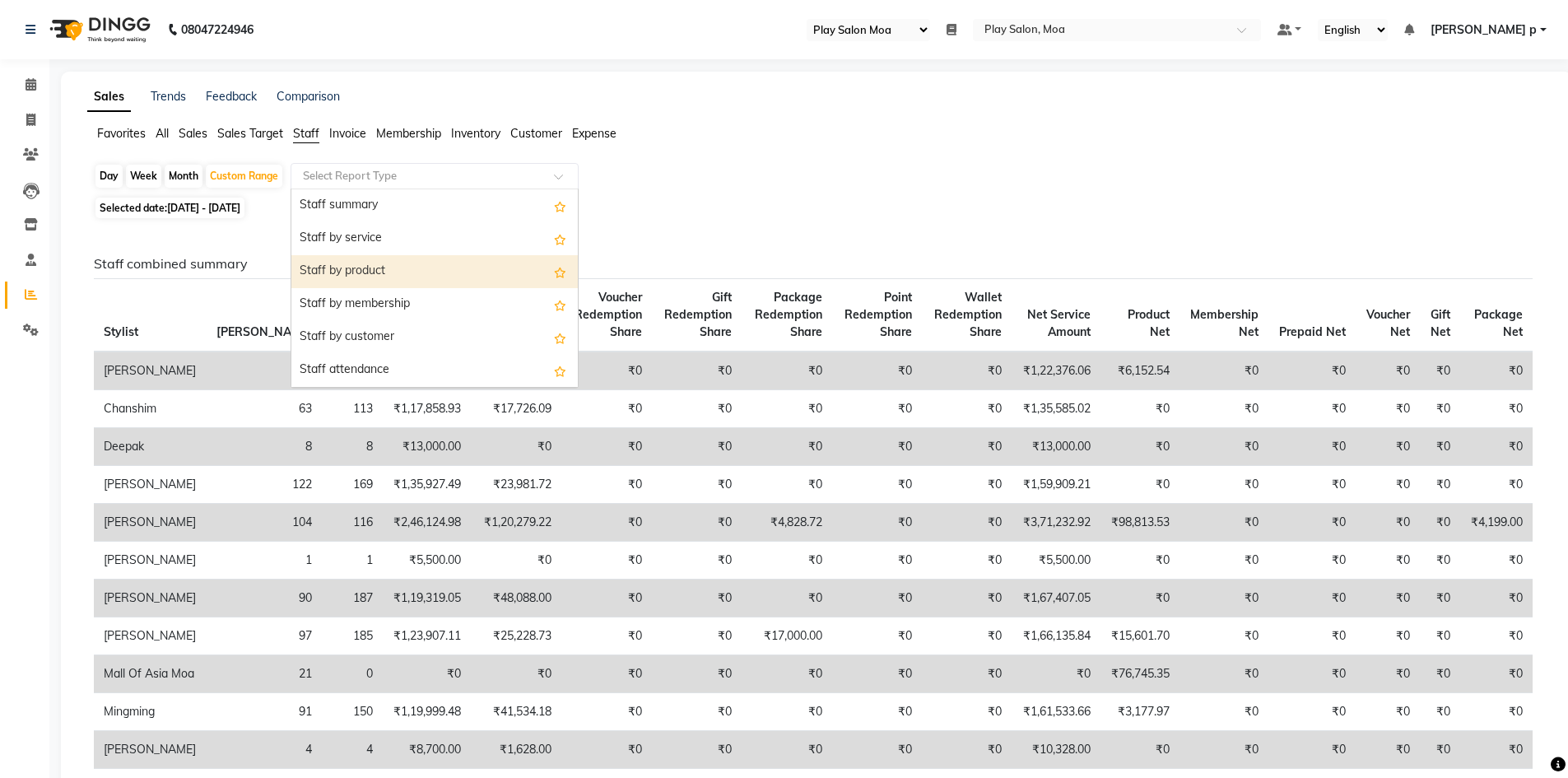
click at [383, 270] on div "Staff by product" at bounding box center [434, 272] width 286 height 33
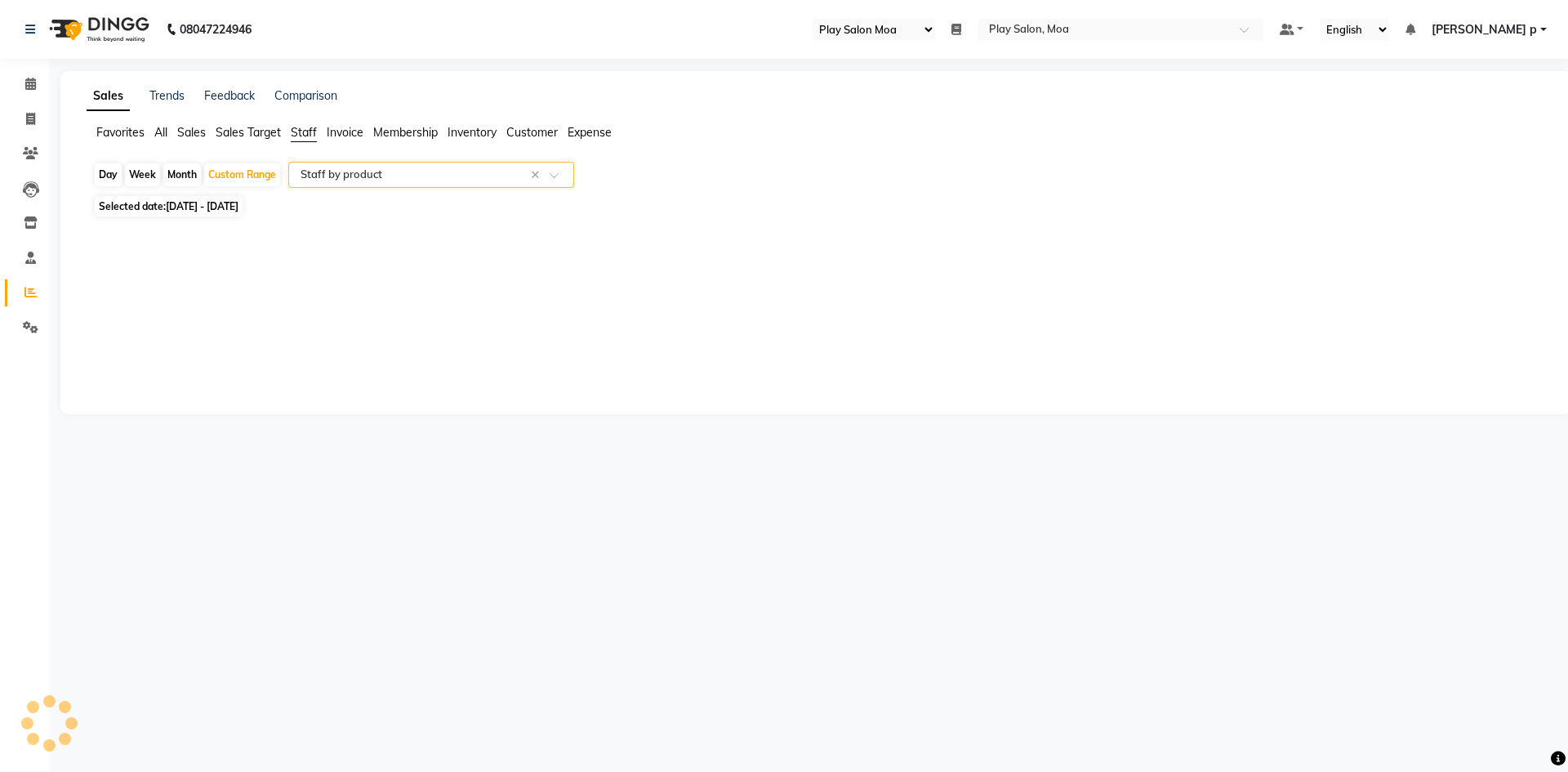
select select "full_report"
select select "csv"
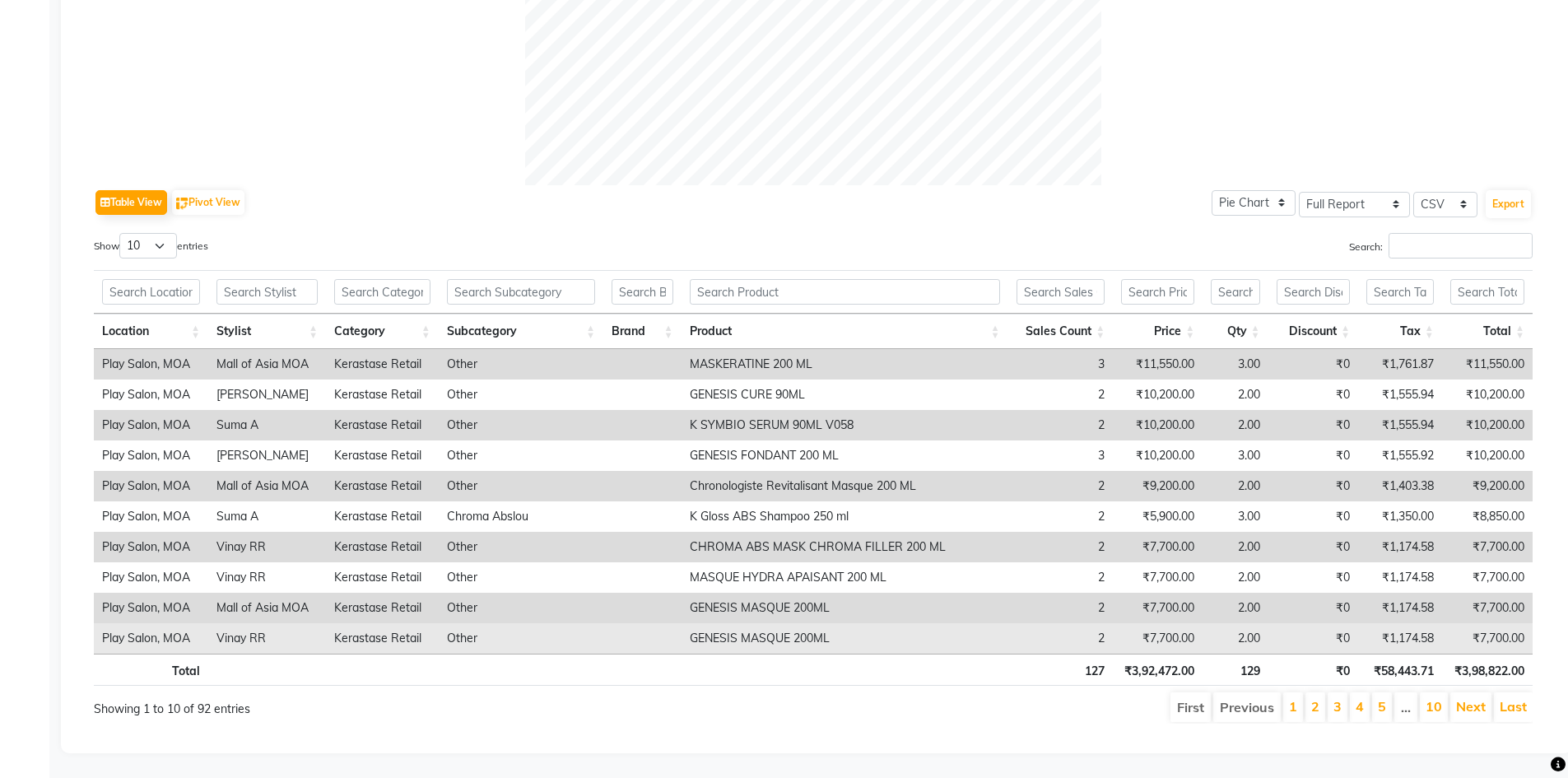
scroll to position [660, 0]
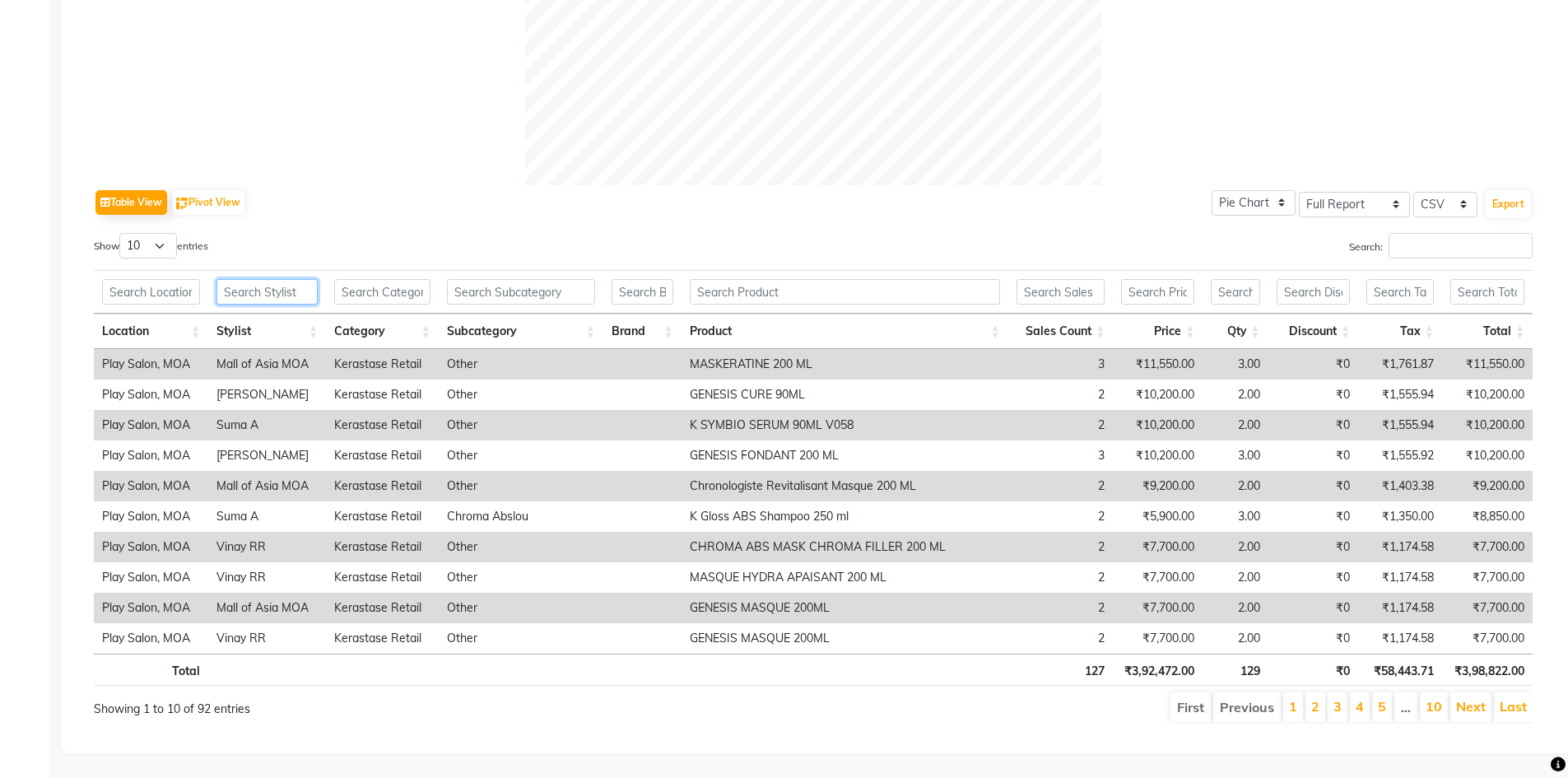
click at [272, 280] on input "text" at bounding box center [267, 292] width 101 height 26
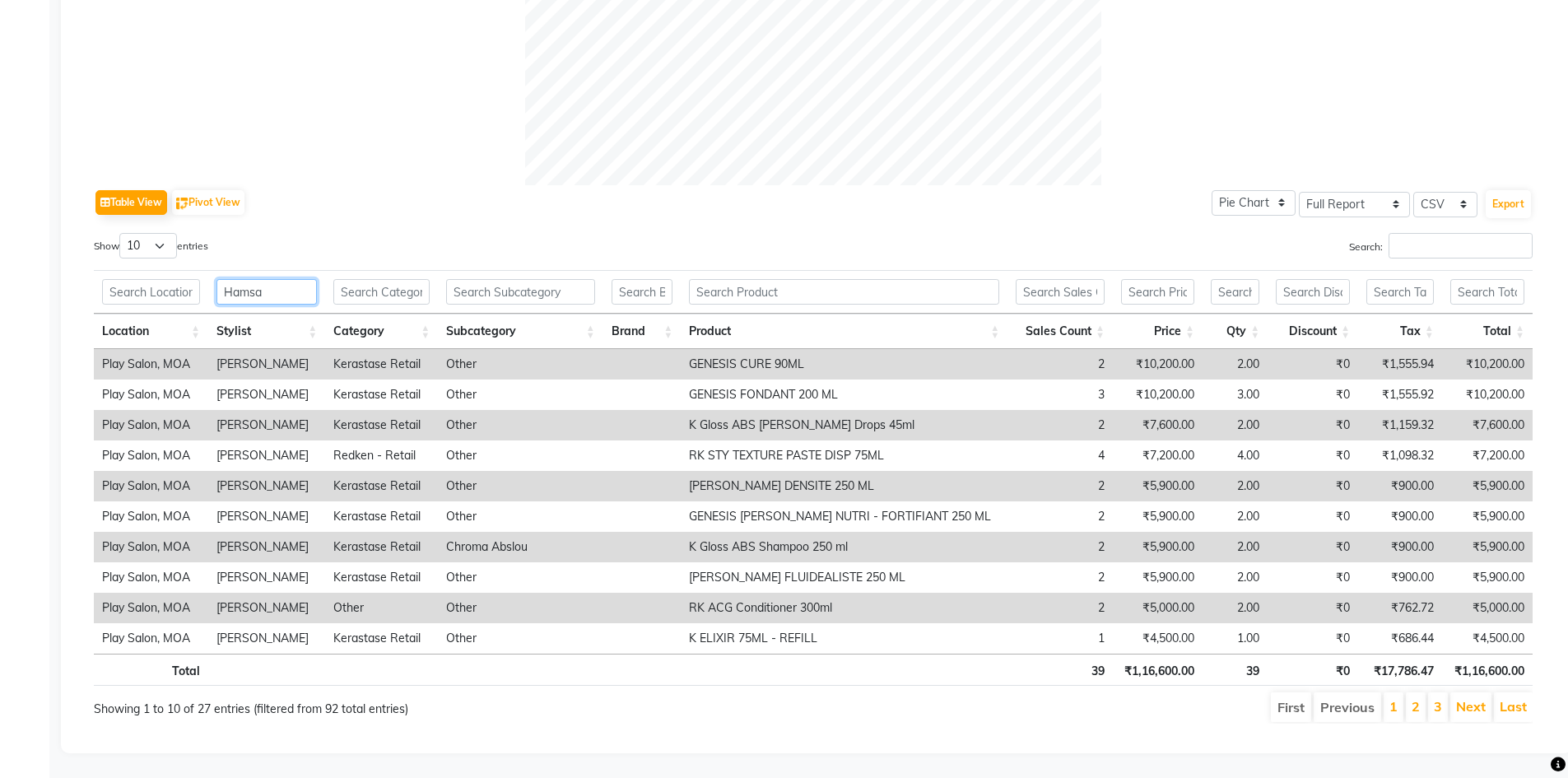
click at [269, 283] on input "Hamsa" at bounding box center [266, 292] width 101 height 26
type input "H"
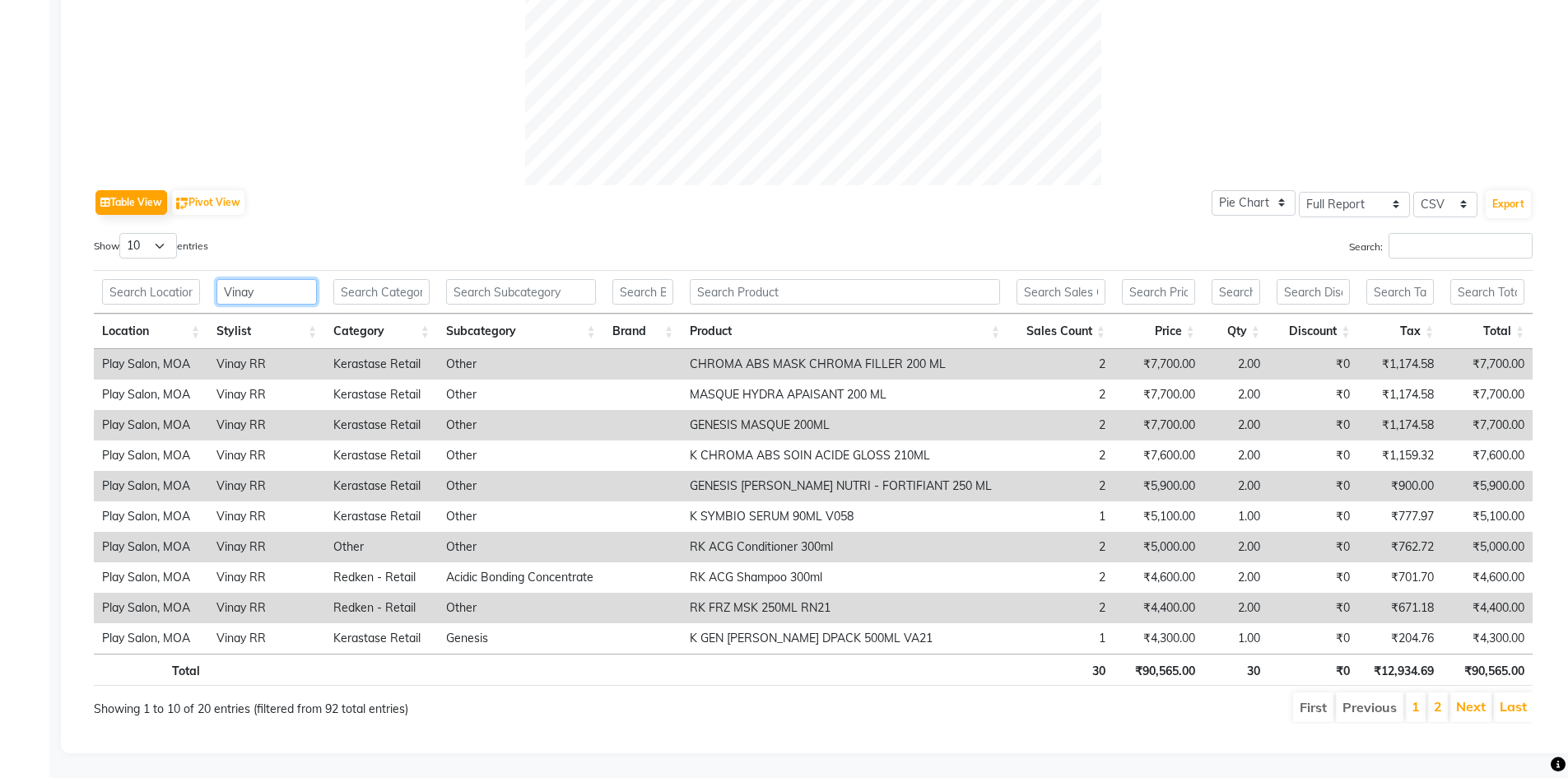
click at [294, 283] on input "Vinay" at bounding box center [266, 292] width 101 height 26
type input "V"
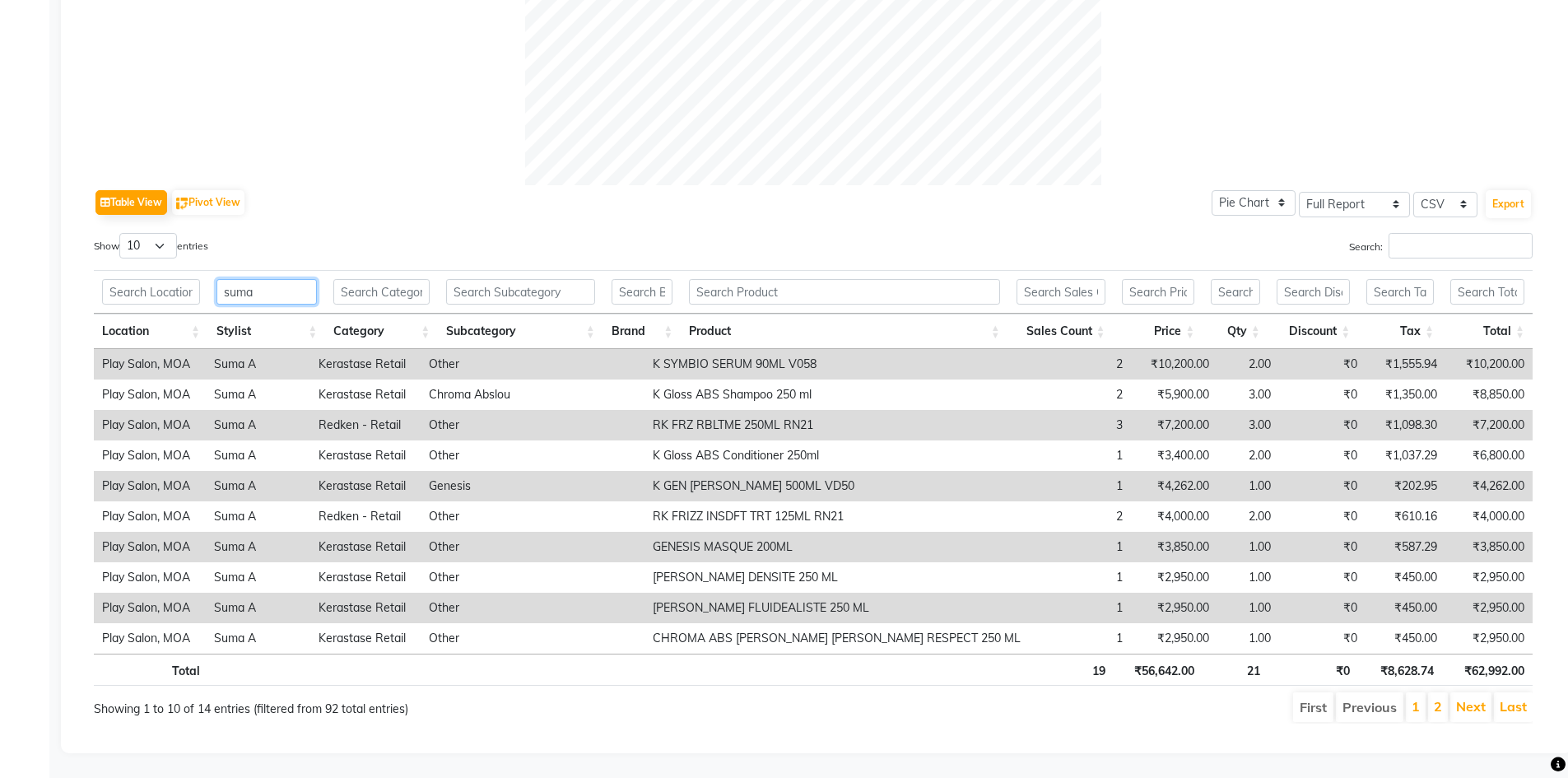
click at [281, 280] on input "suma" at bounding box center [266, 292] width 101 height 26
type input "s"
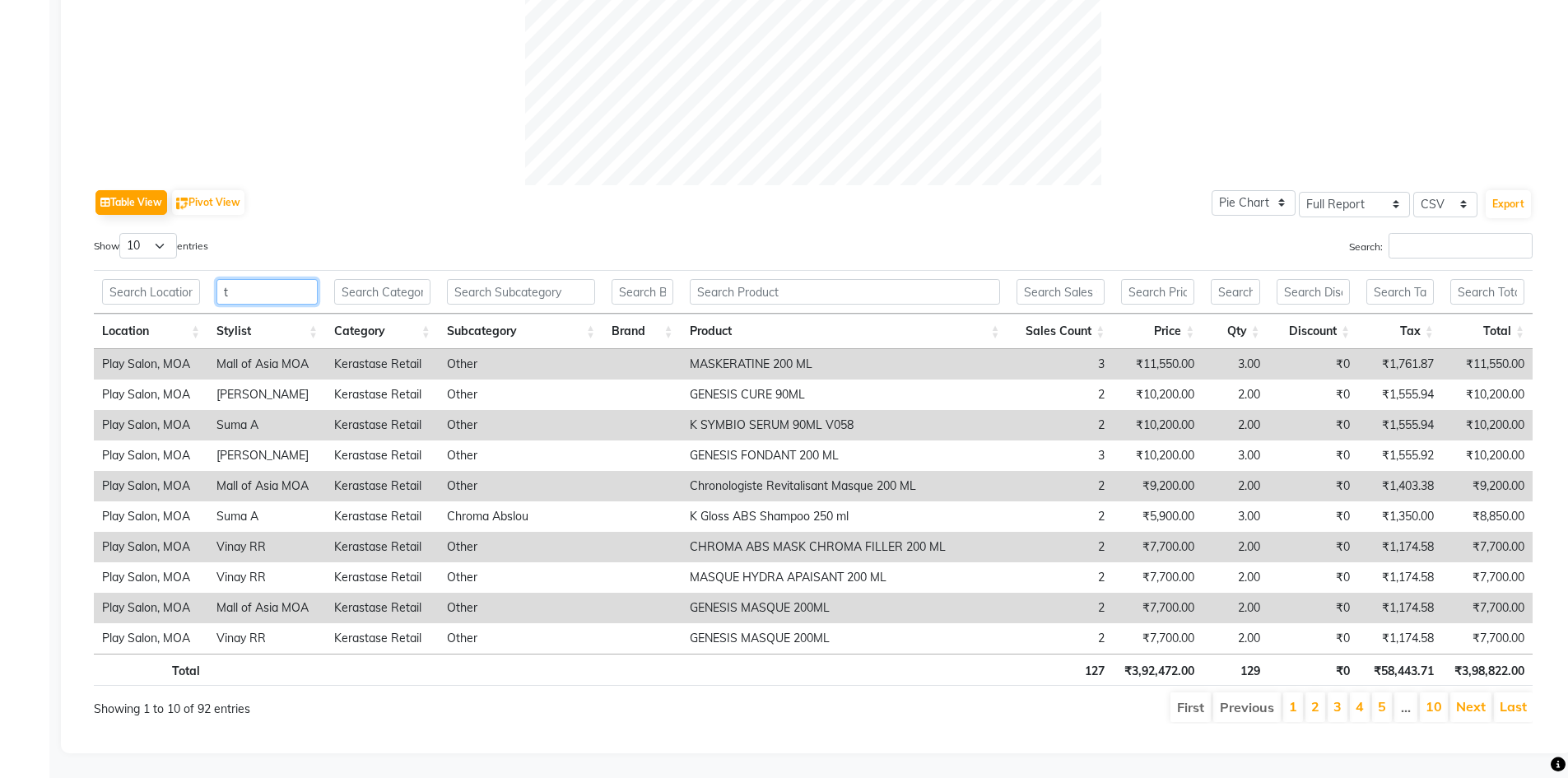
scroll to position [416, 0]
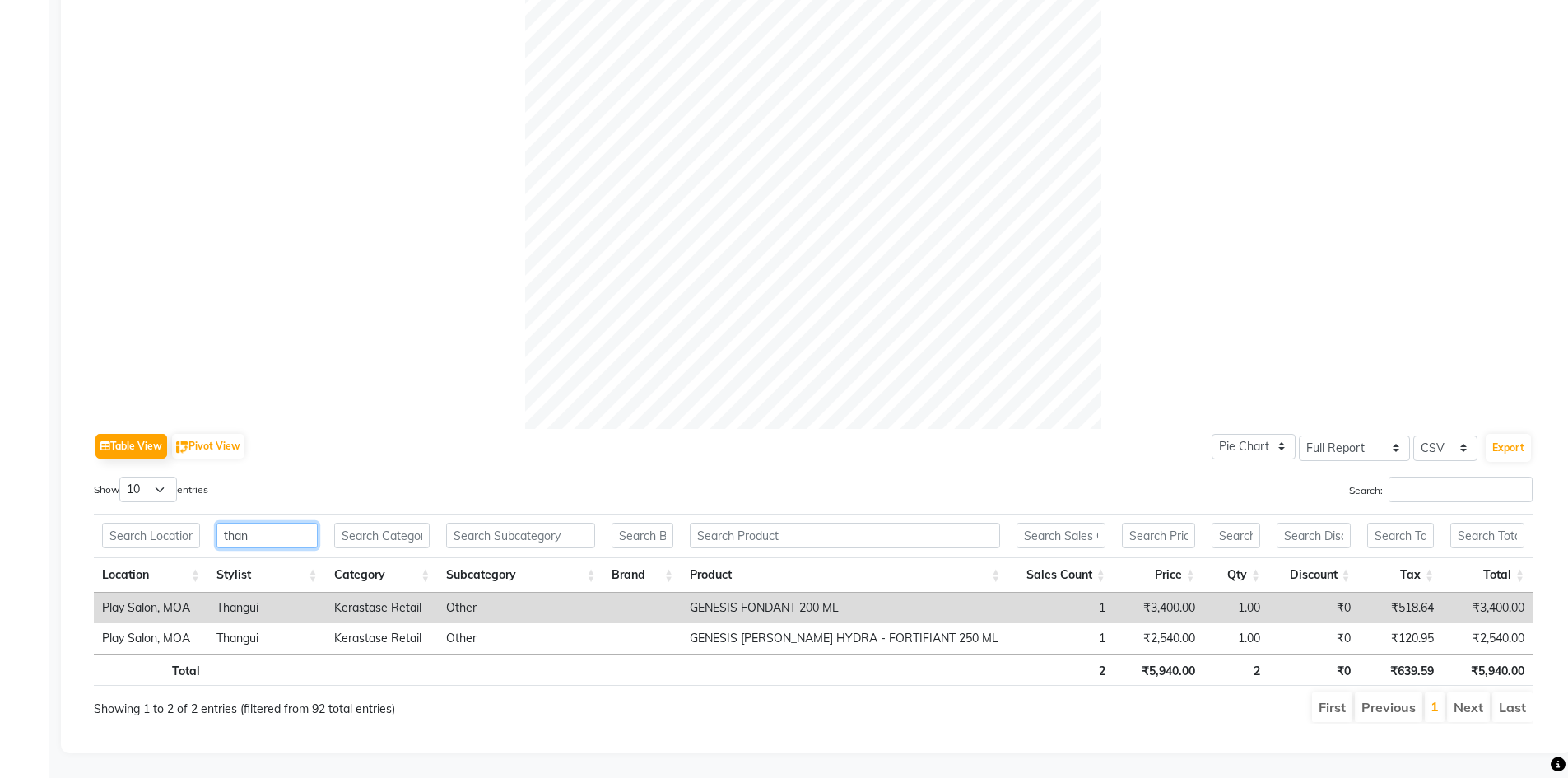
click at [260, 533] on input "than" at bounding box center [267, 535] width 101 height 26
type input "t"
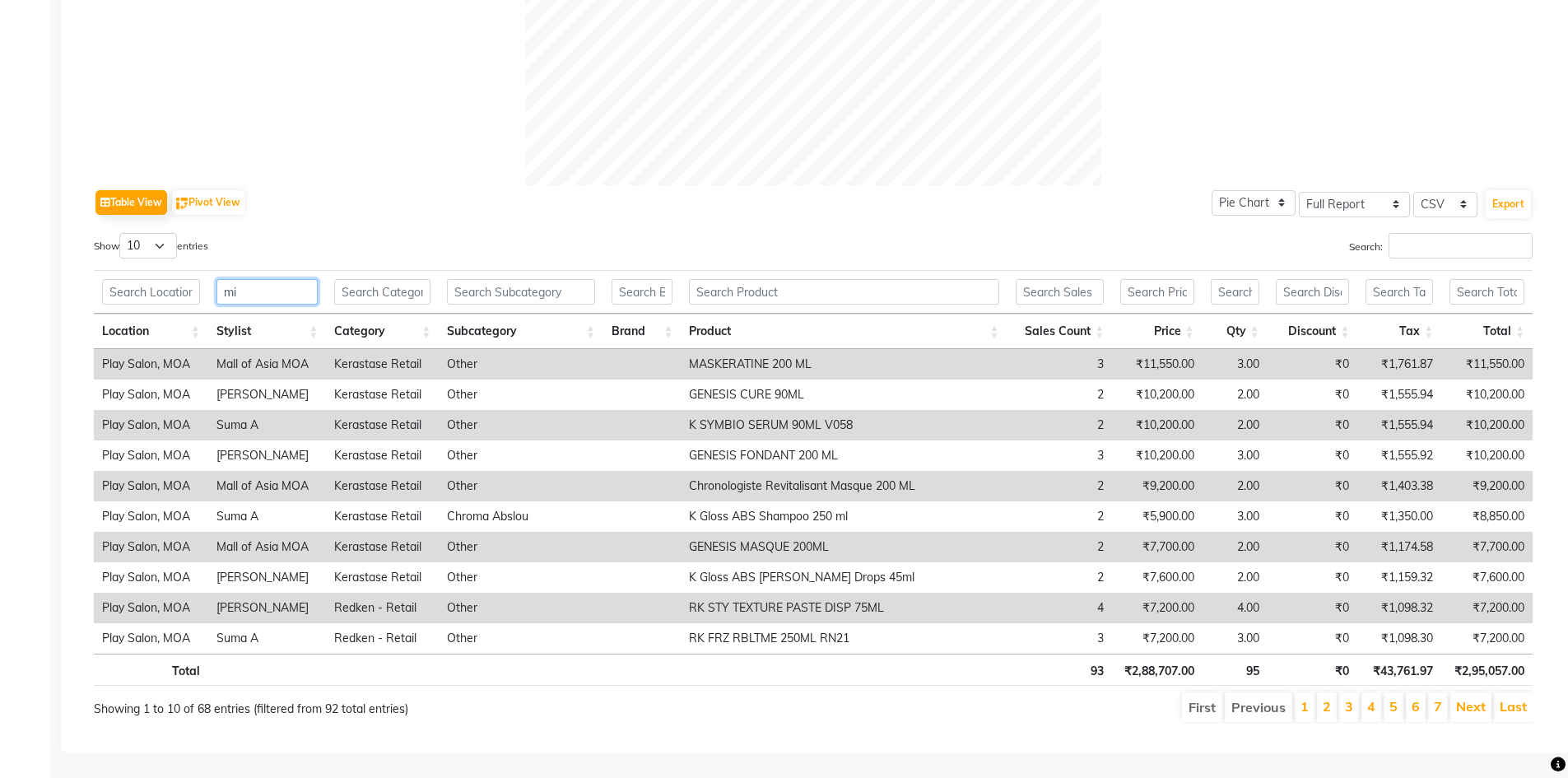
scroll to position [385, 0]
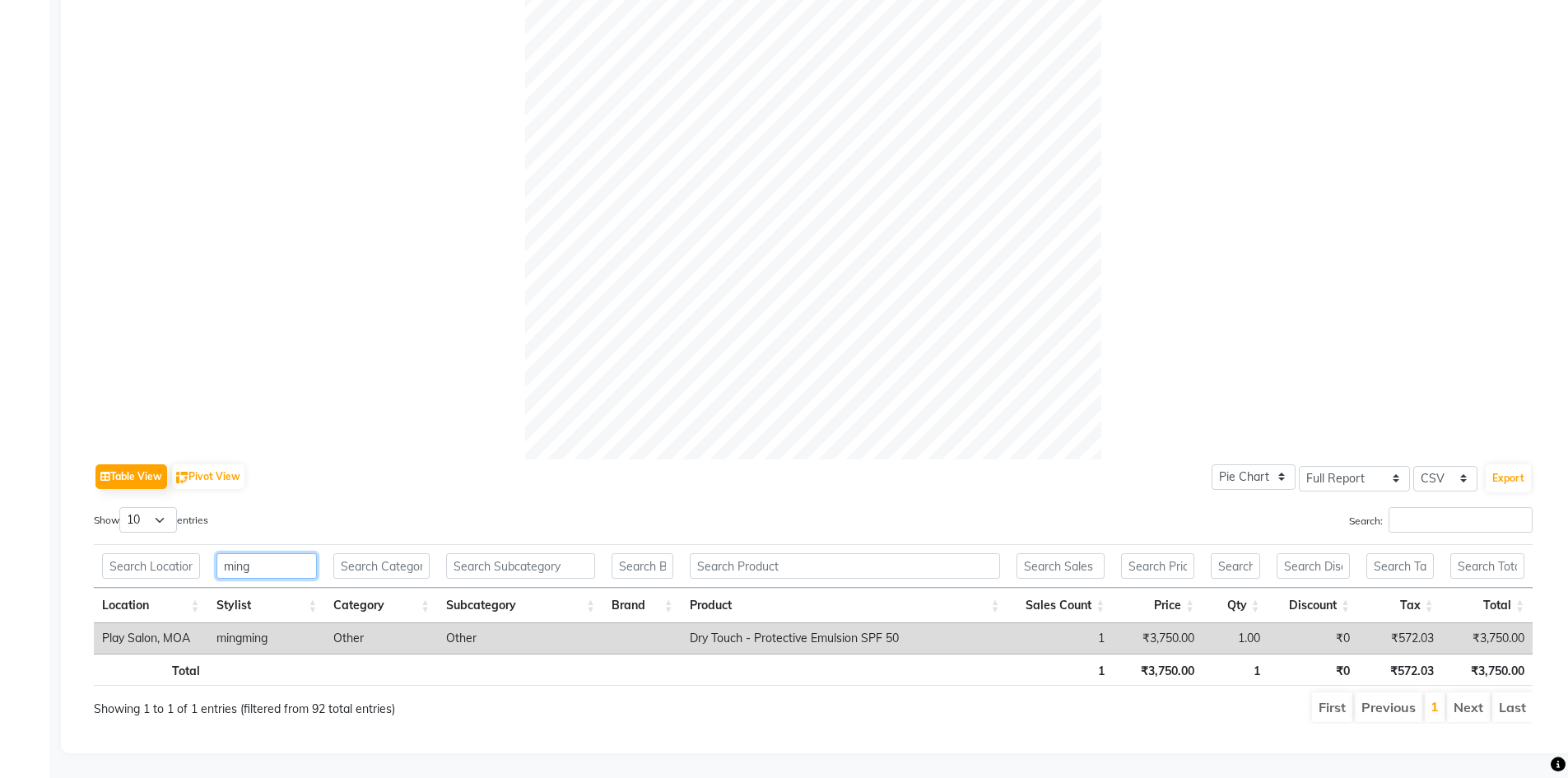
click at [272, 557] on input "ming" at bounding box center [267, 566] width 101 height 26
type input "m"
type input "s"
type input "j"
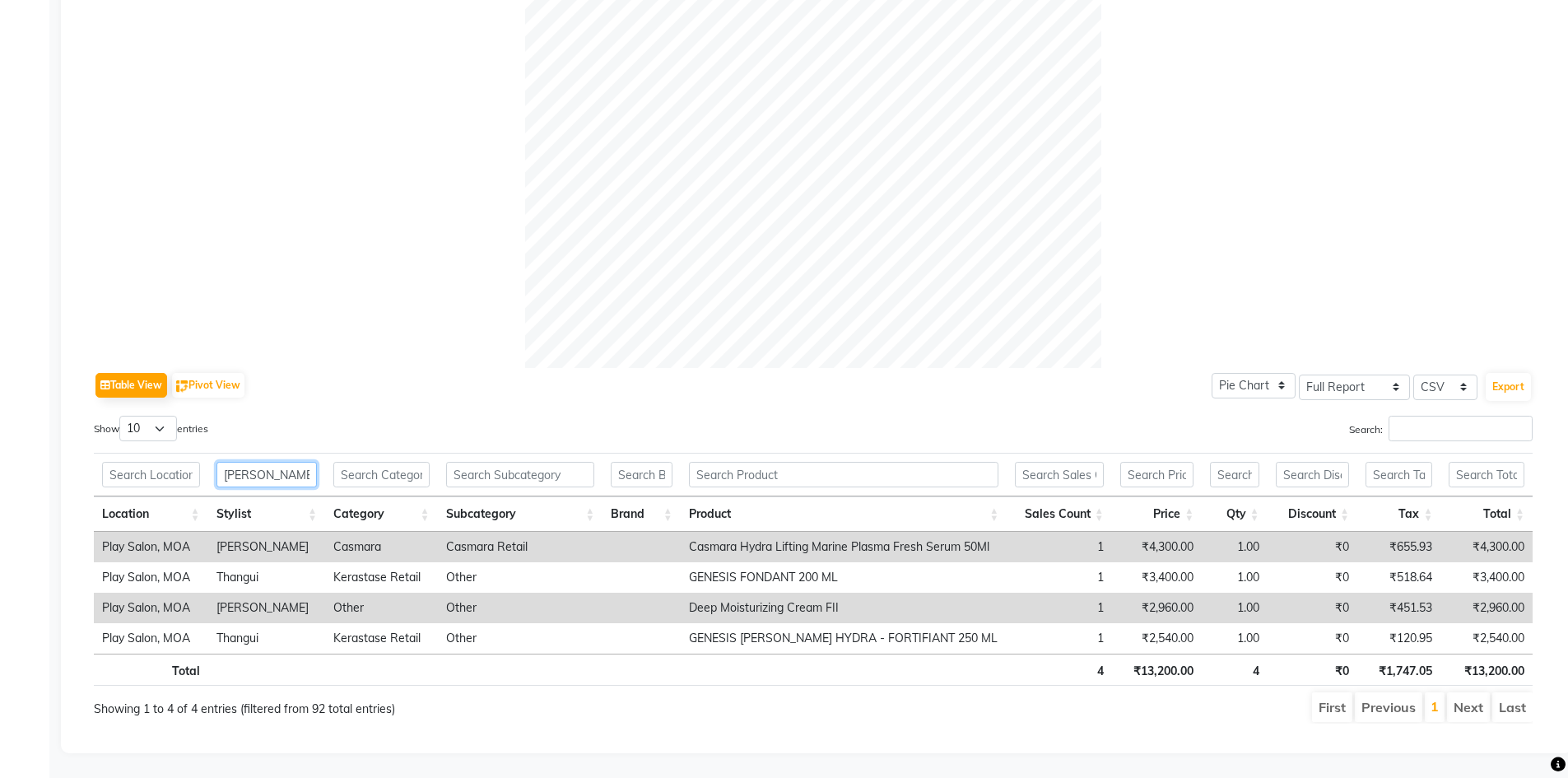
scroll to position [416, 0]
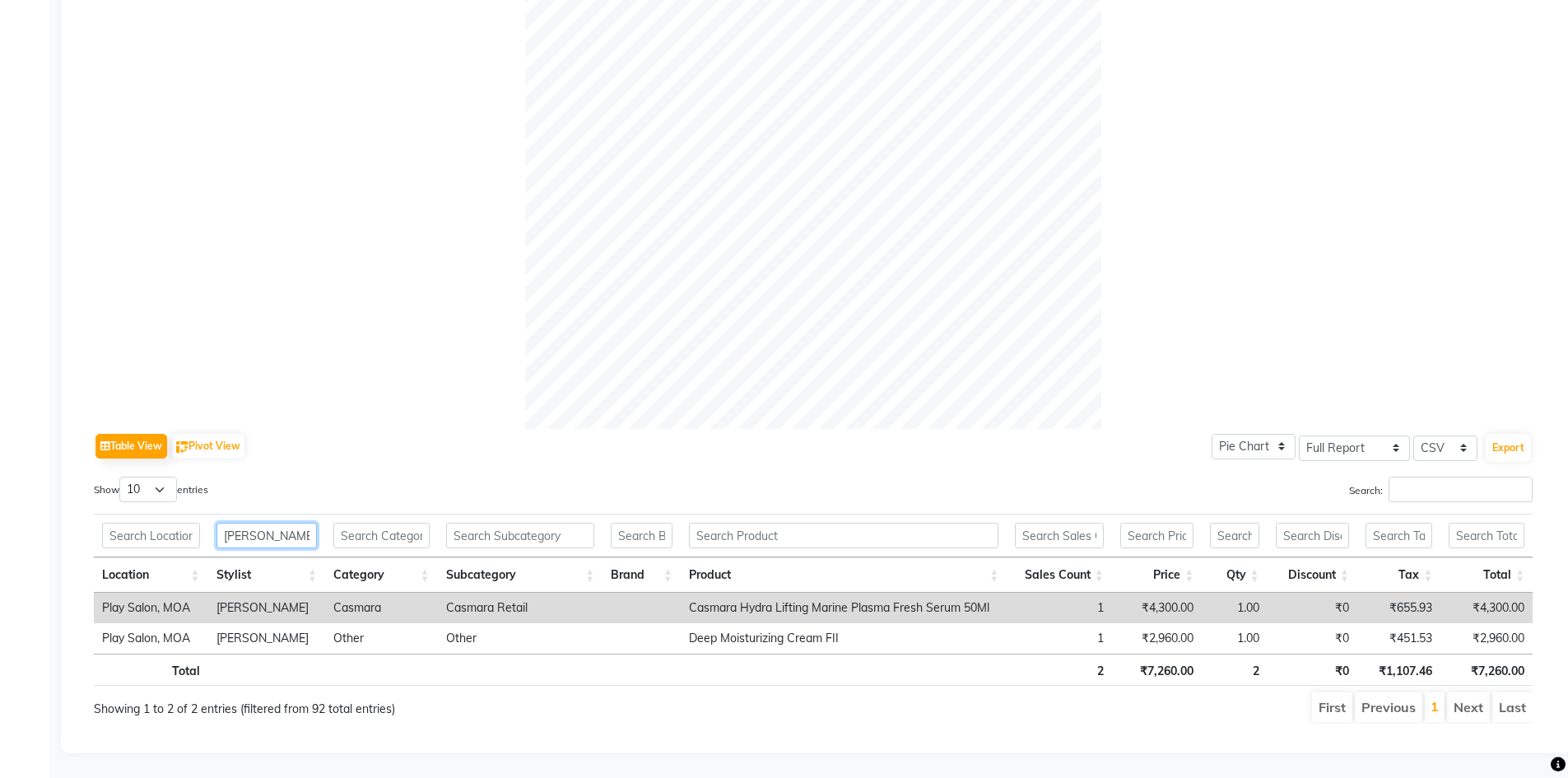
click at [281, 523] on input "anna" at bounding box center [267, 535] width 101 height 26
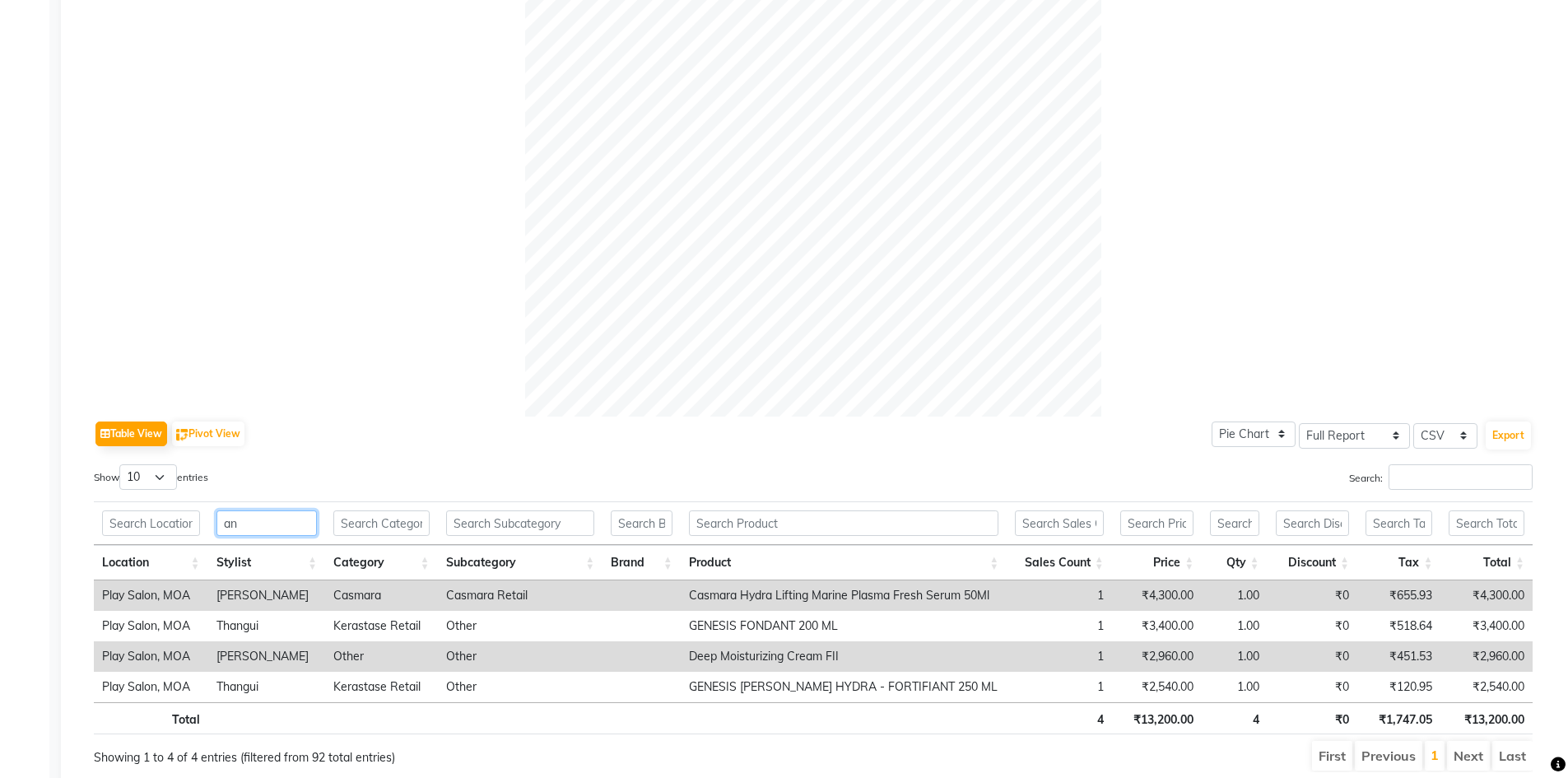
type input "a"
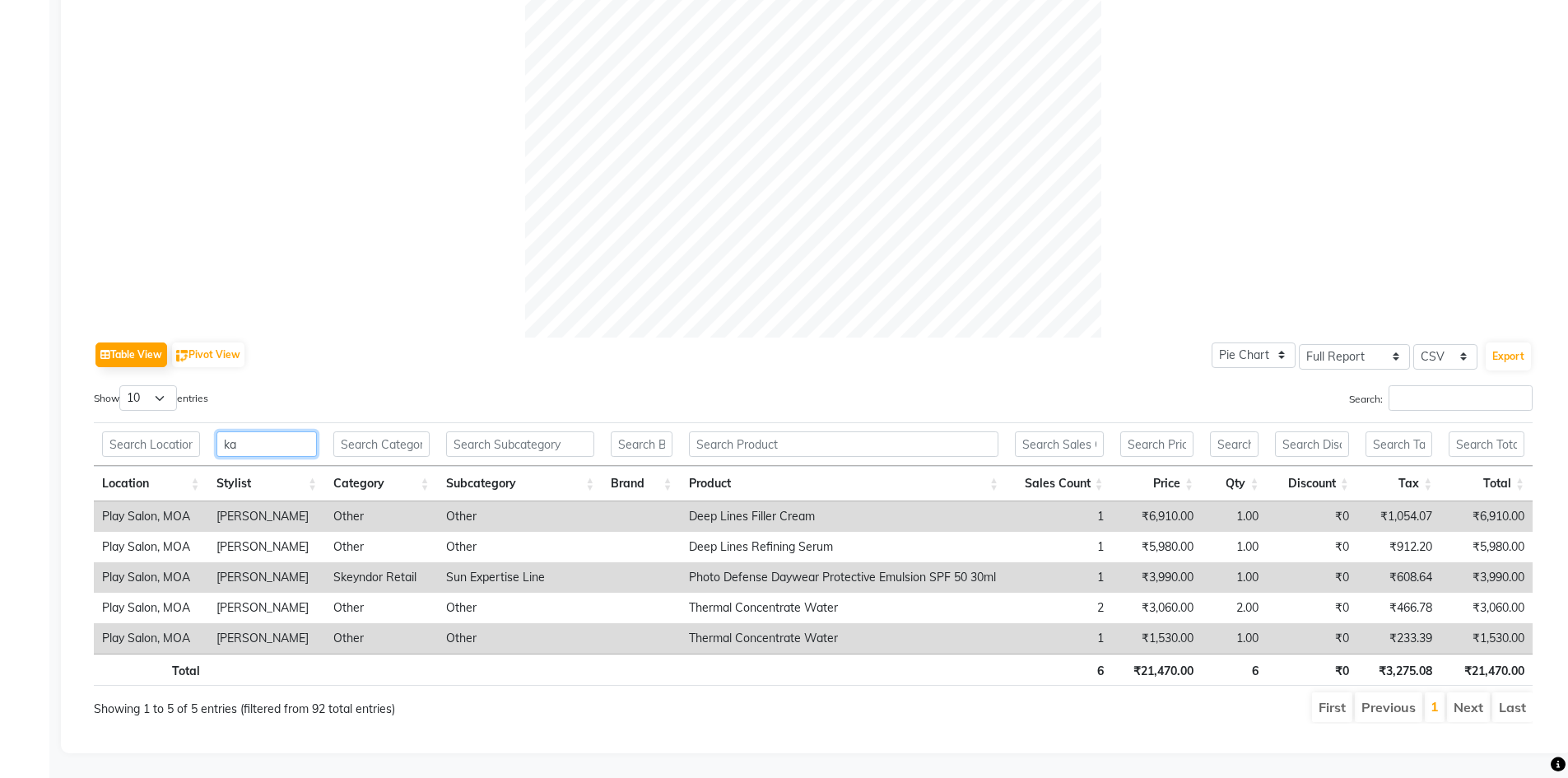
scroll to position [477, 0]
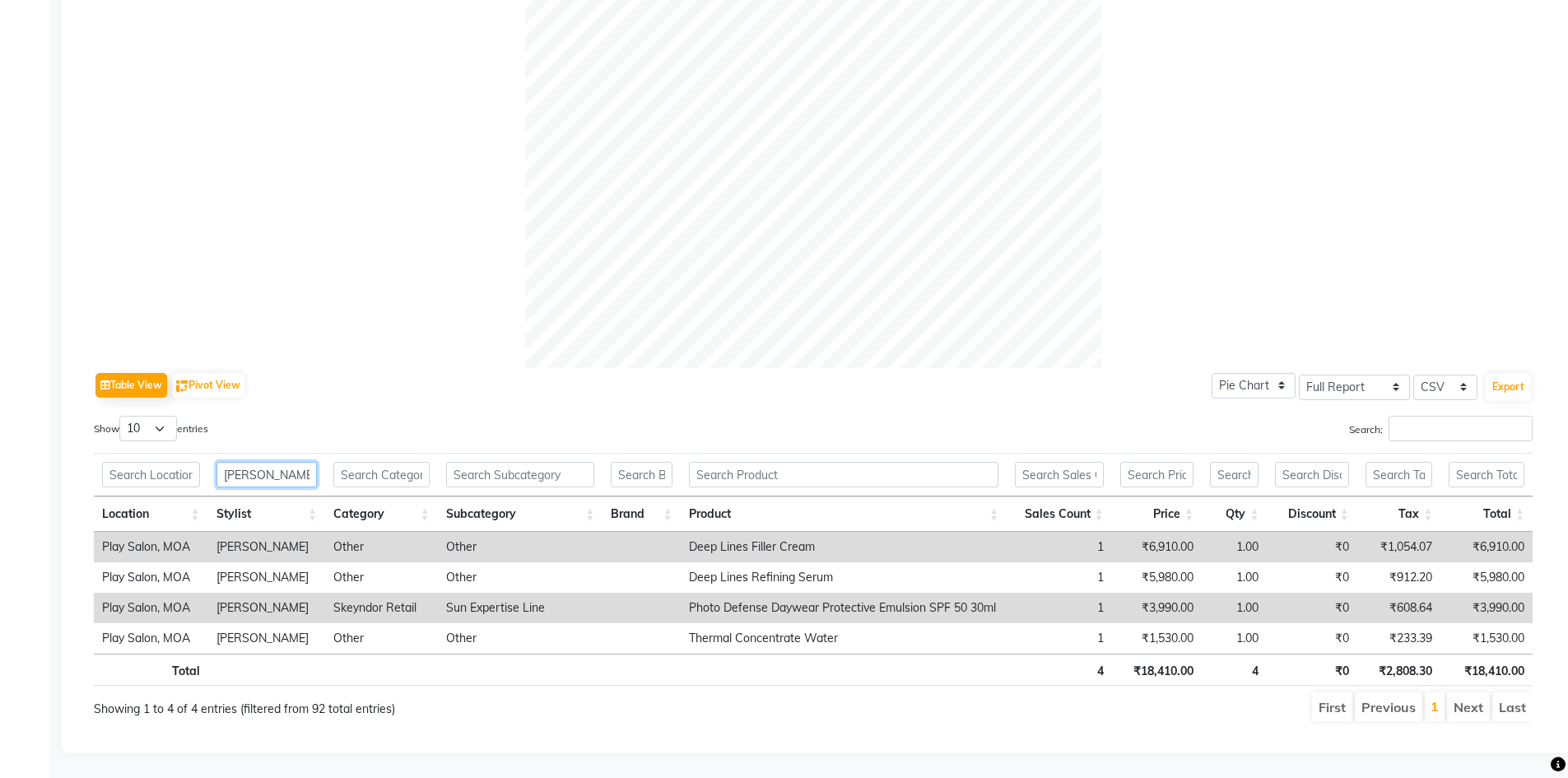
type input "kavya"
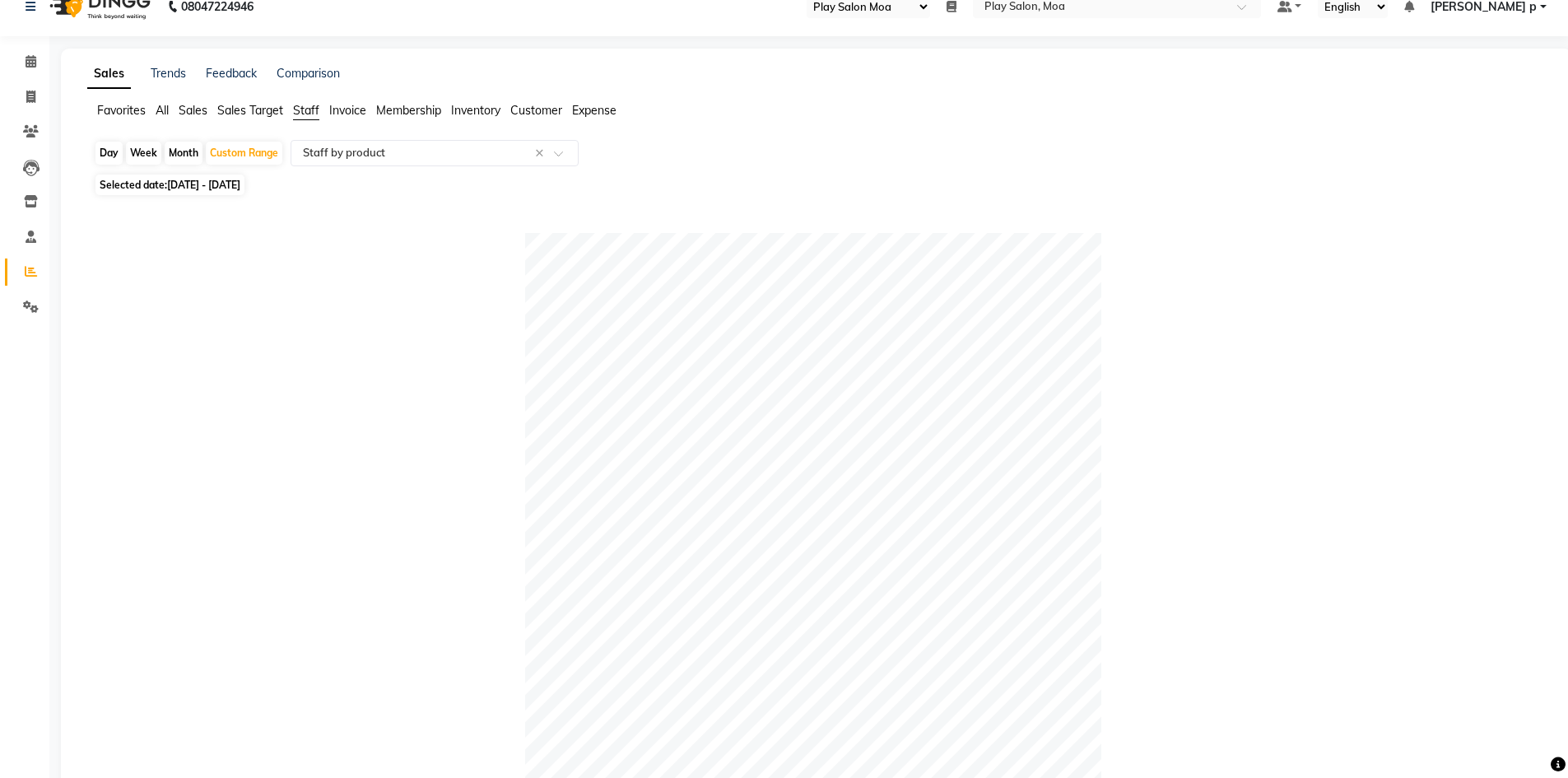
scroll to position [0, 0]
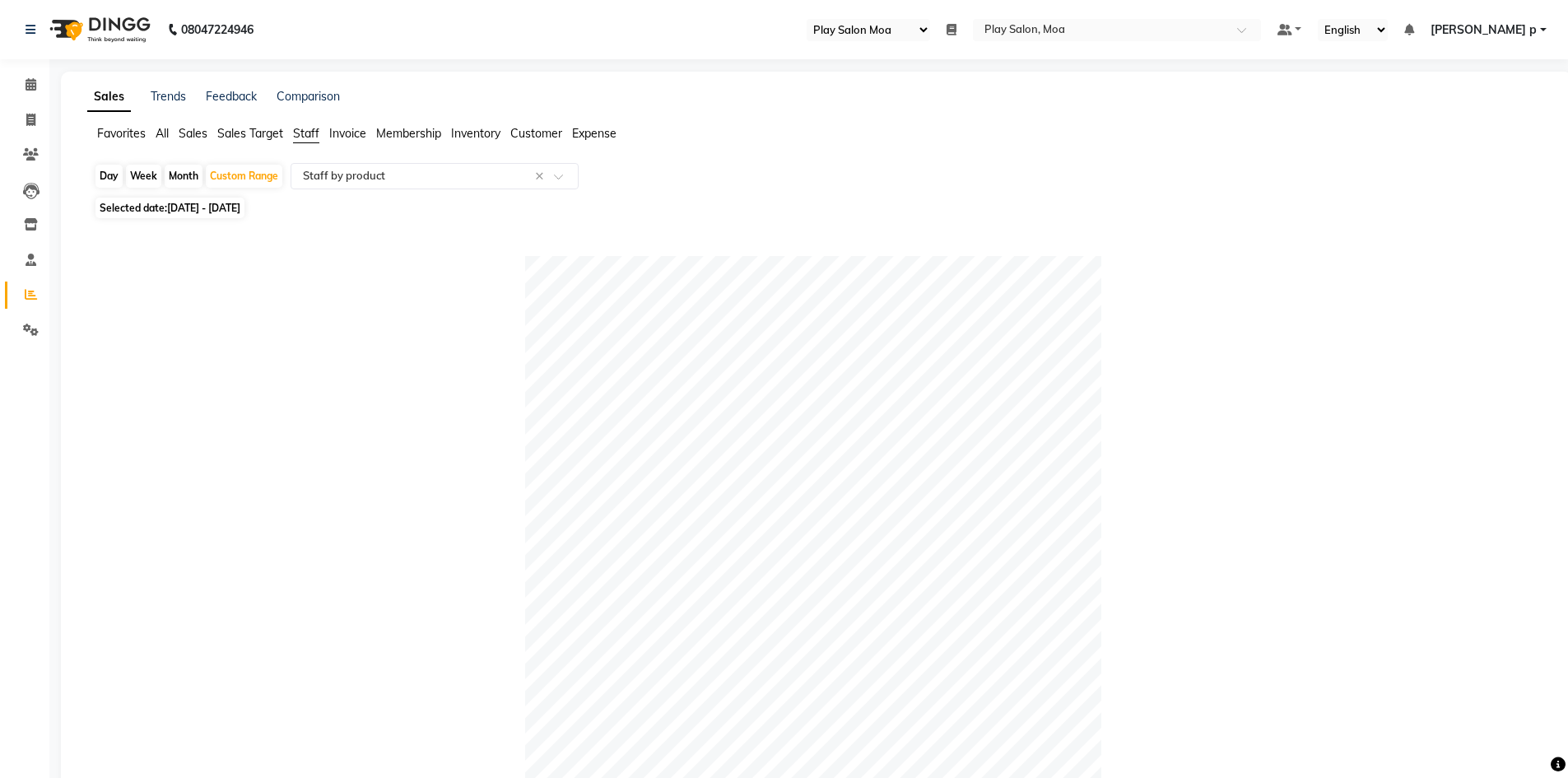
click at [293, 133] on ul "Favorites All Sales Sales Target Staff Invoice Membership Inventory Customer Ex…" at bounding box center [817, 134] width 1459 height 18
click at [323, 170] on input "text" at bounding box center [418, 176] width 237 height 17
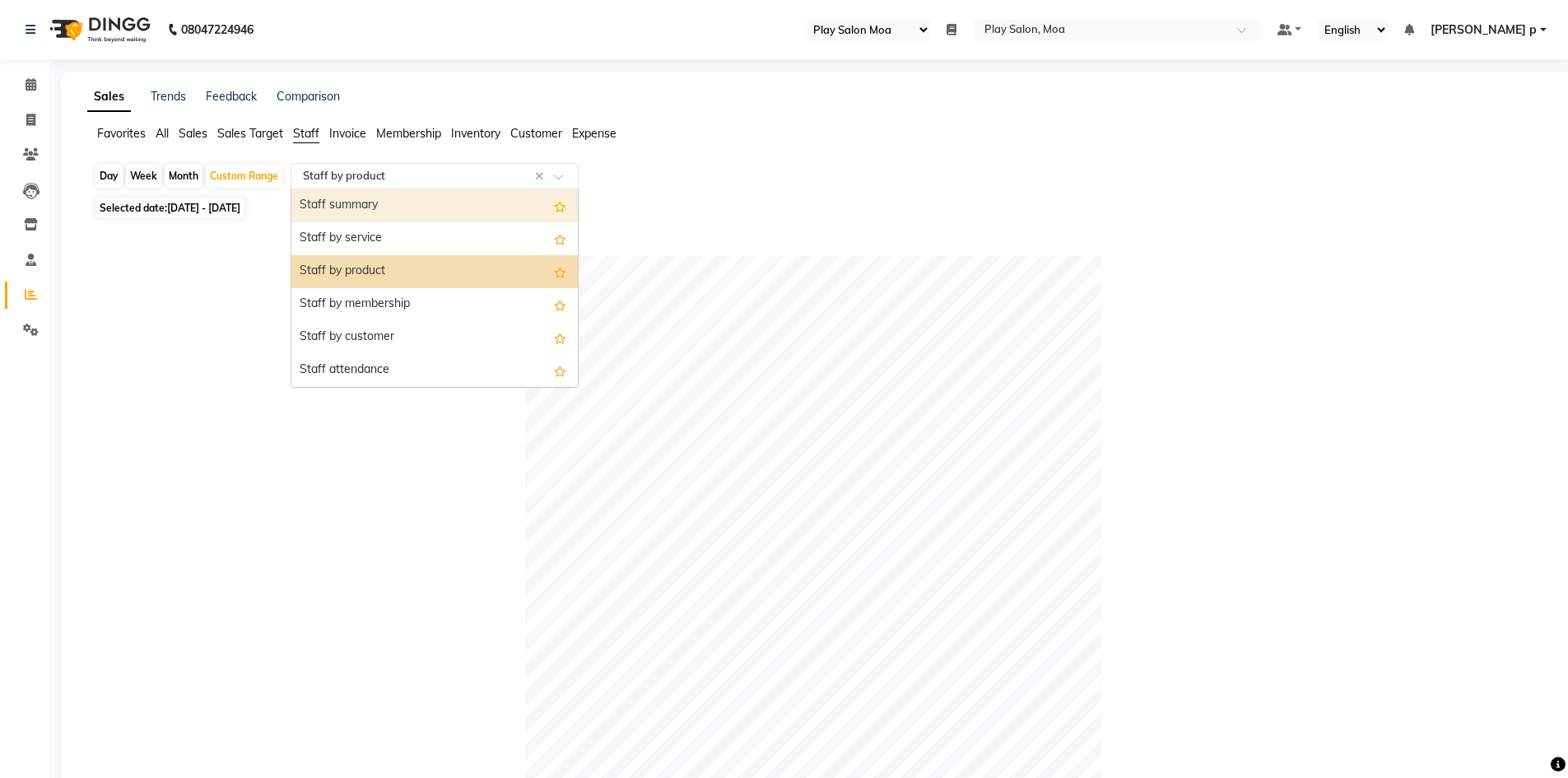
click at [342, 199] on div "Staff summary" at bounding box center [434, 206] width 286 height 33
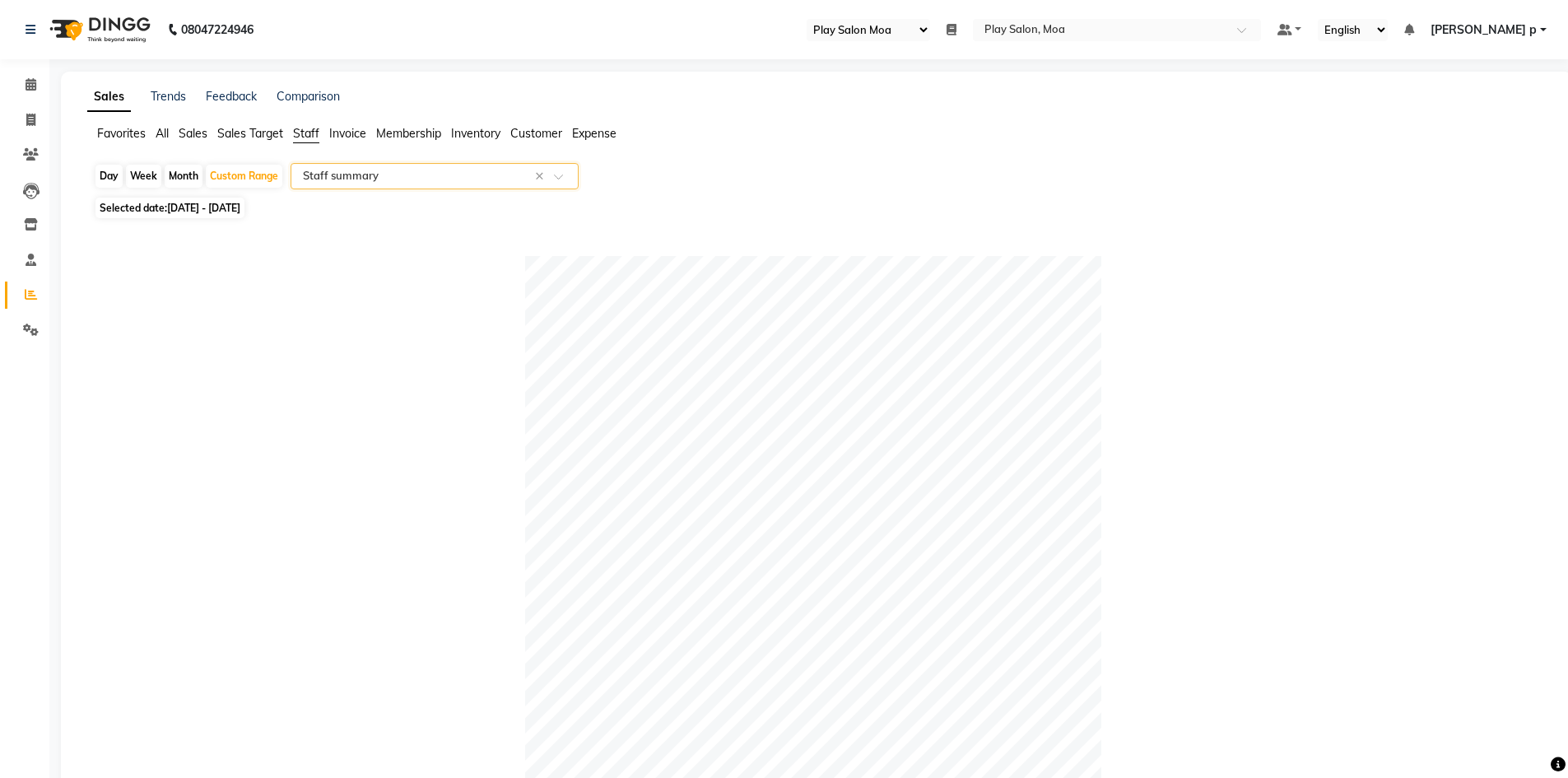
click at [319, 127] on span "Staff" at bounding box center [306, 133] width 27 height 15
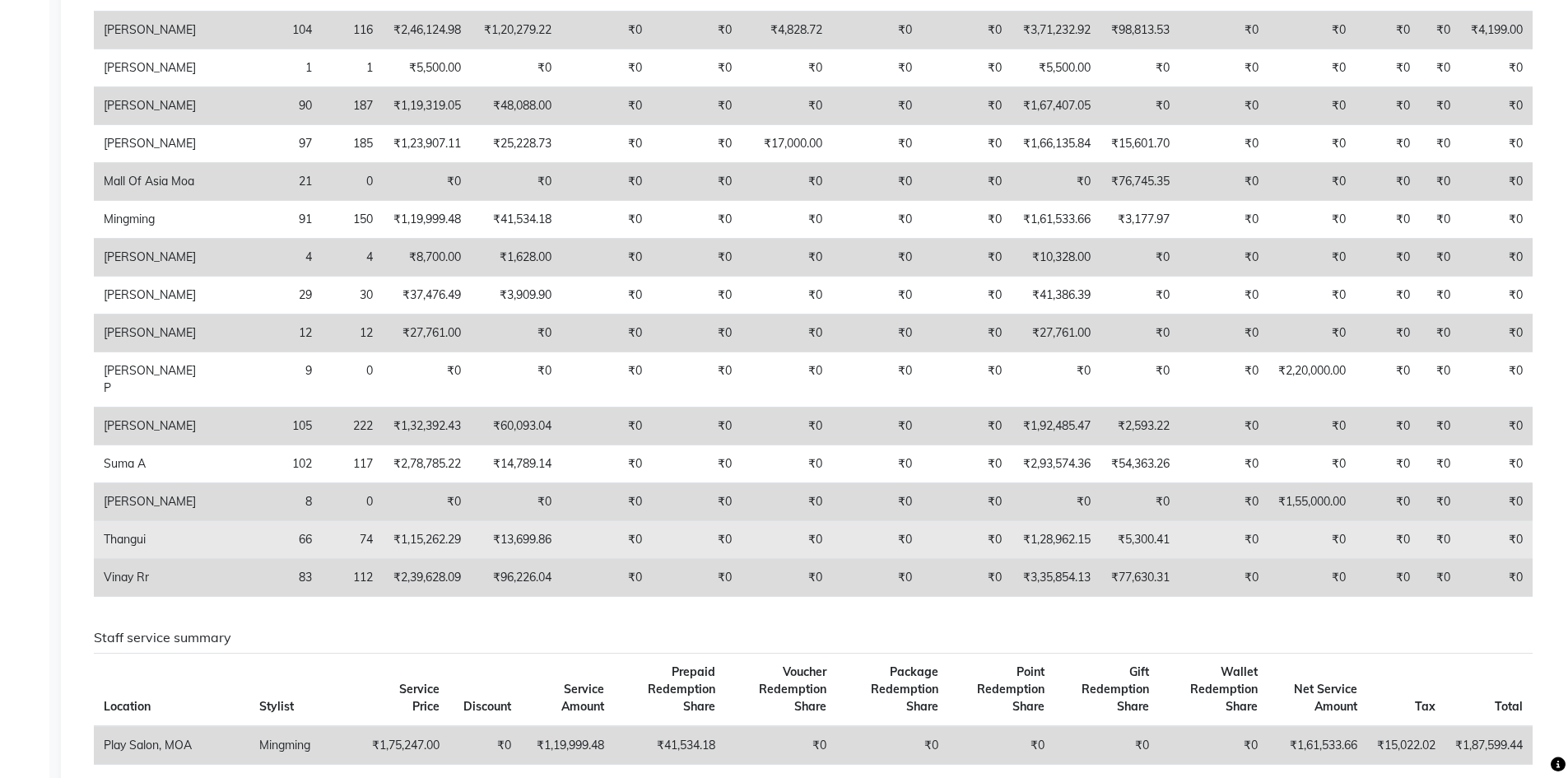
scroll to position [494, 0]
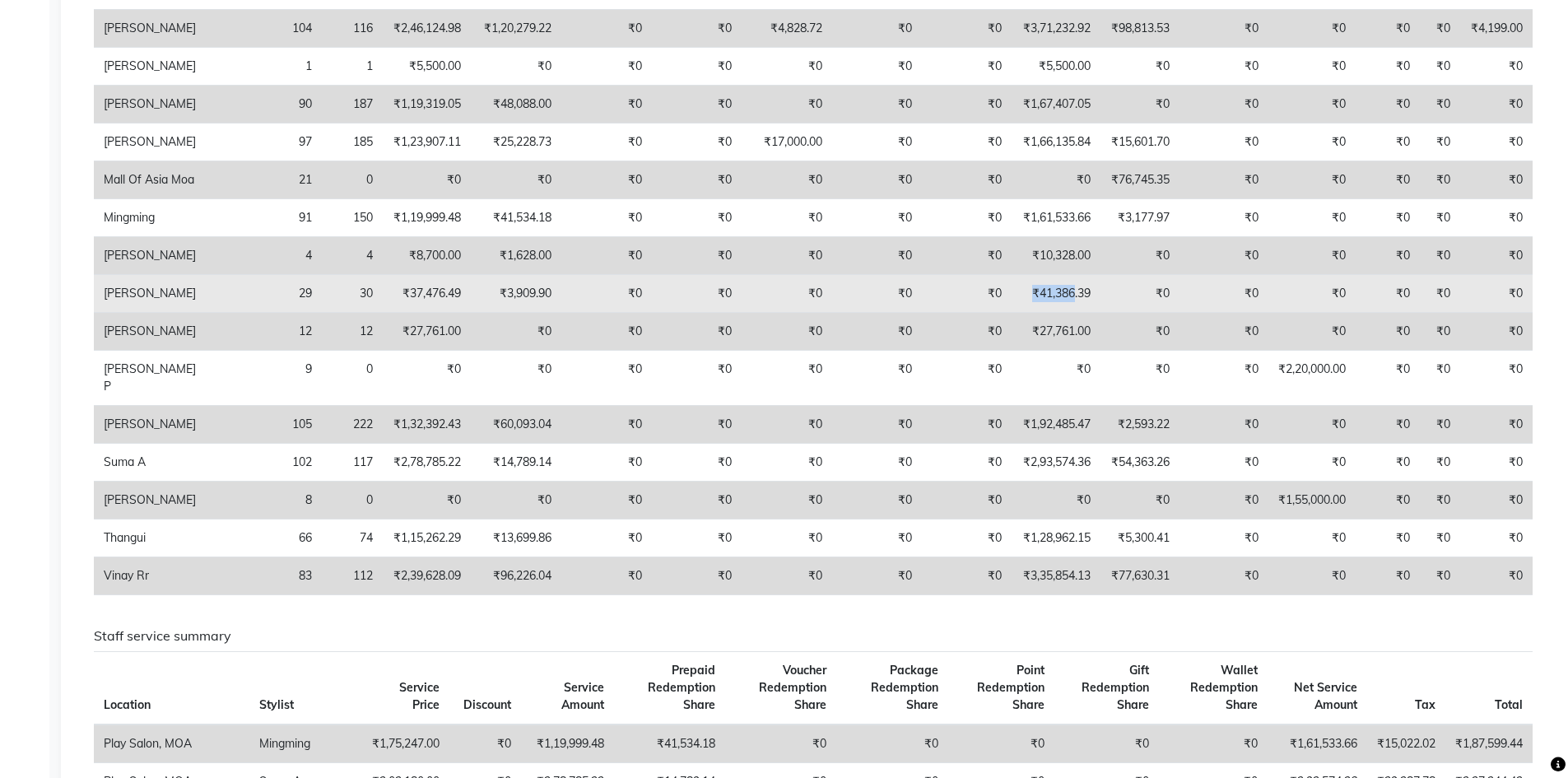
drag, startPoint x: 1008, startPoint y: 344, endPoint x: 1057, endPoint y: 344, distance: 49.0
click at [1057, 313] on td "₹41,386.39" at bounding box center [1056, 295] width 89 height 38
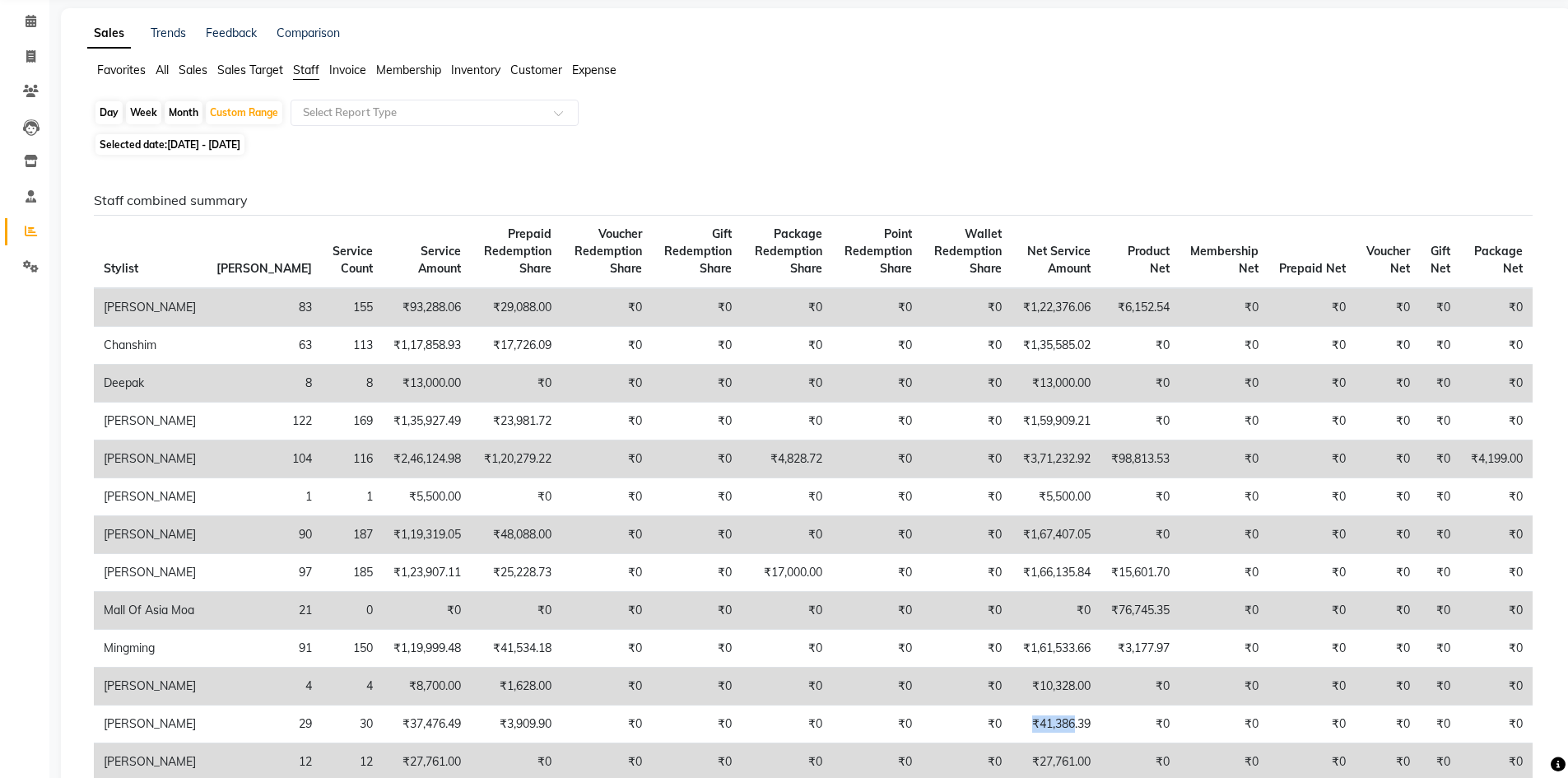
scroll to position [0, 0]
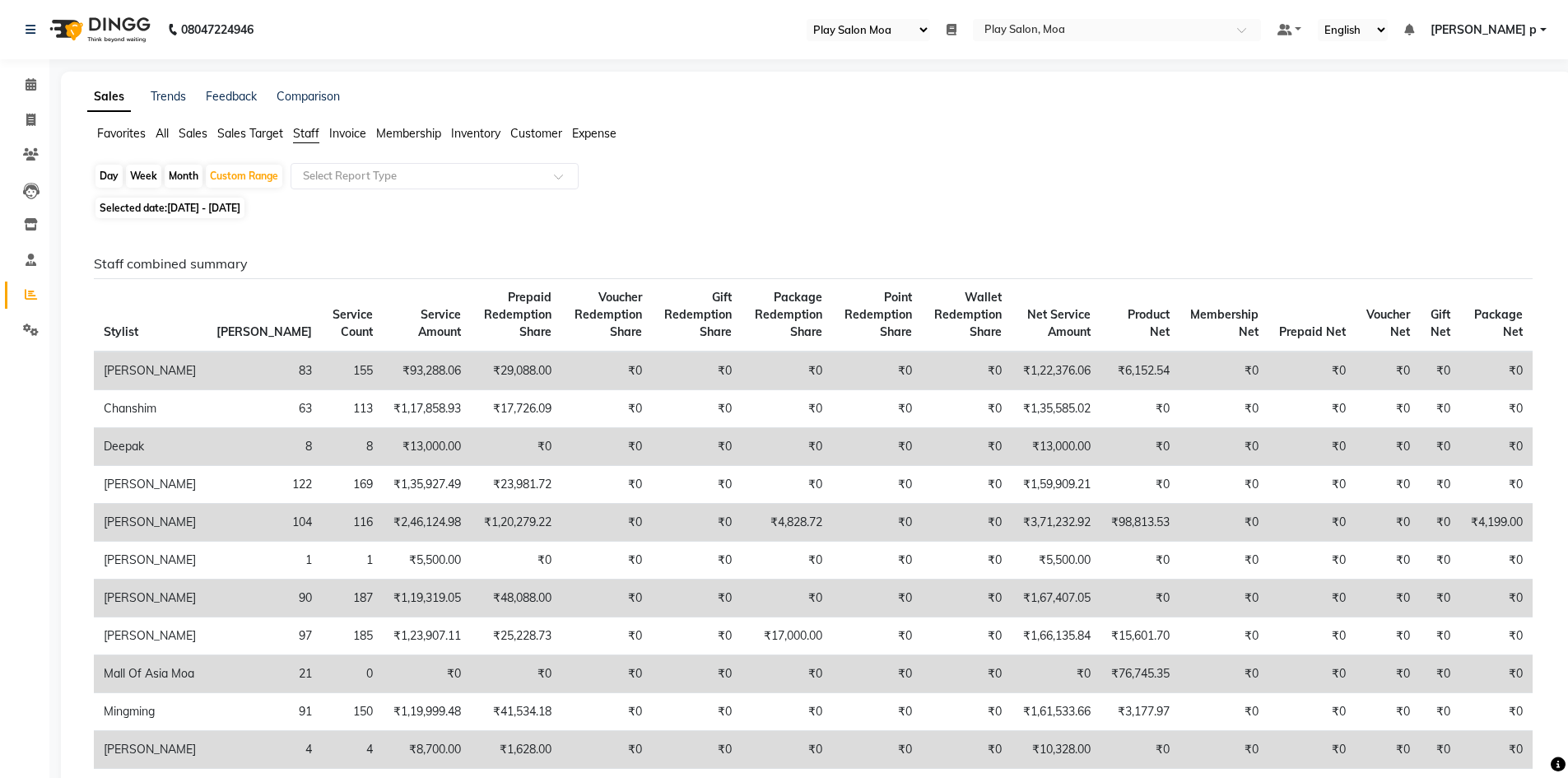
click at [857, 154] on div "Favorites All Sales Sales Target Staff Invoice Membership Inventory Customer Ex…" at bounding box center [817, 141] width 1484 height 32
click at [21, 88] on span at bounding box center [31, 85] width 29 height 19
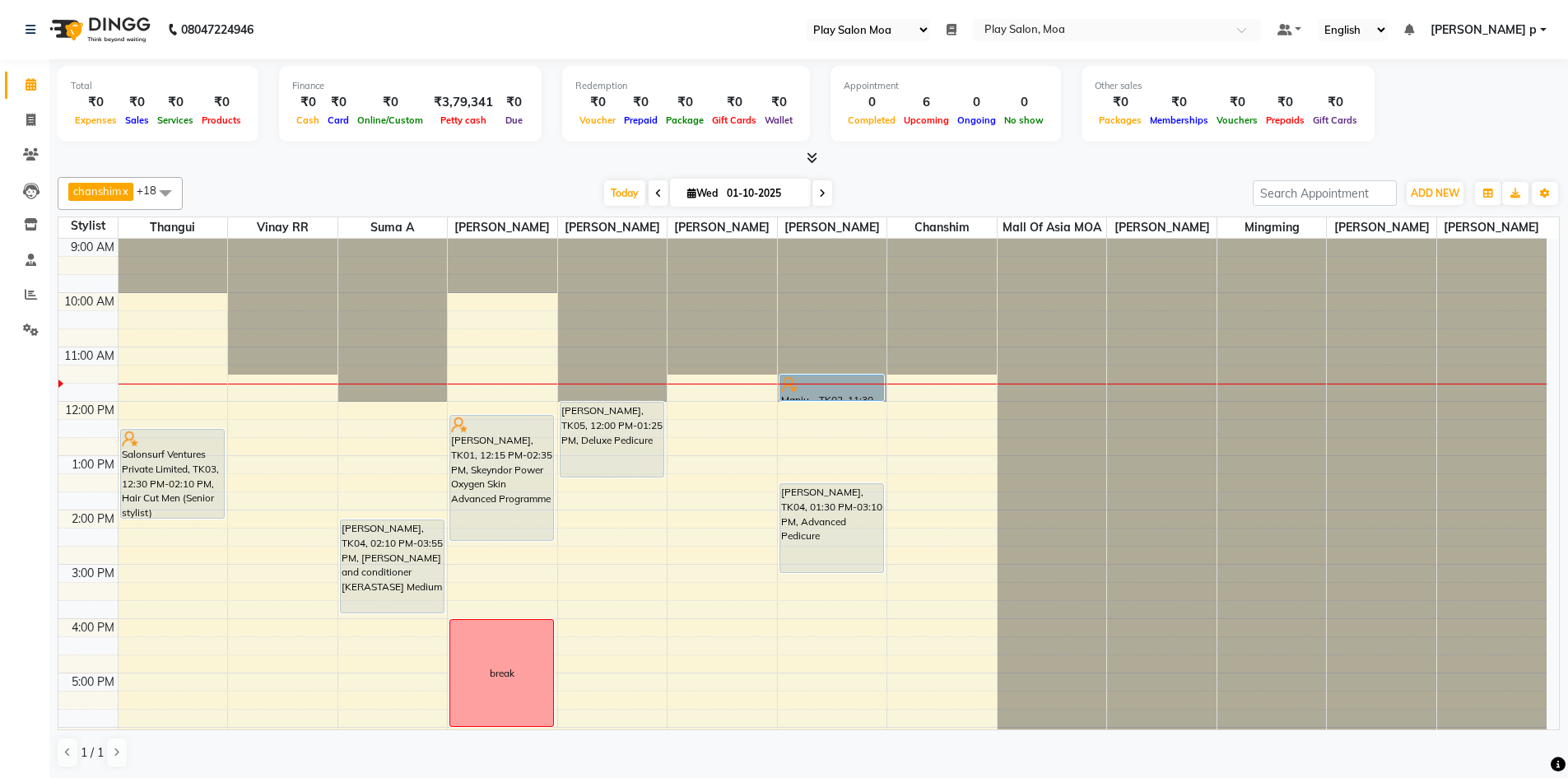
click at [660, 200] on span at bounding box center [659, 193] width 20 height 26
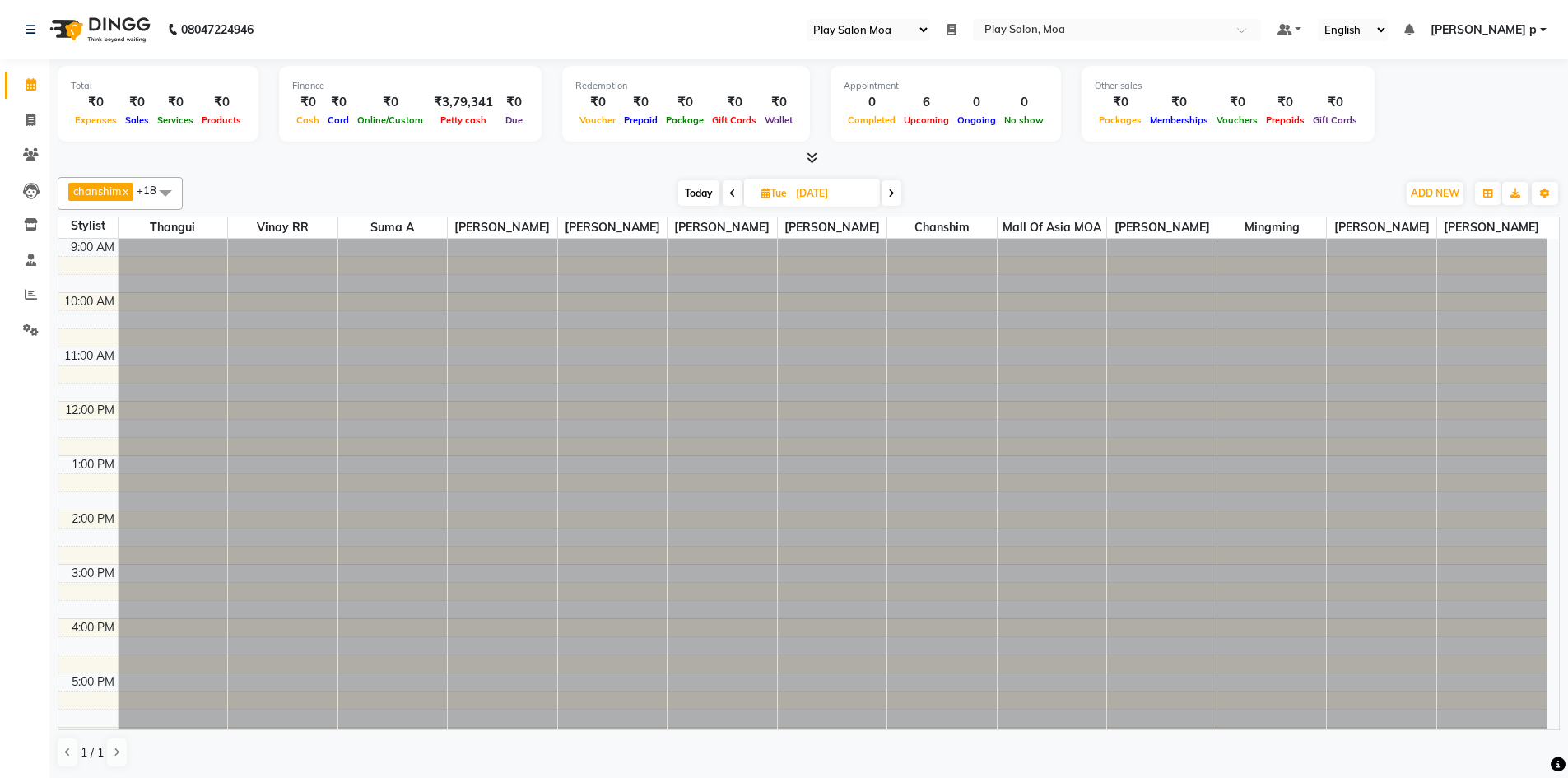
scroll to position [110, 0]
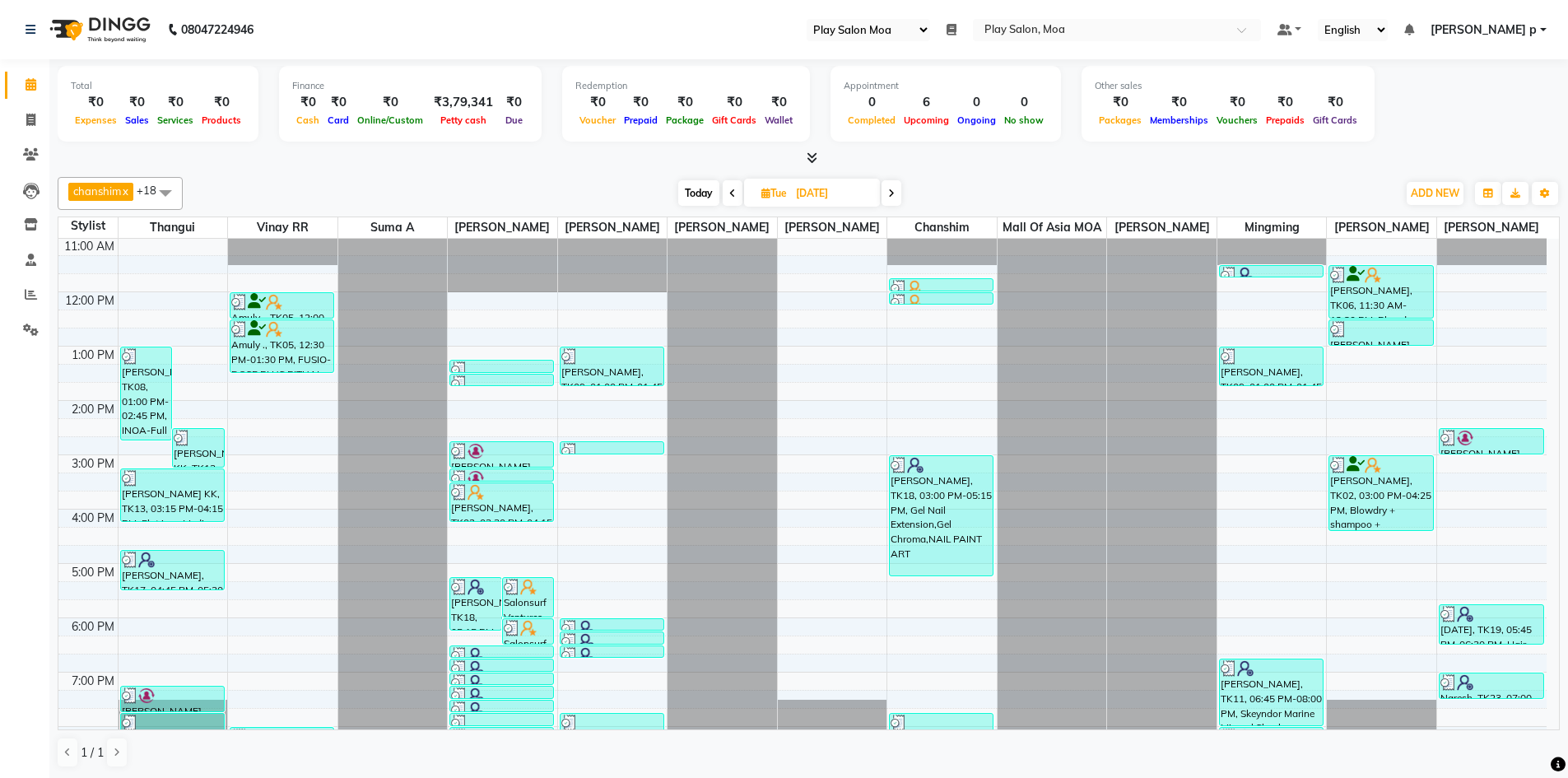
click at [727, 191] on span at bounding box center [733, 193] width 20 height 26
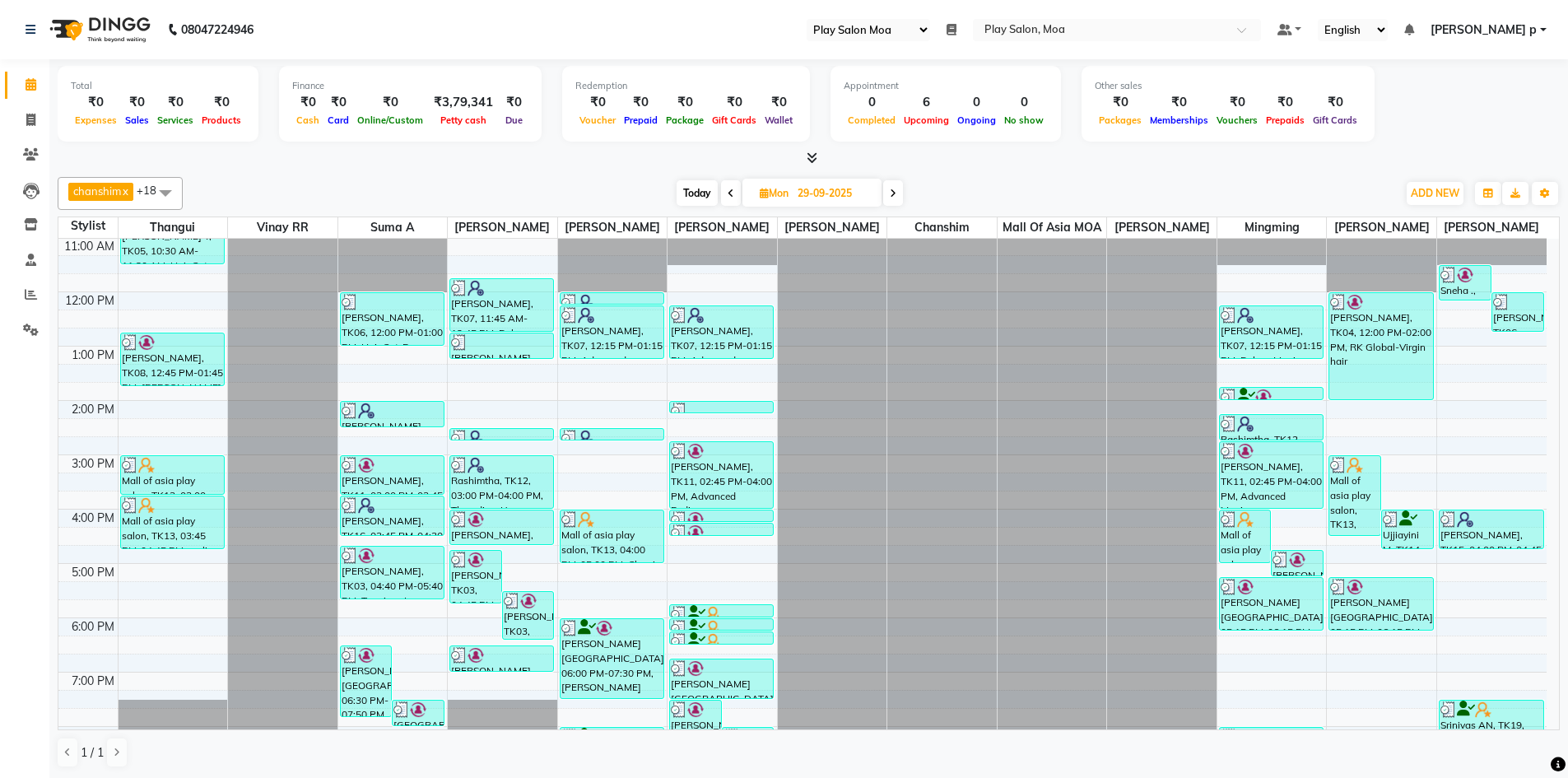
click at [742, 193] on div "Today Mon 29-09-2025" at bounding box center [790, 194] width 230 height 25
click at [739, 193] on span at bounding box center [731, 193] width 20 height 26
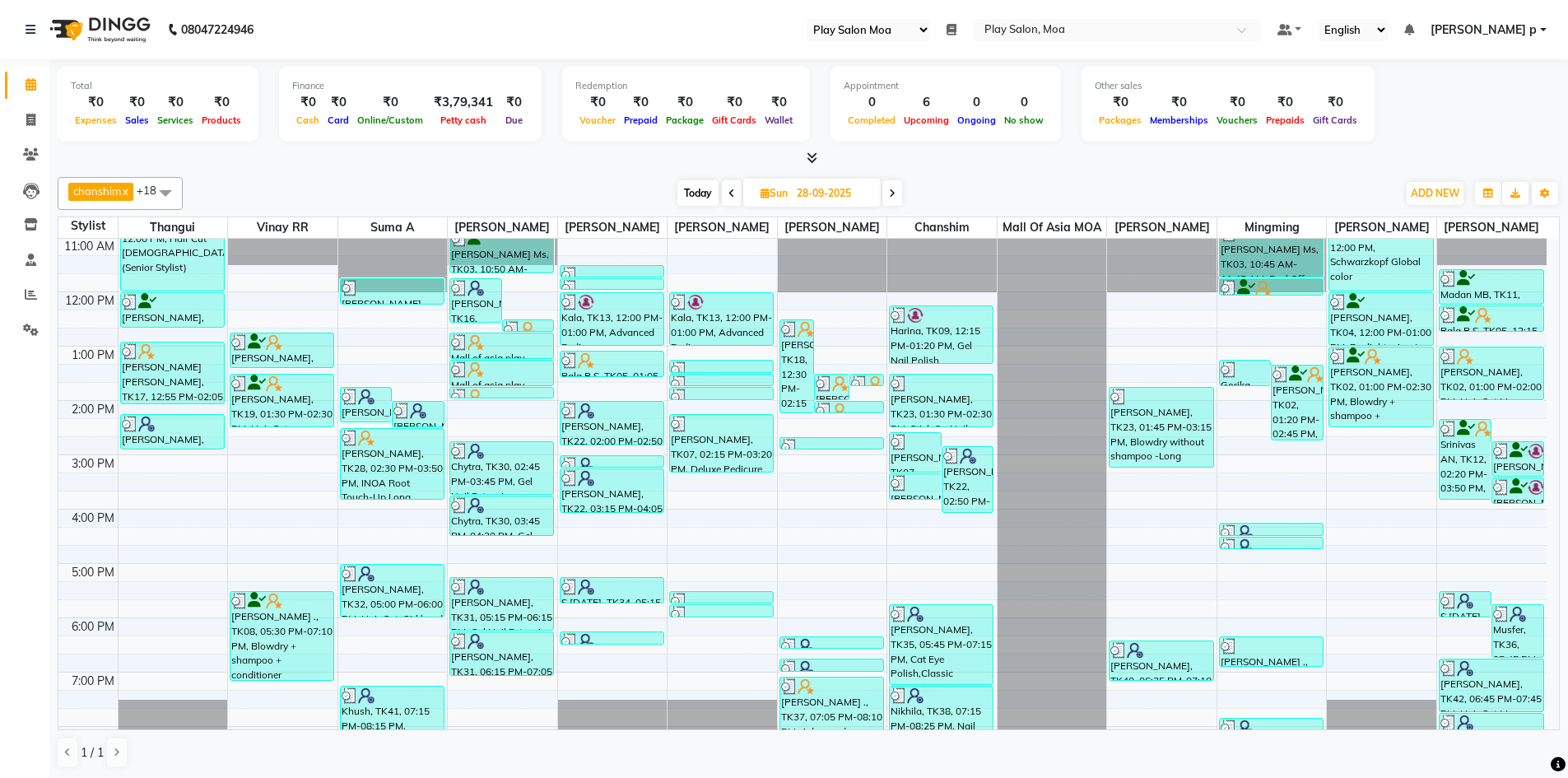
click at [726, 191] on span at bounding box center [732, 193] width 20 height 26
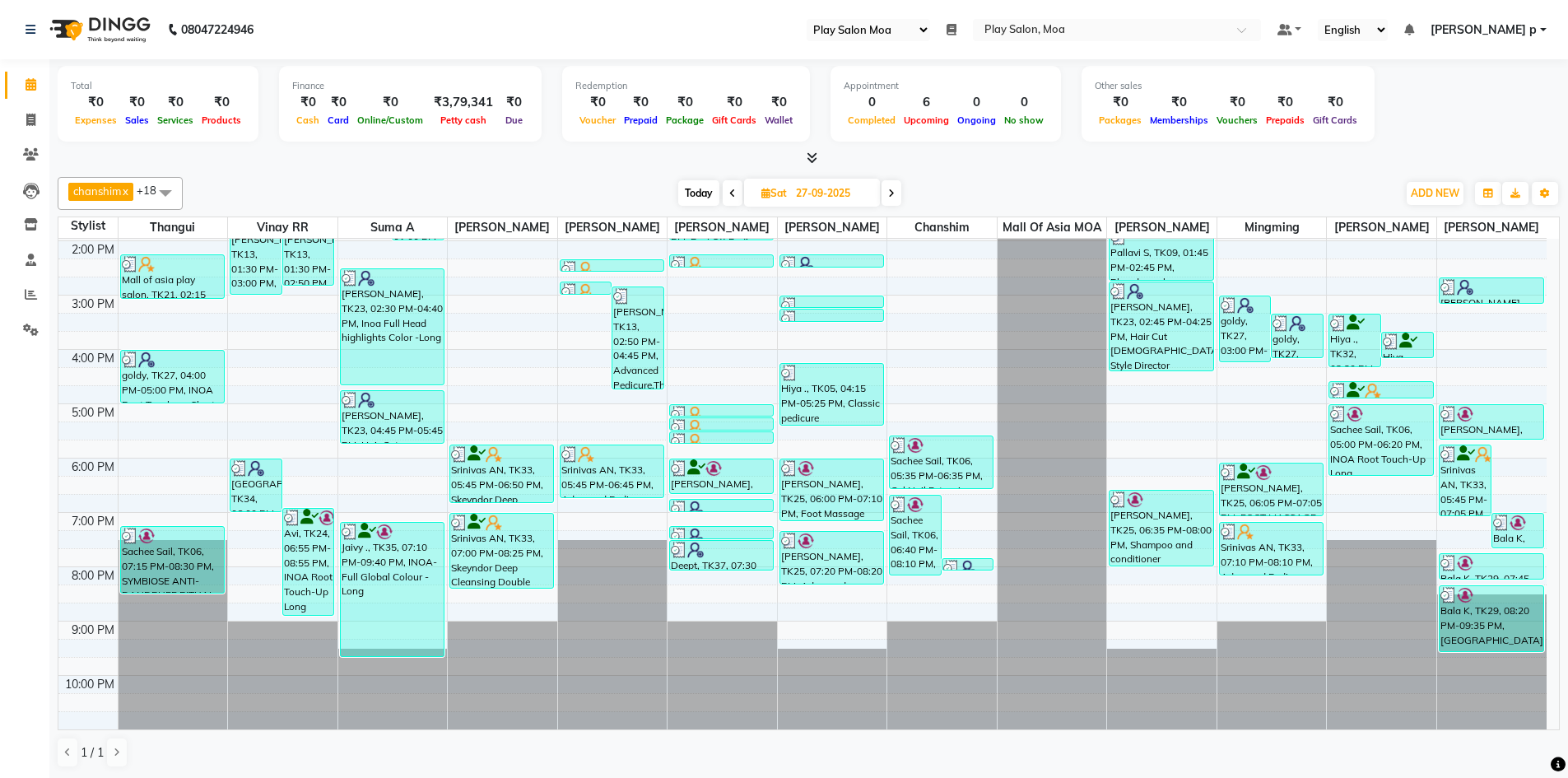
scroll to position [286, 0]
click at [893, 189] on icon at bounding box center [892, 194] width 7 height 10
type input "28-09-2025"
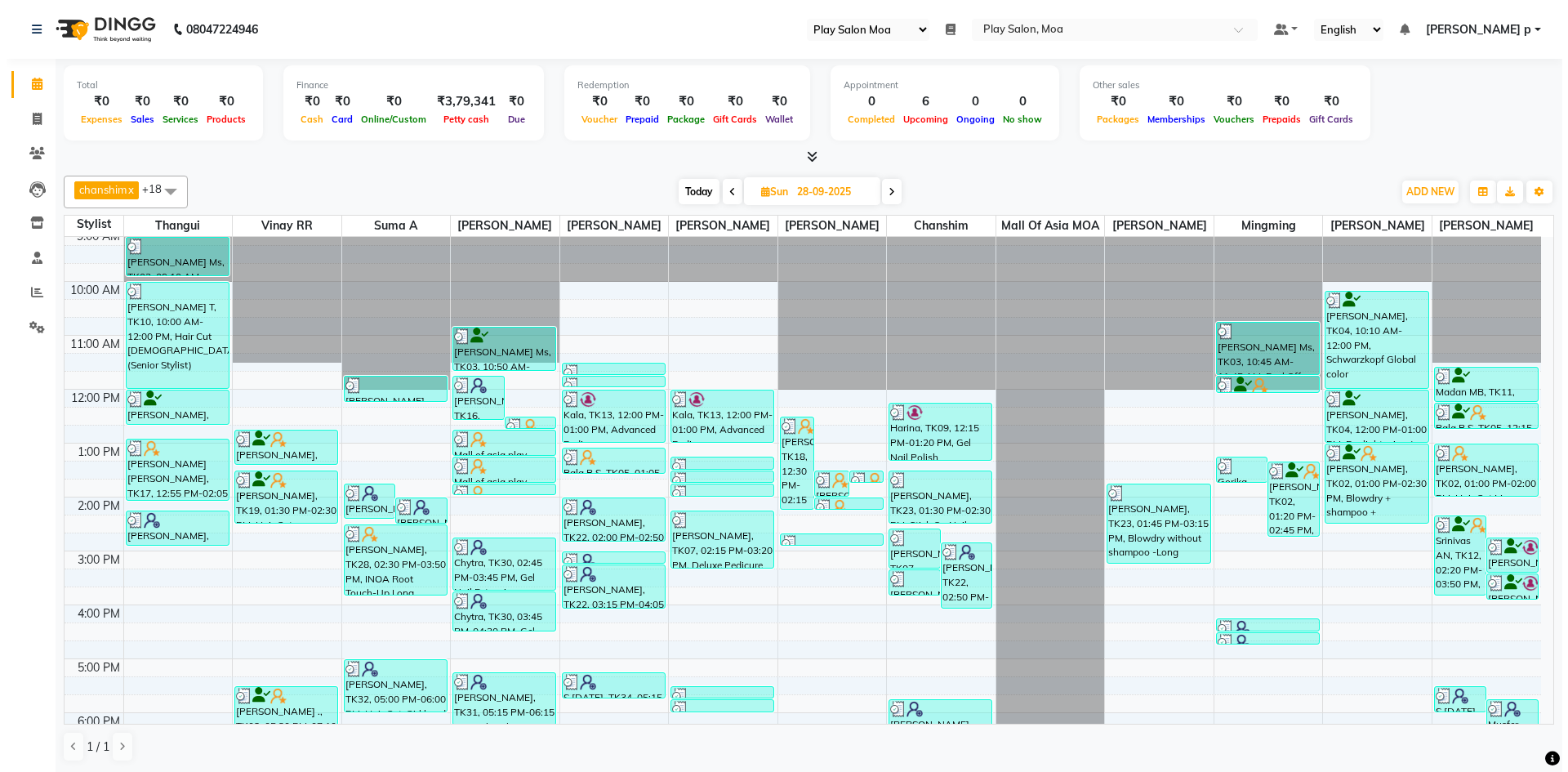
scroll to position [0, 0]
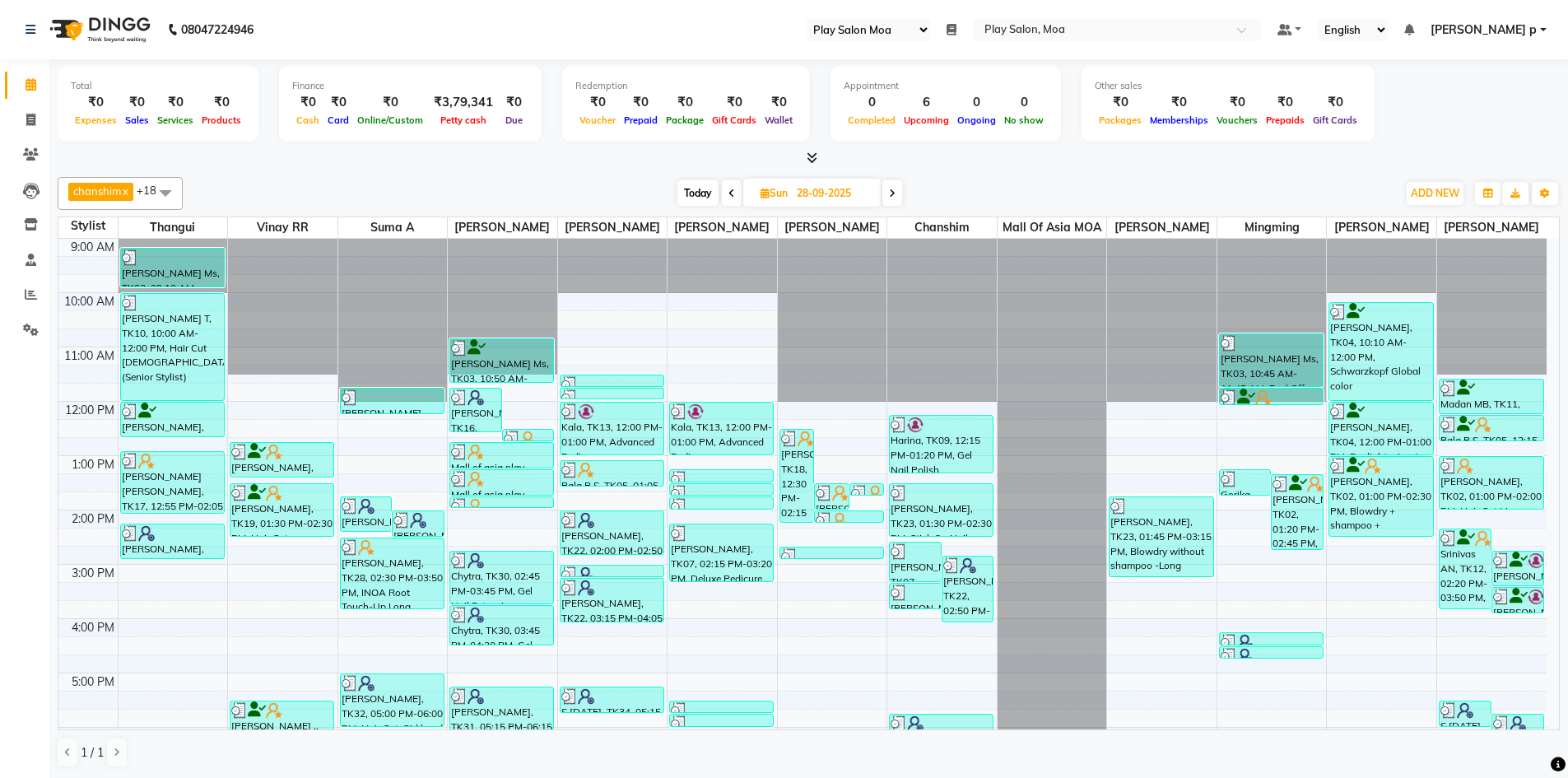
click at [1521, 32] on span "sharmila p" at bounding box center [1484, 30] width 106 height 17
click at [1490, 107] on link "Sign out" at bounding box center [1462, 113] width 151 height 26
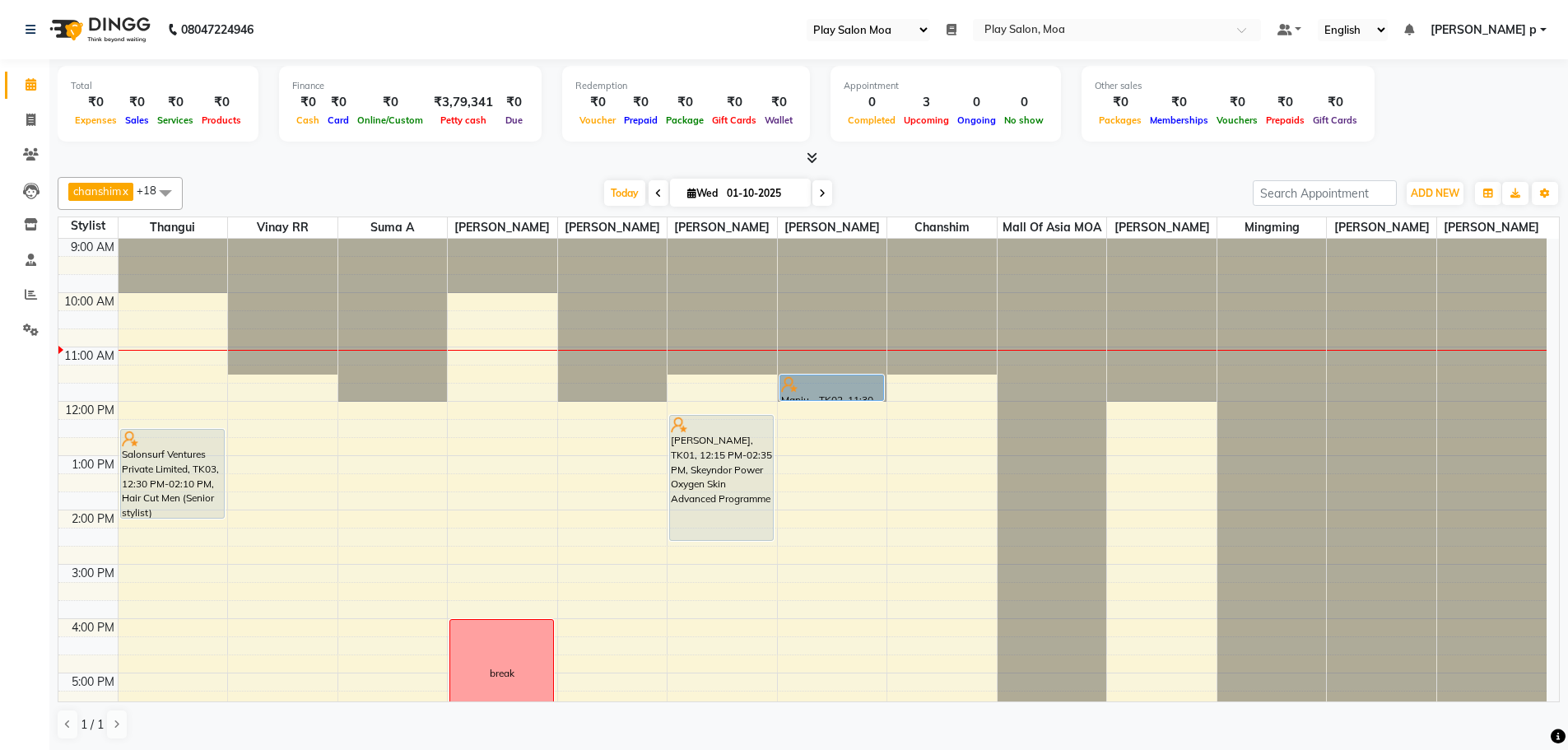
select select "93"
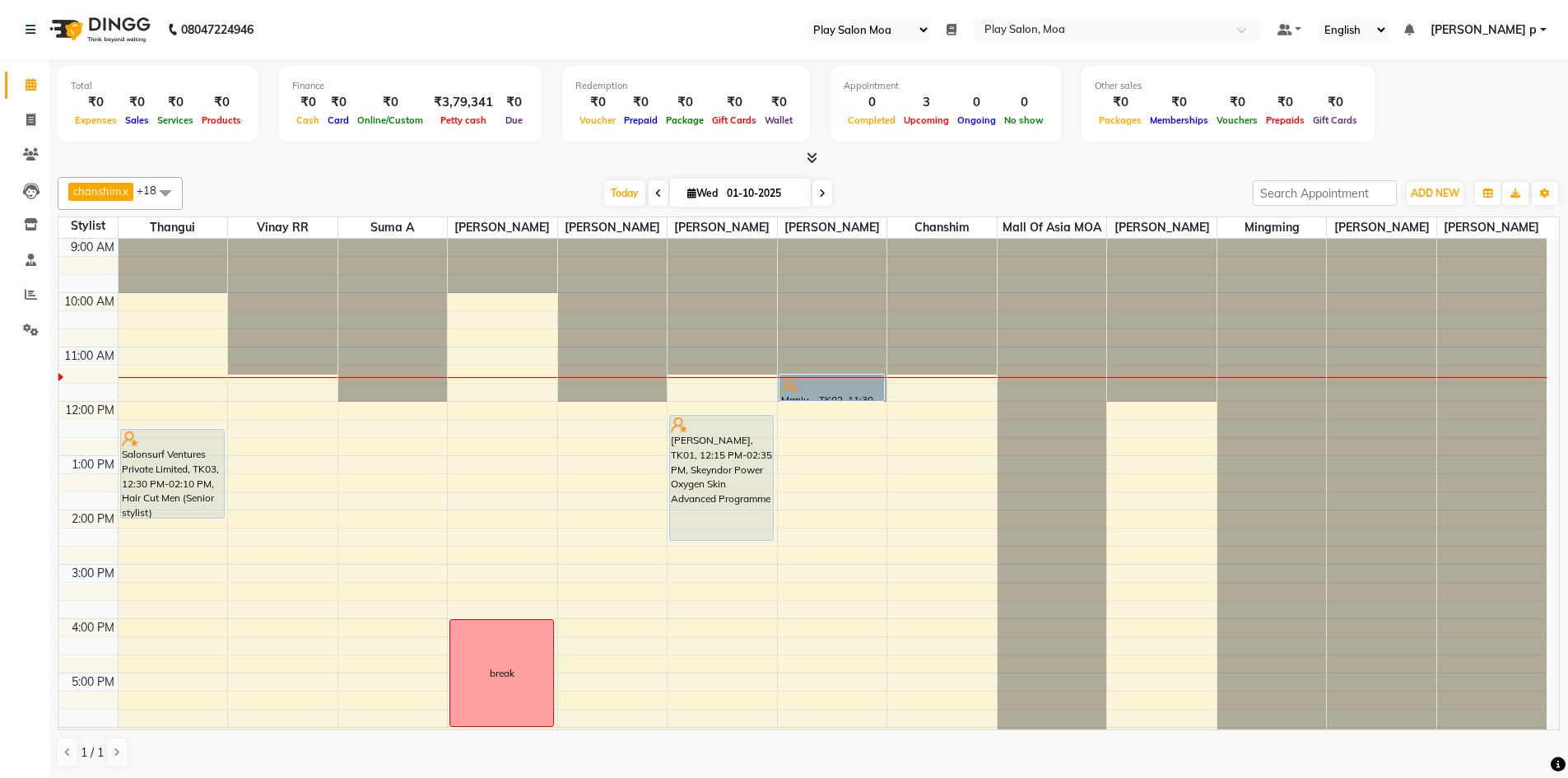
select select "93"
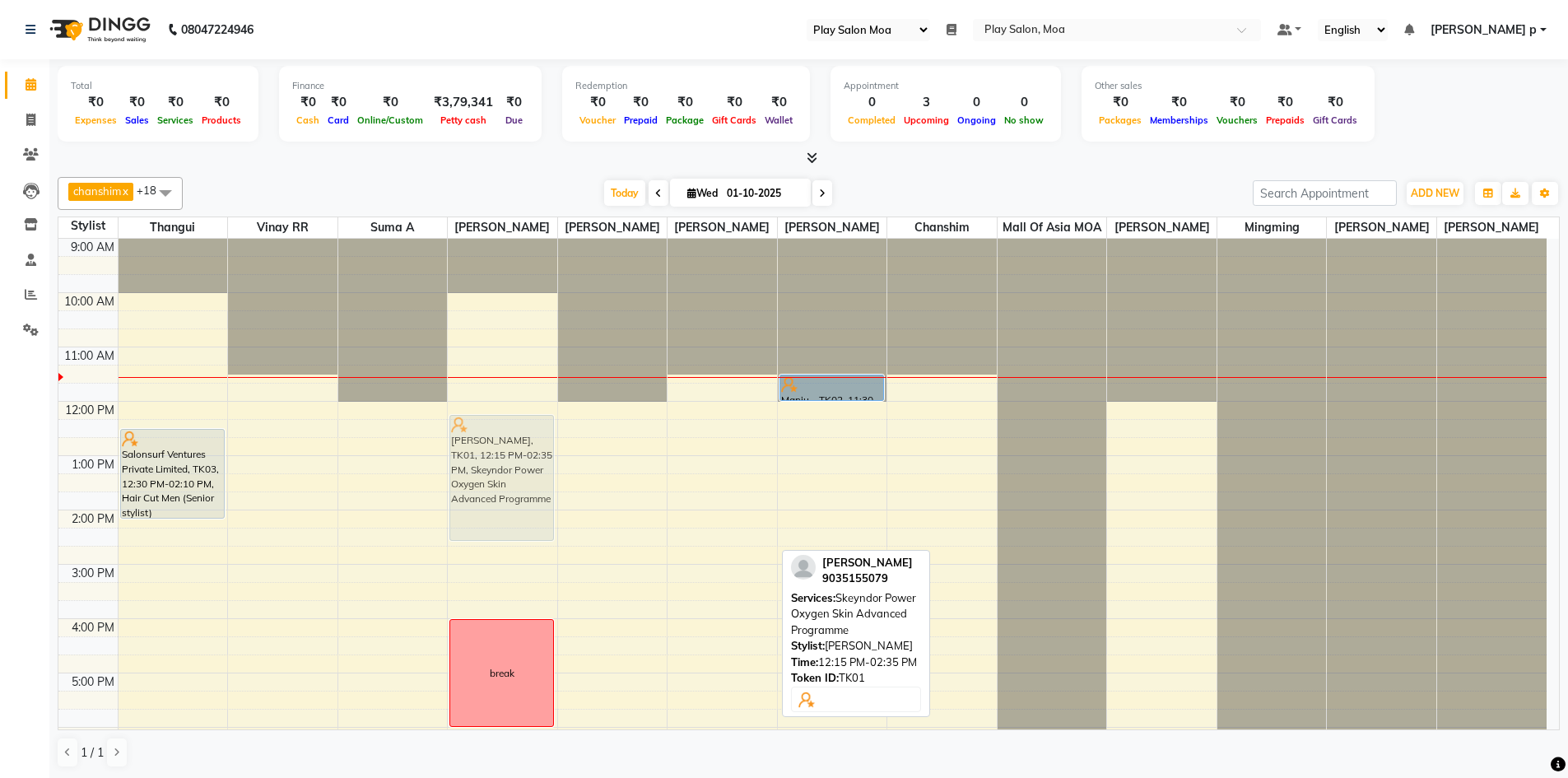
drag, startPoint x: 695, startPoint y: 514, endPoint x: 502, endPoint y: 519, distance: 193.1
click at [502, 519] on tr "Salonsurf Ventures Private Limited, TK03, 12:30 PM-02:10 PM, Hair Cut Men (Seni…" at bounding box center [802, 619] width 1488 height 761
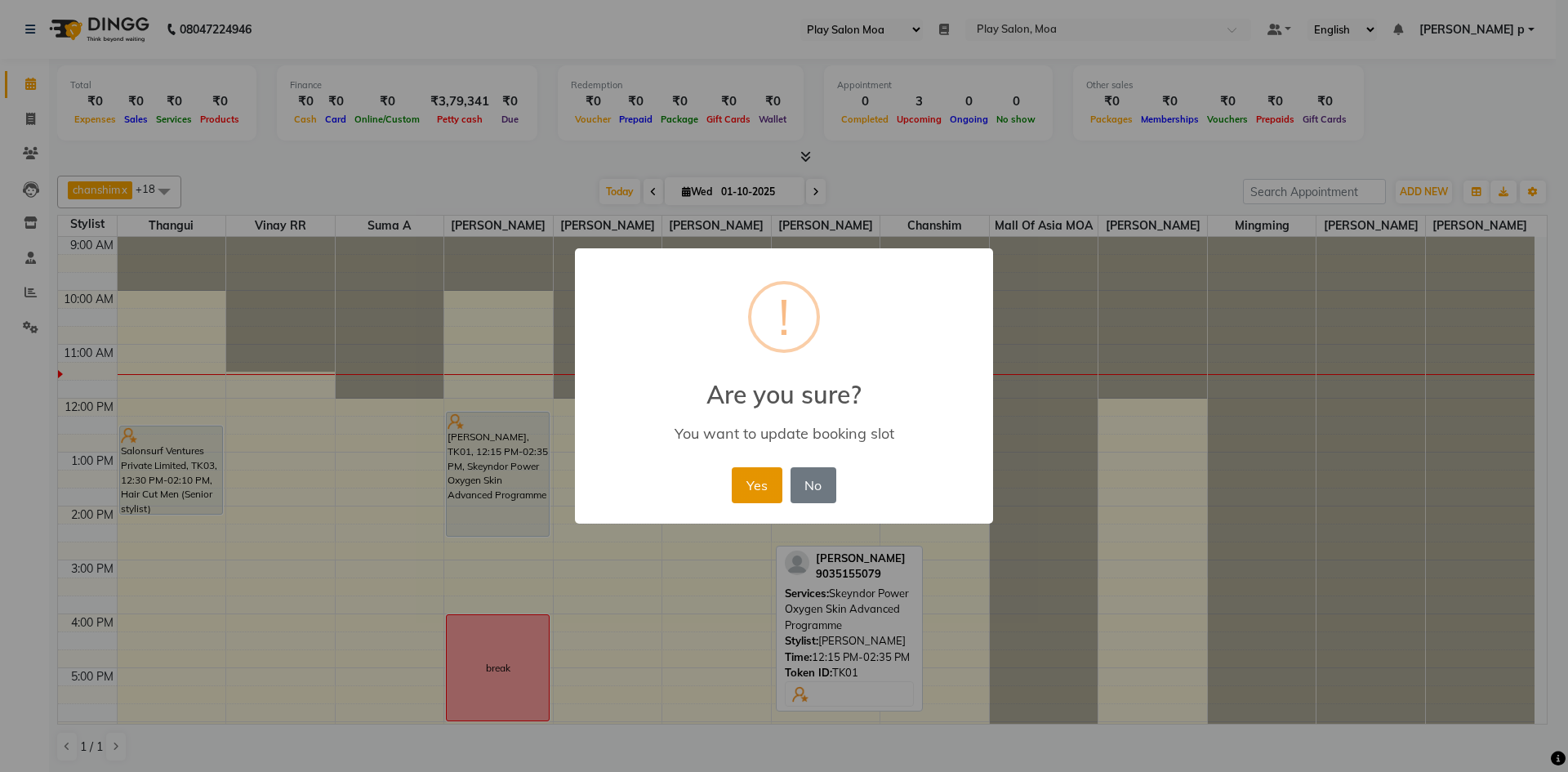
click at [751, 490] on button "Yes" at bounding box center [757, 485] width 50 height 36
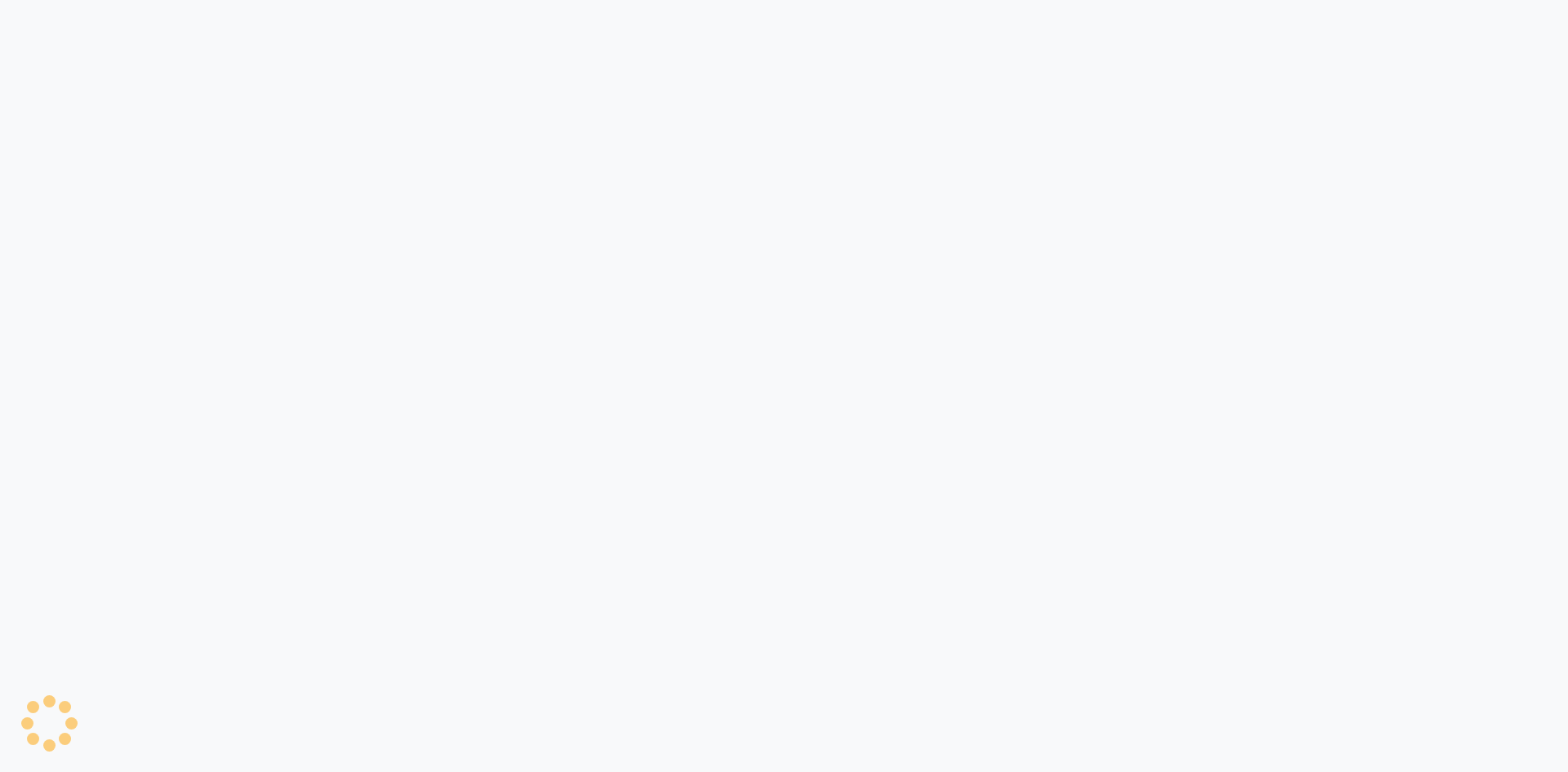
select select "93"
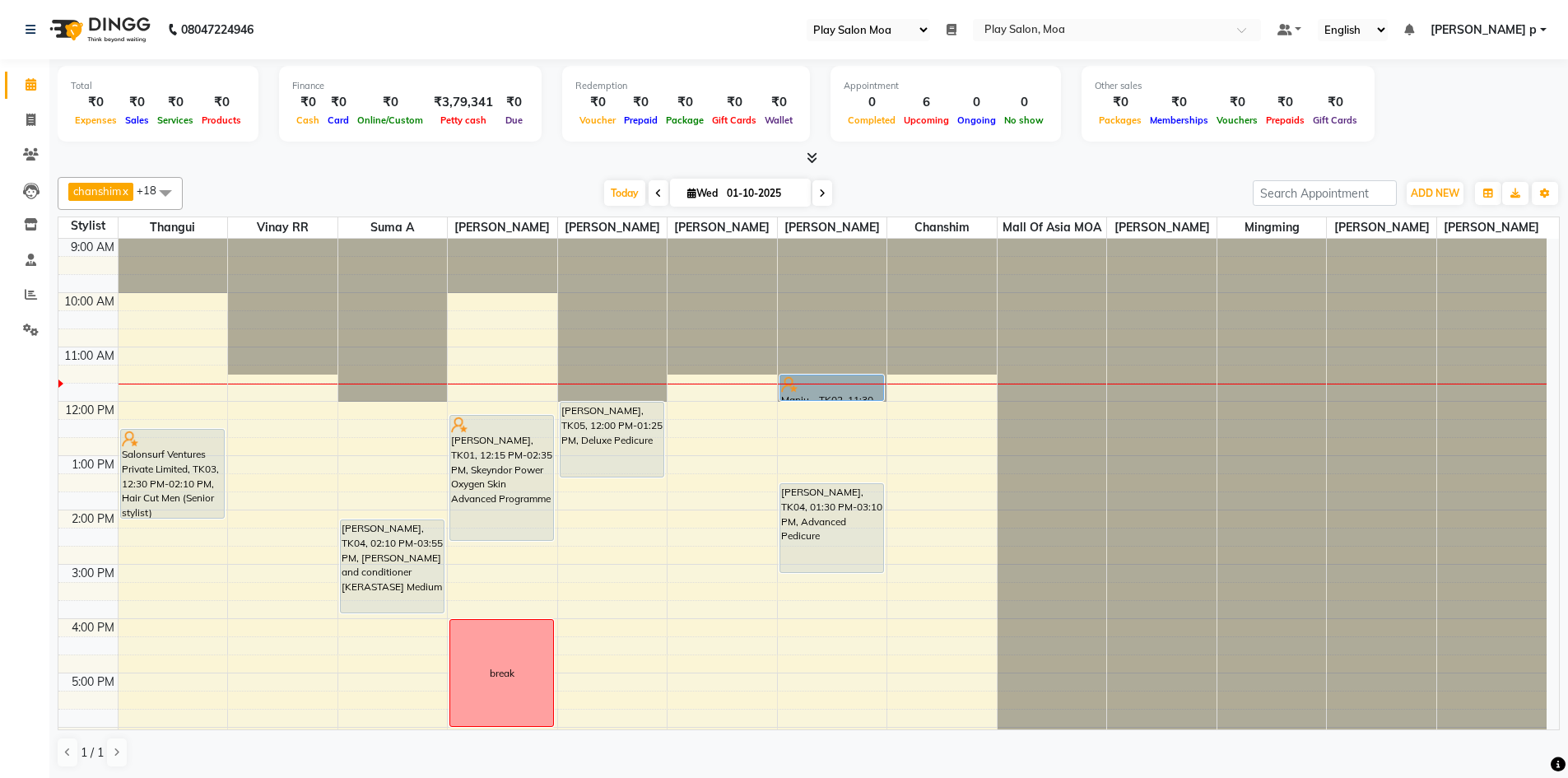
click at [727, 188] on input "01-10-2025" at bounding box center [763, 194] width 82 height 25
select select "10"
select select "2025"
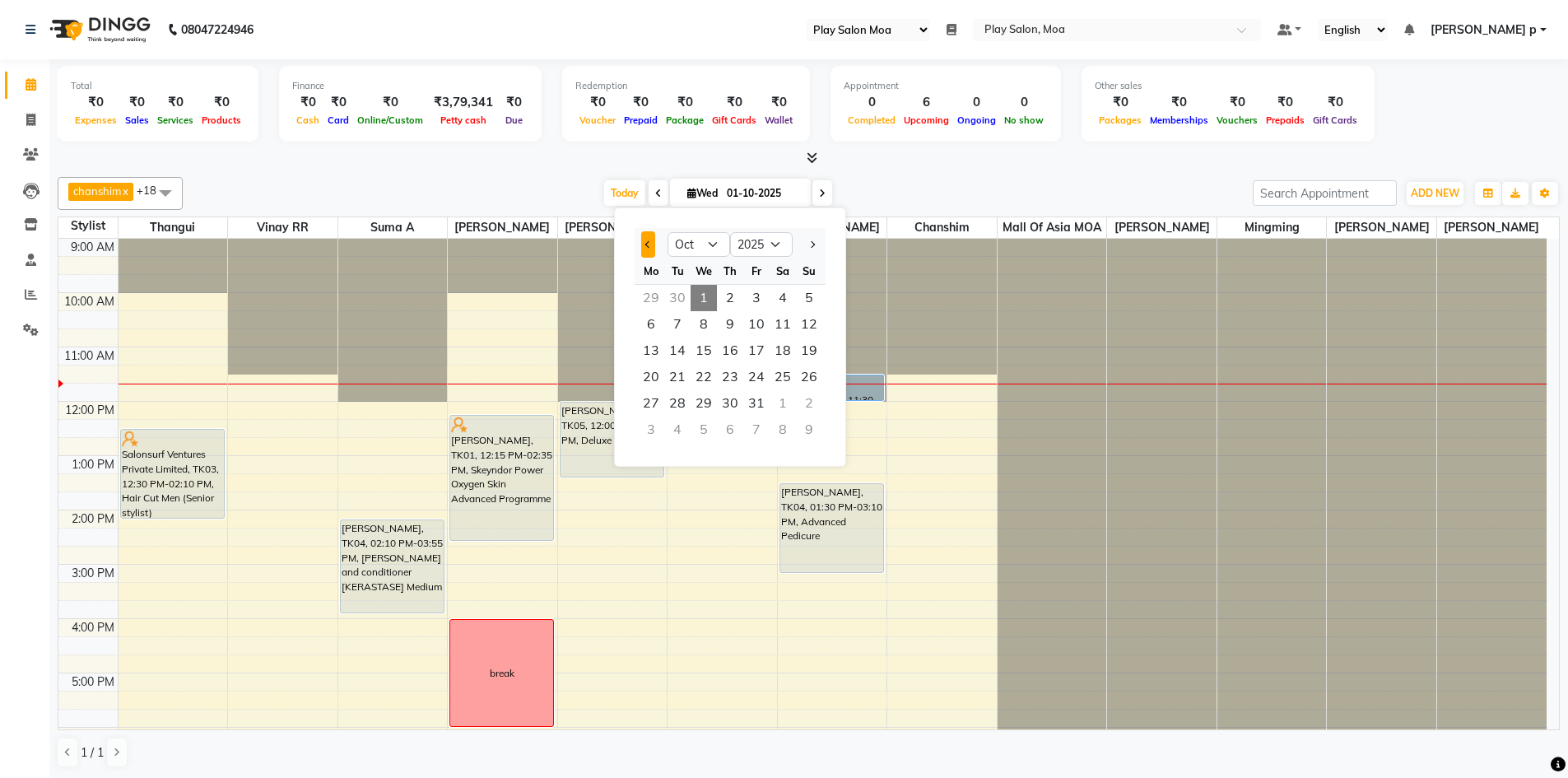
click at [646, 240] on button "Previous month" at bounding box center [648, 245] width 14 height 27
select select "9"
click at [701, 401] on div "1" at bounding box center [704, 404] width 27 height 27
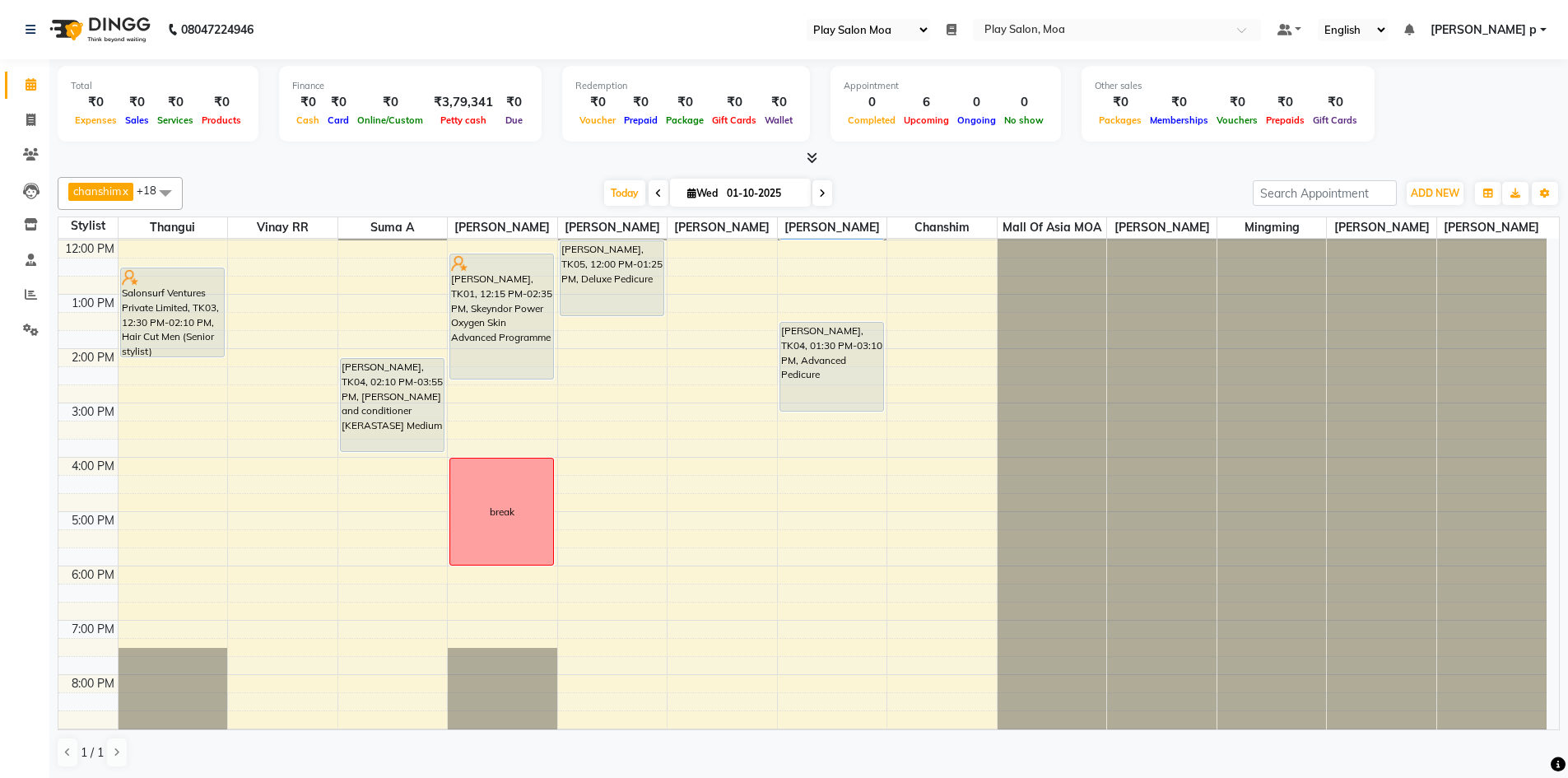
scroll to position [165, 0]
click at [270, 331] on div "9:00 AM 10:00 AM 11:00 AM 12:00 PM 1:00 PM 2:00 PM 3:00 PM 4:00 PM 5:00 PM 6:00…" at bounding box center [802, 454] width 1488 height 761
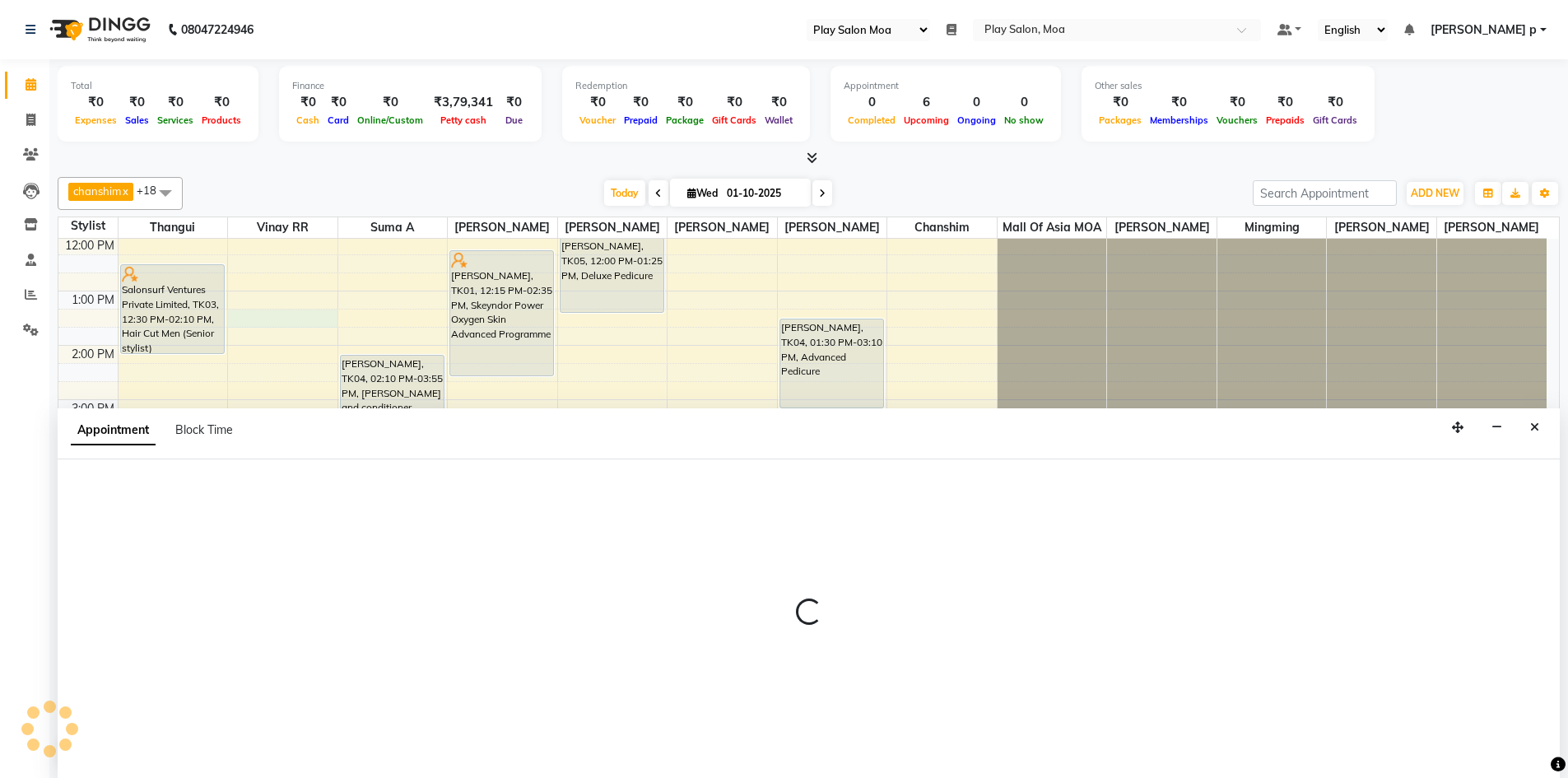
scroll to position [1, 0]
select select "82252"
select select "795"
select select "tentative"
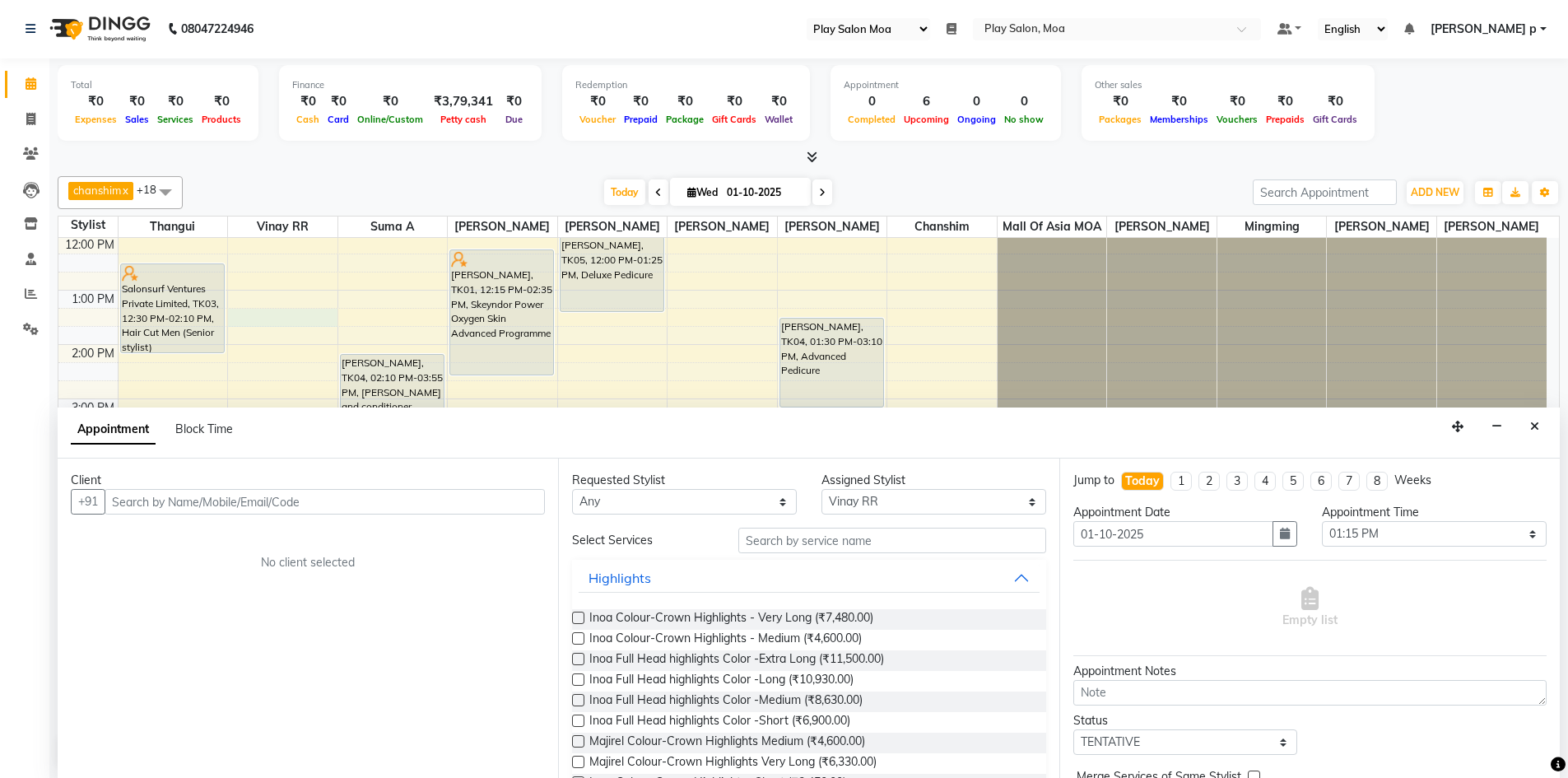
click at [160, 505] on input "text" at bounding box center [325, 502] width 441 height 26
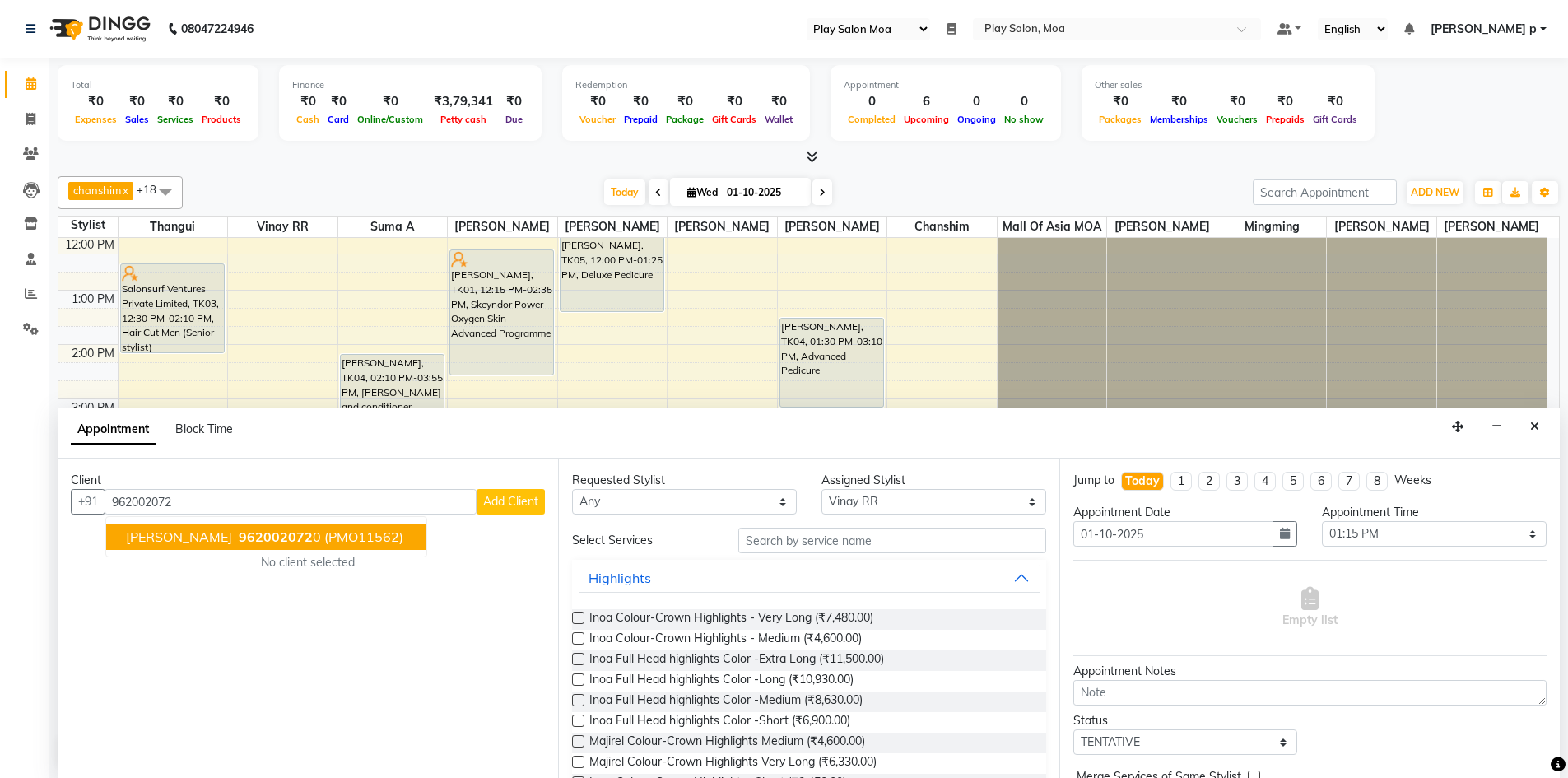
click at [174, 537] on span "[PERSON_NAME]" at bounding box center [179, 537] width 106 height 17
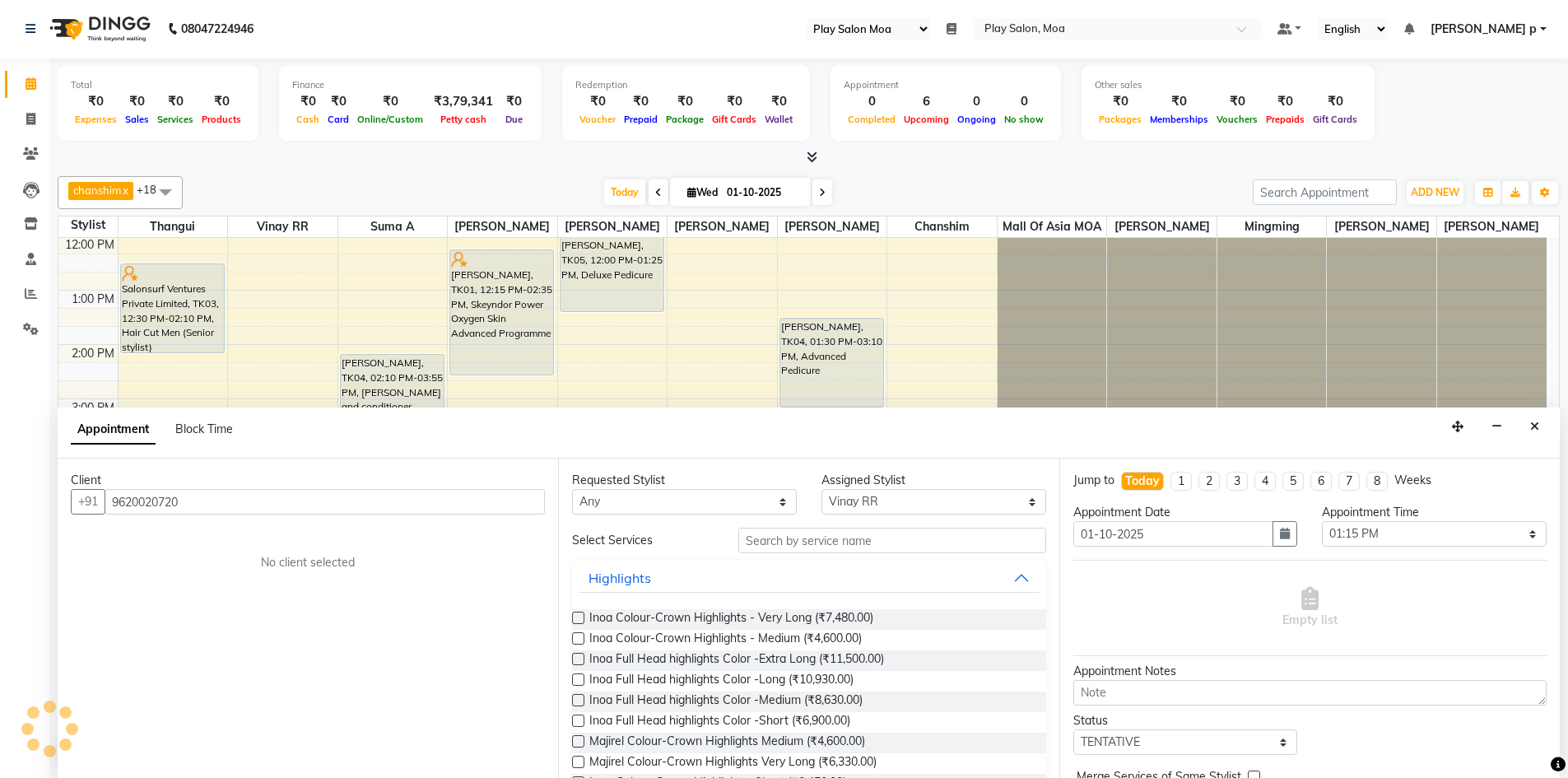
type input "9620020720"
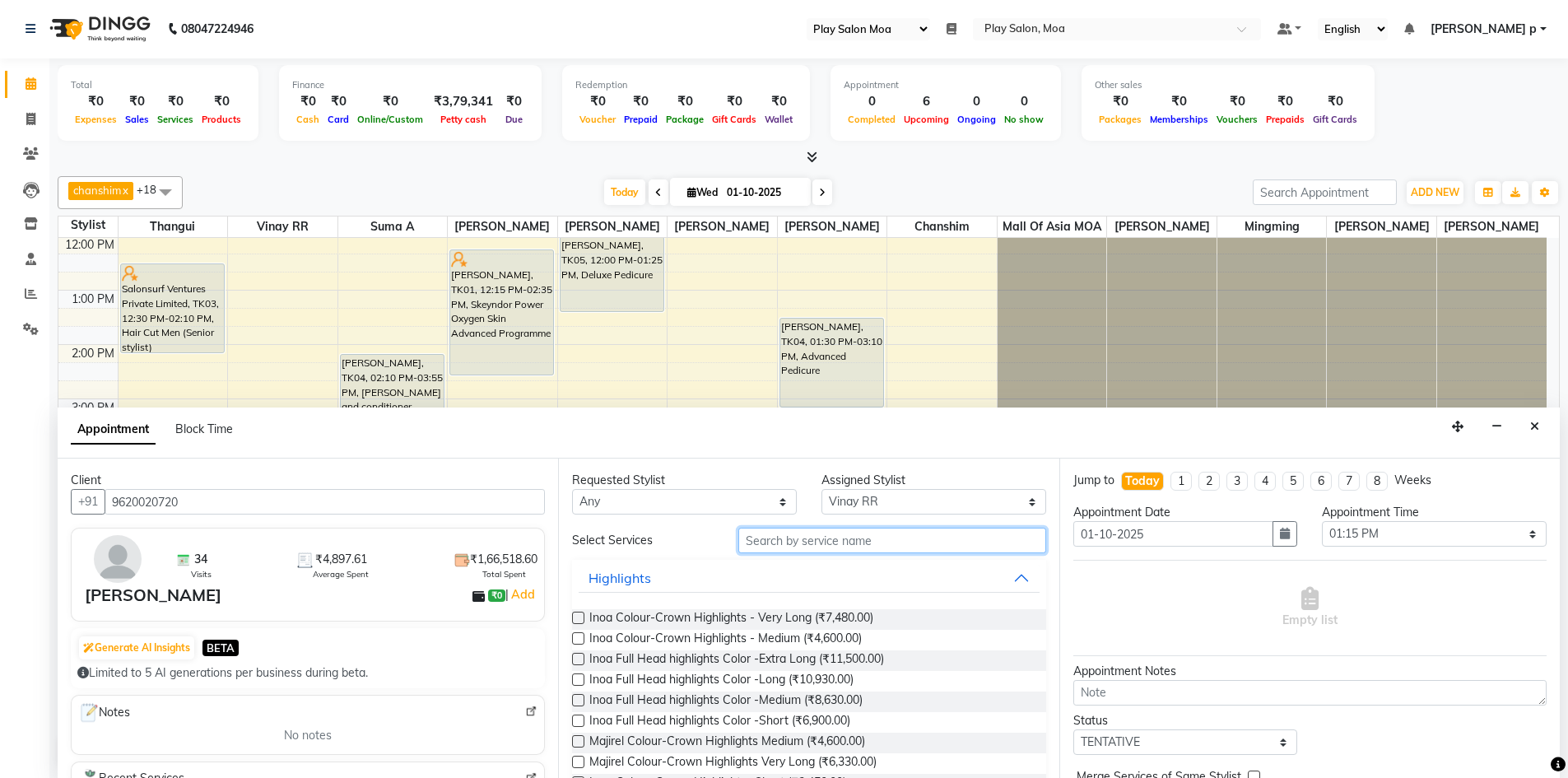
click at [781, 538] on input "text" at bounding box center [893, 540] width 308 height 26
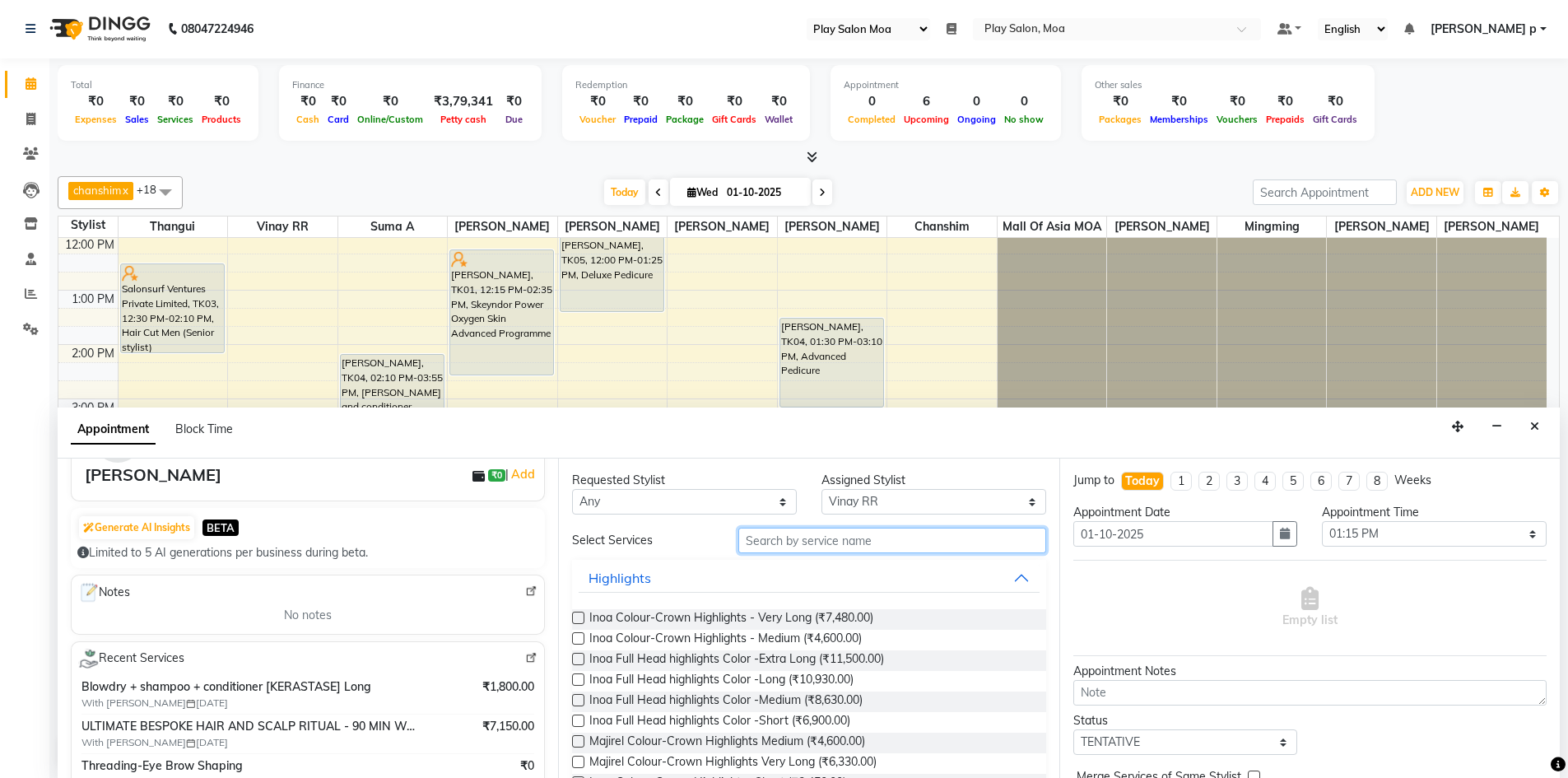
scroll to position [165, 0]
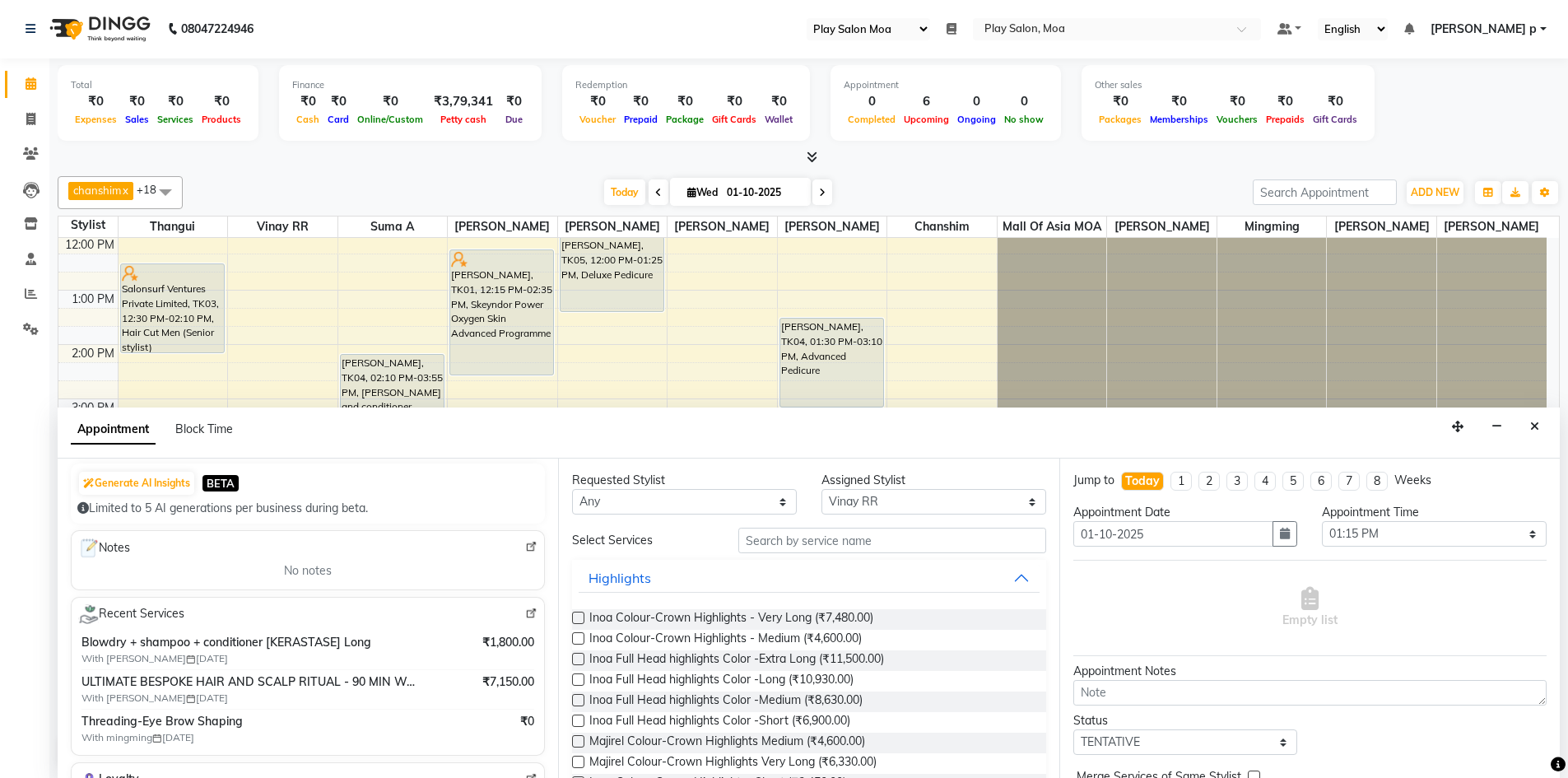
click at [525, 616] on img at bounding box center [531, 613] width 12 height 12
click at [788, 544] on input "text" at bounding box center [893, 540] width 308 height 26
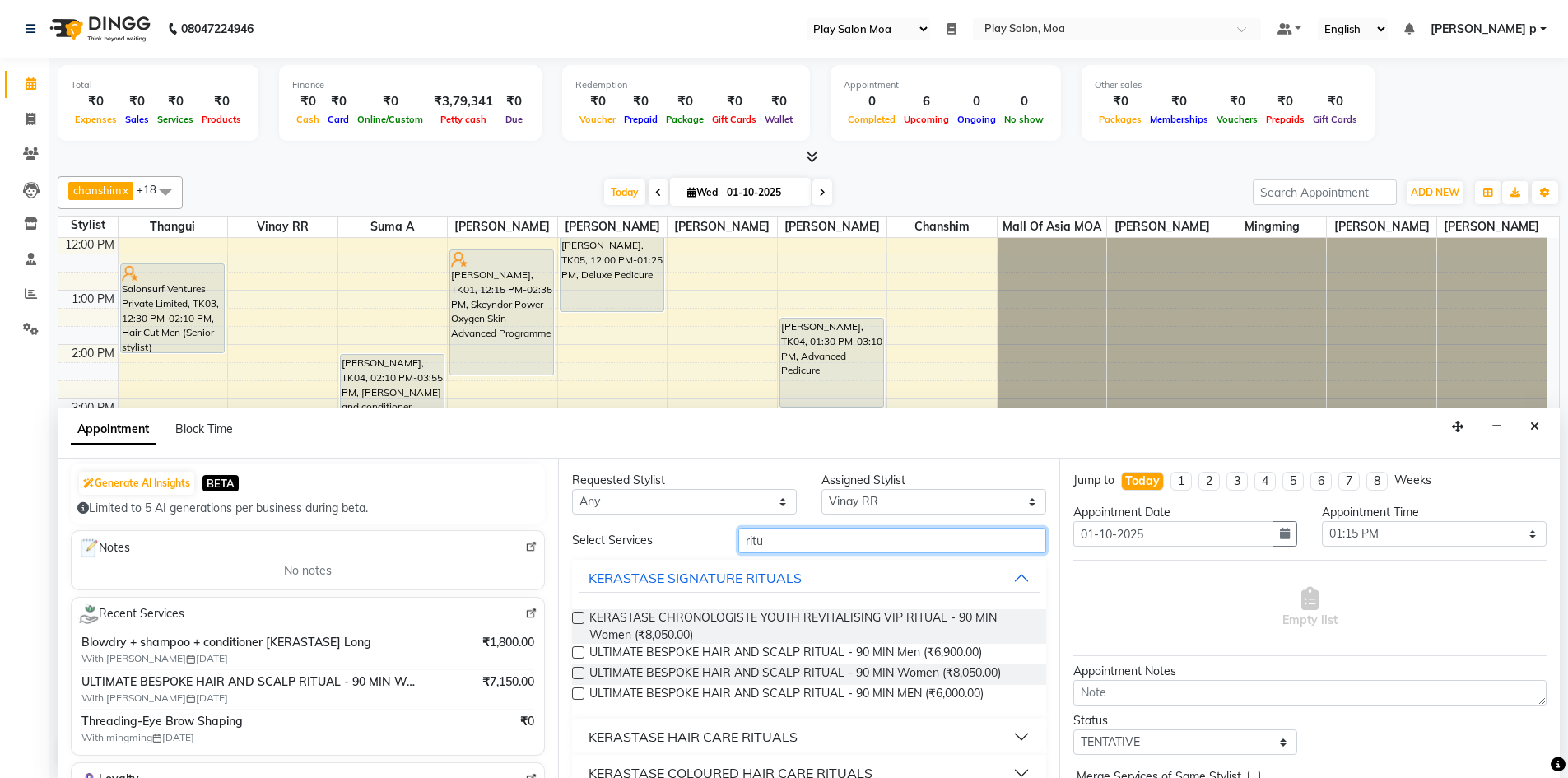
type input "ritu"
click at [576, 617] on label at bounding box center [578, 617] width 12 height 12
click at [576, 617] on input "checkbox" at bounding box center [577, 619] width 11 height 11
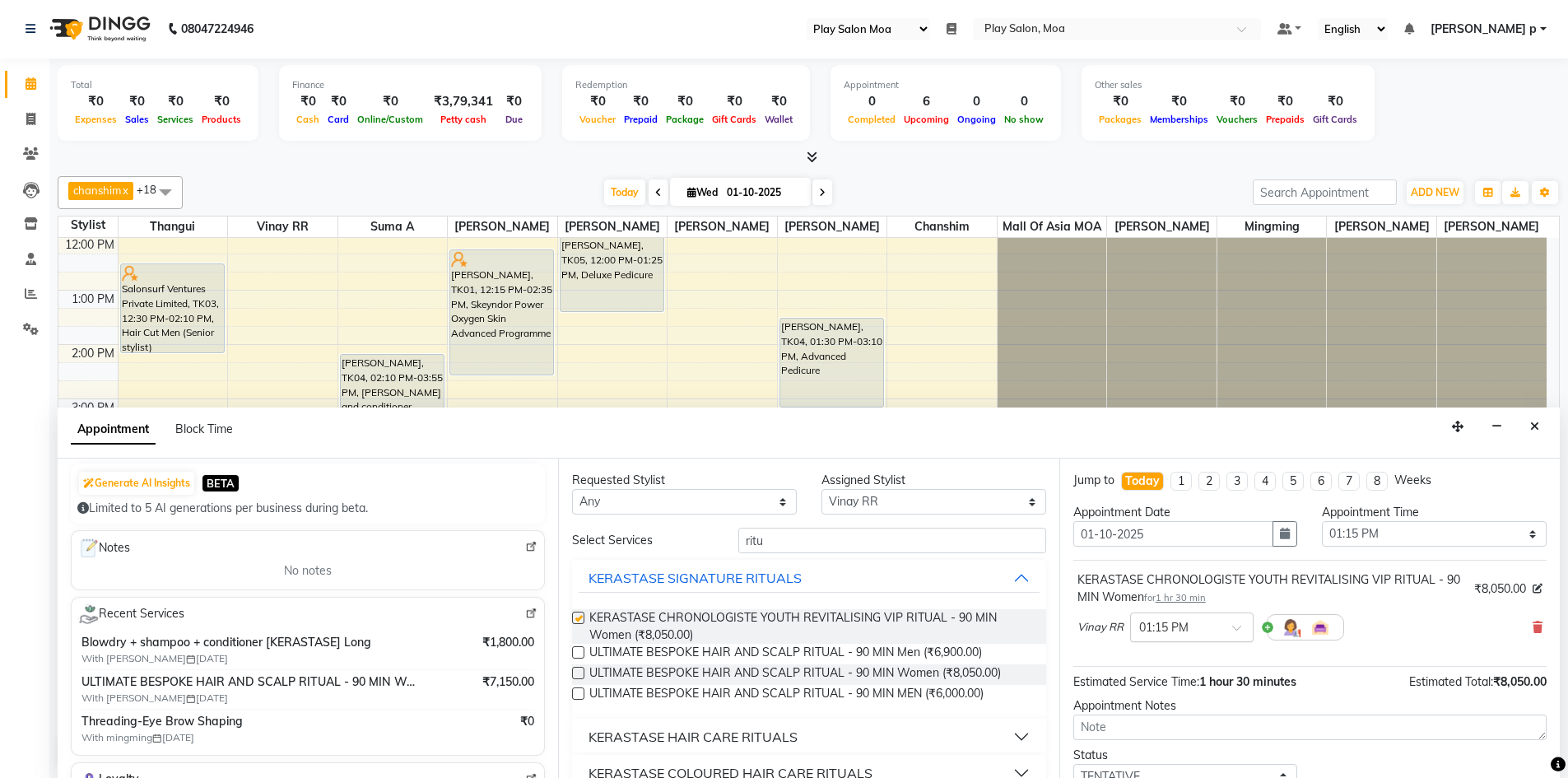
checkbox input "false"
click at [1189, 628] on input "text" at bounding box center [1175, 626] width 72 height 17
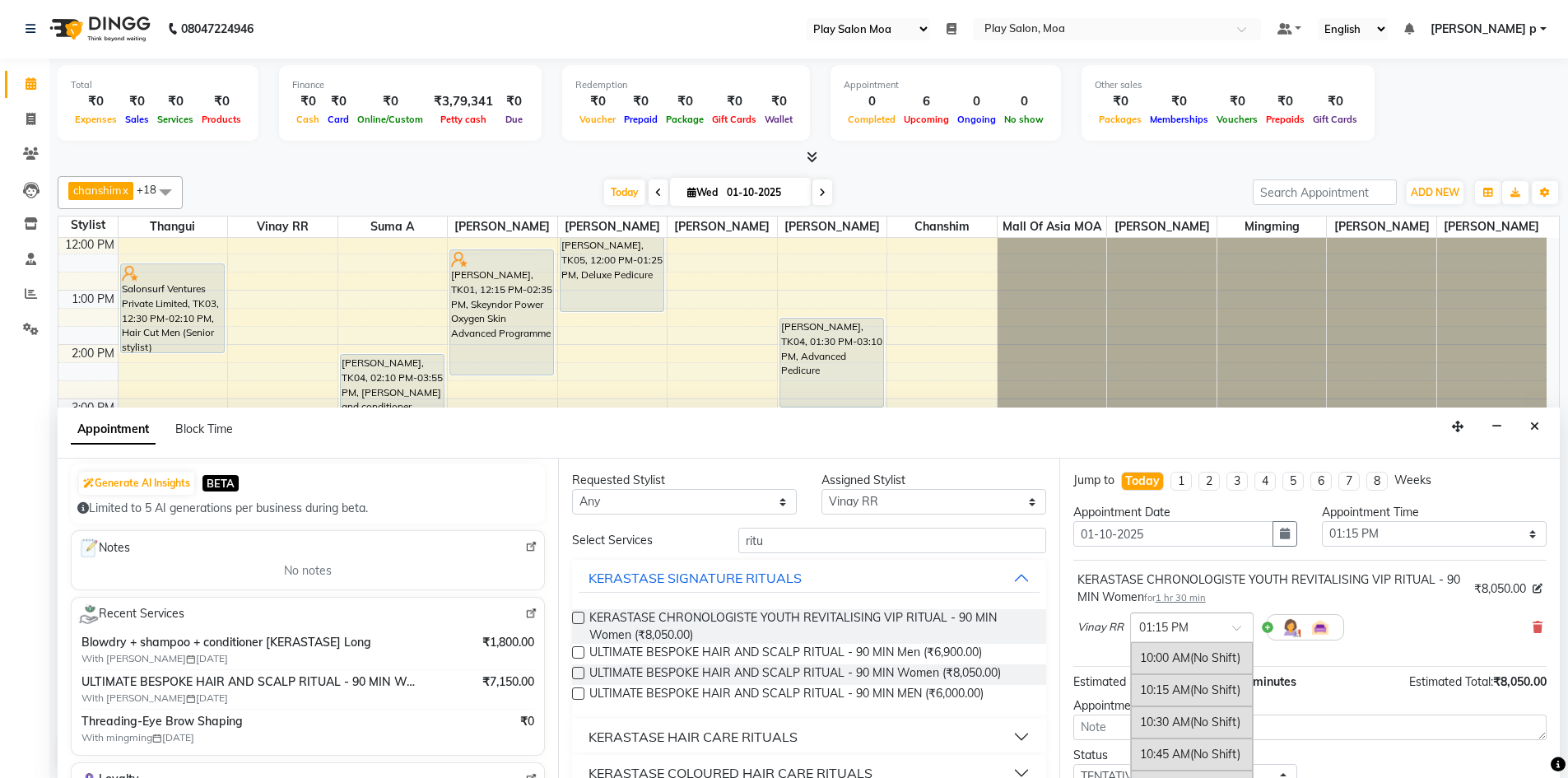
scroll to position [406, 0]
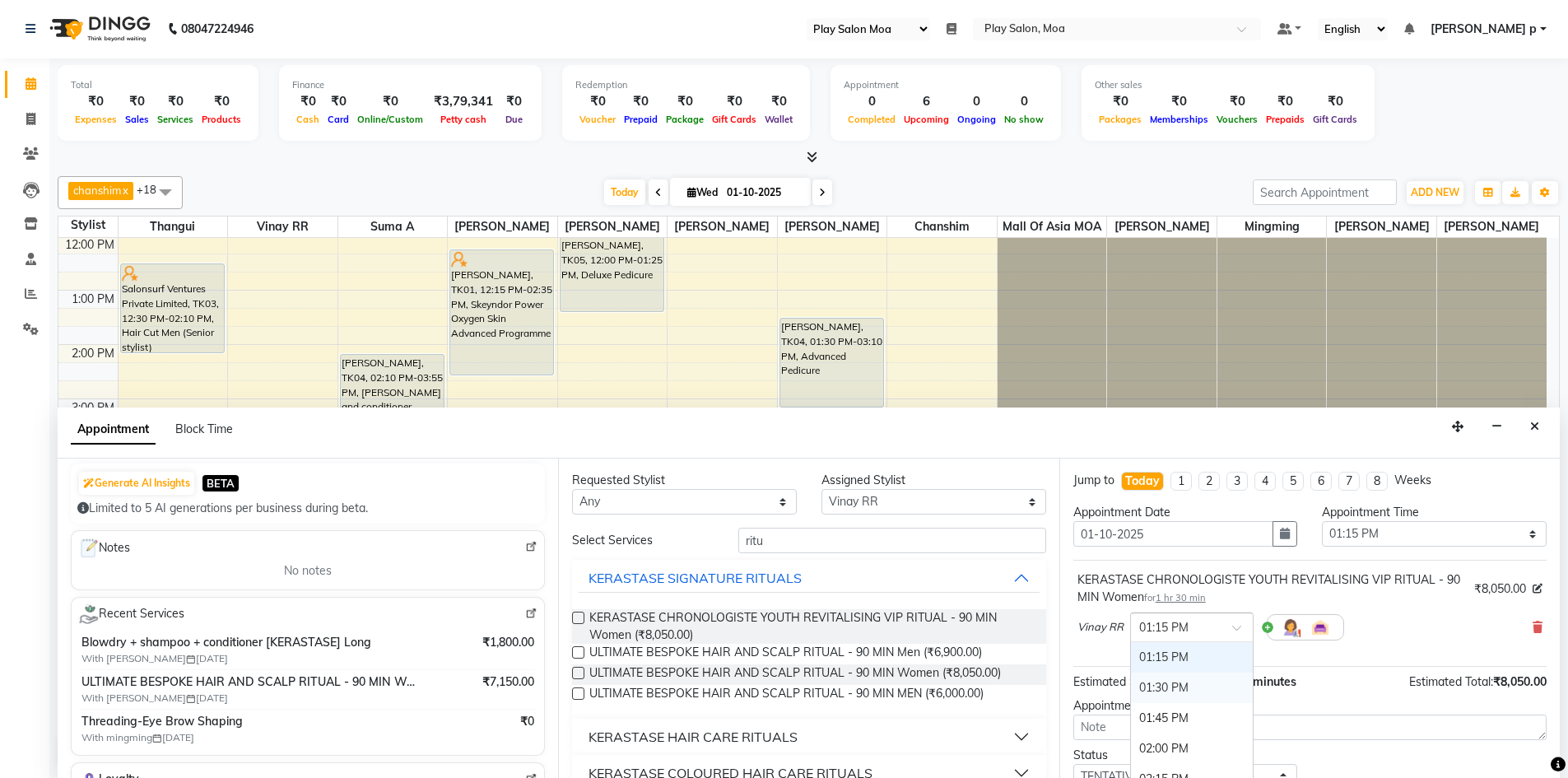
click at [1175, 685] on div "01:30 PM" at bounding box center [1192, 688] width 121 height 31
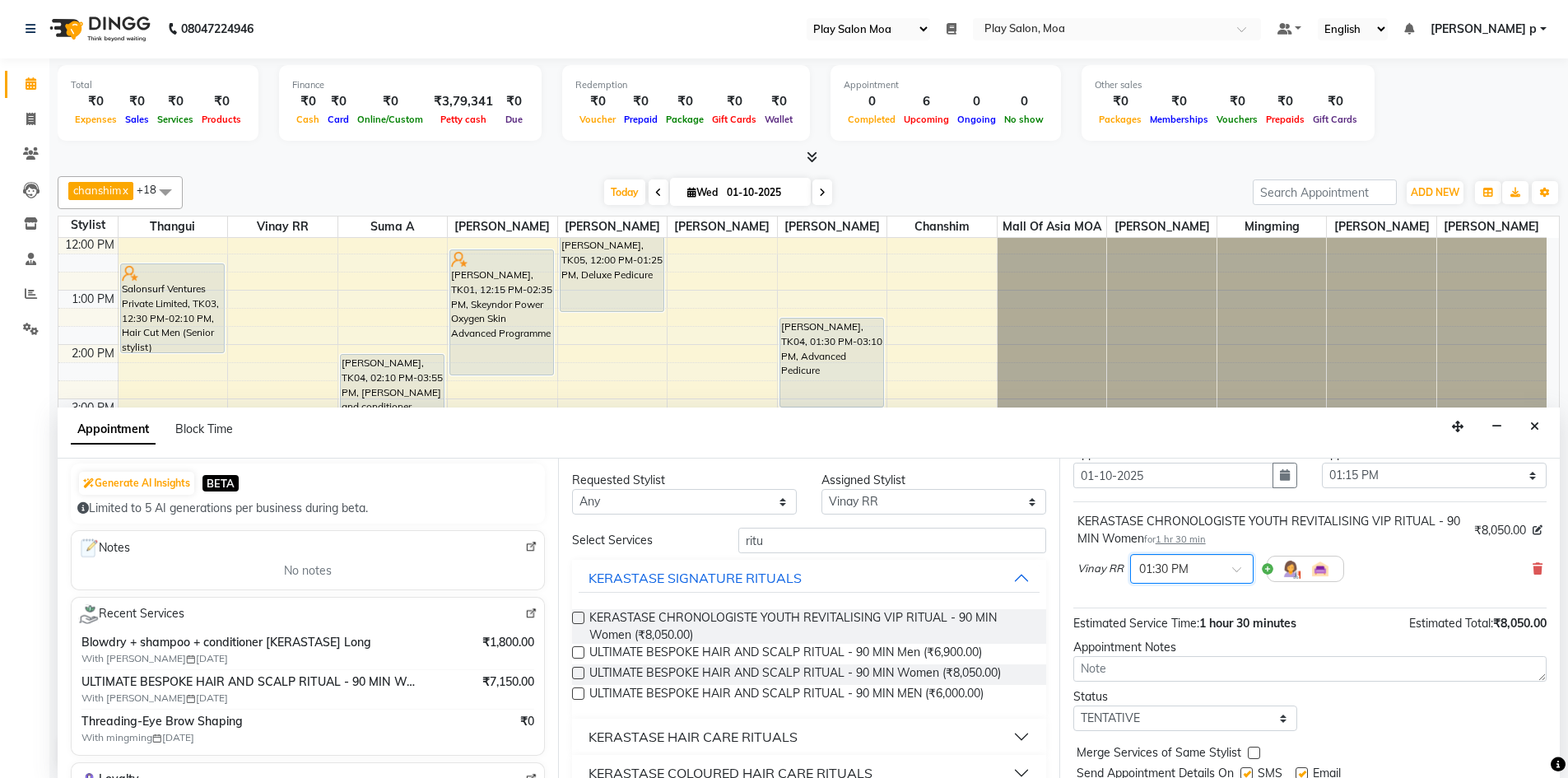
scroll to position [116, 0]
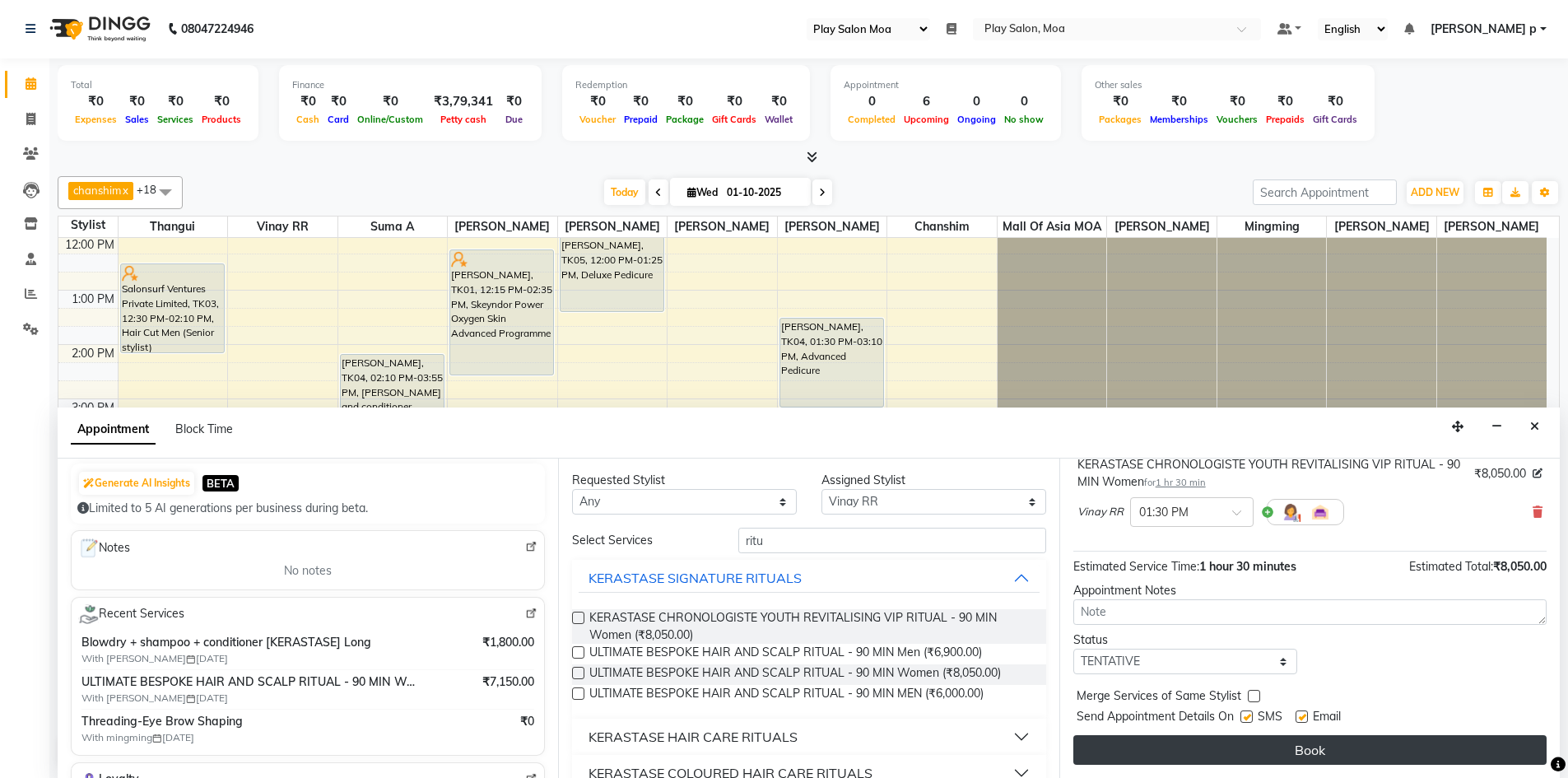
click at [1218, 743] on button "Book" at bounding box center [1310, 751] width 473 height 30
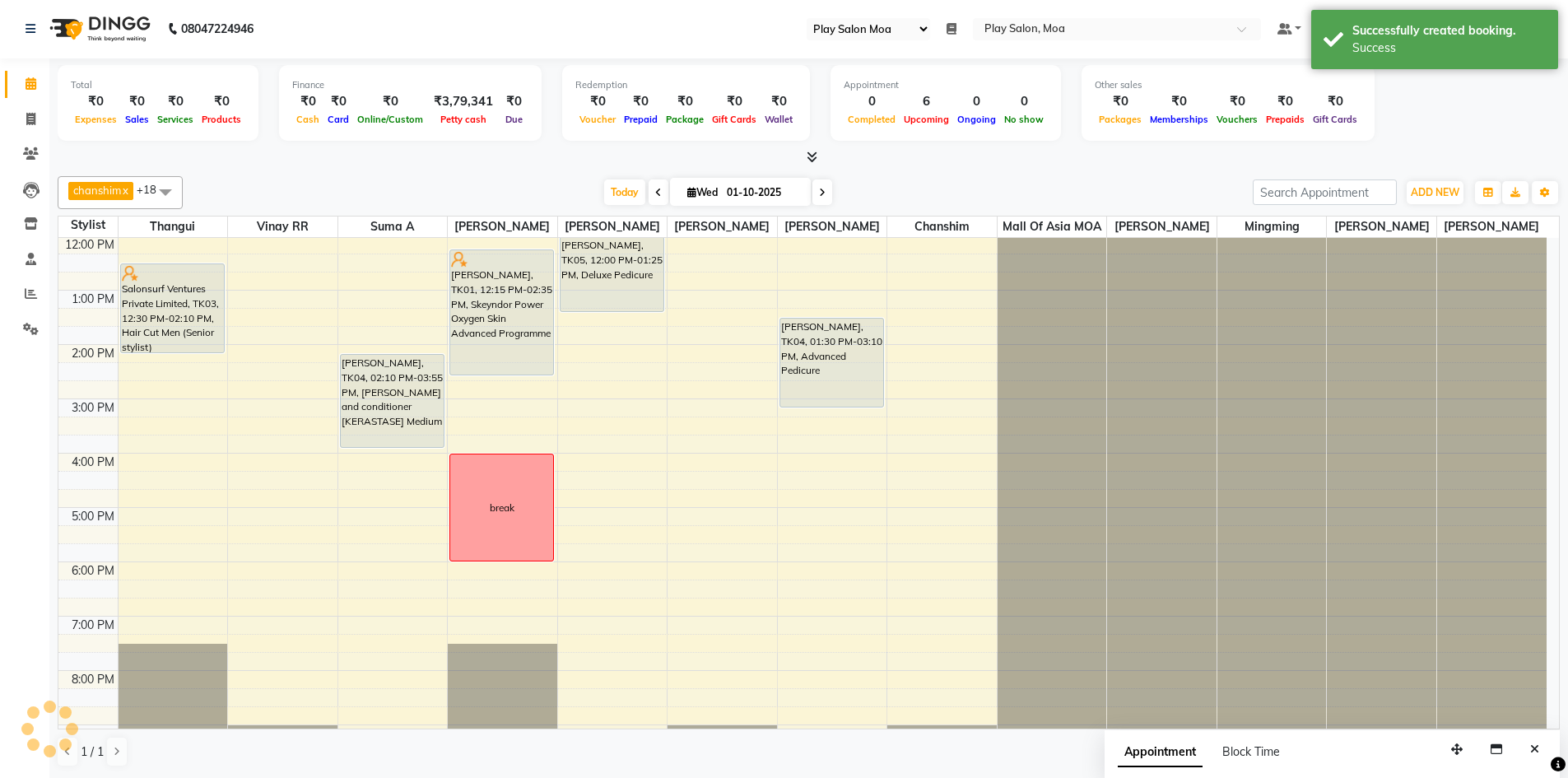
scroll to position [0, 0]
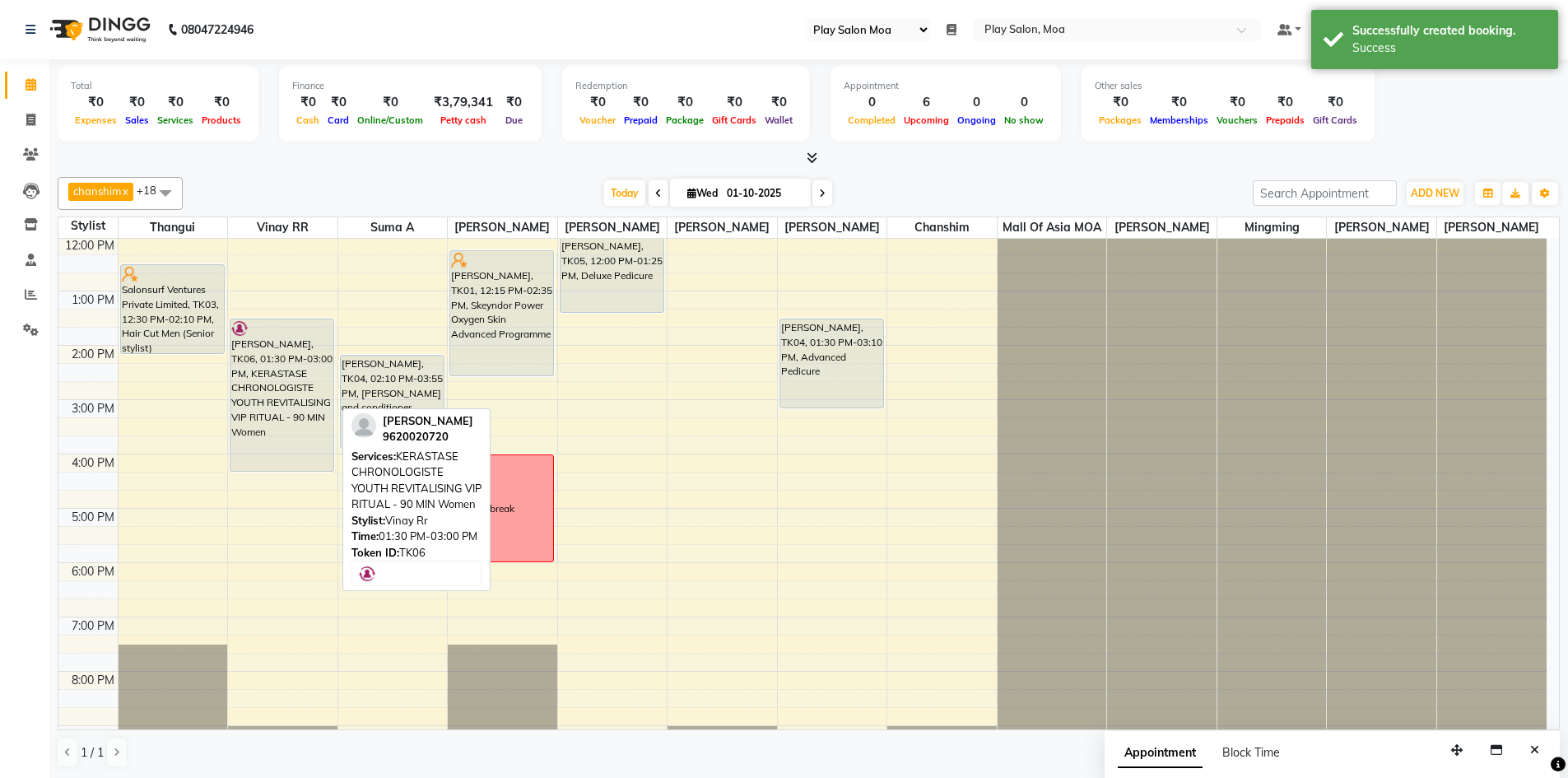
drag, startPoint x: 283, startPoint y: 412, endPoint x: 288, endPoint y: 481, distance: 69.2
click at [288, 481] on div "Achina Sirohi, TK06, 01:30 PM-03:00 PM, KERASTASE CHRONOLOGISTE YOUTH REVITALIS…" at bounding box center [283, 454] width 110 height 761
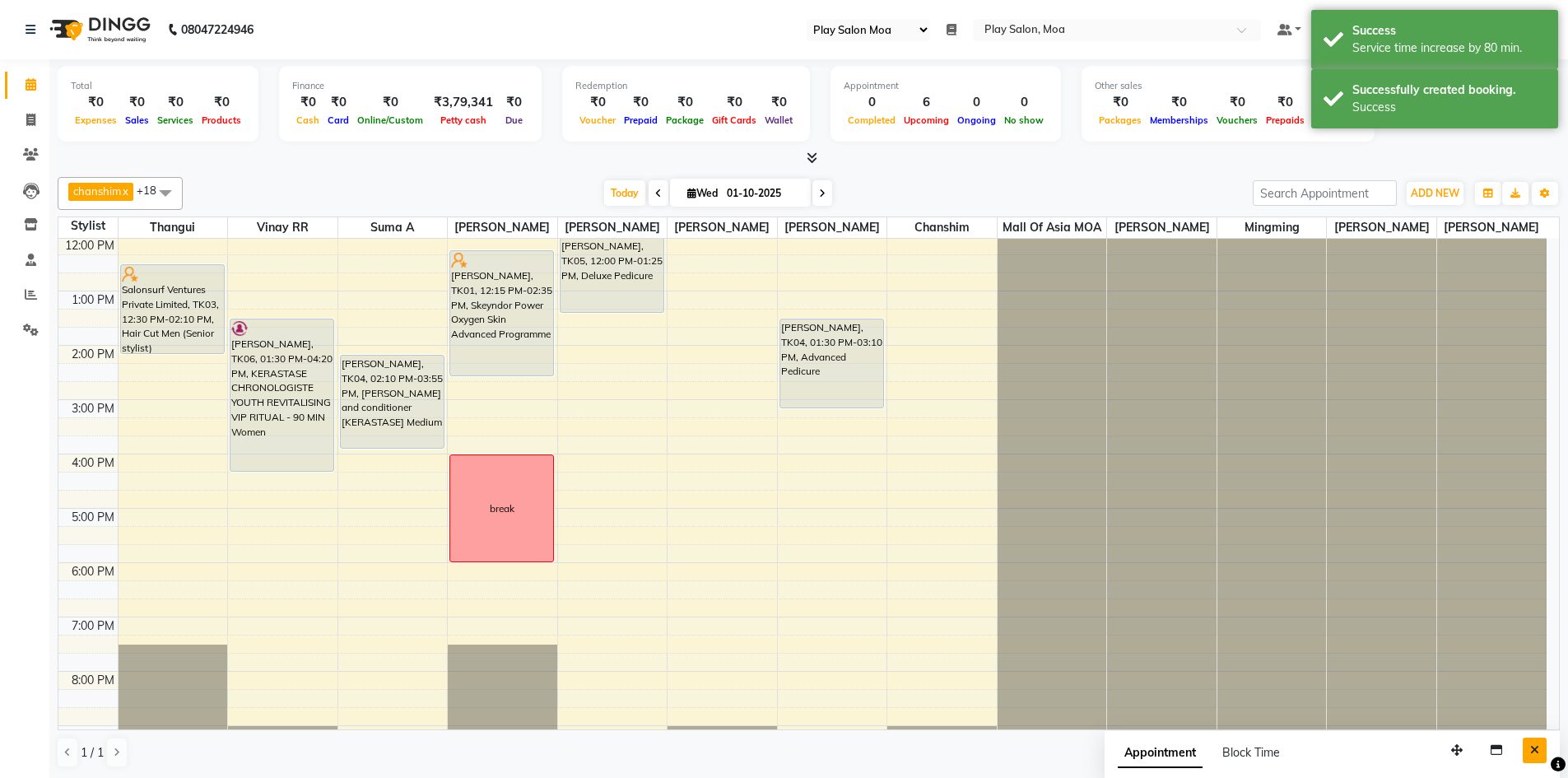
click at [1530, 744] on button "Close" at bounding box center [1535, 751] width 24 height 26
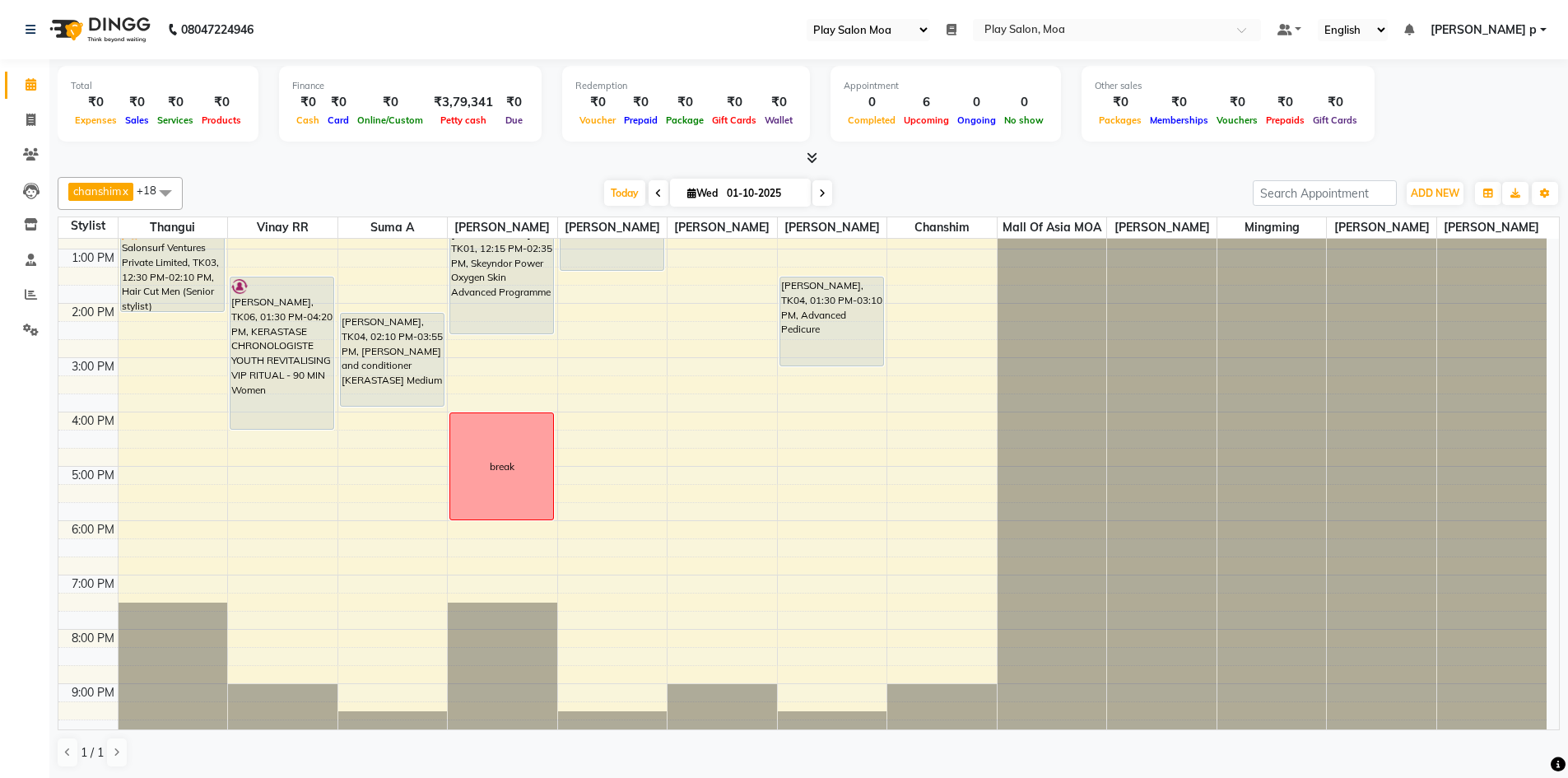
scroll to position [247, 0]
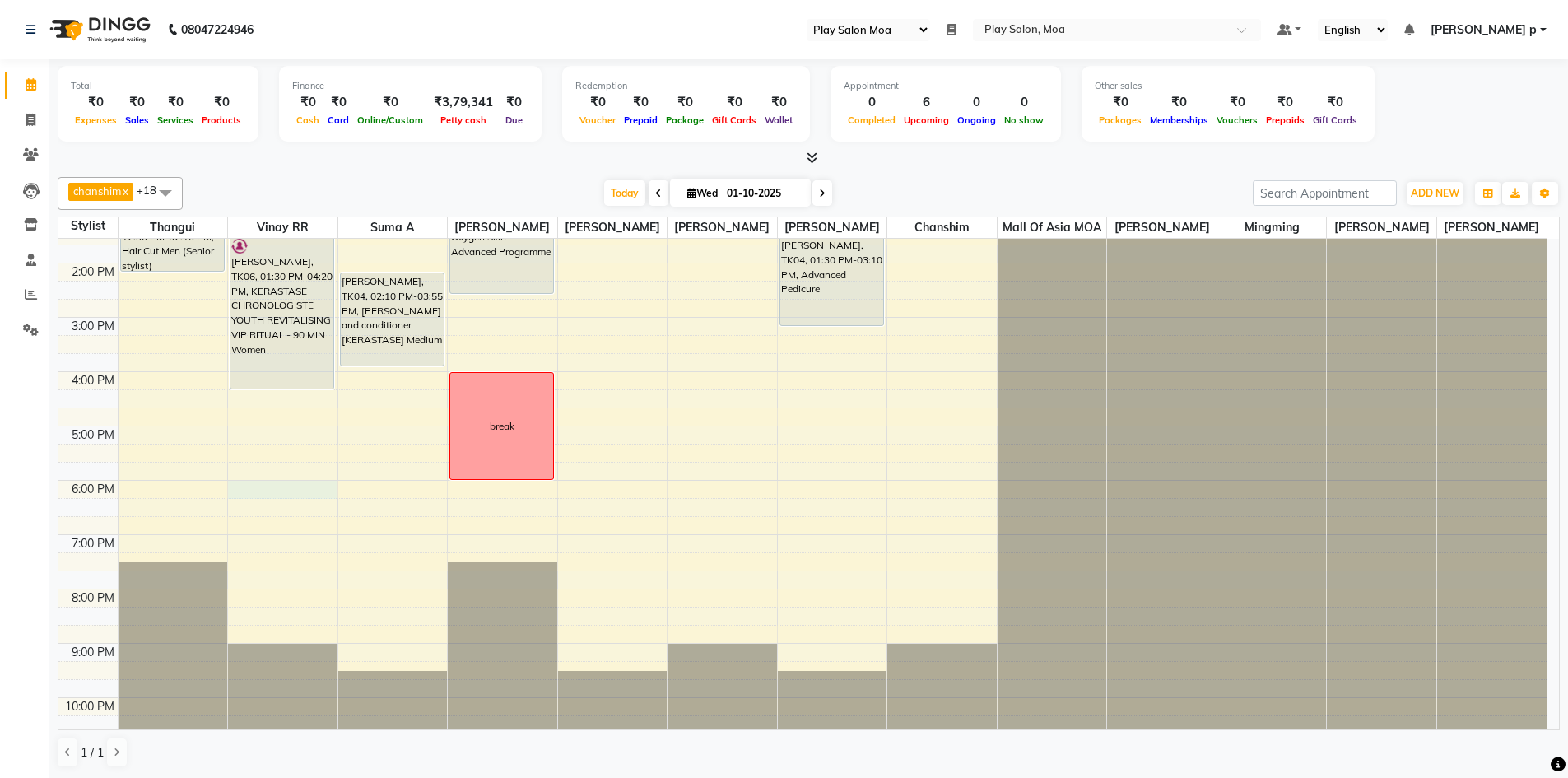
click at [297, 503] on div "9:00 AM 10:00 AM 11:00 AM 12:00 PM 1:00 PM 2:00 PM 3:00 PM 4:00 PM 5:00 PM 6:00…" at bounding box center [802, 372] width 1488 height 761
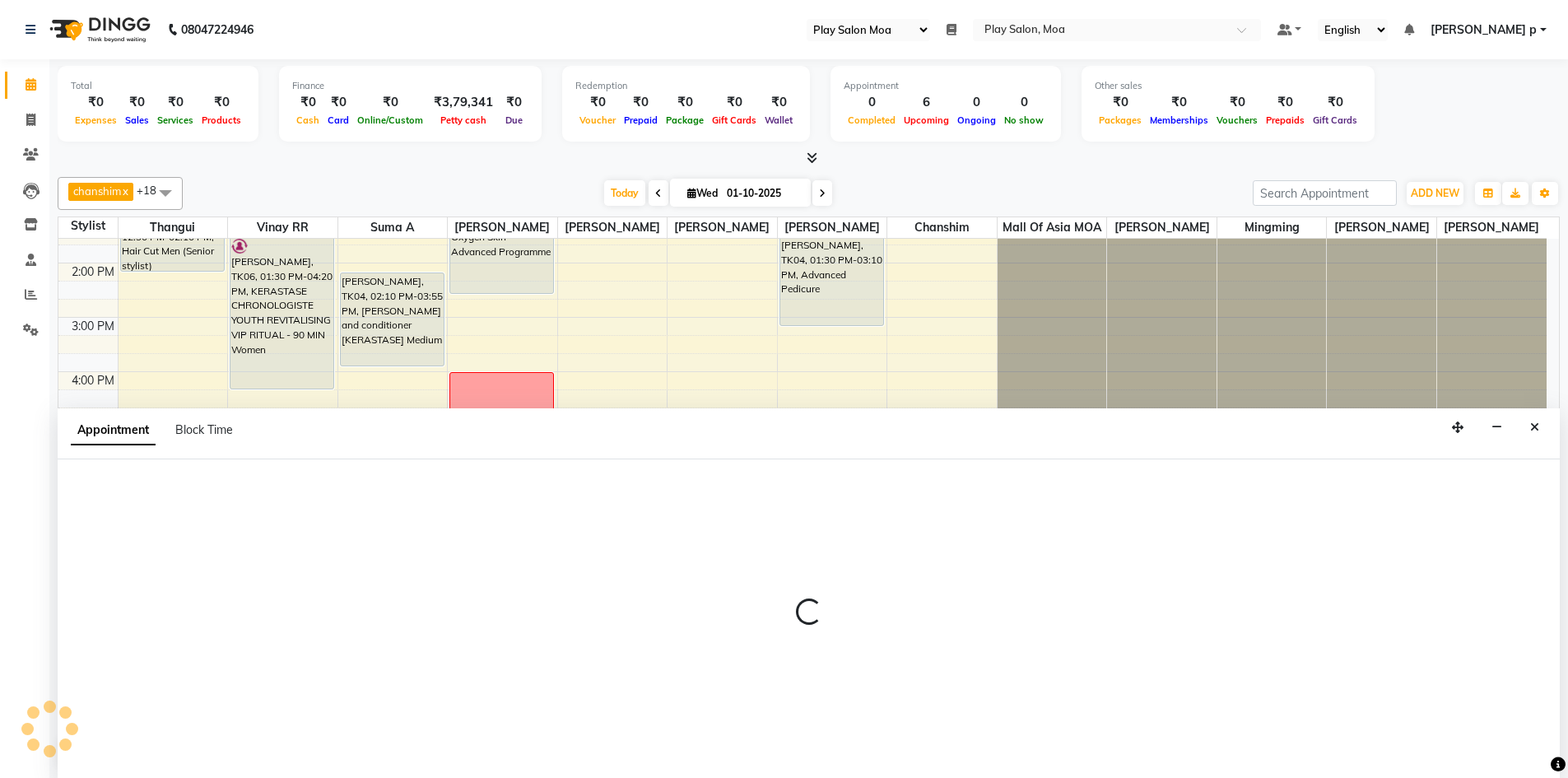
scroll to position [1, 0]
select select "82252"
select select "1080"
select select "tentative"
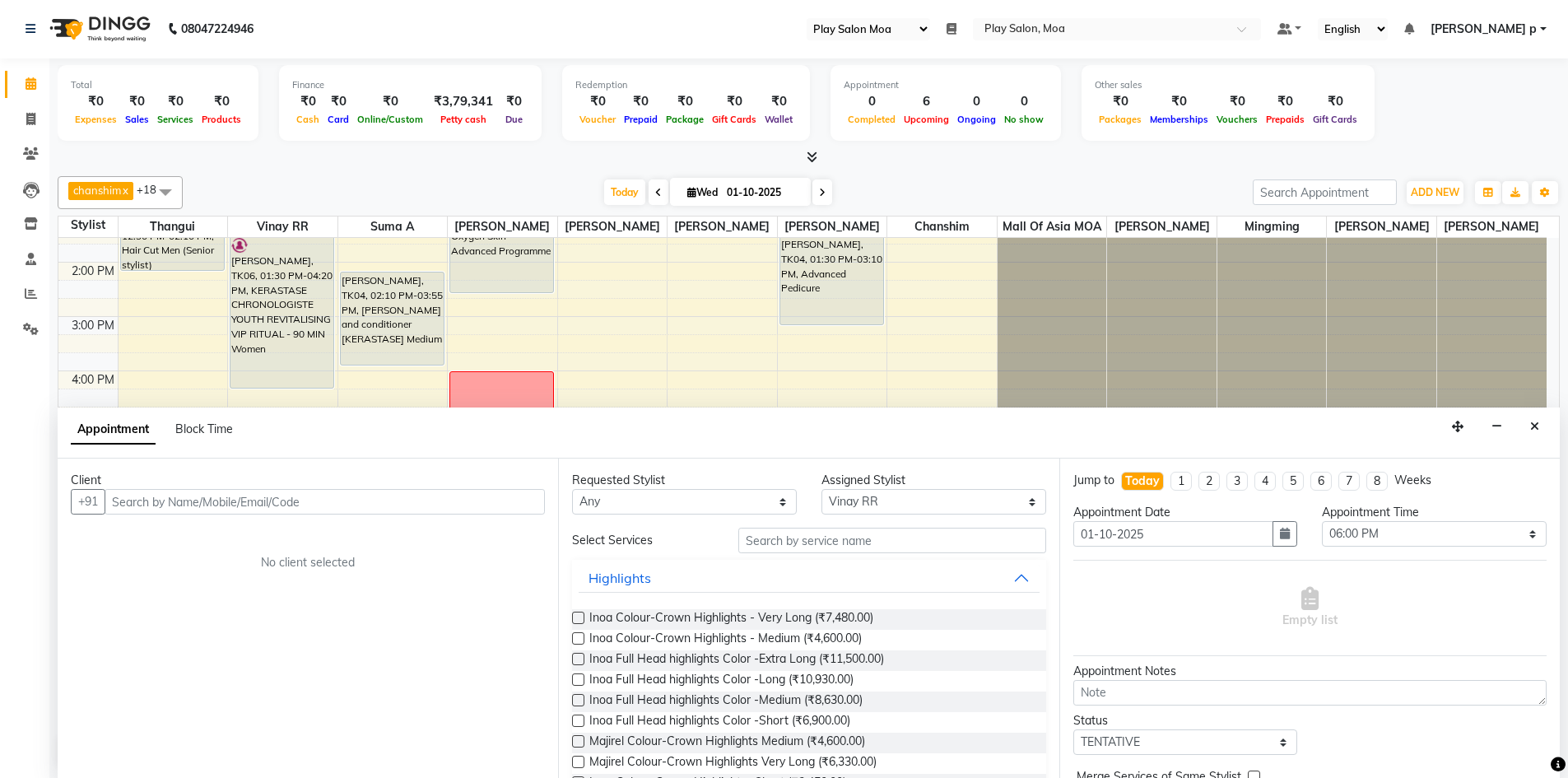
click at [181, 508] on input "text" at bounding box center [325, 502] width 441 height 26
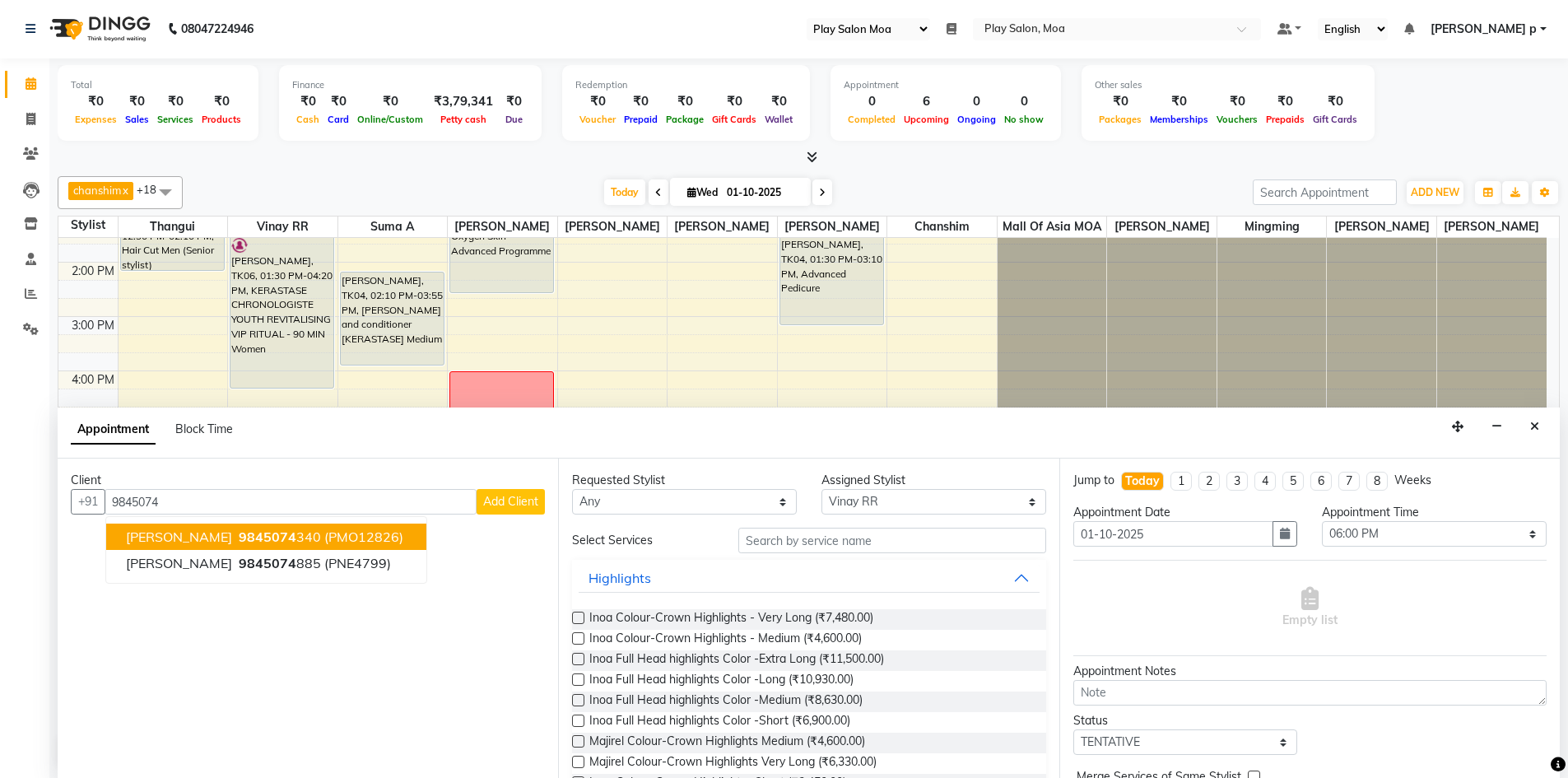
click at [239, 533] on span "9845074" at bounding box center [267, 537] width 57 height 17
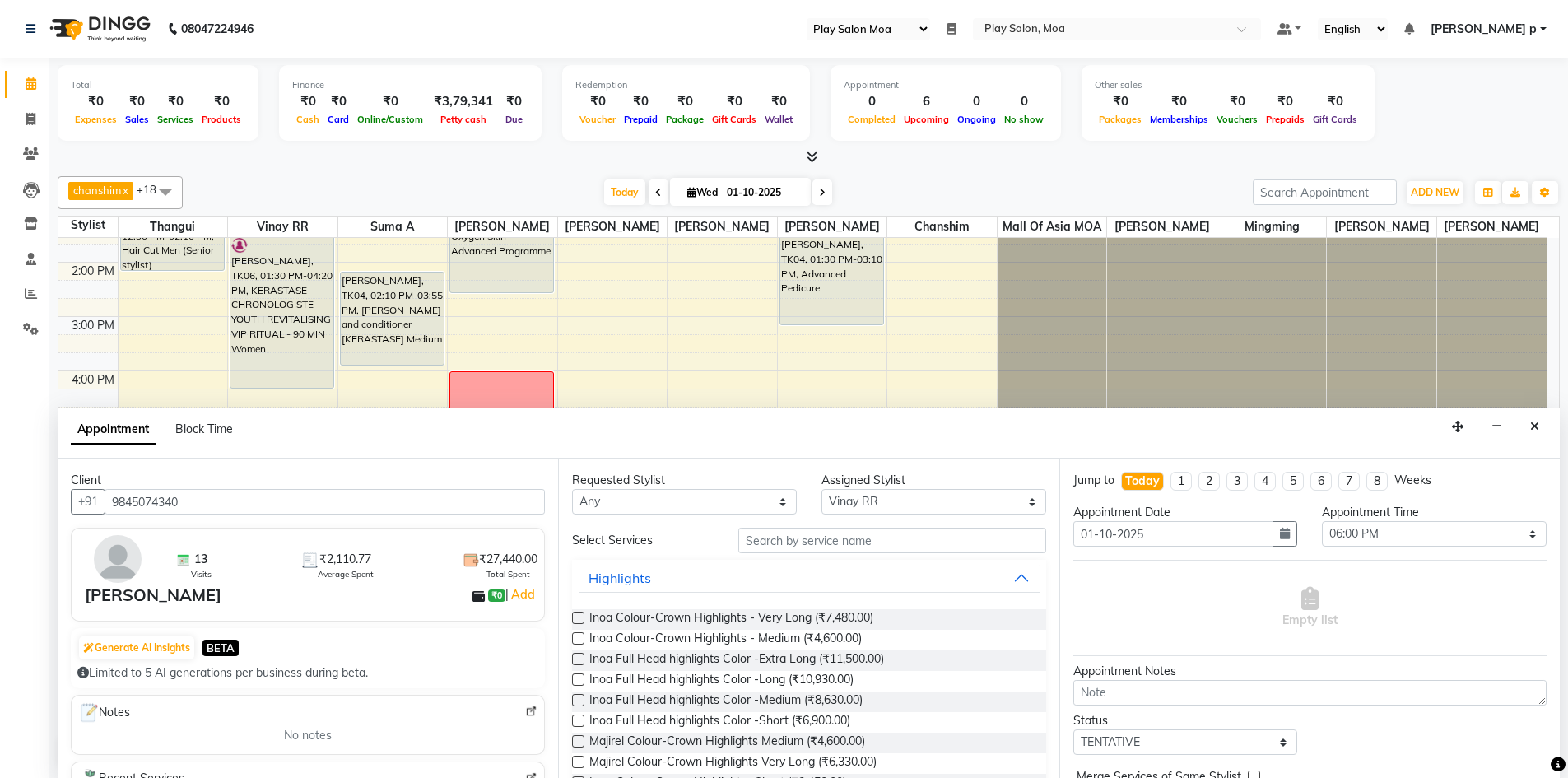
scroll to position [165, 0]
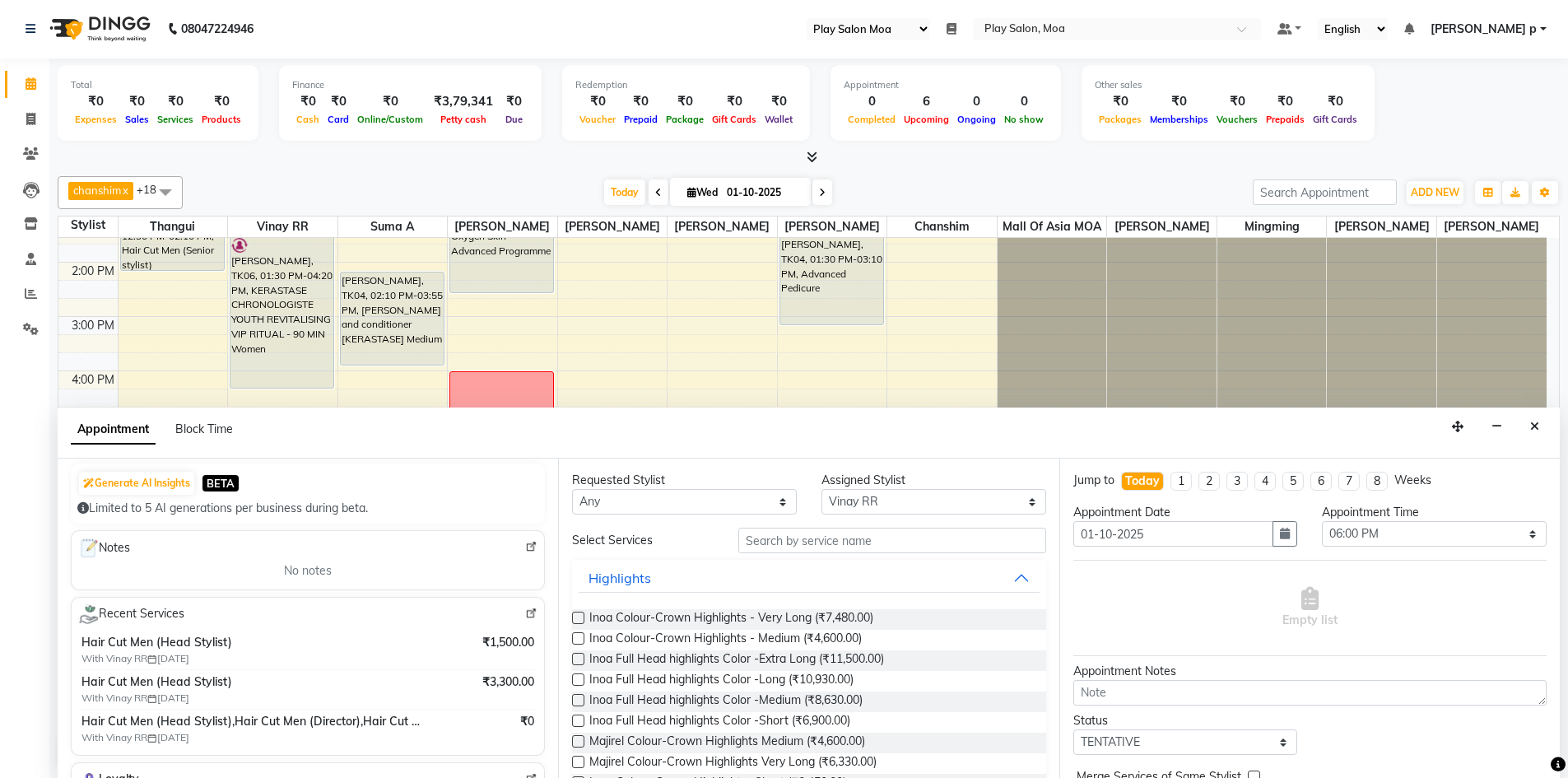
type input "9845074340"
click at [752, 501] on select "Any Anna D chanshim Faizan Alam Hamsa R Jennifer Swargiary Kavya M Mall of Asia…" at bounding box center [685, 502] width 225 height 26
select select "82252"
click at [572, 489] on select "Any Anna D chanshim Faizan Alam Hamsa R Jennifer Swargiary Kavya M Mall of Asia…" at bounding box center [685, 502] width 225 height 26
click at [799, 545] on input "text" at bounding box center [893, 540] width 308 height 26
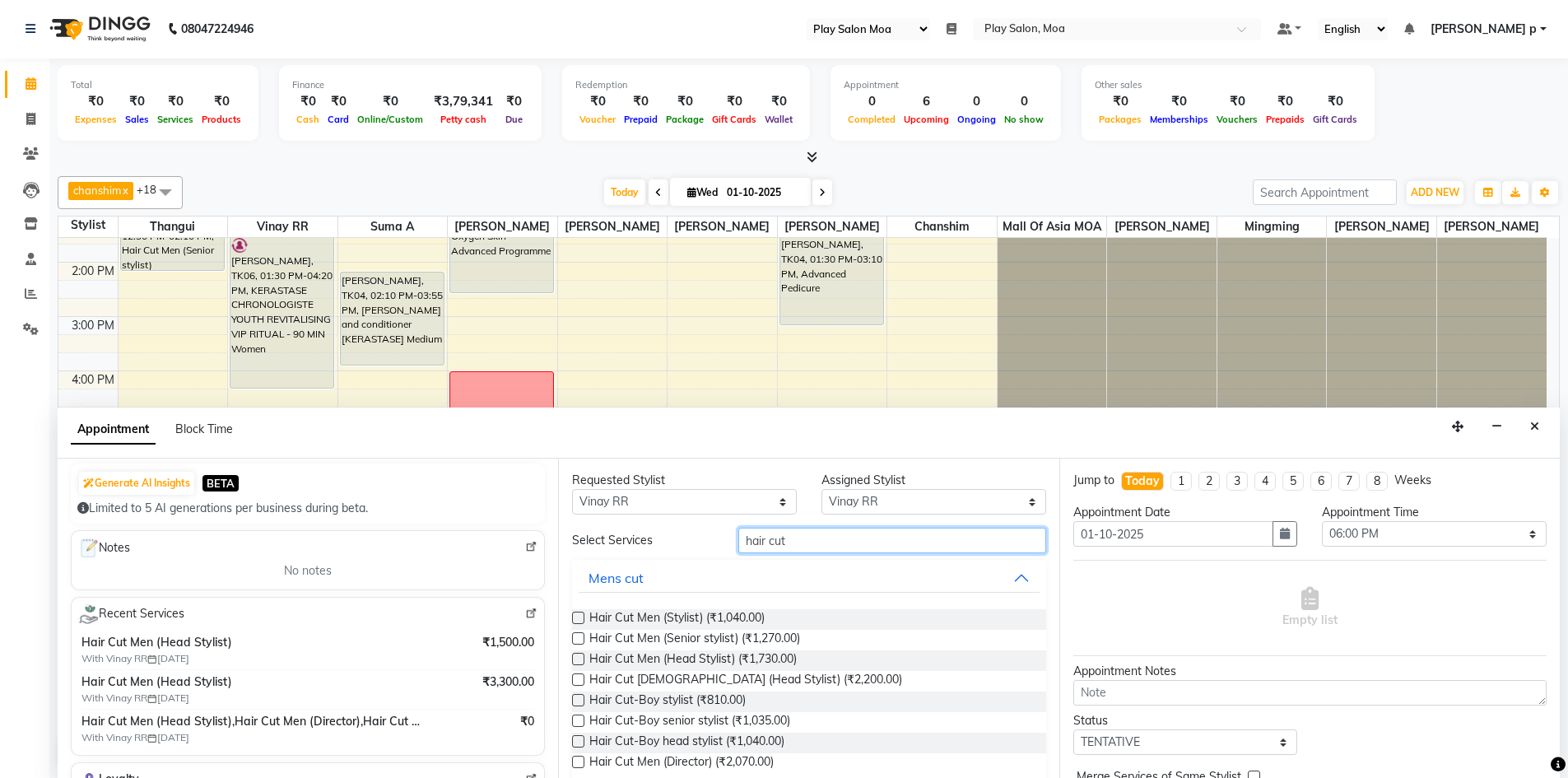
type input "hair cut"
click at [576, 659] on label at bounding box center [578, 659] width 12 height 12
click at [576, 659] on input "checkbox" at bounding box center [577, 661] width 11 height 11
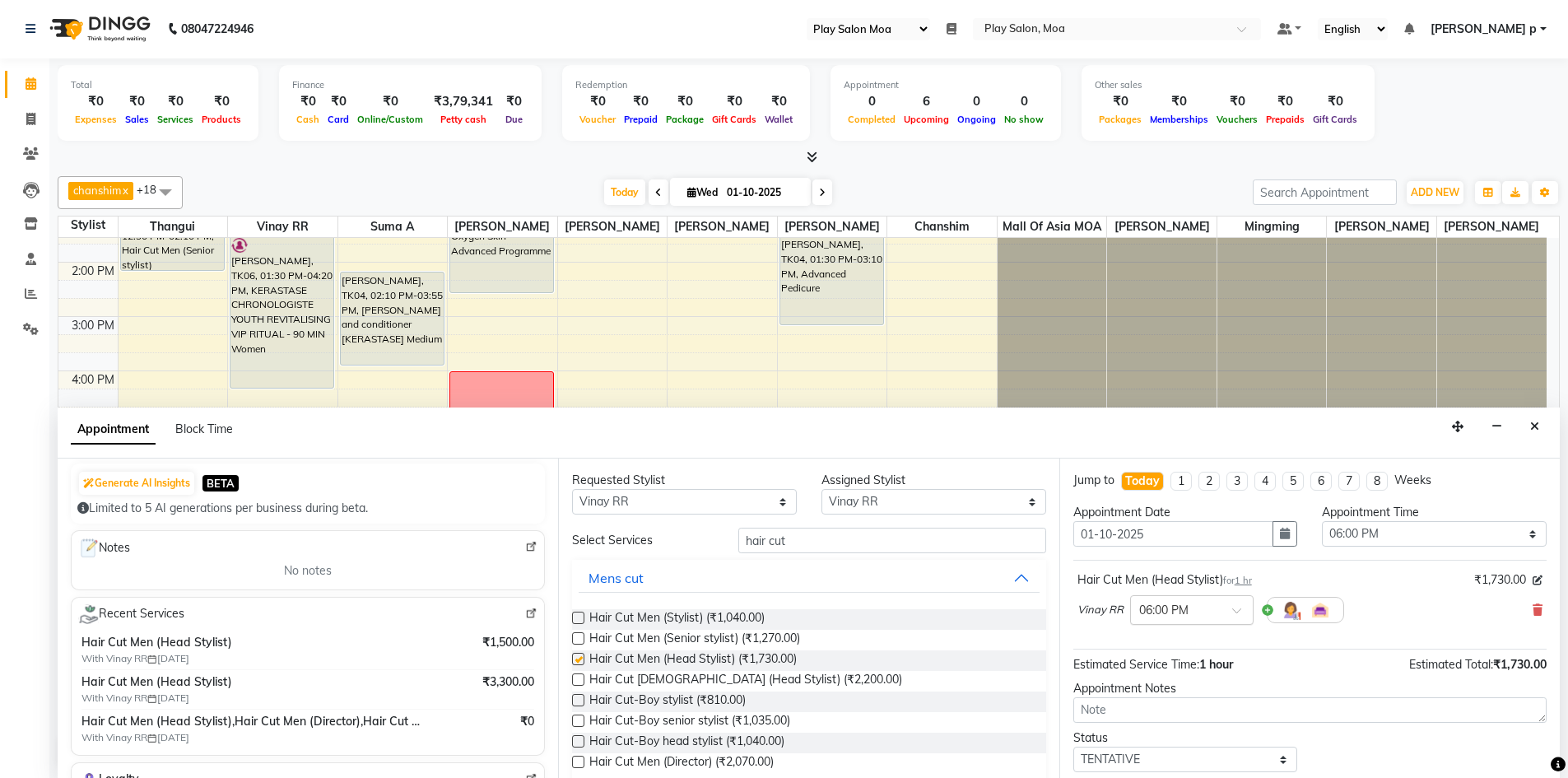
checkbox input "false"
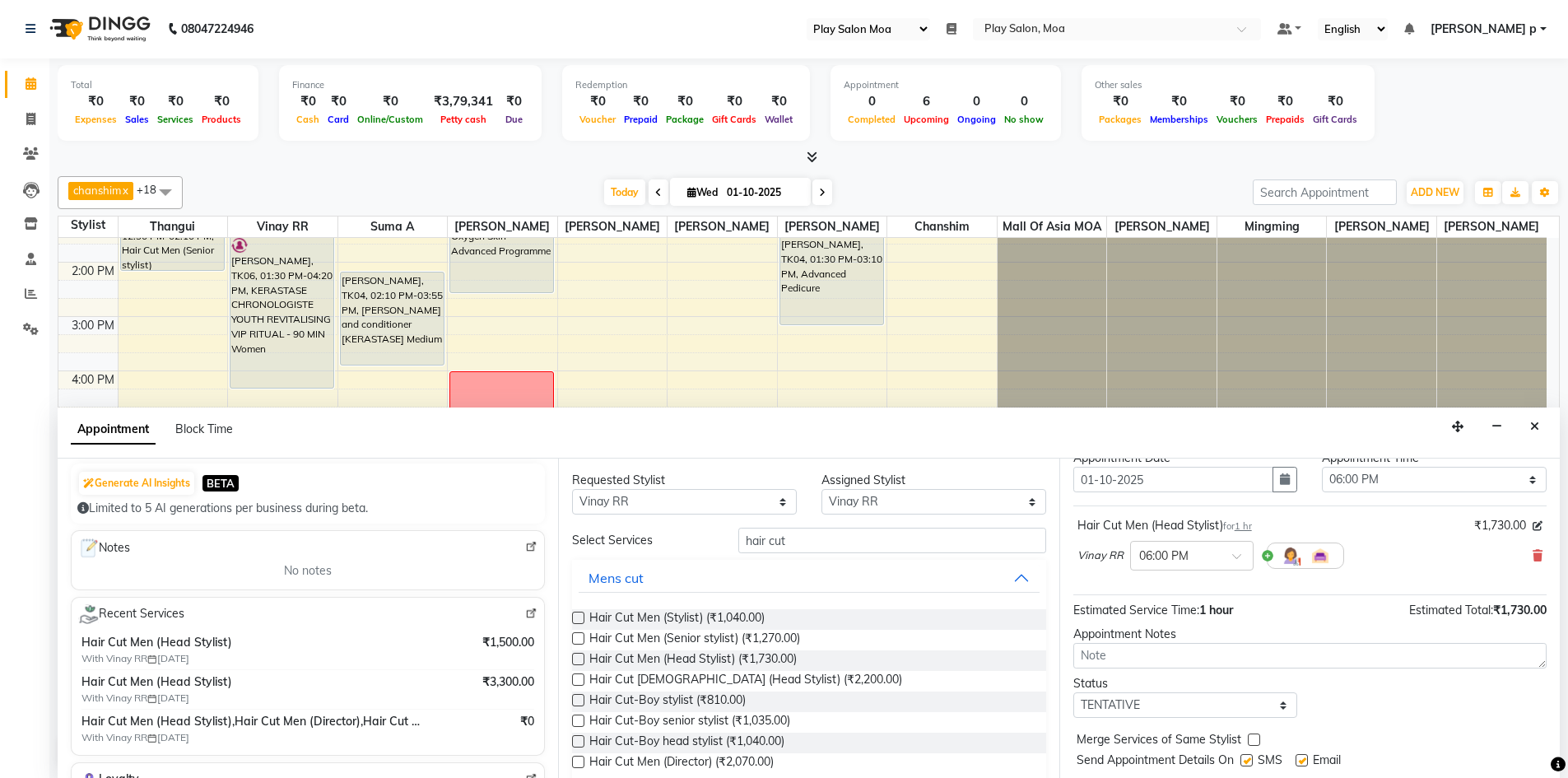
scroll to position [98, 0]
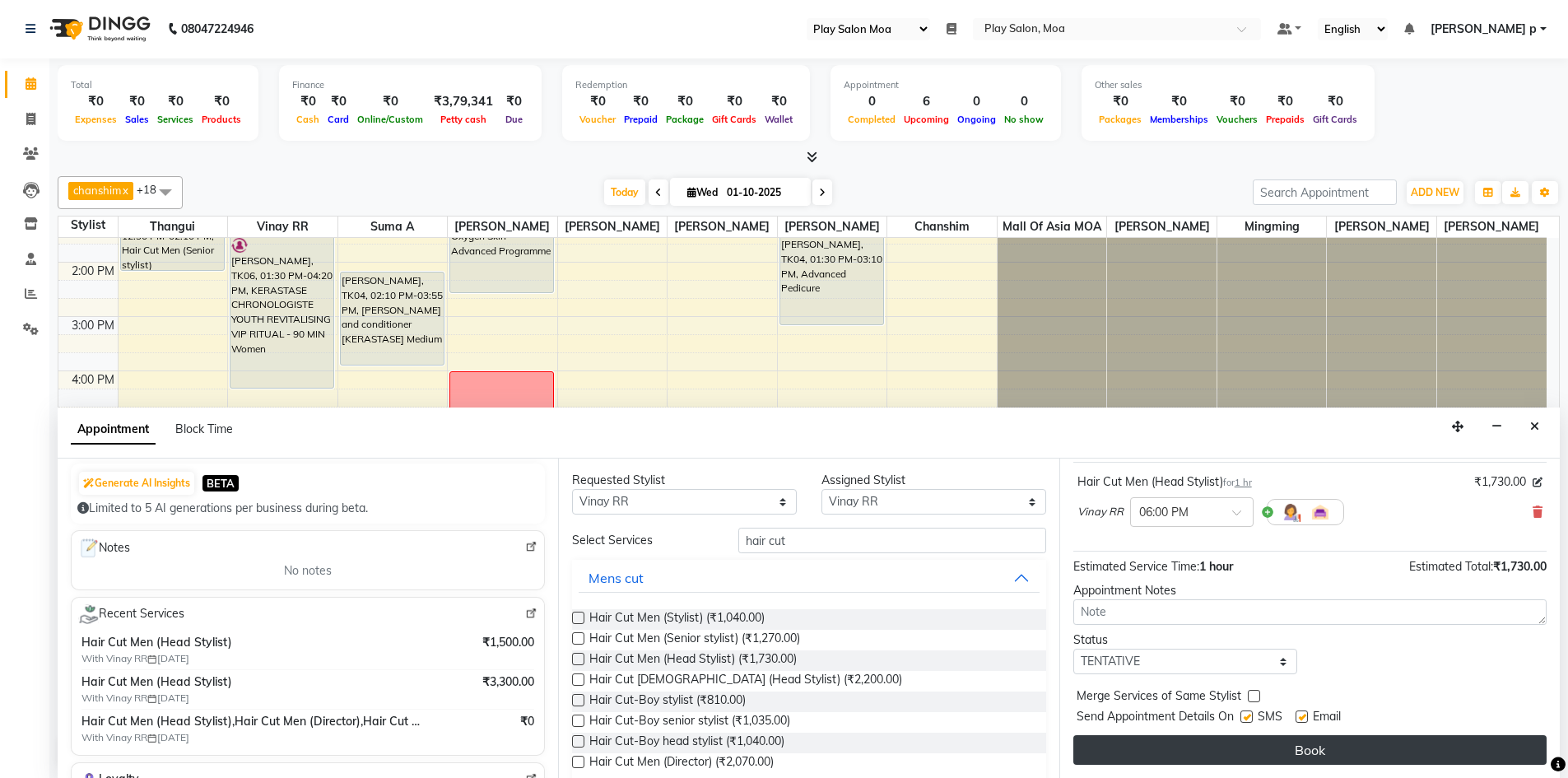
click at [1248, 741] on button "Book" at bounding box center [1310, 751] width 473 height 30
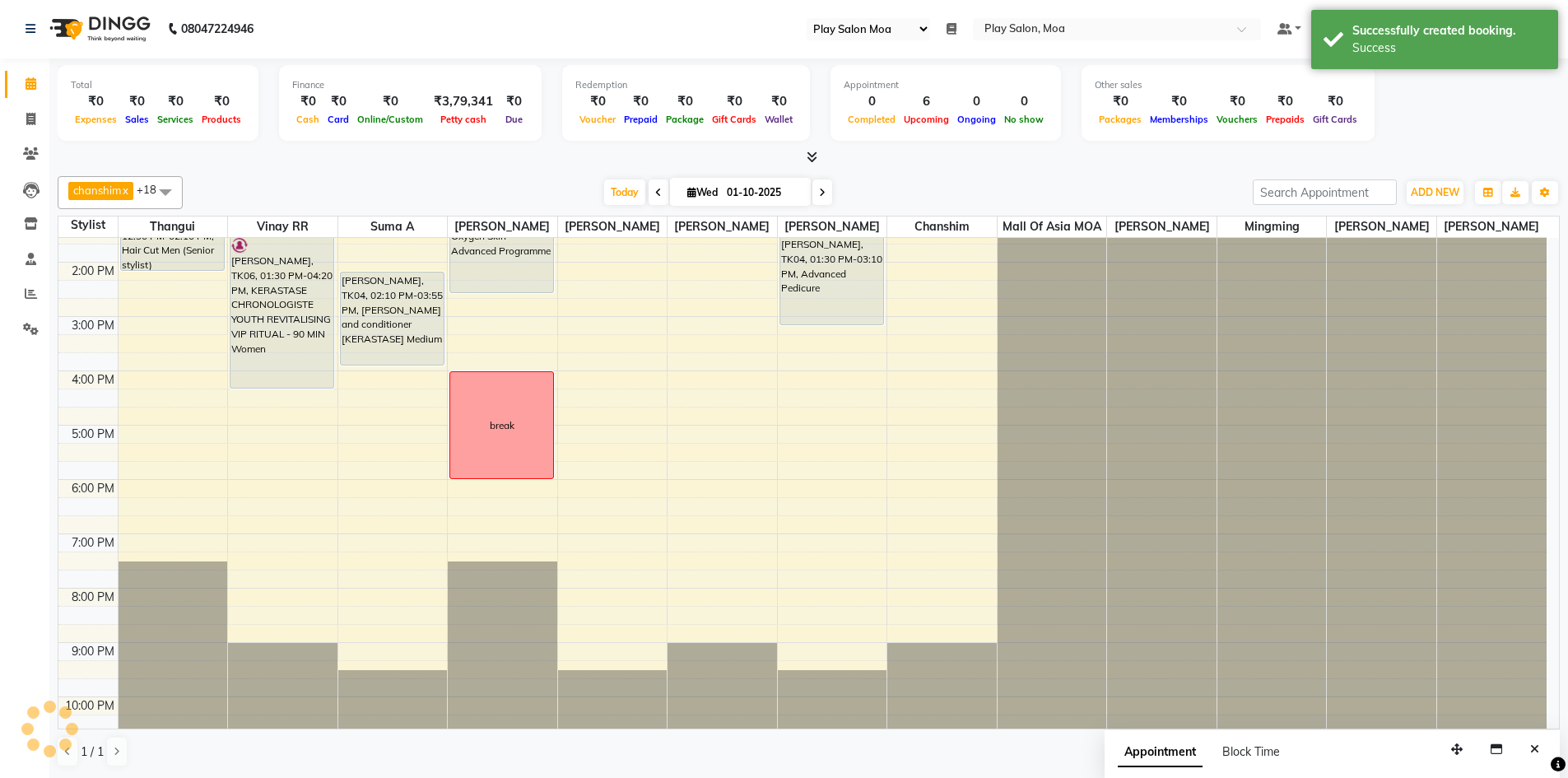
scroll to position [0, 0]
drag, startPoint x: 283, startPoint y: 550, endPoint x: 279, endPoint y: 593, distance: 43.2
click at [279, 593] on div "Achina Sirohi, TK06, 01:30 PM-04:20 PM, KERASTASE CHRONOLOGISTE YOUTH REVITALIS…" at bounding box center [283, 372] width 110 height 761
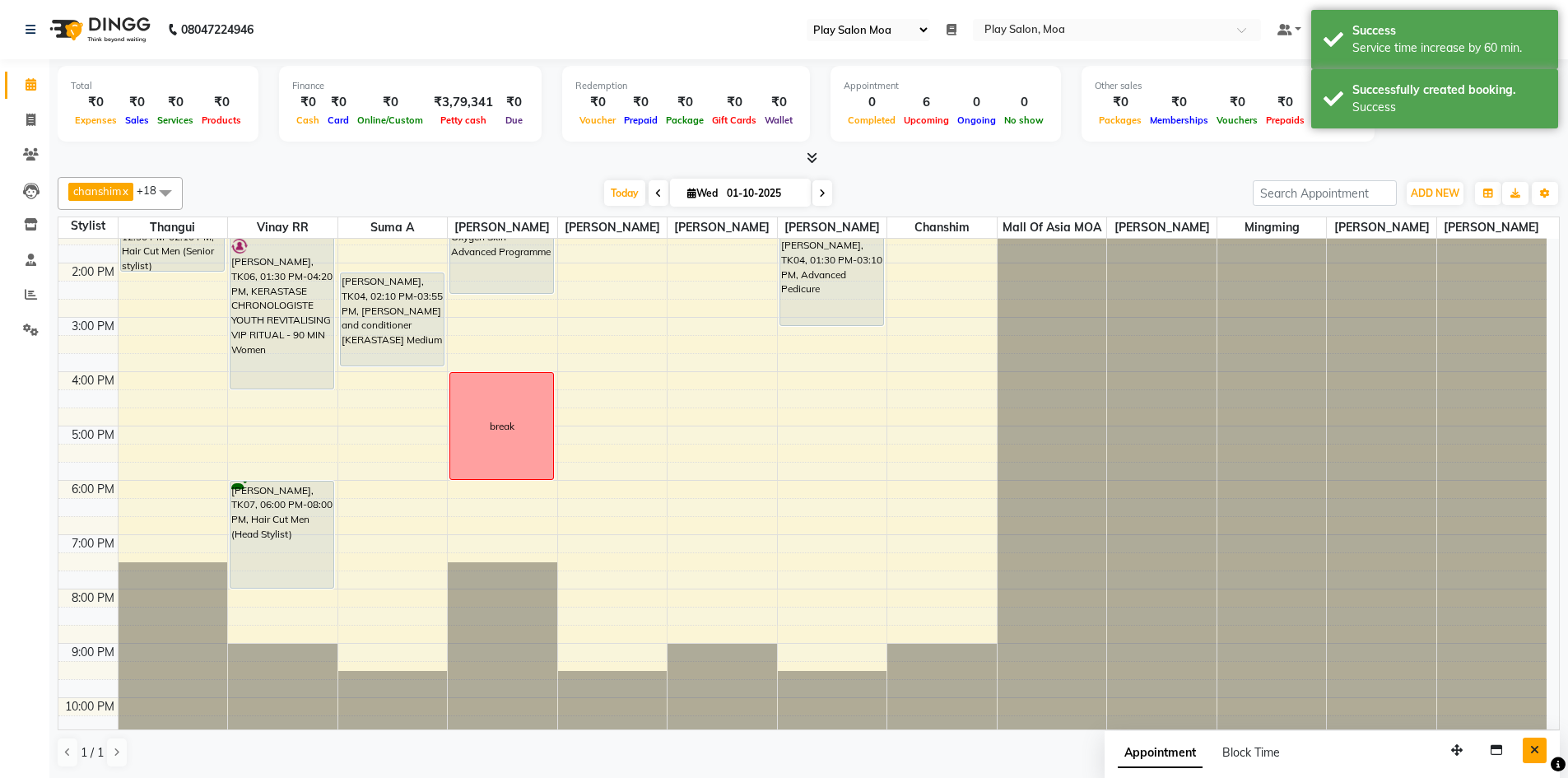
click at [1528, 746] on button "Close" at bounding box center [1535, 751] width 24 height 26
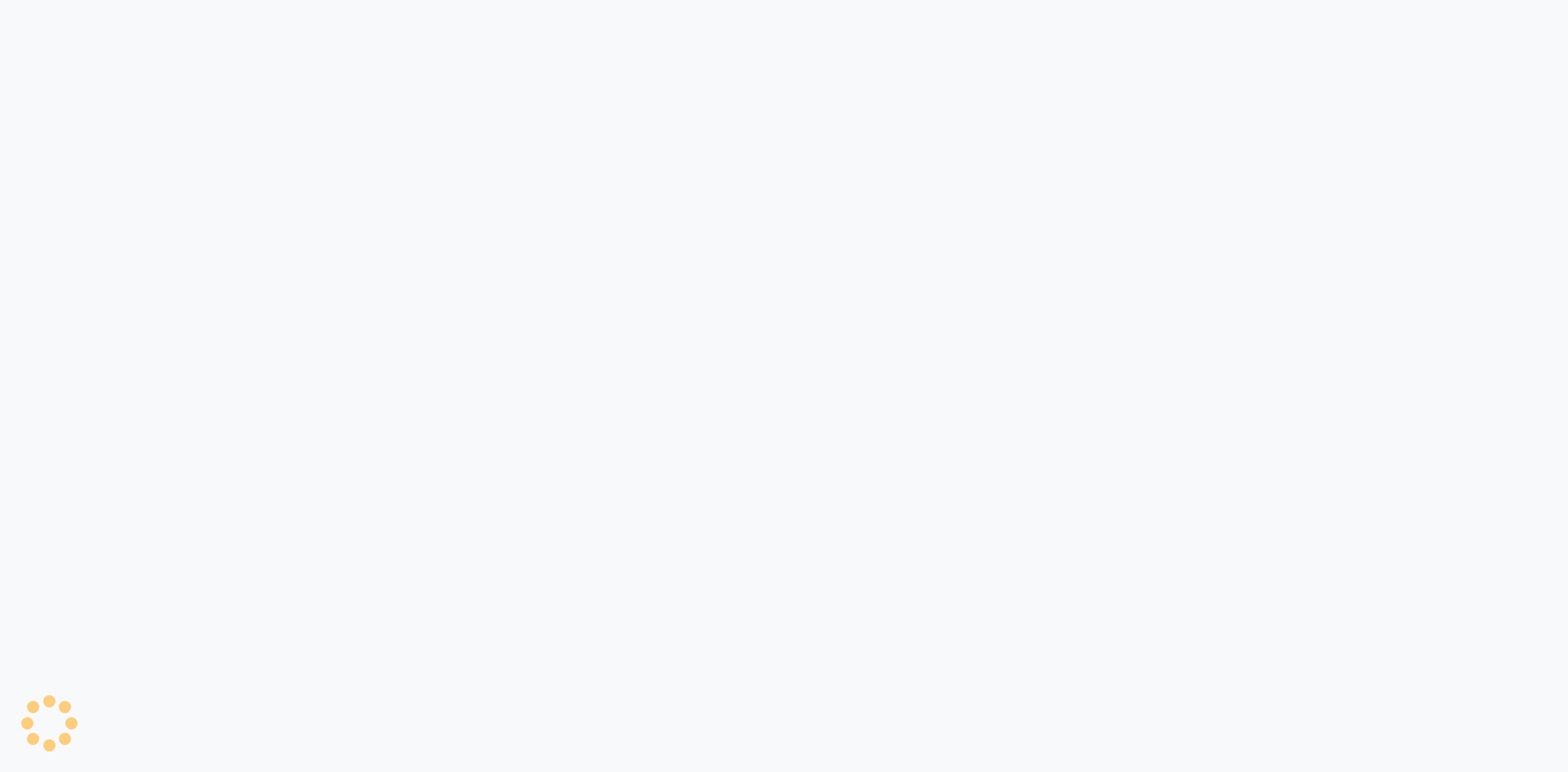
select select "93"
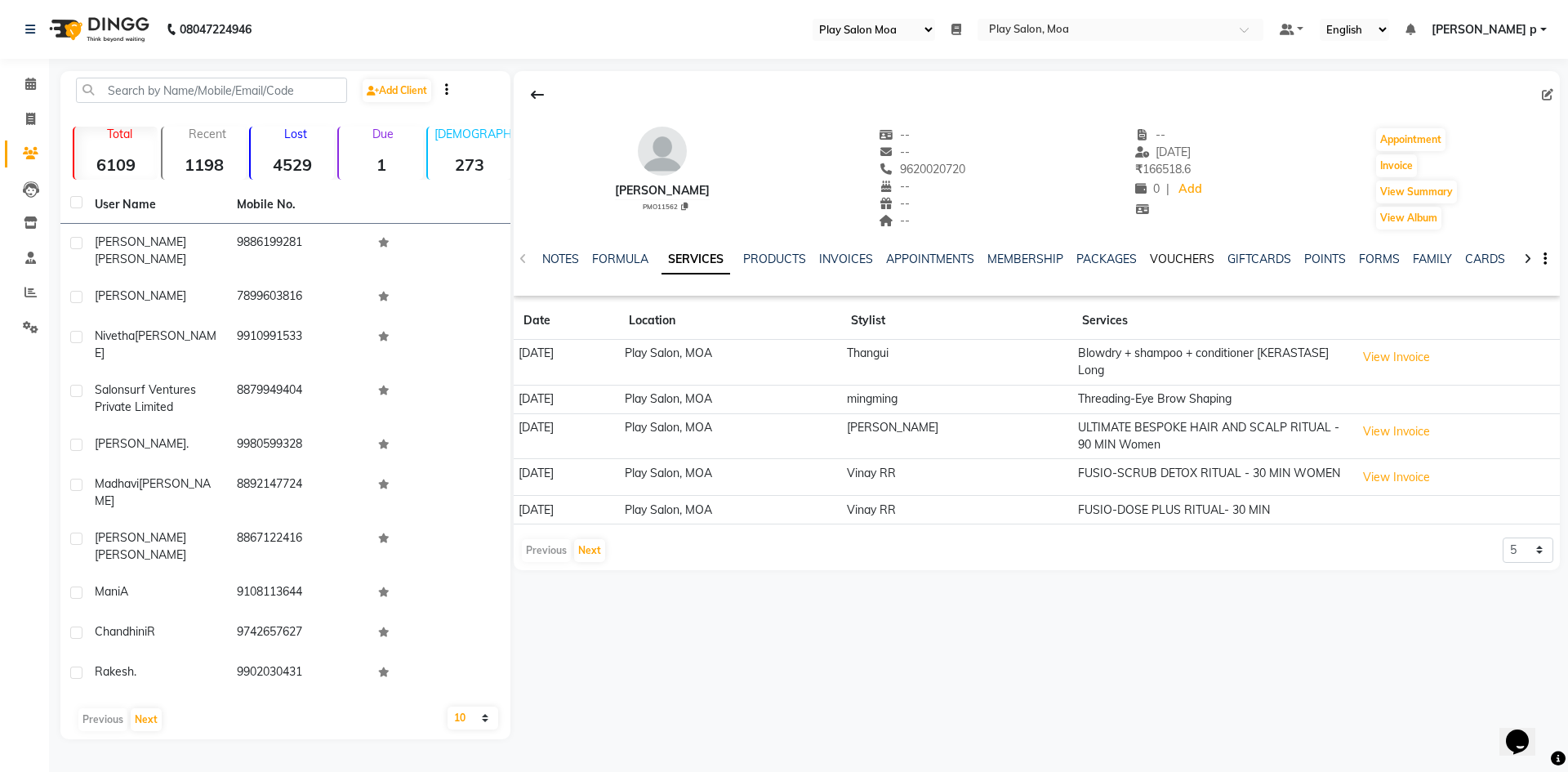
click at [1194, 258] on link "VOUCHERS" at bounding box center [1183, 259] width 64 height 15
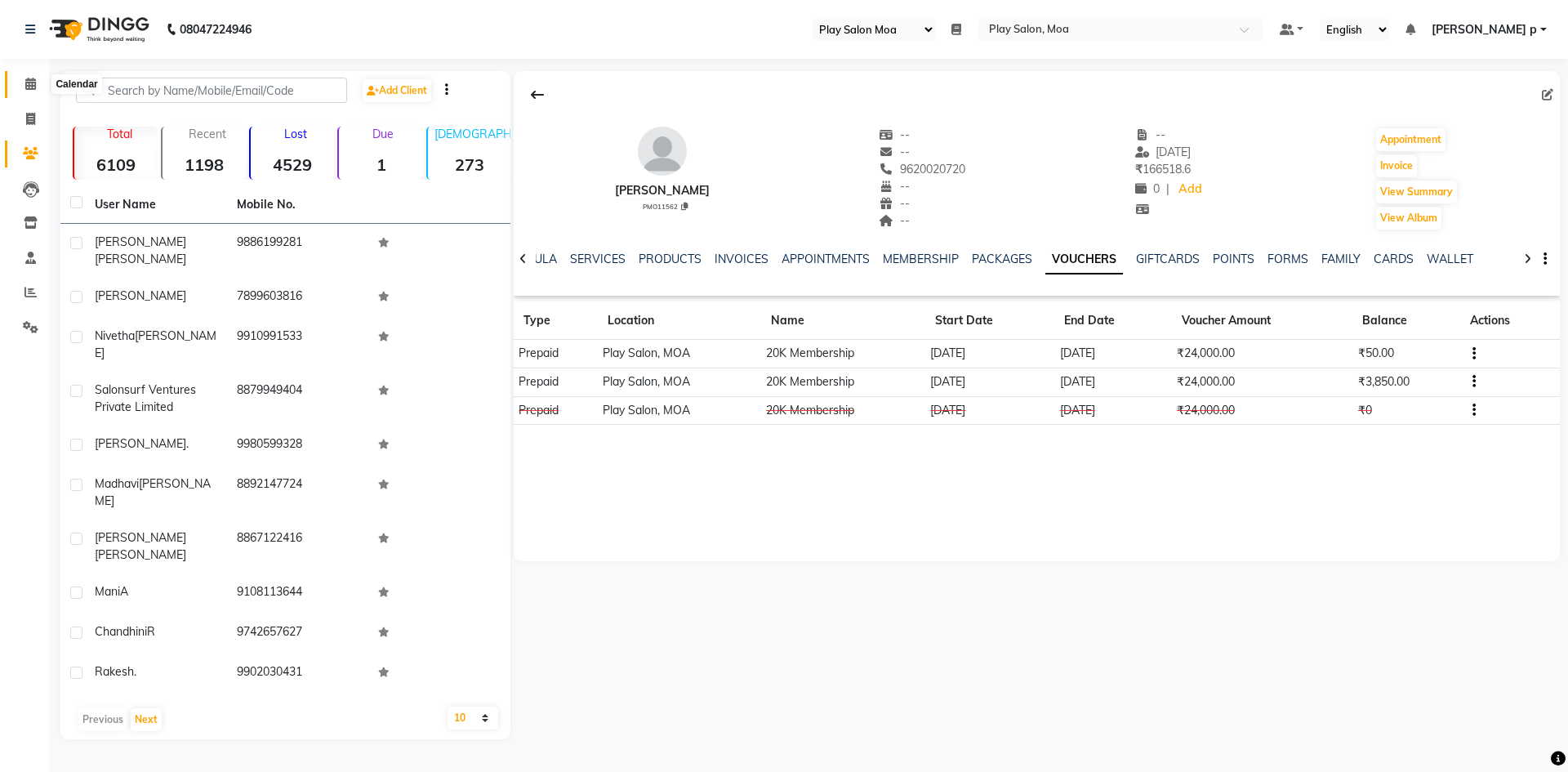
drag, startPoint x: 28, startPoint y: 91, endPoint x: 74, endPoint y: 79, distance: 47.5
click at [28, 91] on span at bounding box center [31, 84] width 29 height 19
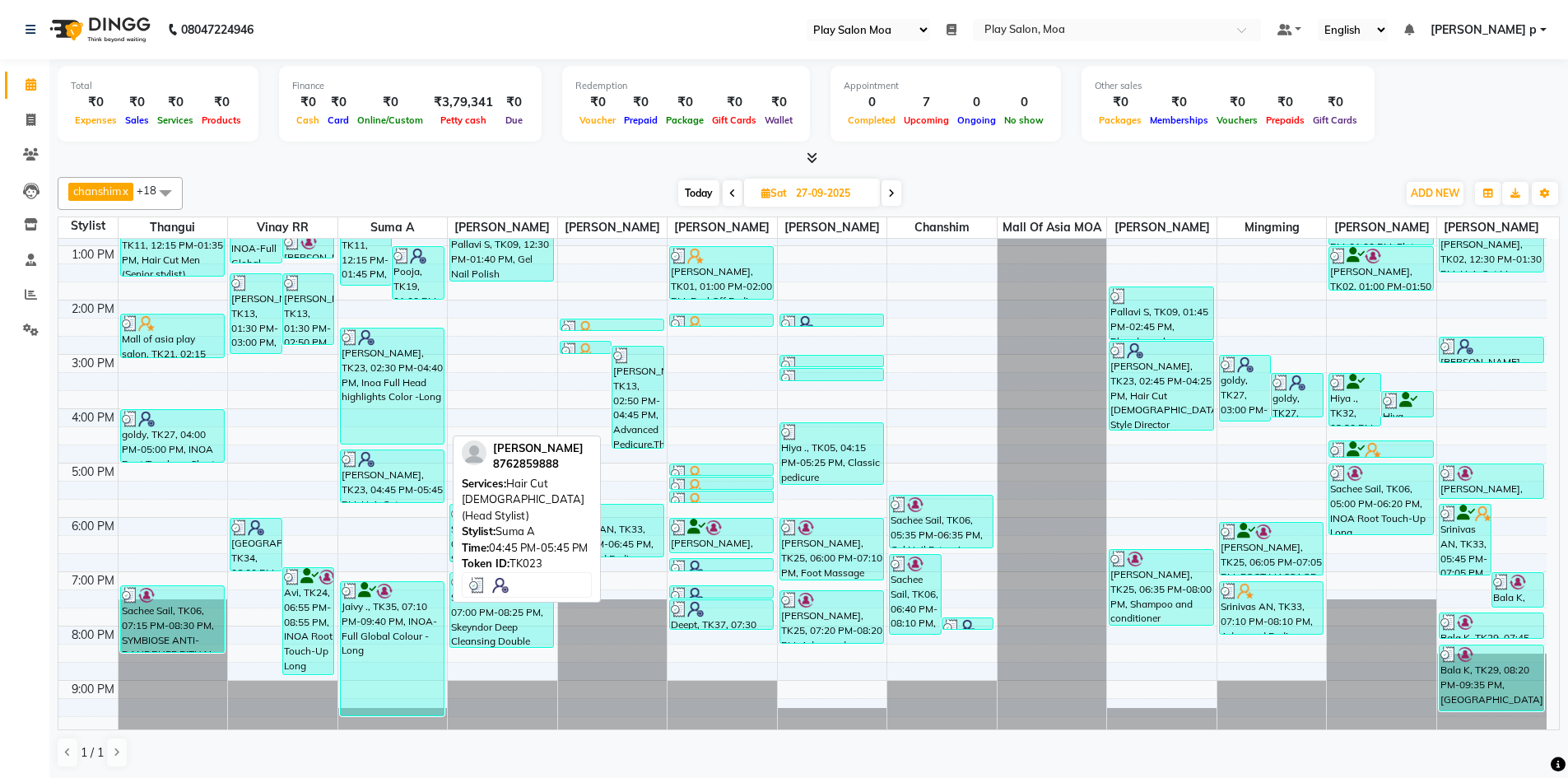
scroll to position [121, 0]
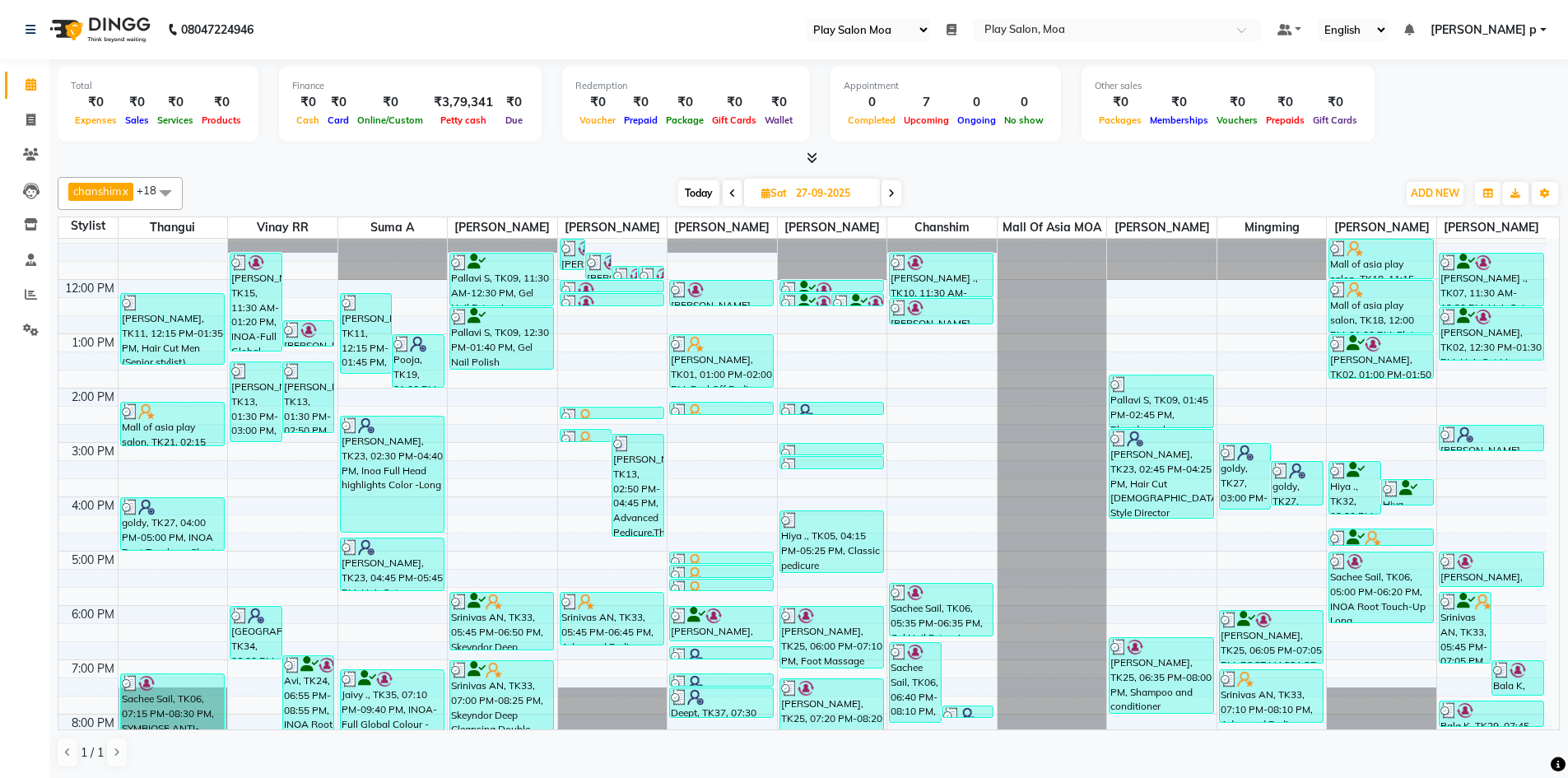
click at [899, 197] on span at bounding box center [892, 193] width 20 height 26
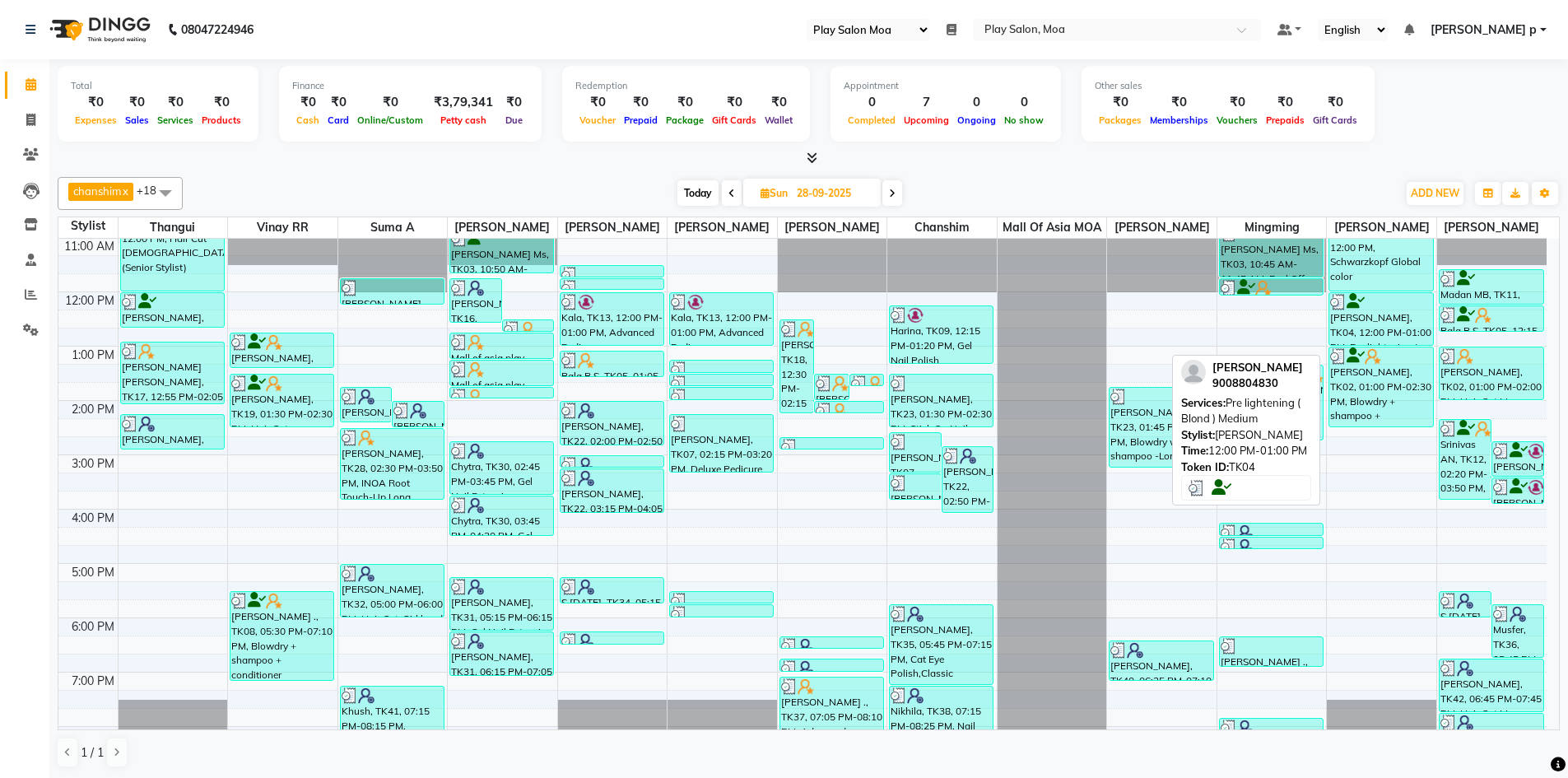
scroll to position [0, 0]
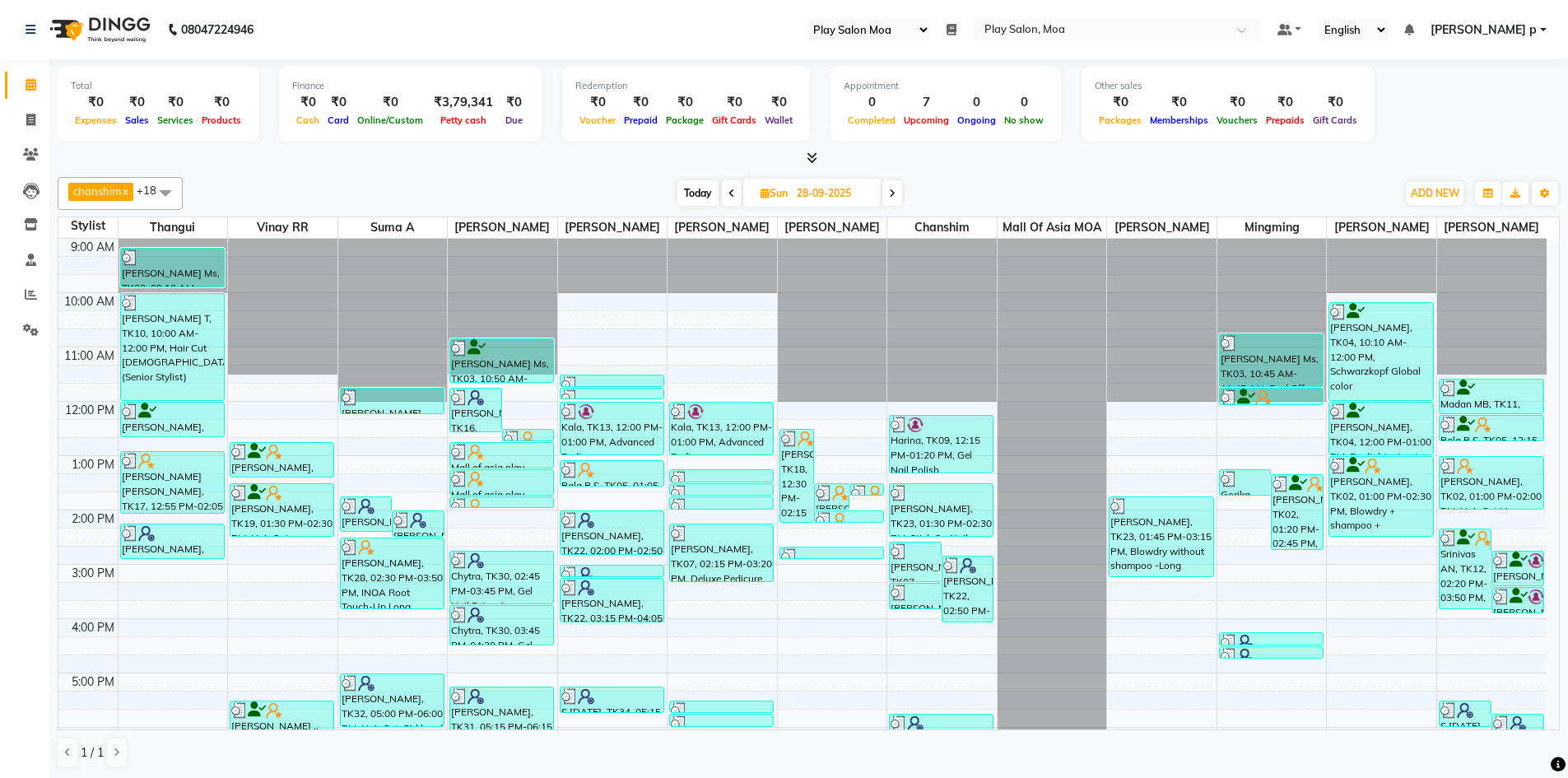
click at [889, 195] on span at bounding box center [893, 193] width 20 height 26
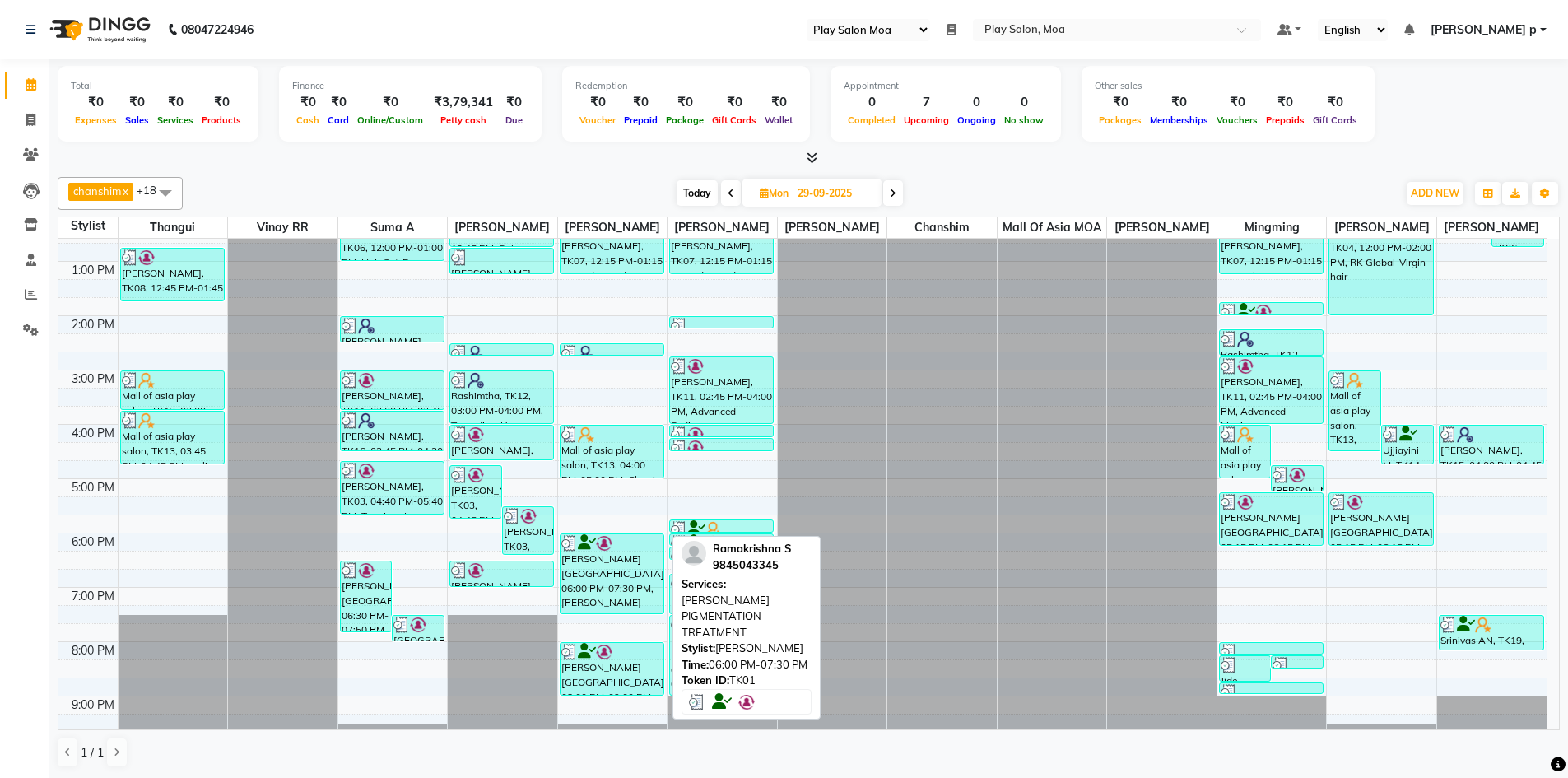
scroll to position [286, 0]
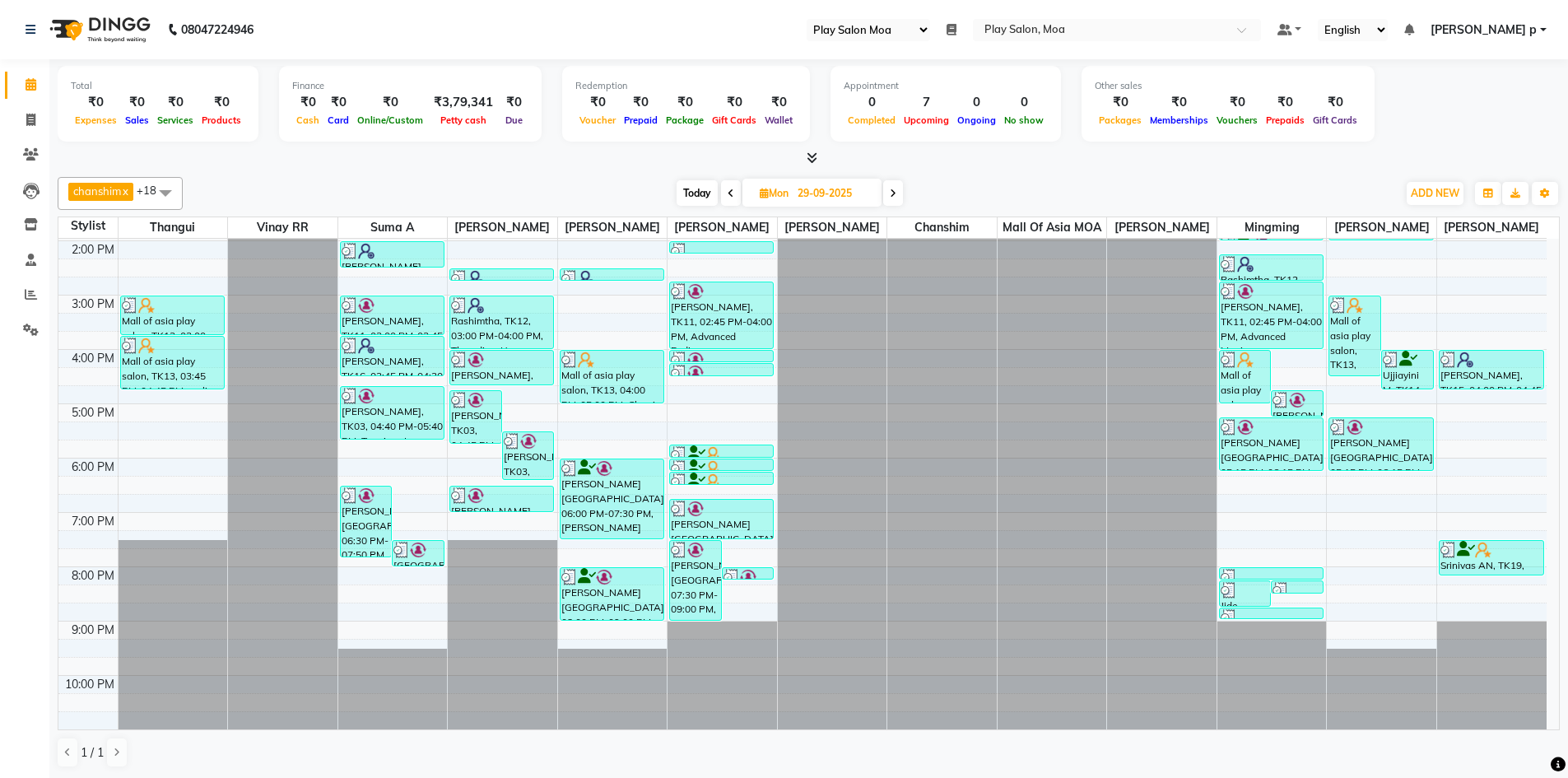
click at [901, 201] on span at bounding box center [893, 193] width 20 height 26
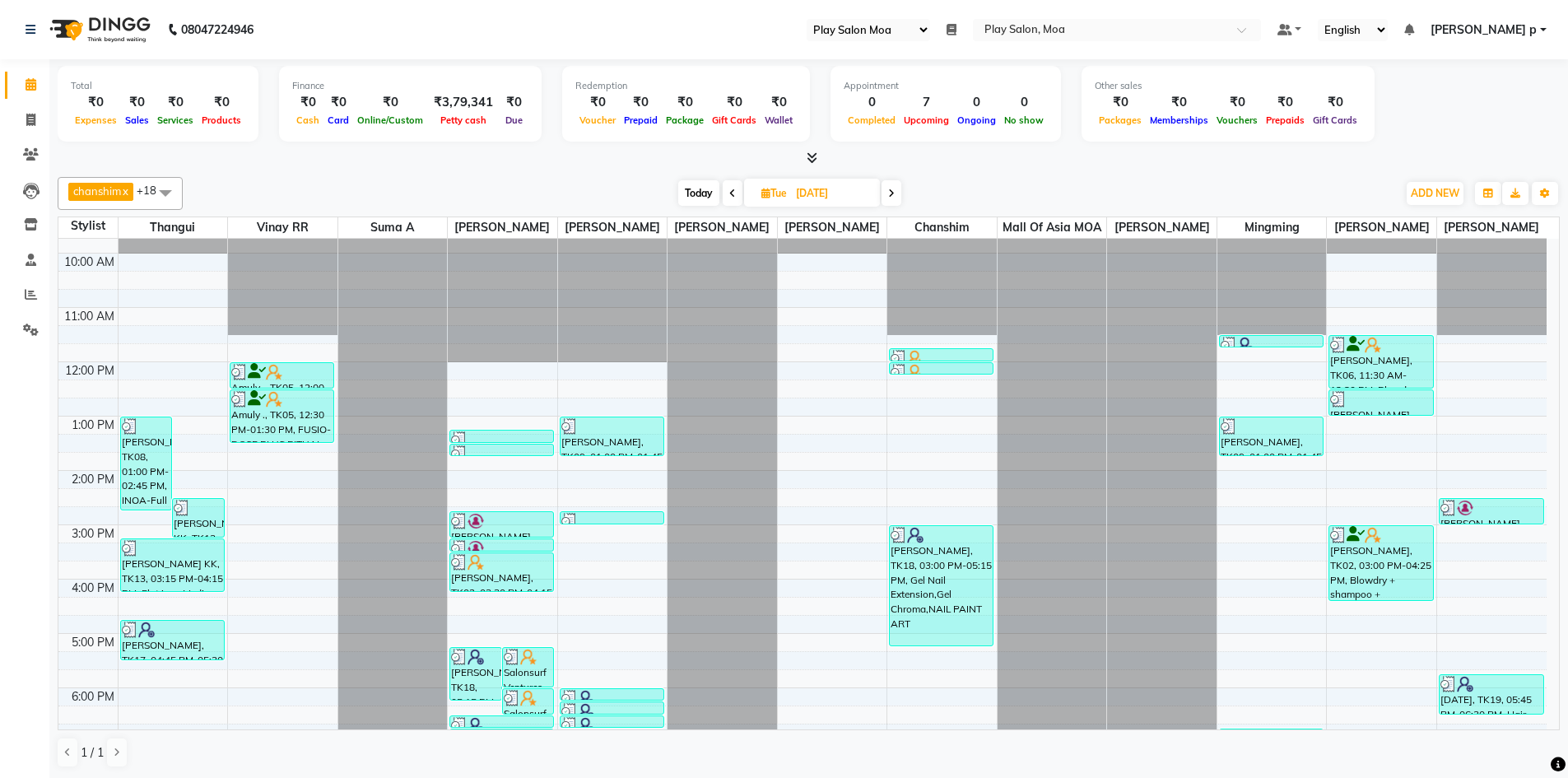
click at [890, 196] on icon at bounding box center [892, 194] width 7 height 10
type input "01-10-2025"
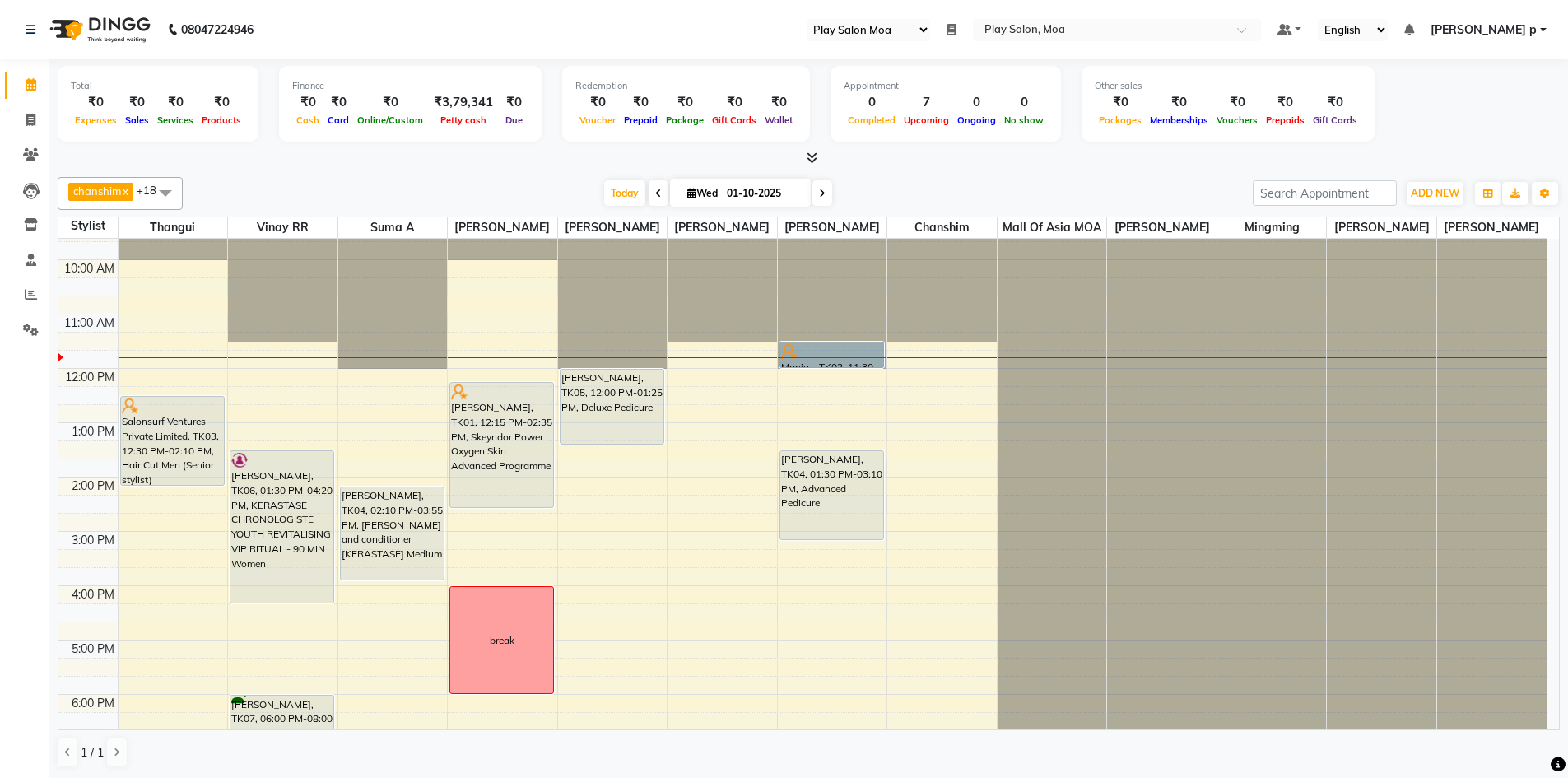
scroll to position [0, 0]
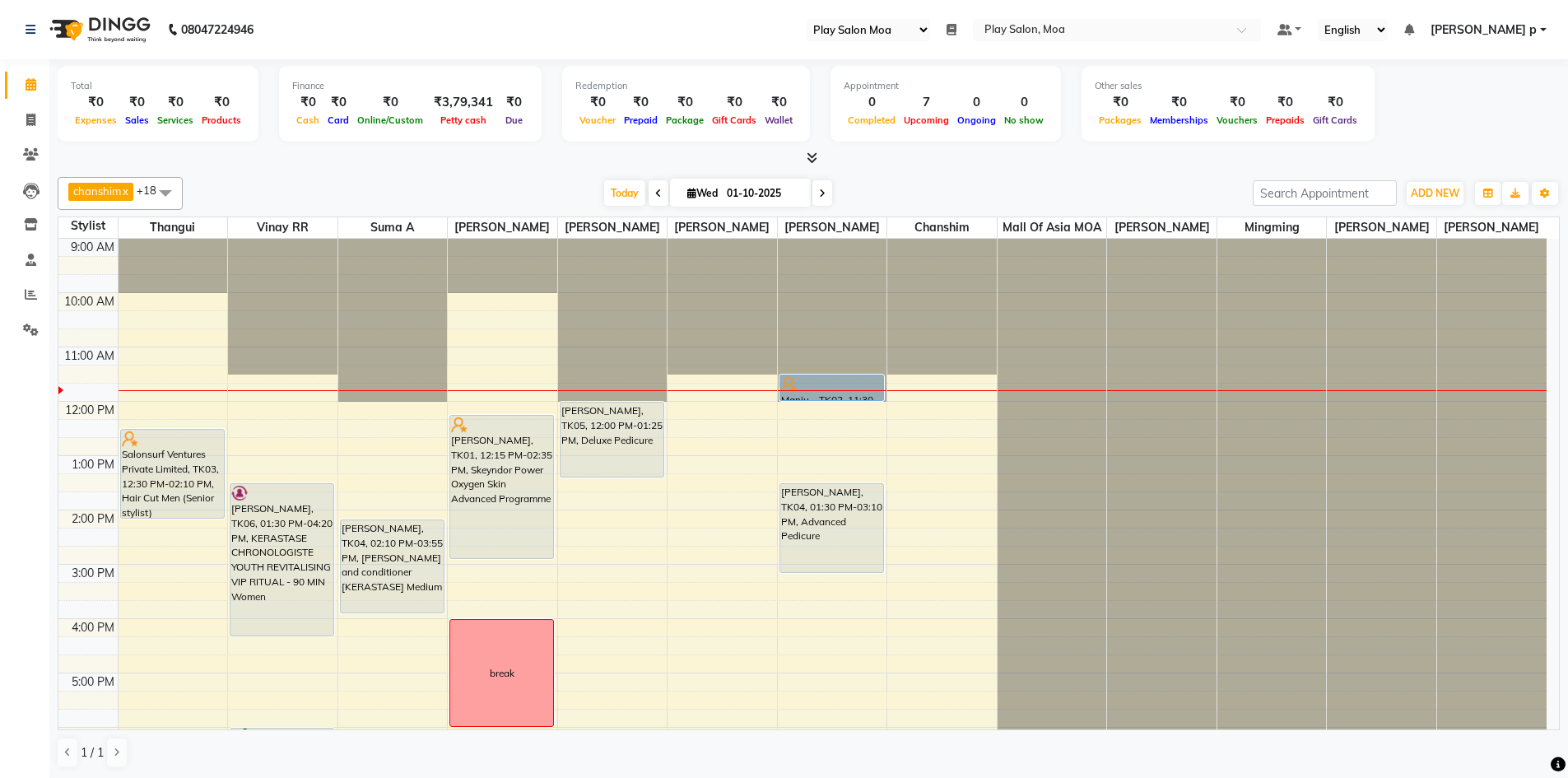
drag, startPoint x: 482, startPoint y: 557, endPoint x: 482, endPoint y: 568, distance: 11.0
click at [482, 577] on div "[PERSON_NAME], TK01, 12:15 PM-02:35 PM, Skeyndor Power Oxygen Skin Advanced Pro…" at bounding box center [502, 619] width 110 height 761
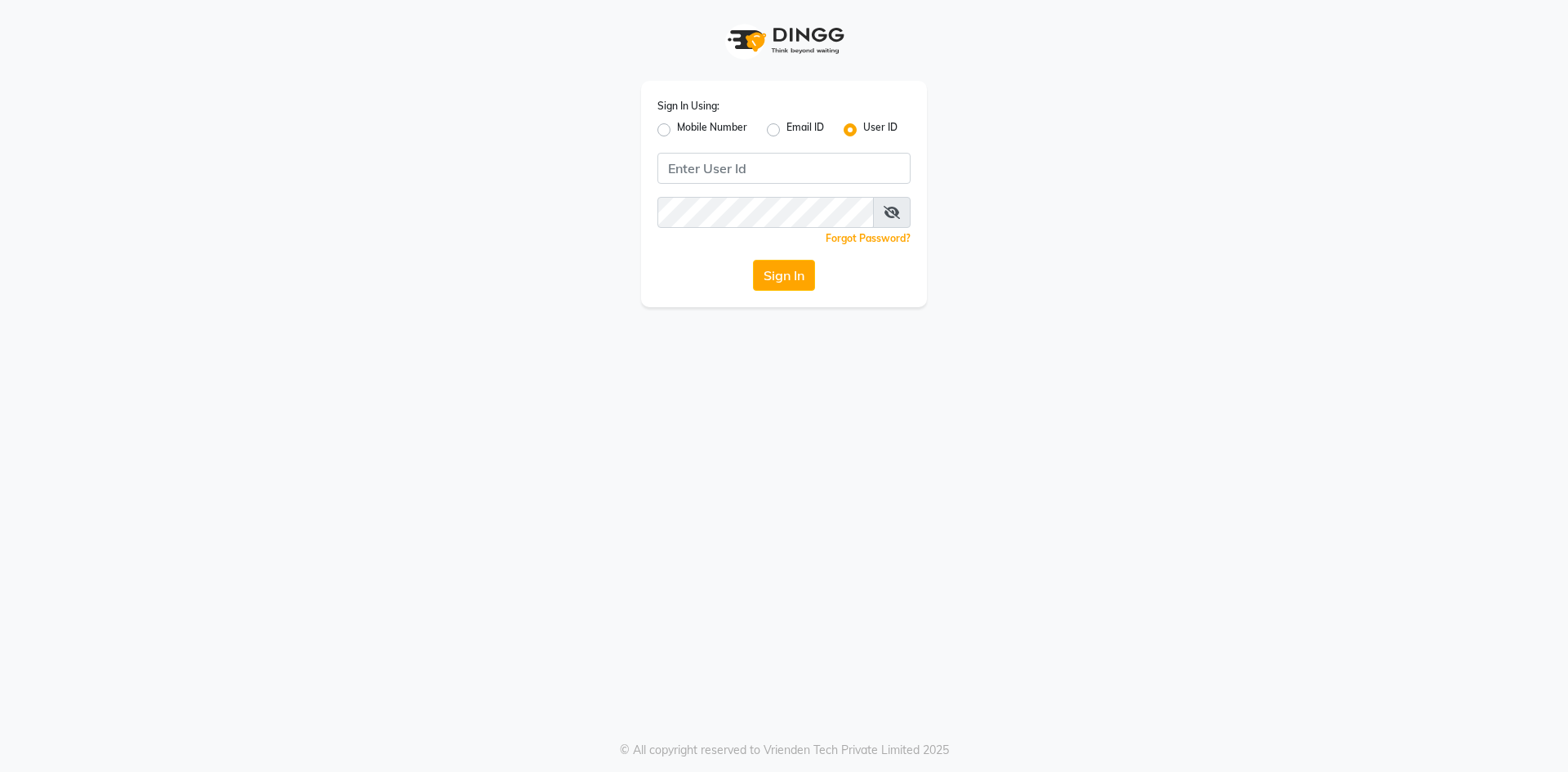
click at [678, 130] on label "Mobile Number" at bounding box center [712, 130] width 70 height 20
click at [678, 130] on input "Mobile Number" at bounding box center [682, 125] width 11 height 11
radio input "true"
radio input "false"
click at [754, 168] on input "Username" at bounding box center [811, 168] width 199 height 31
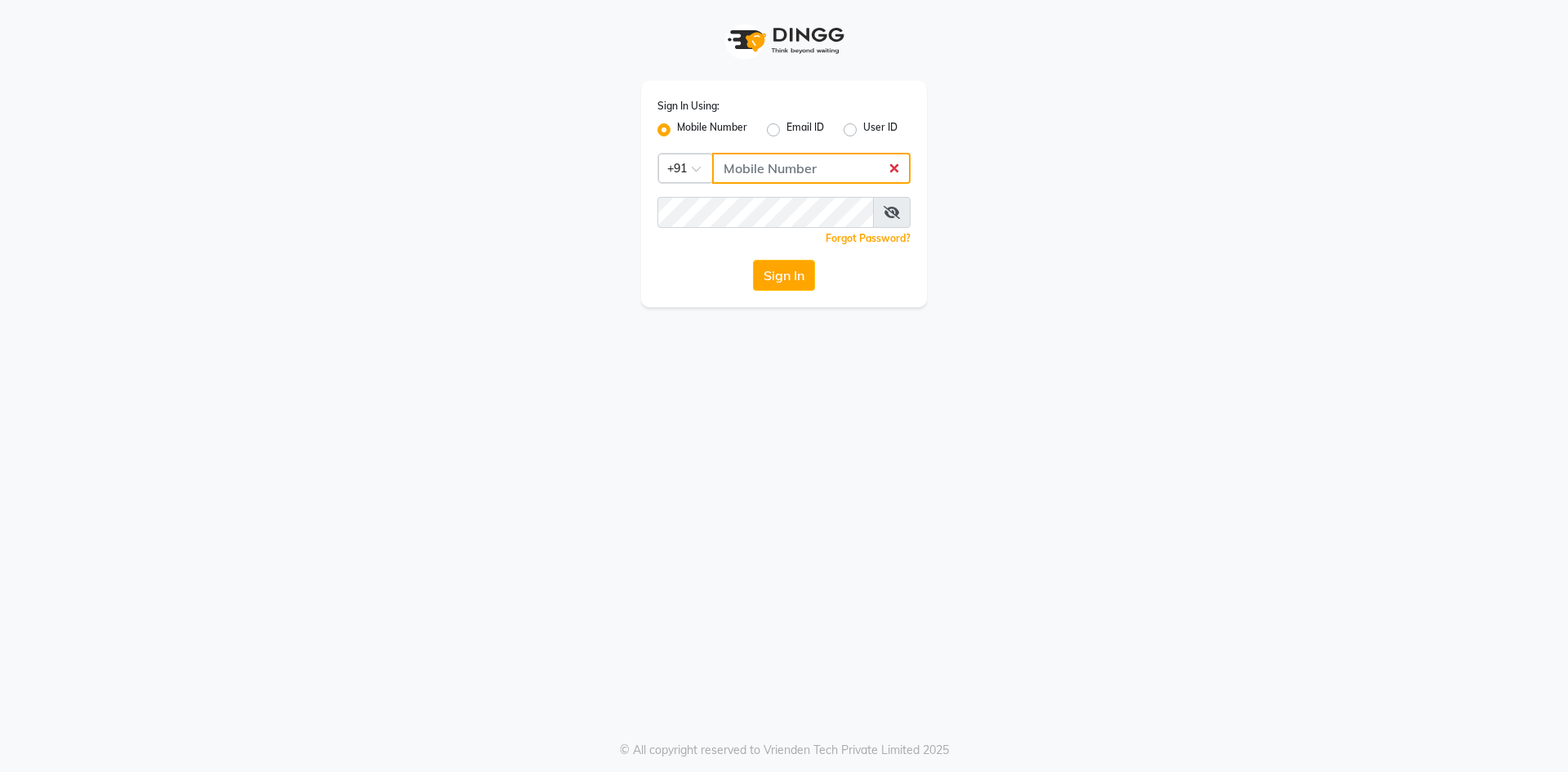
type input "8009001953"
click at [777, 277] on button "Sign In" at bounding box center [784, 276] width 62 height 31
